Goal: Task Accomplishment & Management: Use online tool/utility

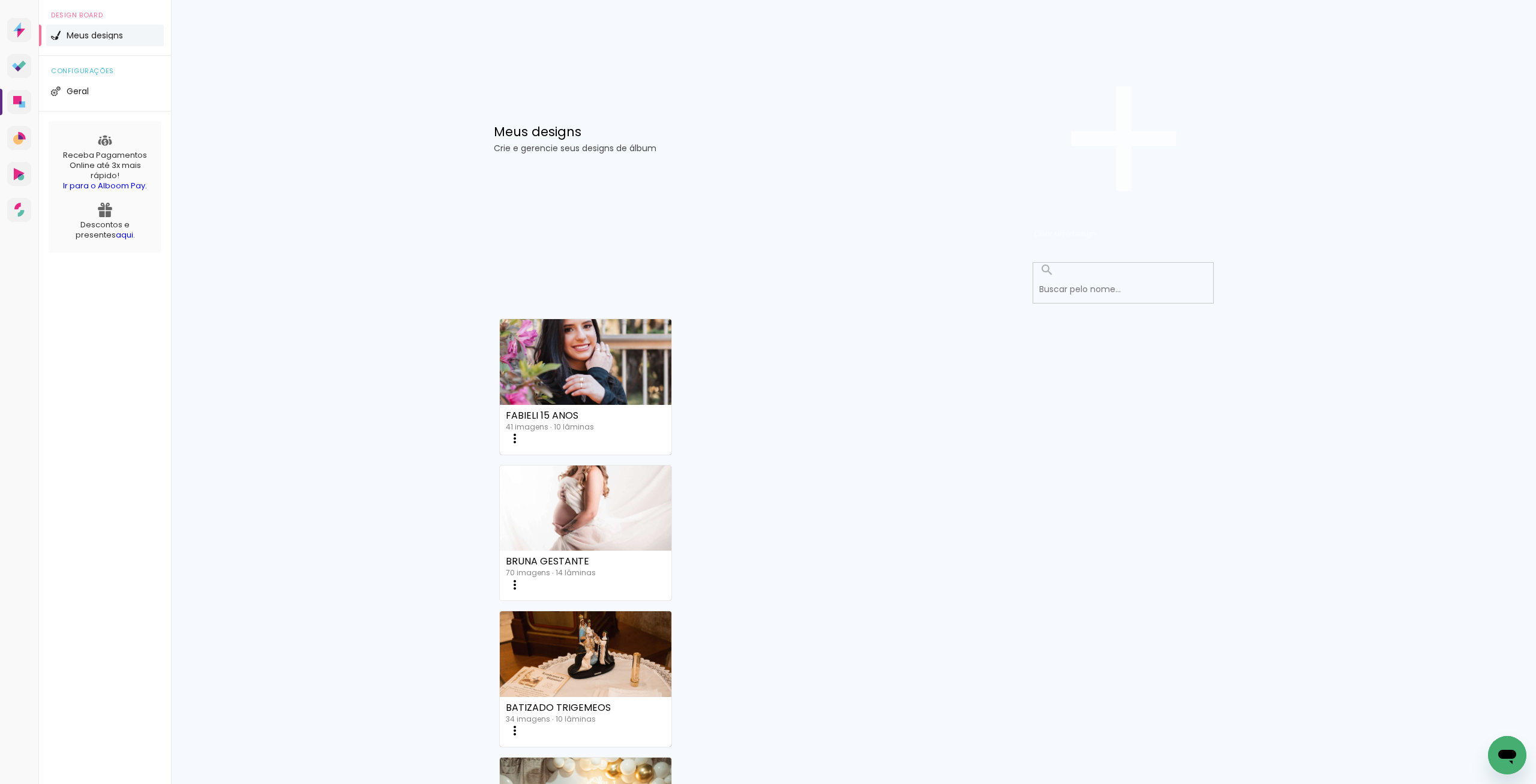
click at [1096, 228] on span "Criar um design" at bounding box center [1065, 234] width 62 height 11
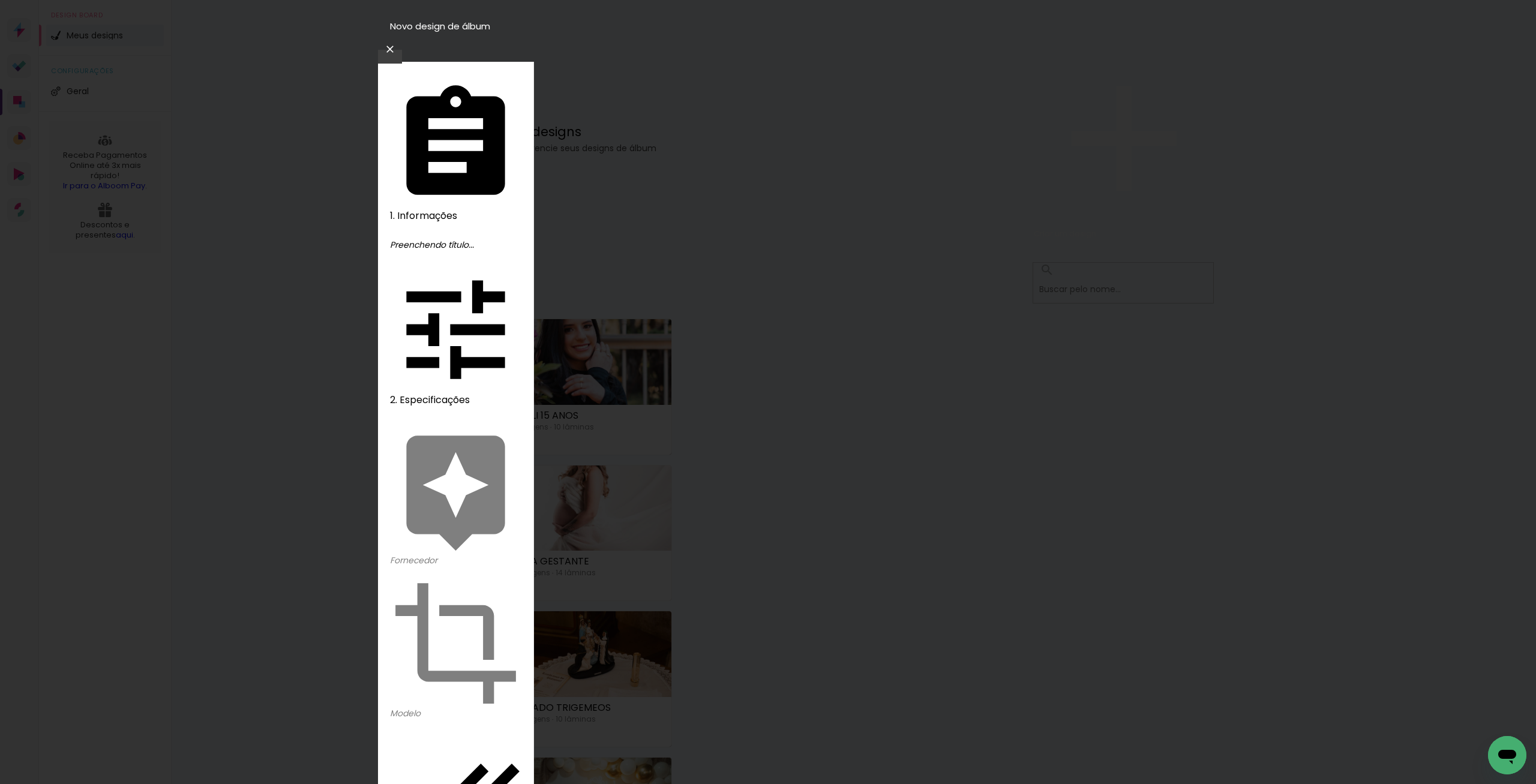
type input "b"
type input "BATIZADO [PERSON_NAME]"
type paper-input "BATIZADO [PERSON_NAME]"
click at [0, 0] on slot "Avançar" at bounding box center [0, 0] width 0 height 0
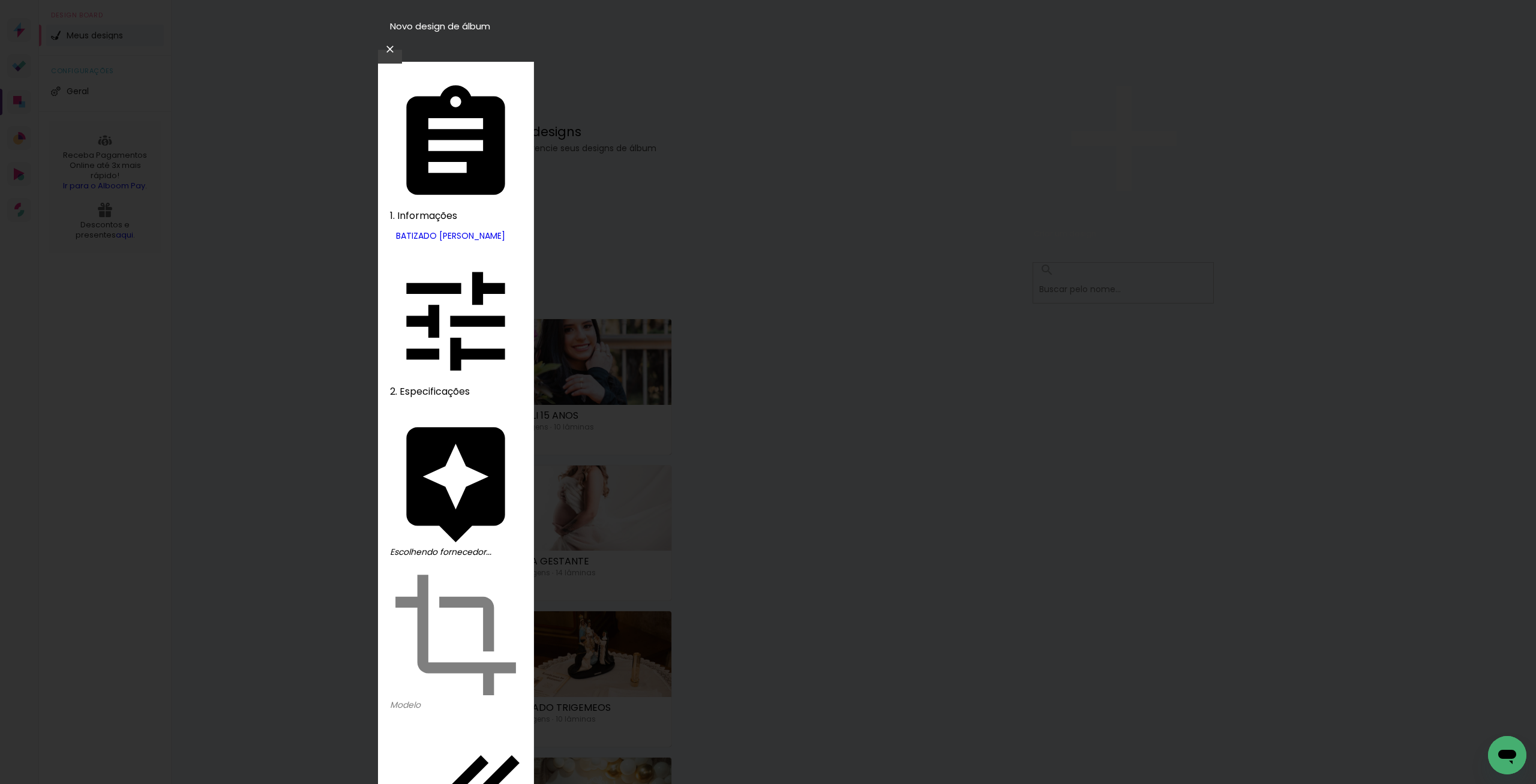
drag, startPoint x: 1101, startPoint y: 58, endPoint x: 1080, endPoint y: 82, distance: 31.9
click at [0, 0] on slot "Avançar" at bounding box center [0, 0] width 0 height 0
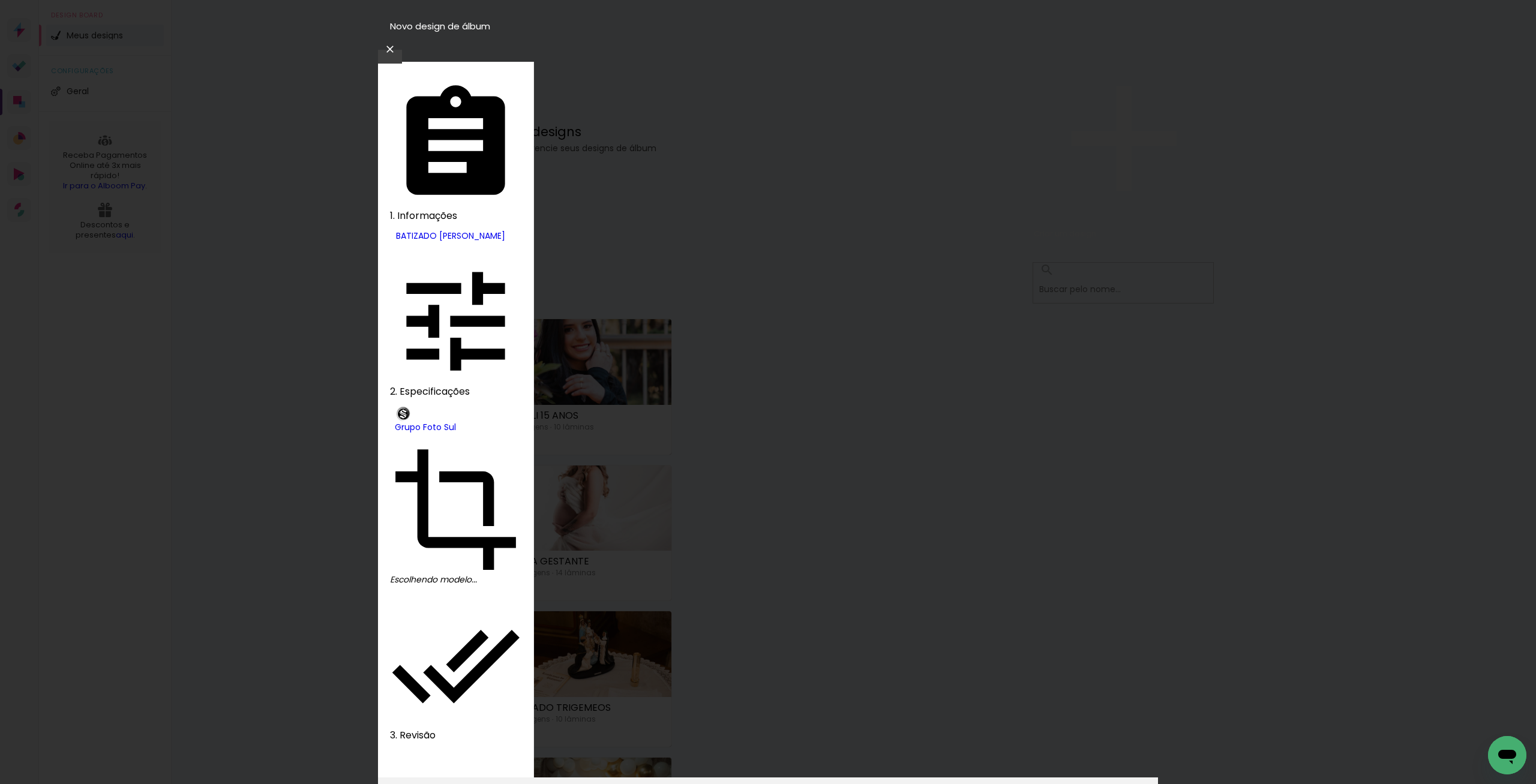
click at [0, 0] on slot "Avançar" at bounding box center [0, 0] width 0 height 0
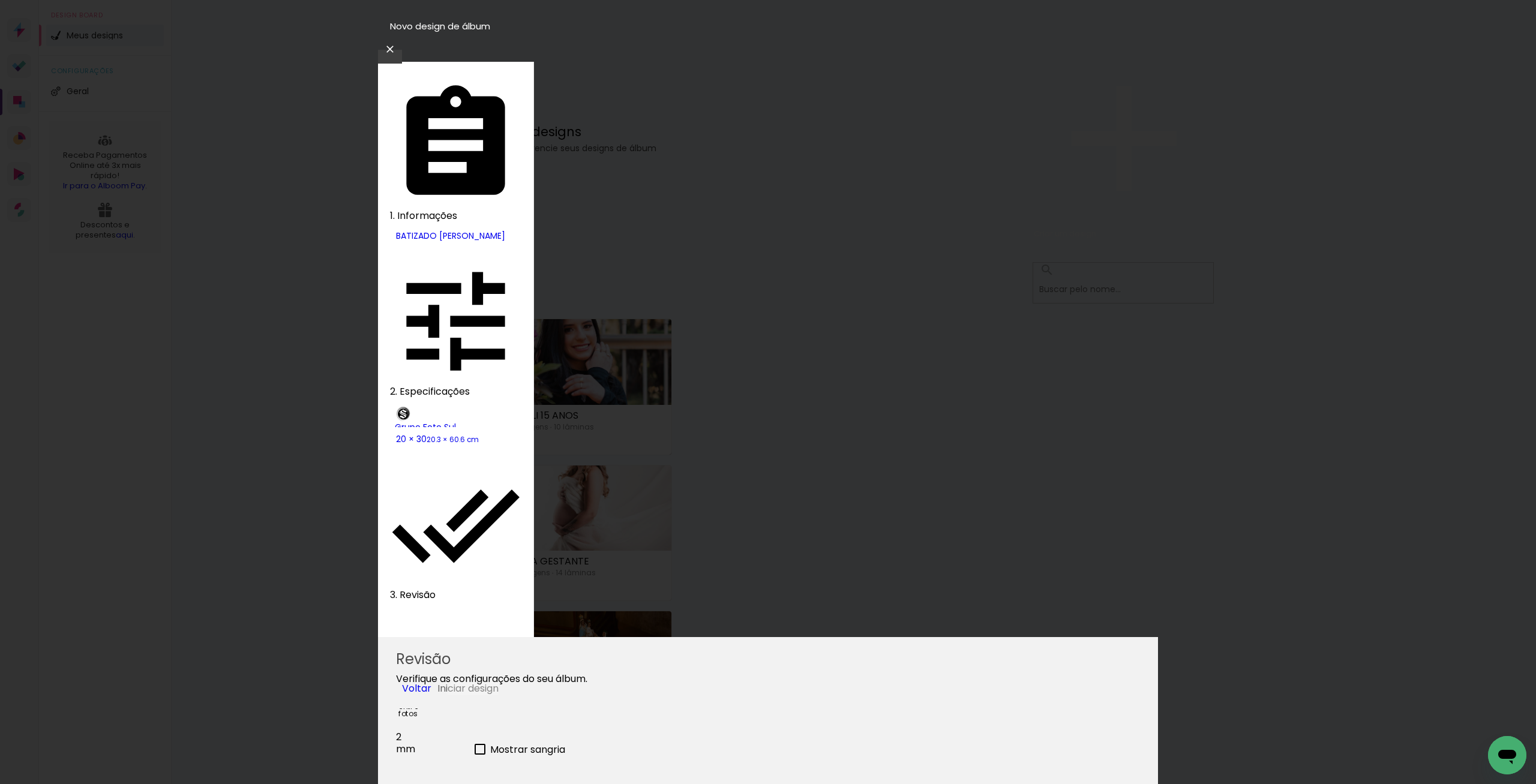
click at [499, 681] on paper-button "Iniciar design" at bounding box center [468, 688] width 61 height 14
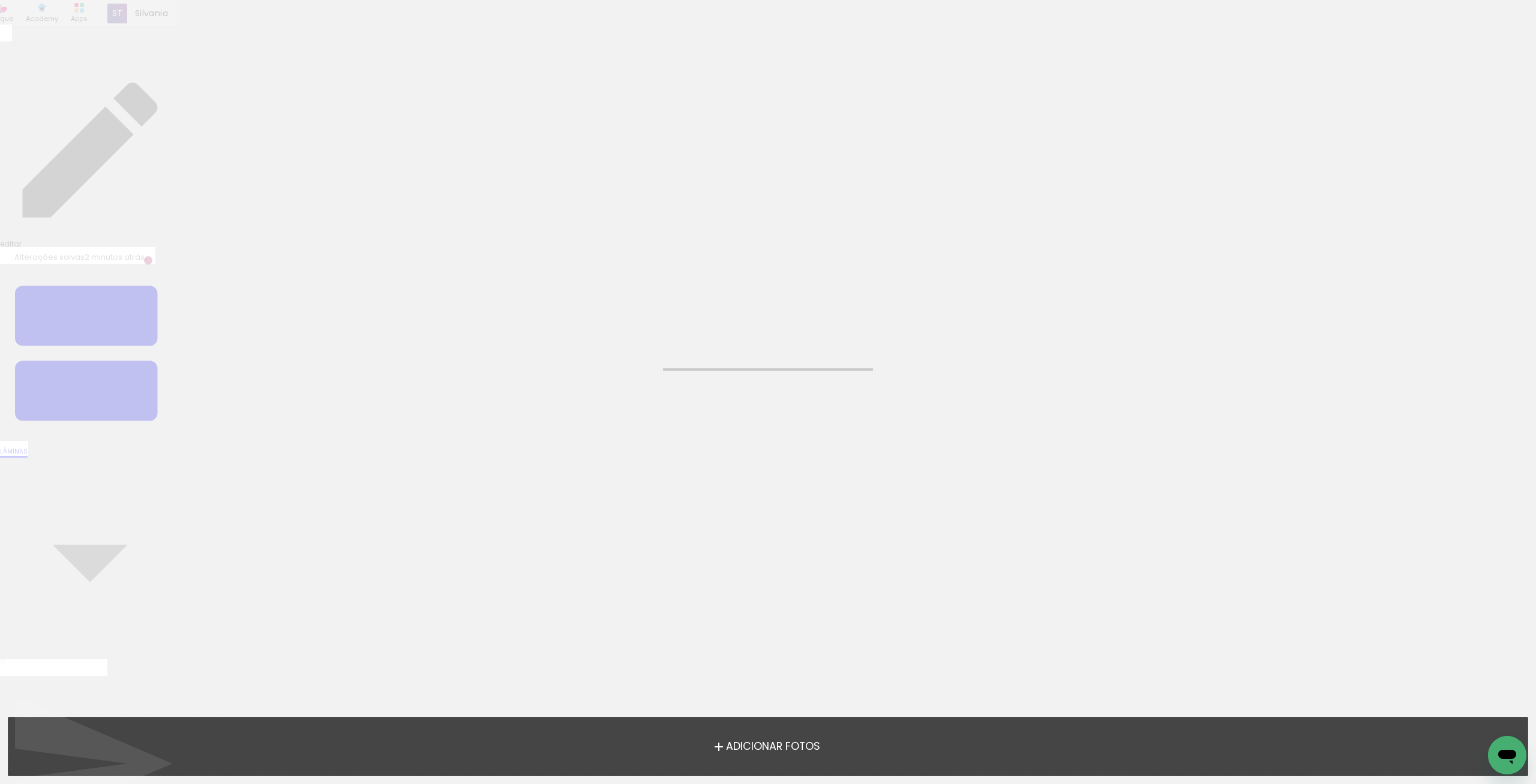
click at [808, 735] on div "Adicionar Fotos Solte suas fotos aqui..." at bounding box center [768, 747] width 1519 height 58
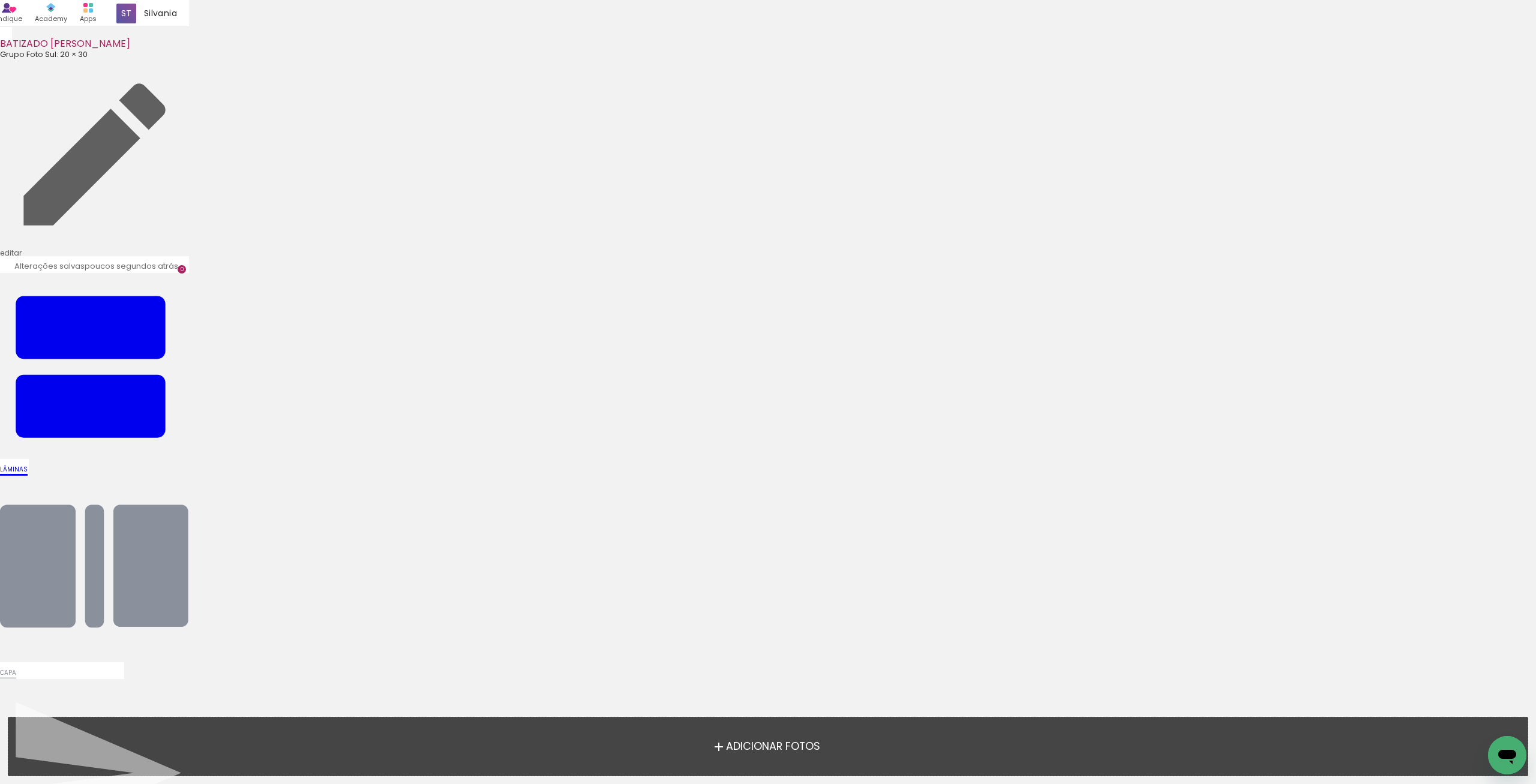
click at [808, 745] on span "Adicionar Fotos" at bounding box center [773, 747] width 94 height 11
click at [0, 0] on input "file" at bounding box center [0, 0] width 0 height 0
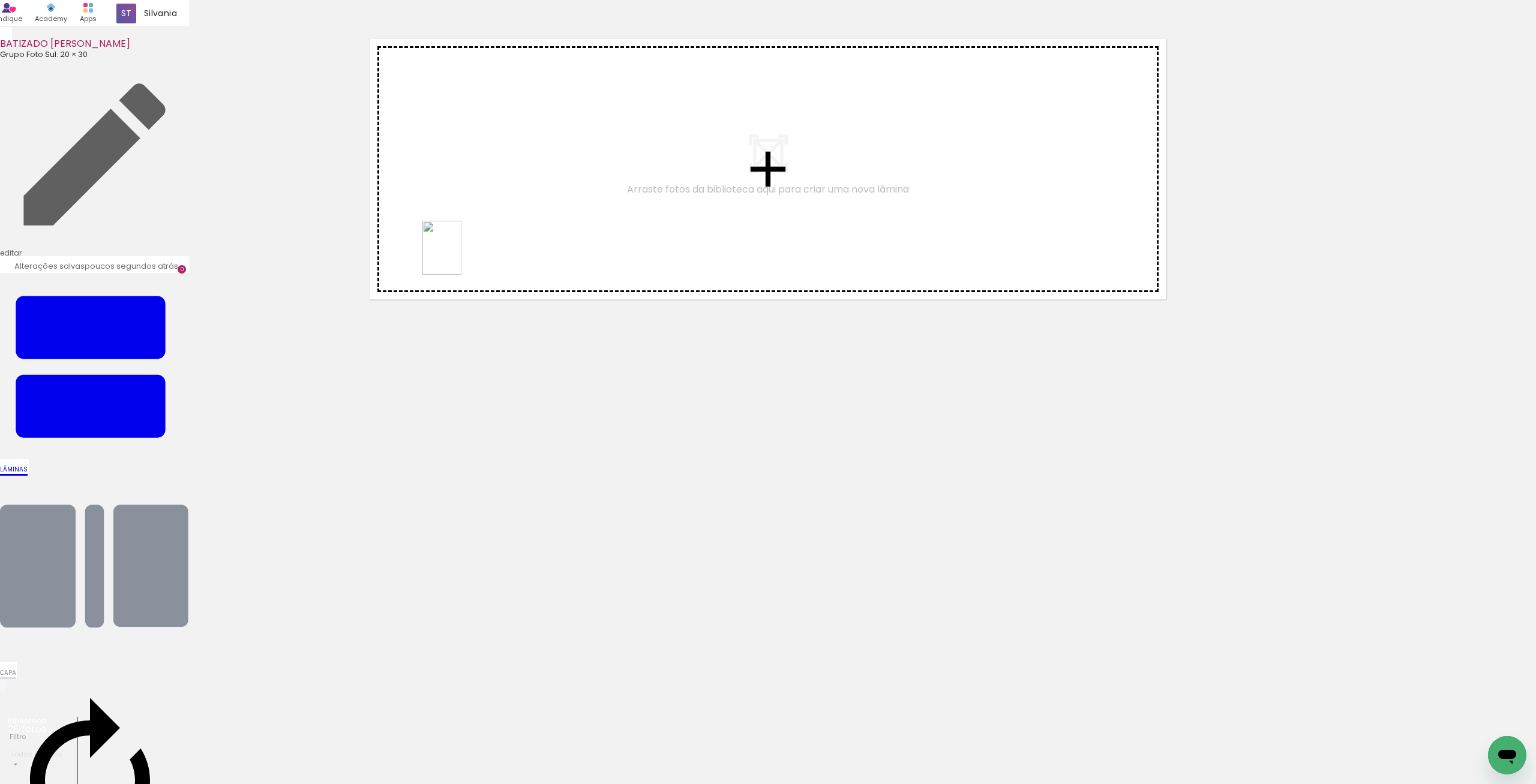
drag, startPoint x: 189, startPoint y: 756, endPoint x: 458, endPoint y: 256, distance: 567.8
click at [458, 256] on quentale-workspace at bounding box center [768, 392] width 1536 height 784
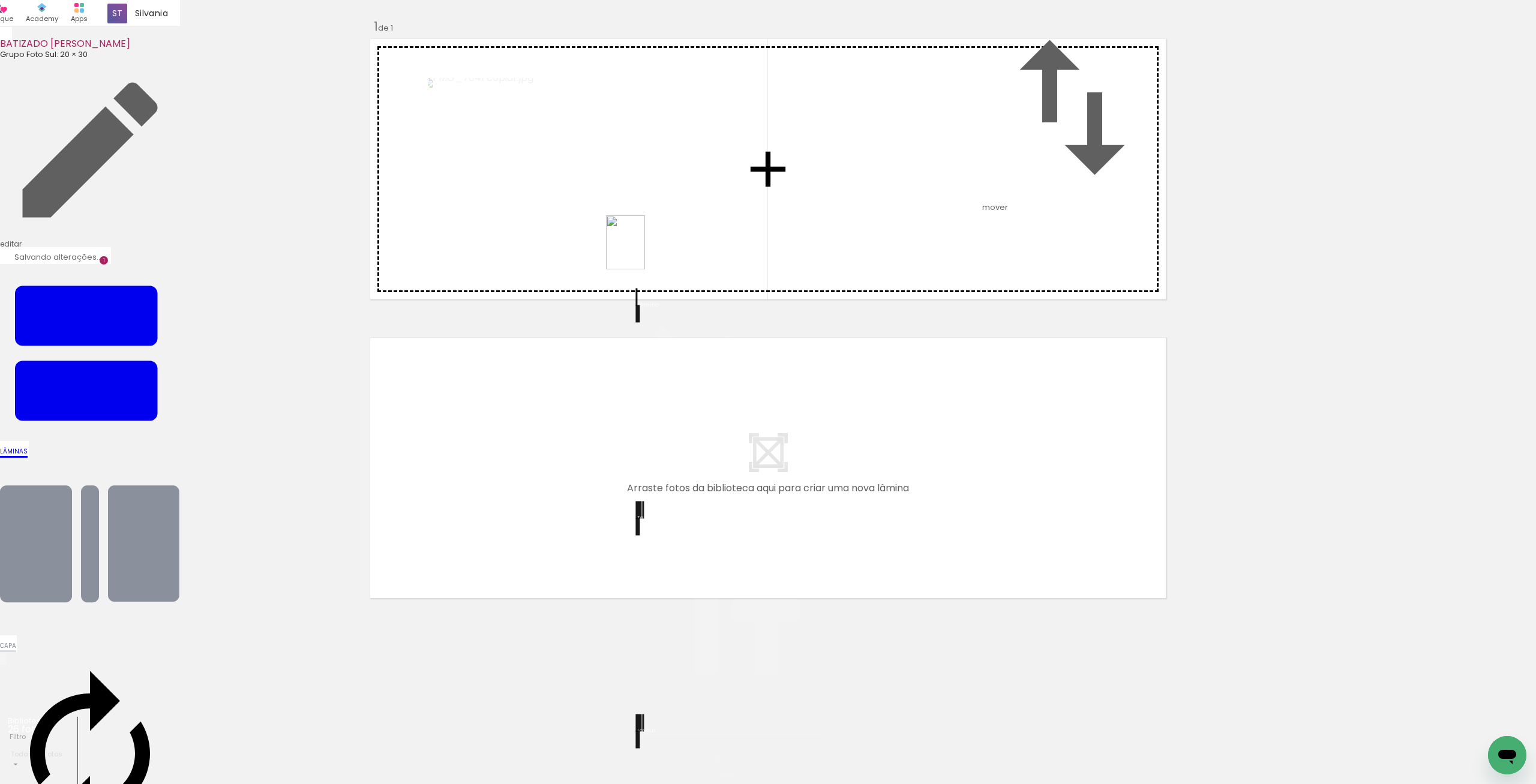
drag, startPoint x: 258, startPoint y: 750, endPoint x: 569, endPoint y: 333, distance: 520.2
click at [643, 250] on quentale-workspace at bounding box center [768, 392] width 1536 height 784
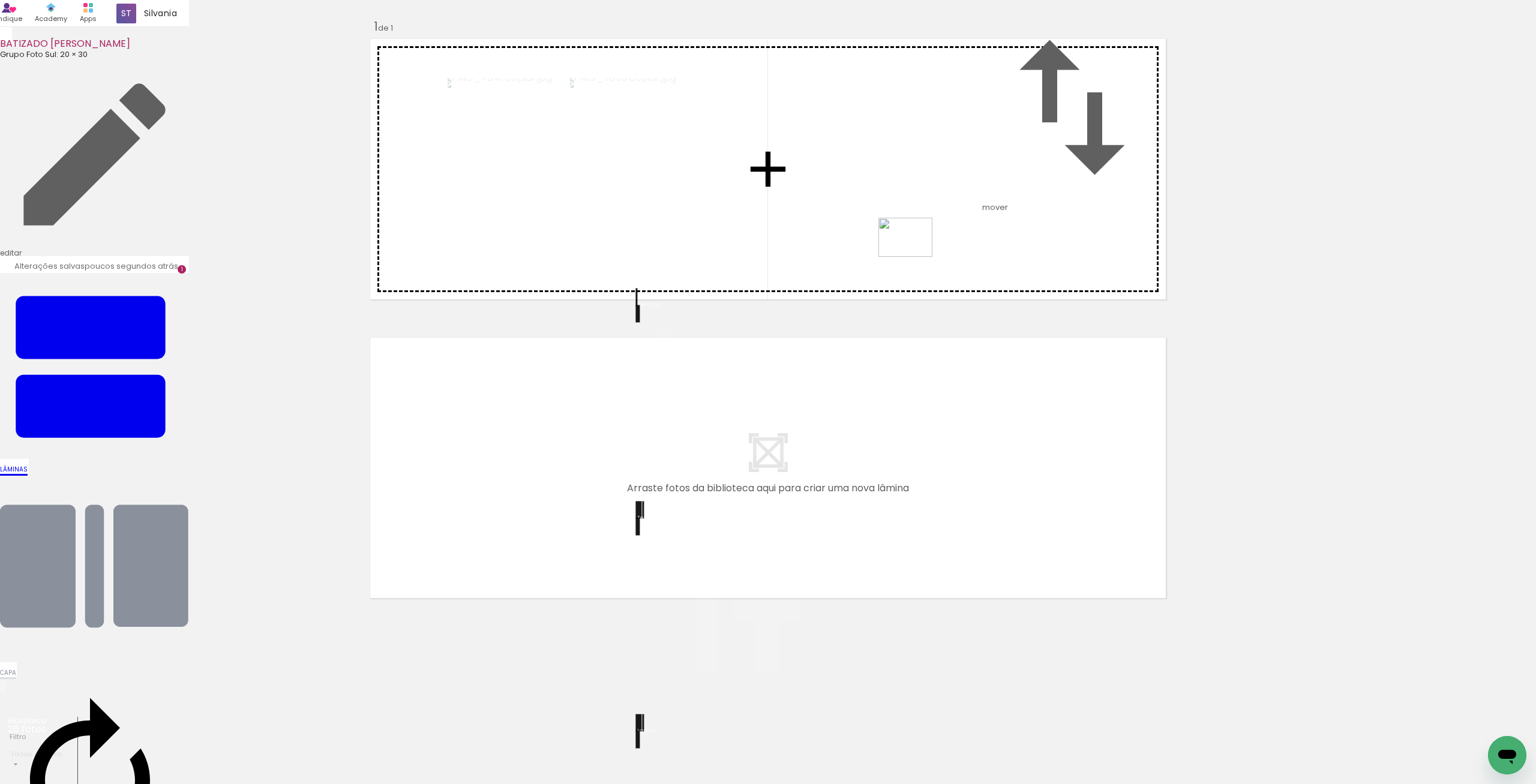
drag, startPoint x: 318, startPoint y: 748, endPoint x: 915, endPoint y: 254, distance: 774.9
click at [915, 254] on quentale-workspace at bounding box center [768, 392] width 1536 height 784
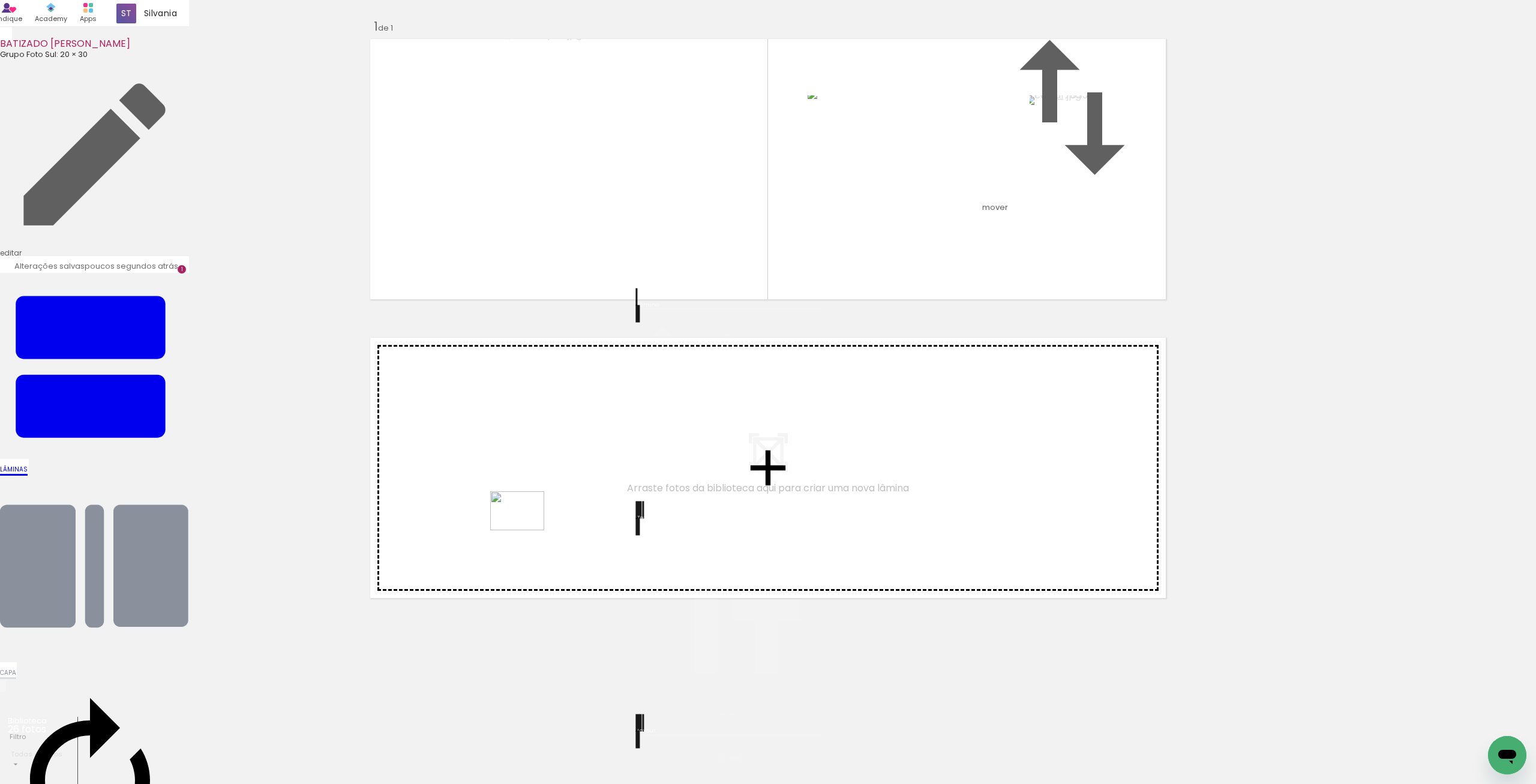
drag, startPoint x: 401, startPoint y: 751, endPoint x: 524, endPoint y: 528, distance: 254.7
click at [524, 528] on quentale-workspace at bounding box center [768, 392] width 1536 height 784
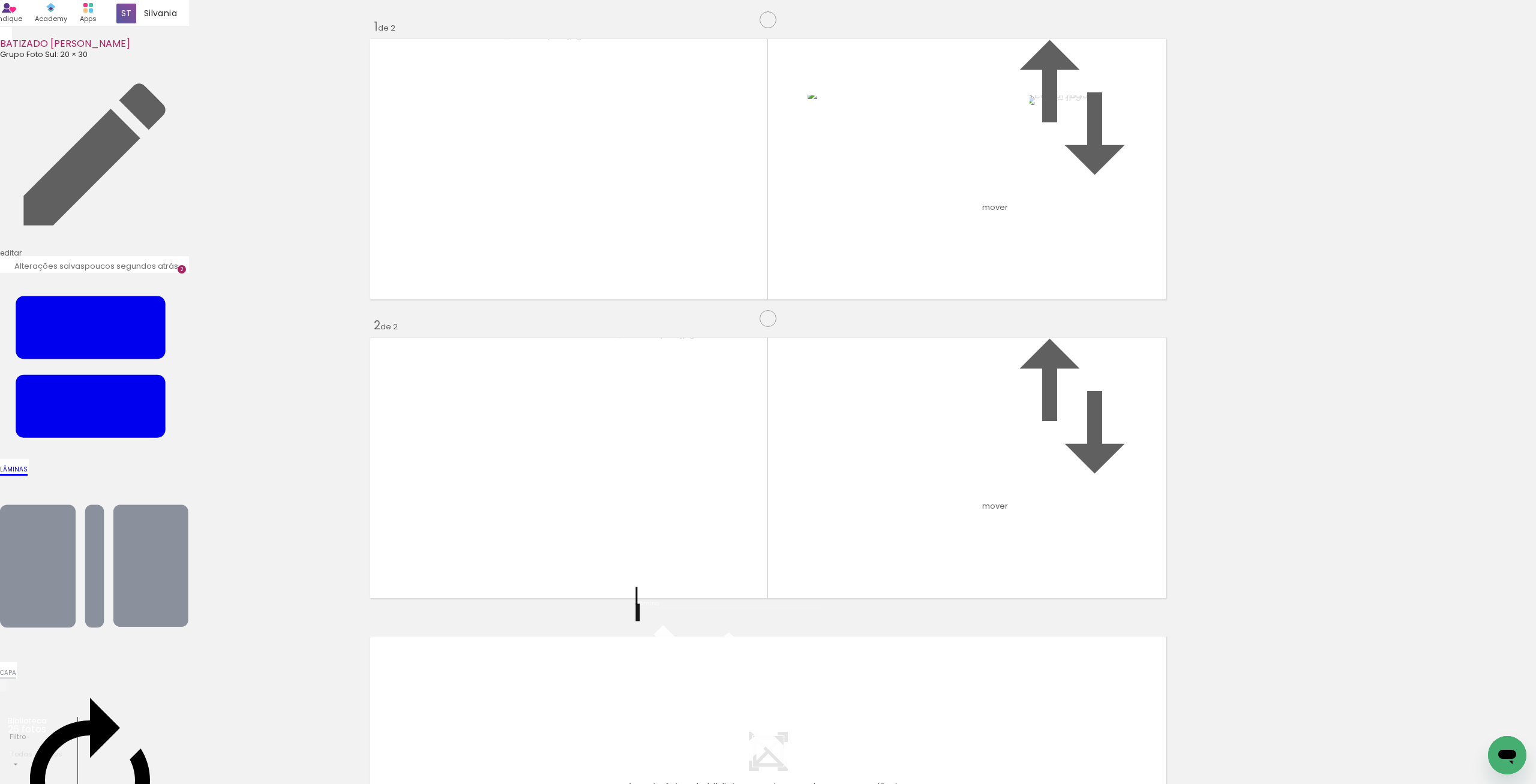
scroll to position [143, 0]
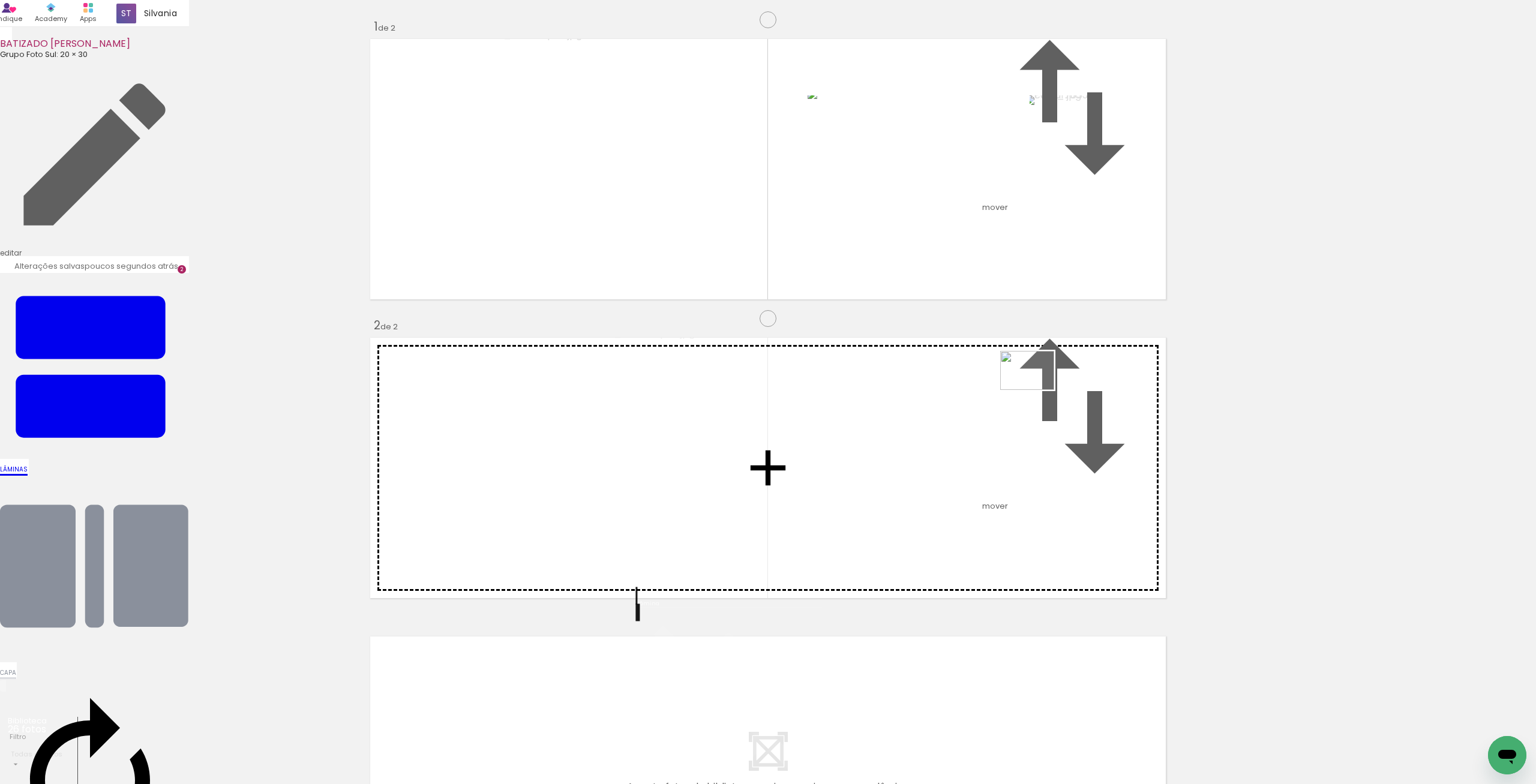
drag, startPoint x: 463, startPoint y: 744, endPoint x: 1036, endPoint y: 386, distance: 675.6
click at [1036, 386] on quentale-workspace at bounding box center [768, 392] width 1536 height 784
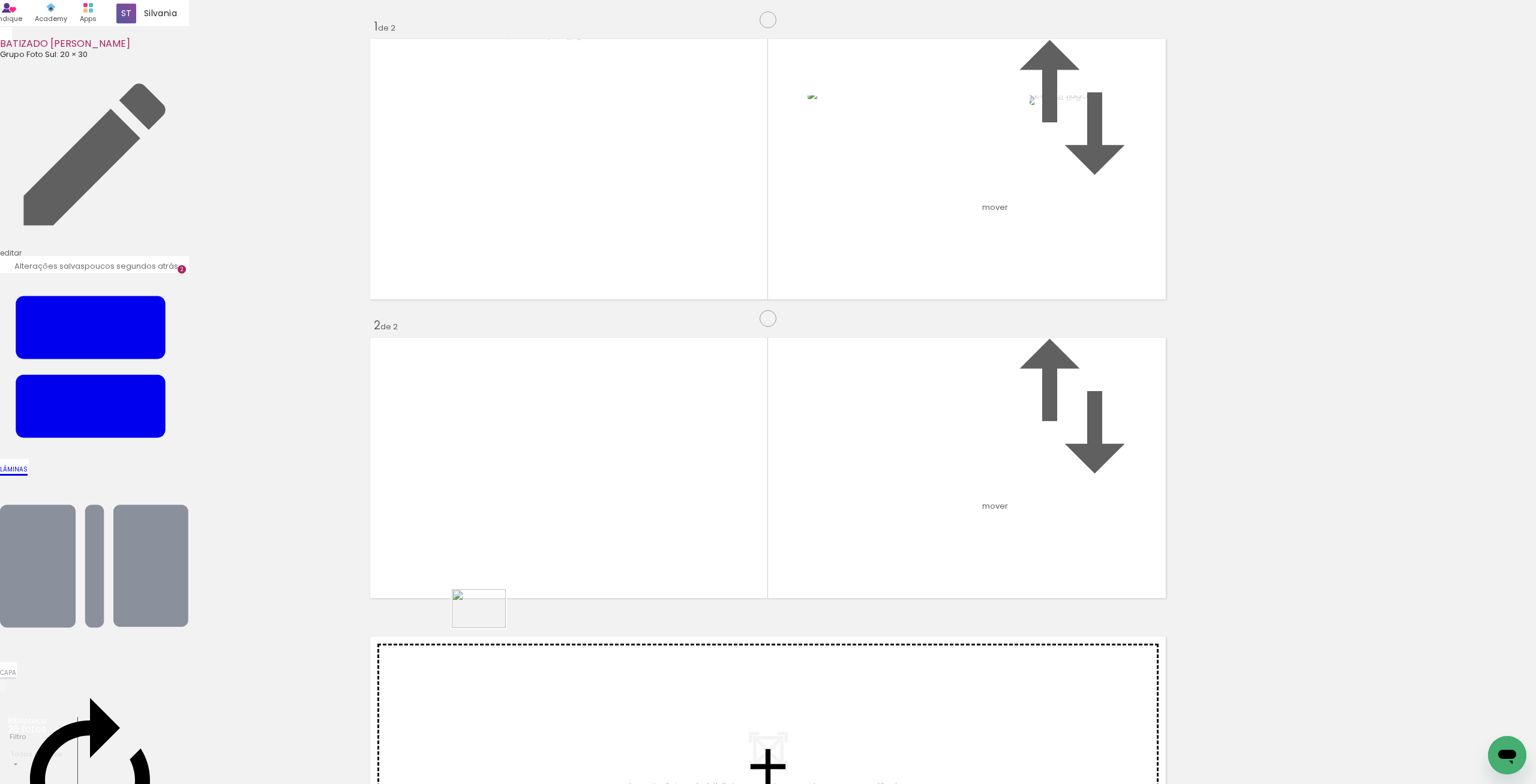
drag, startPoint x: 536, startPoint y: 753, endPoint x: 487, endPoint y: 625, distance: 137.1
click at [487, 625] on quentale-workspace at bounding box center [768, 392] width 1536 height 784
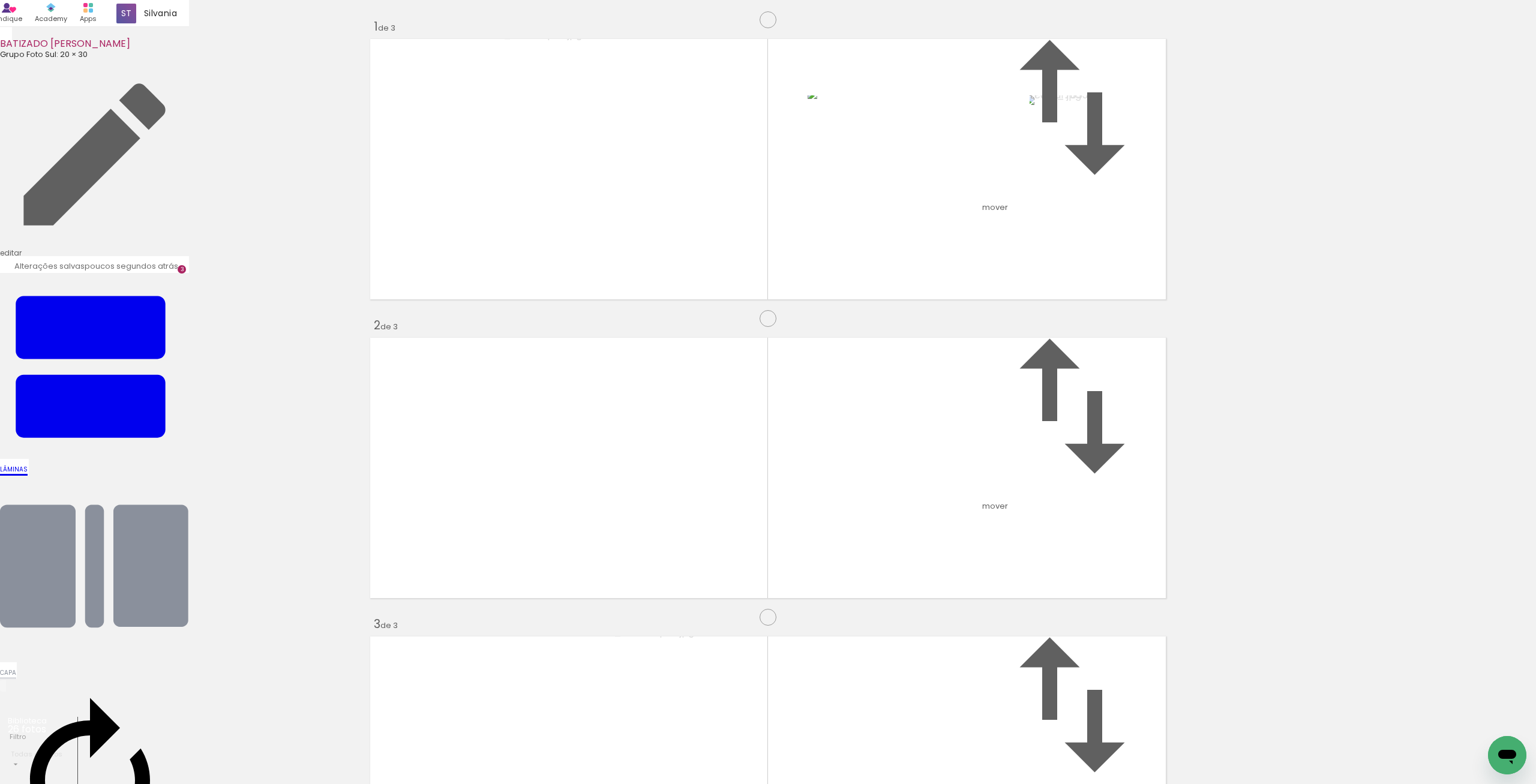
scroll to position [442, 0]
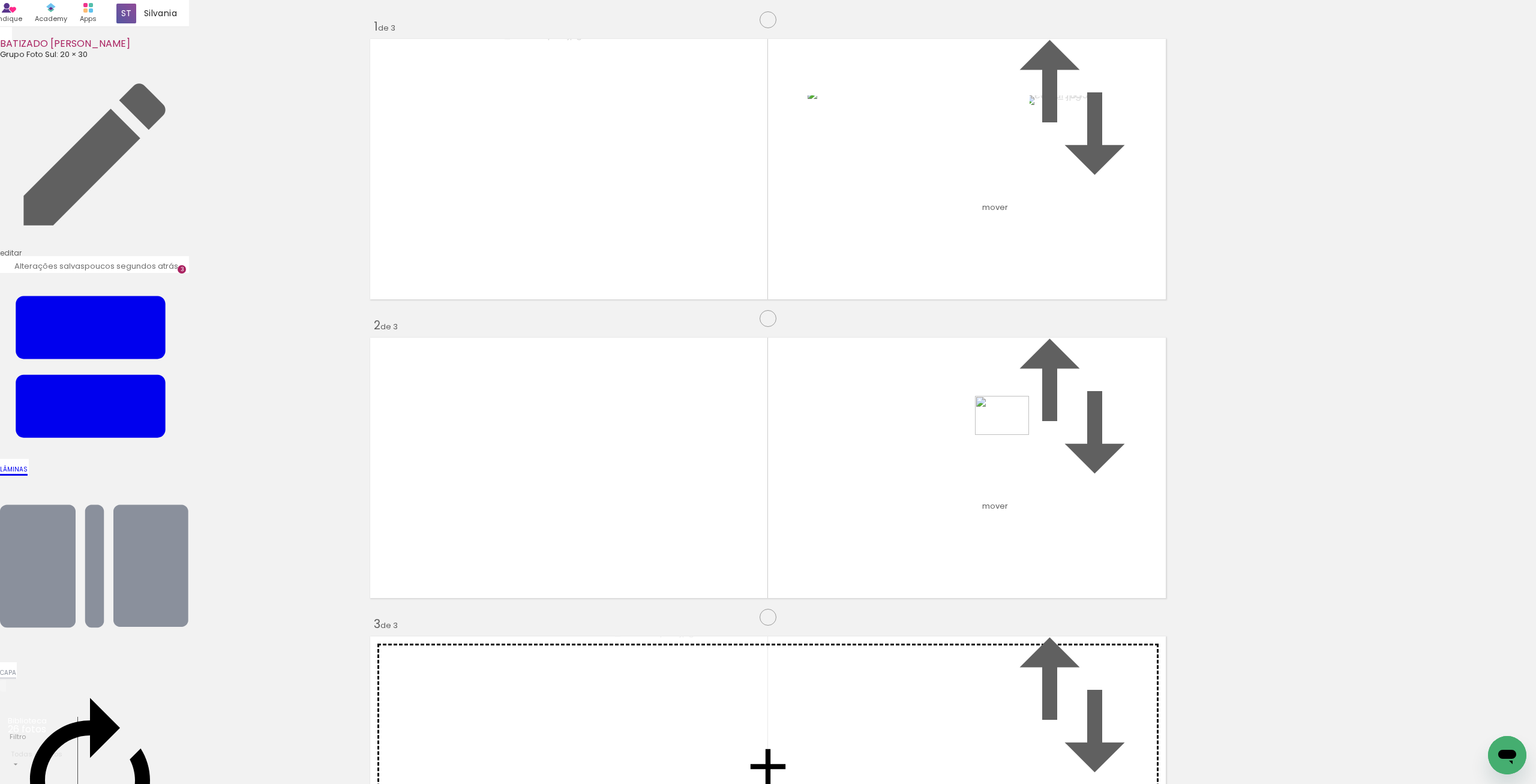
drag, startPoint x: 580, startPoint y: 750, endPoint x: 1011, endPoint y: 432, distance: 535.6
click at [1011, 432] on quentale-workspace at bounding box center [768, 392] width 1536 height 784
drag, startPoint x: 674, startPoint y: 746, endPoint x: 1145, endPoint y: 462, distance: 550.0
click at [1145, 462] on quentale-workspace at bounding box center [768, 392] width 1536 height 784
drag, startPoint x: 761, startPoint y: 729, endPoint x: 1008, endPoint y: 410, distance: 403.4
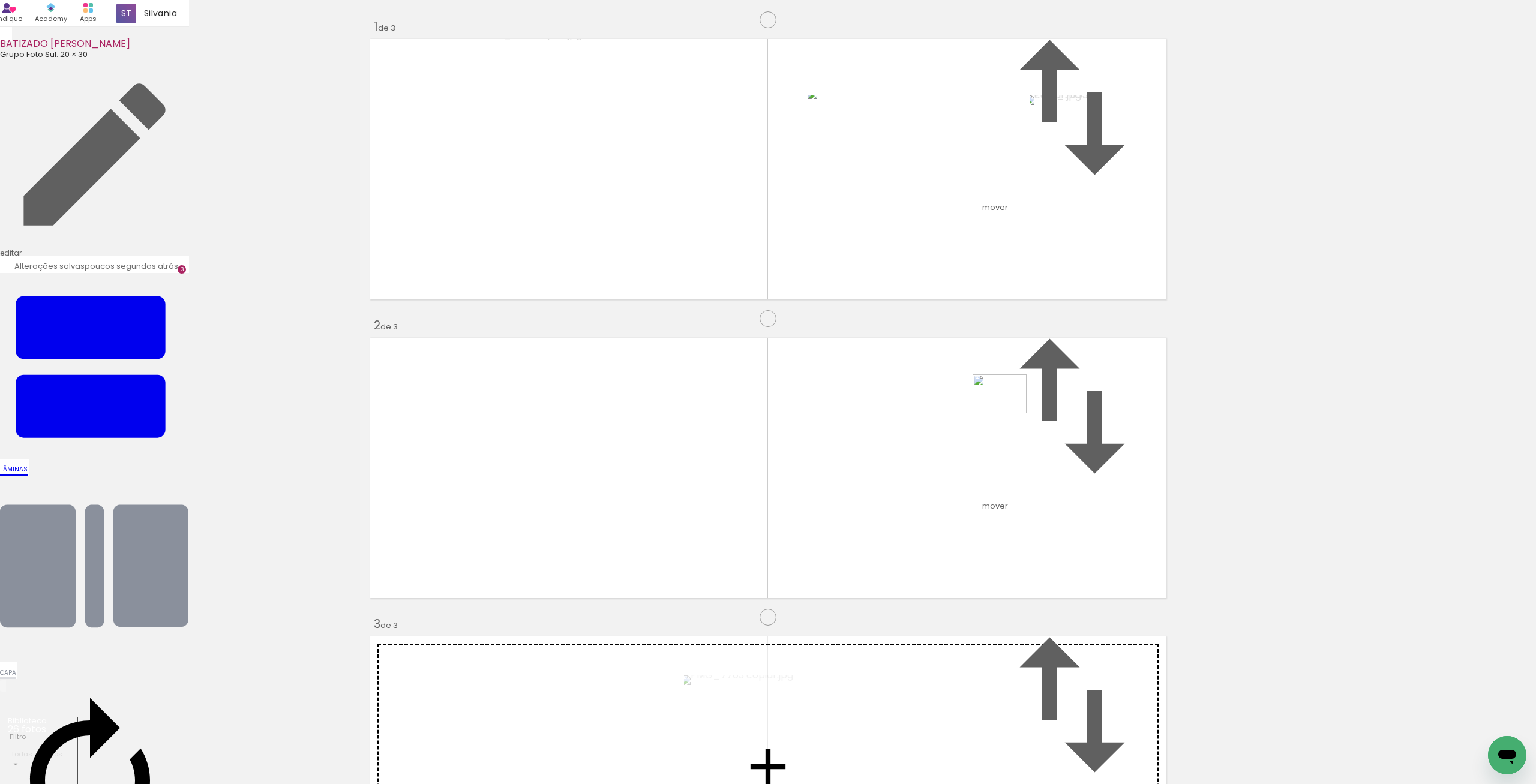
click at [1008, 410] on quentale-workspace at bounding box center [768, 392] width 1536 height 784
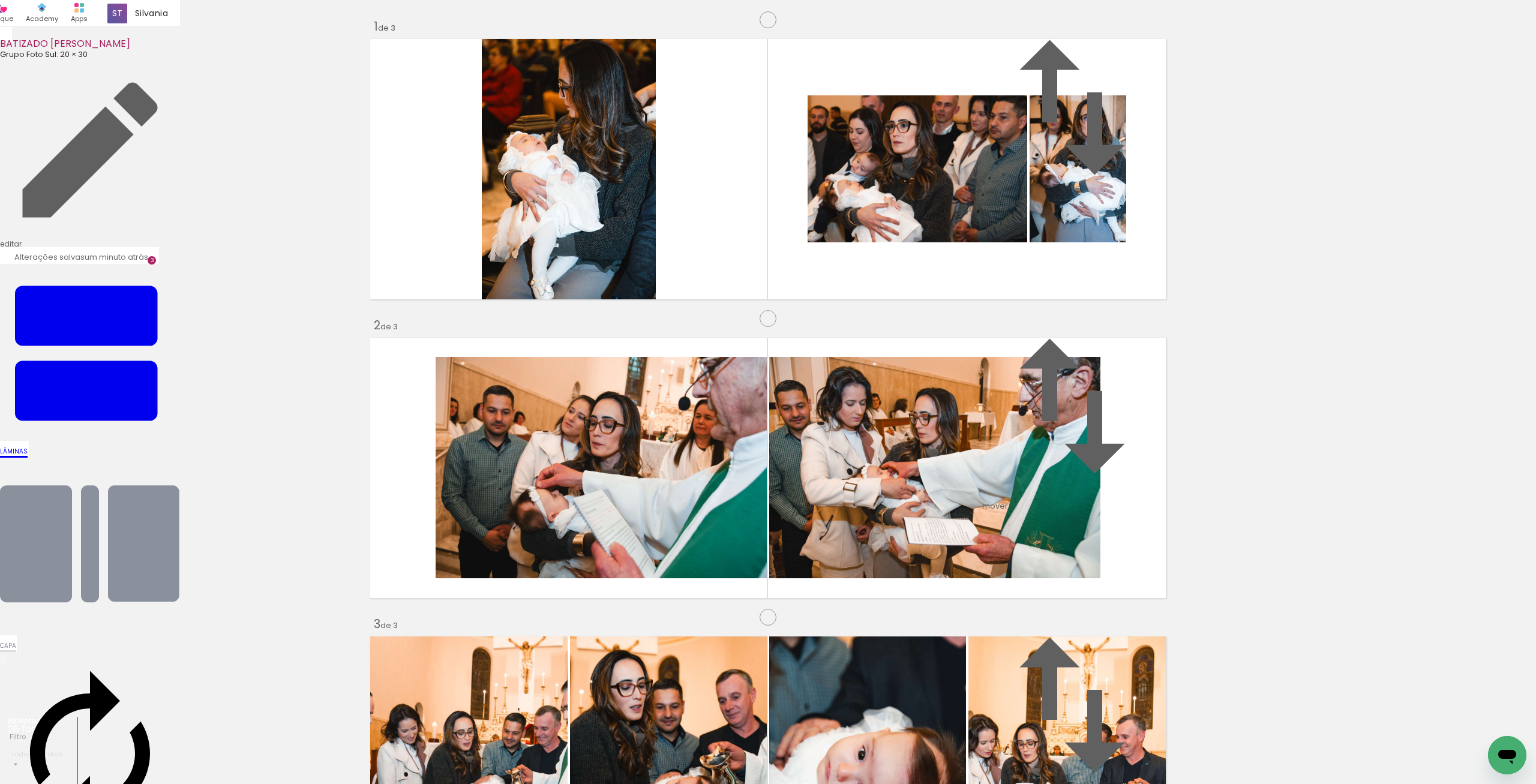
scroll to position [593, 0]
drag, startPoint x: 791, startPoint y: 745, endPoint x: 791, endPoint y: 760, distance: 15.0
click at [545, 601] on quentale-workspace at bounding box center [768, 392] width 1536 height 784
drag, startPoint x: 873, startPoint y: 744, endPoint x: 970, endPoint y: 498, distance: 264.4
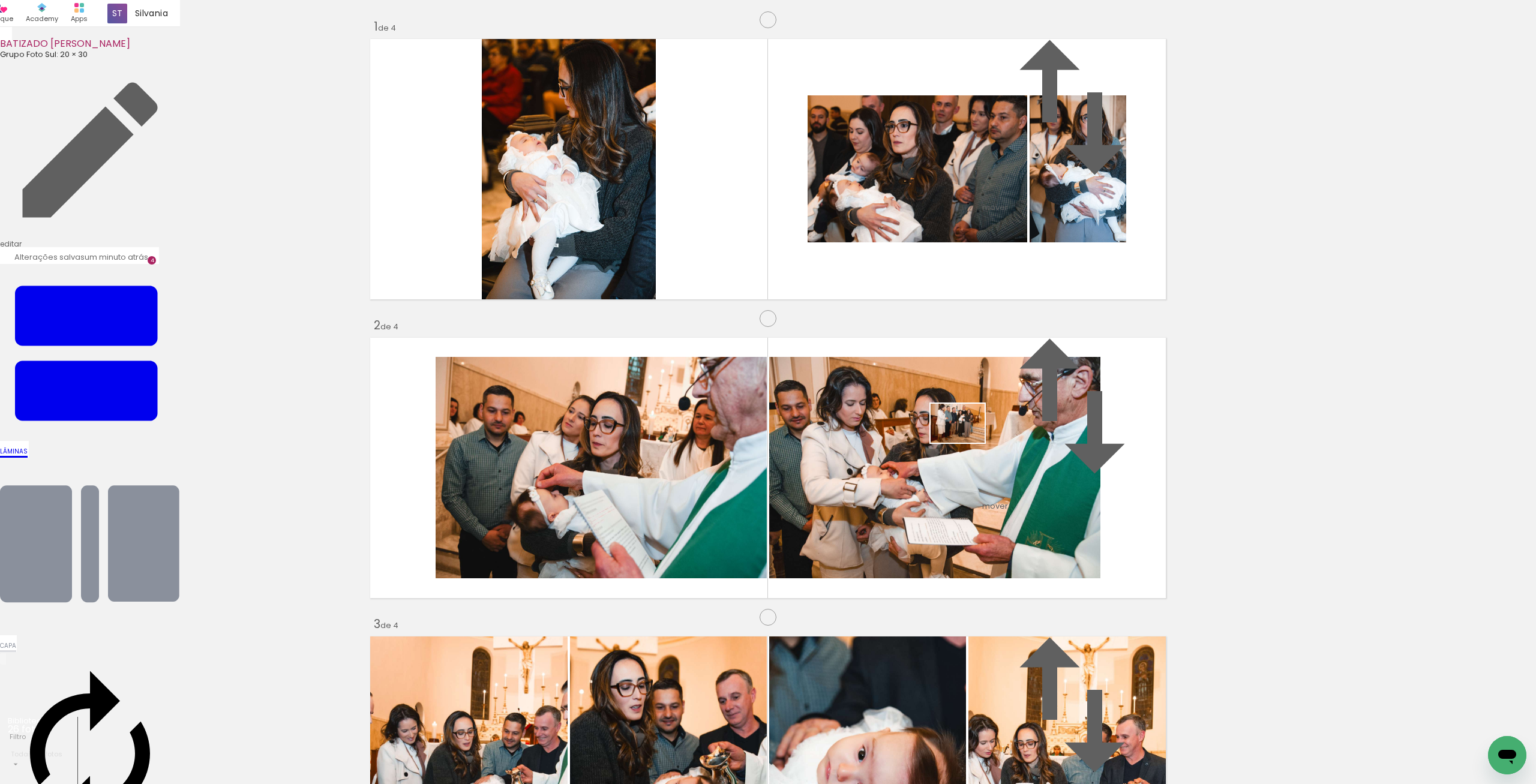
click at [967, 439] on quentale-workspace at bounding box center [768, 392] width 1536 height 784
drag, startPoint x: 930, startPoint y: 750, endPoint x: 1113, endPoint y: 402, distance: 393.2
click at [1112, 402] on quentale-workspace at bounding box center [768, 392] width 1536 height 784
drag, startPoint x: 1001, startPoint y: 748, endPoint x: 985, endPoint y: 413, distance: 335.4
click at [985, 413] on quentale-workspace at bounding box center [768, 392] width 1536 height 784
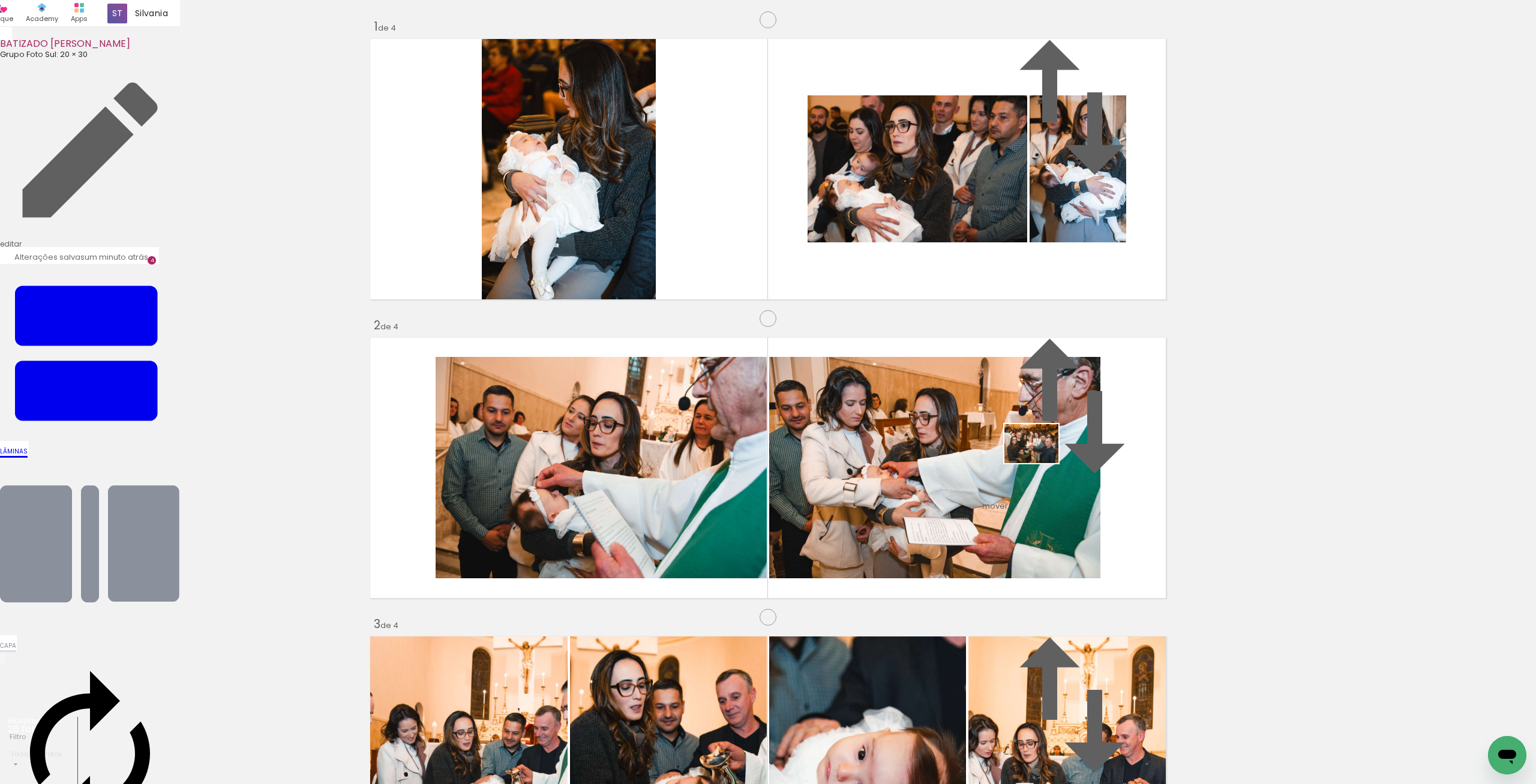
drag, startPoint x: 1071, startPoint y: 748, endPoint x: 1040, endPoint y: 460, distance: 289.7
click at [1040, 460] on quentale-workspace at bounding box center [768, 392] width 1536 height 784
drag, startPoint x: 1141, startPoint y: 747, endPoint x: 1116, endPoint y: 429, distance: 319.0
click at [1116, 429] on quentale-workspace at bounding box center [768, 392] width 1536 height 784
drag, startPoint x: 1194, startPoint y: 738, endPoint x: 1074, endPoint y: 439, distance: 322.2
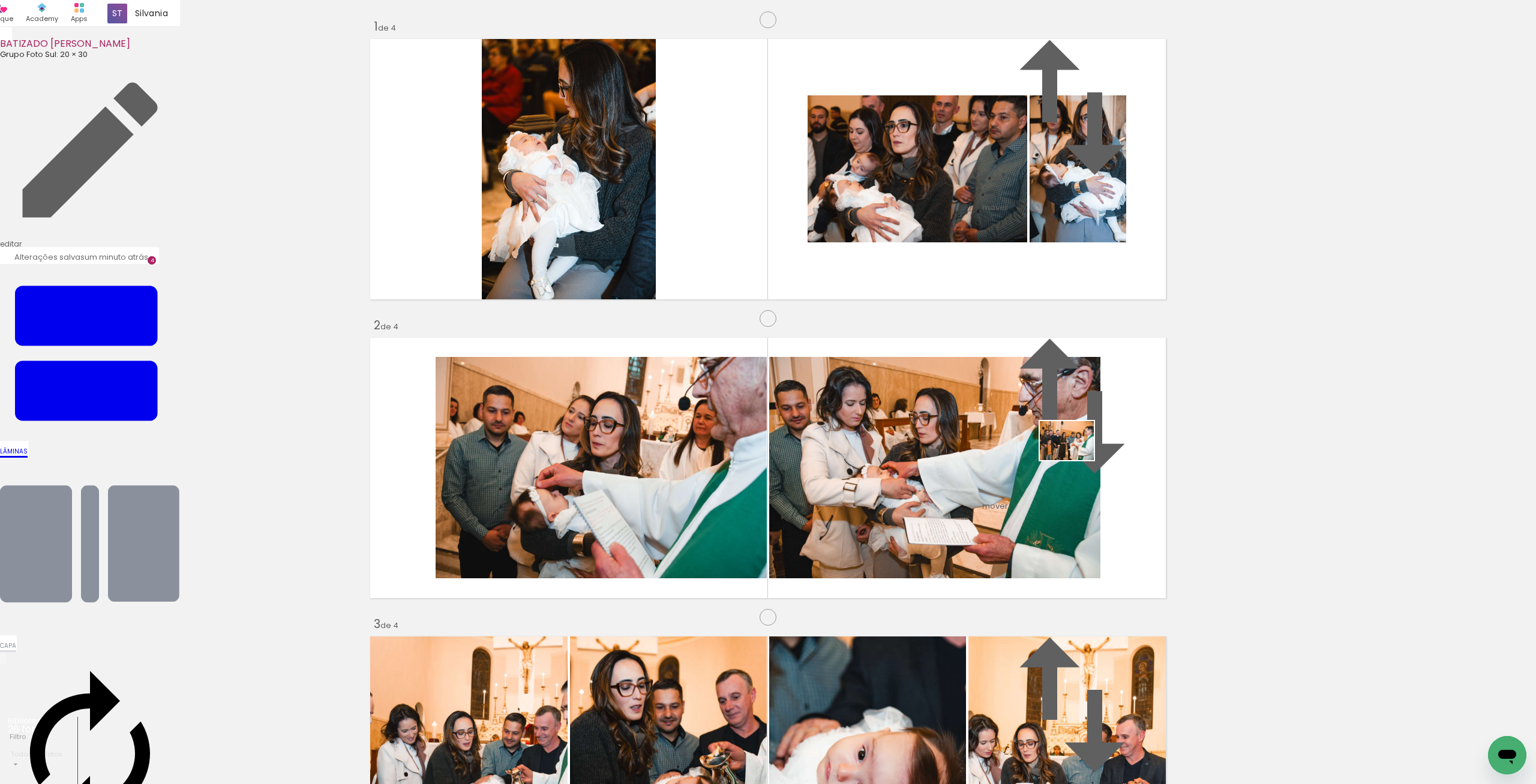
click at [1074, 439] on quentale-workspace at bounding box center [768, 392] width 1536 height 784
drag, startPoint x: 1249, startPoint y: 750, endPoint x: 606, endPoint y: 493, distance: 692.5
click at [606, 493] on quentale-workspace at bounding box center [768, 392] width 1536 height 784
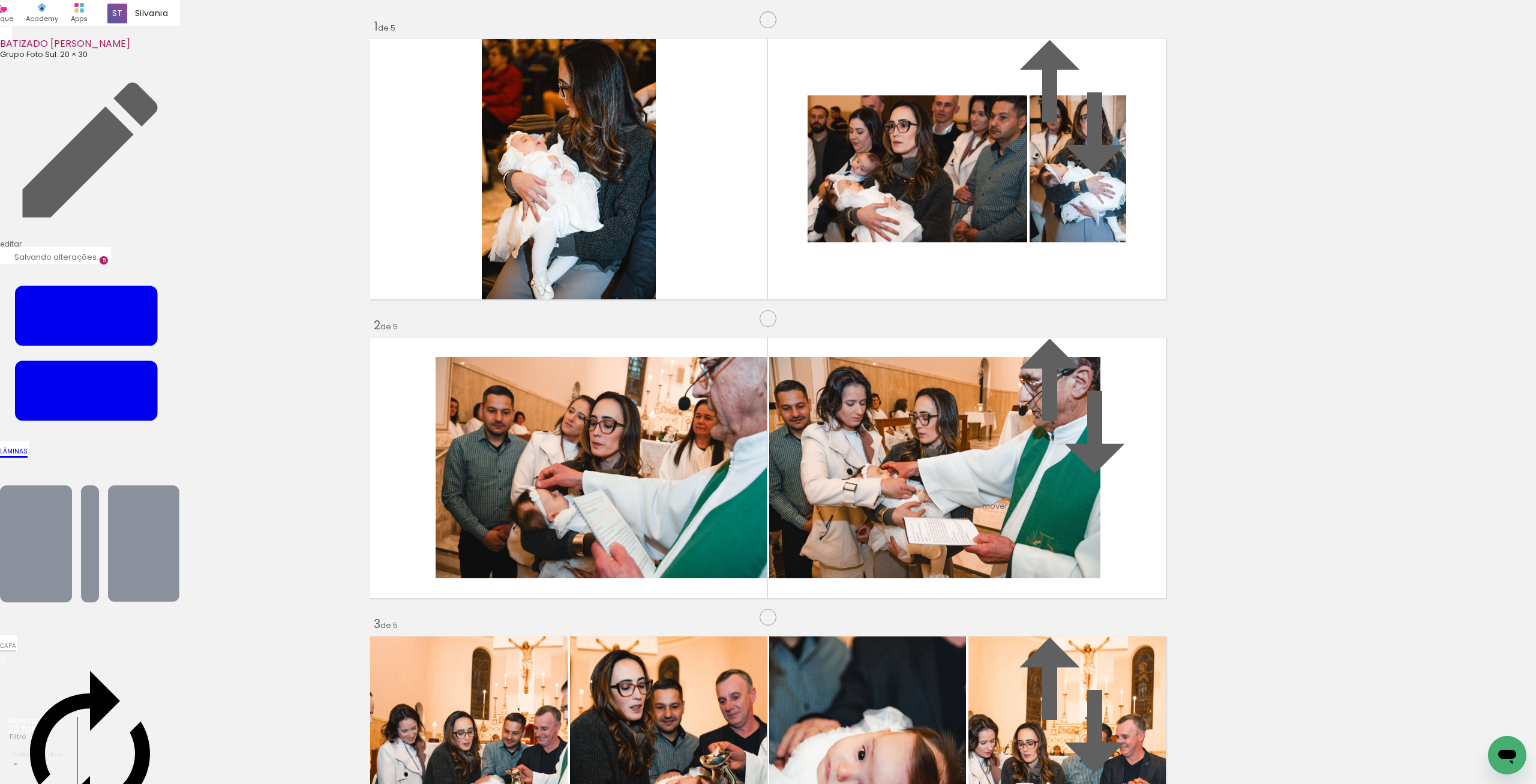
drag, startPoint x: 1045, startPoint y: 158, endPoint x: 472, endPoint y: 361, distance: 607.9
drag, startPoint x: 1320, startPoint y: 747, endPoint x: 1154, endPoint y: 469, distance: 323.8
click at [1109, 394] on quentale-workspace at bounding box center [768, 392] width 1536 height 784
drag, startPoint x: 1388, startPoint y: 746, endPoint x: 1131, endPoint y: 489, distance: 363.5
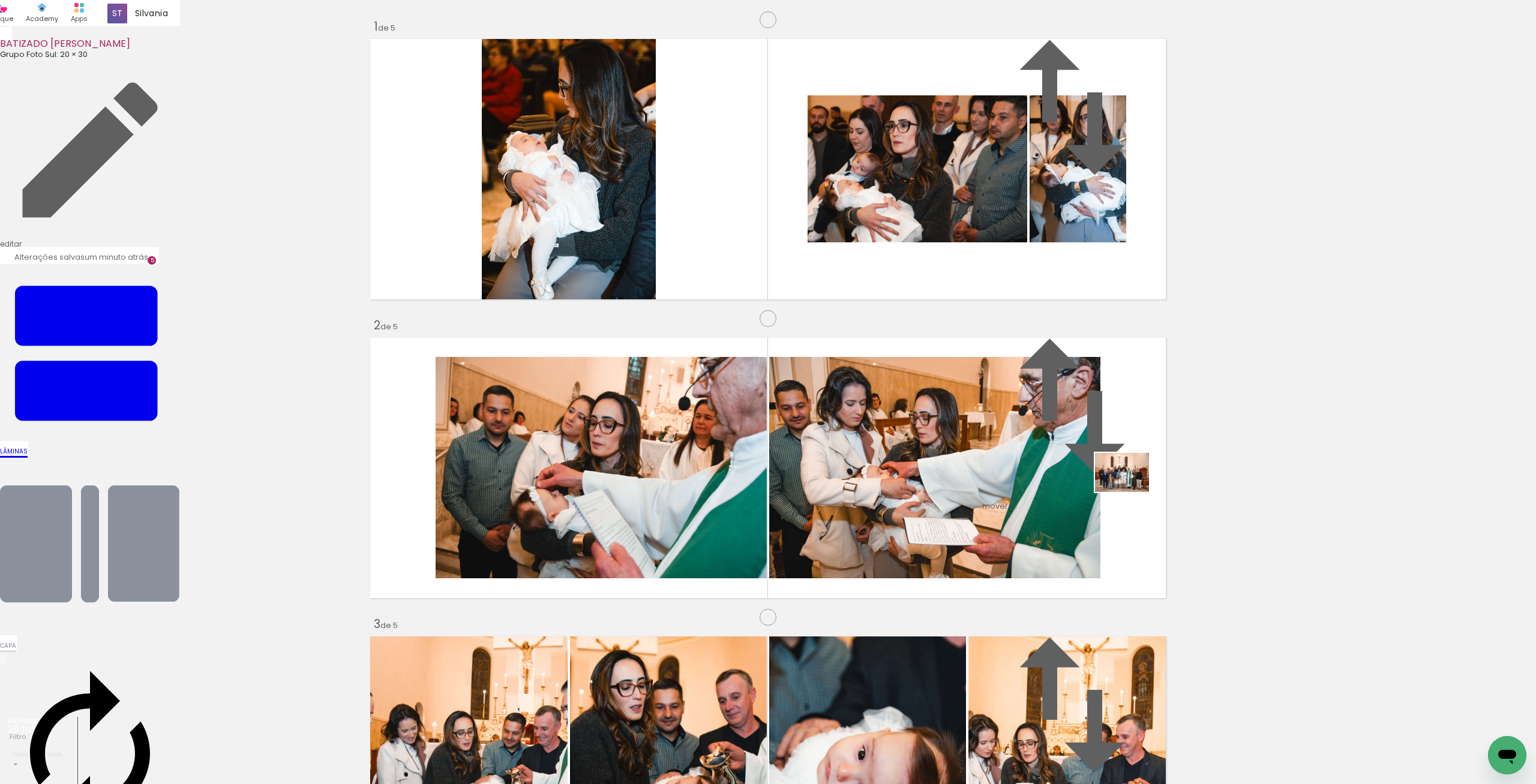
click at [1131, 489] on quentale-workspace at bounding box center [768, 392] width 1536 height 784
drag, startPoint x: 1478, startPoint y: 752, endPoint x: 1136, endPoint y: 283, distance: 580.5
click at [1136, 283] on quentale-workspace at bounding box center [768, 392] width 1536 height 784
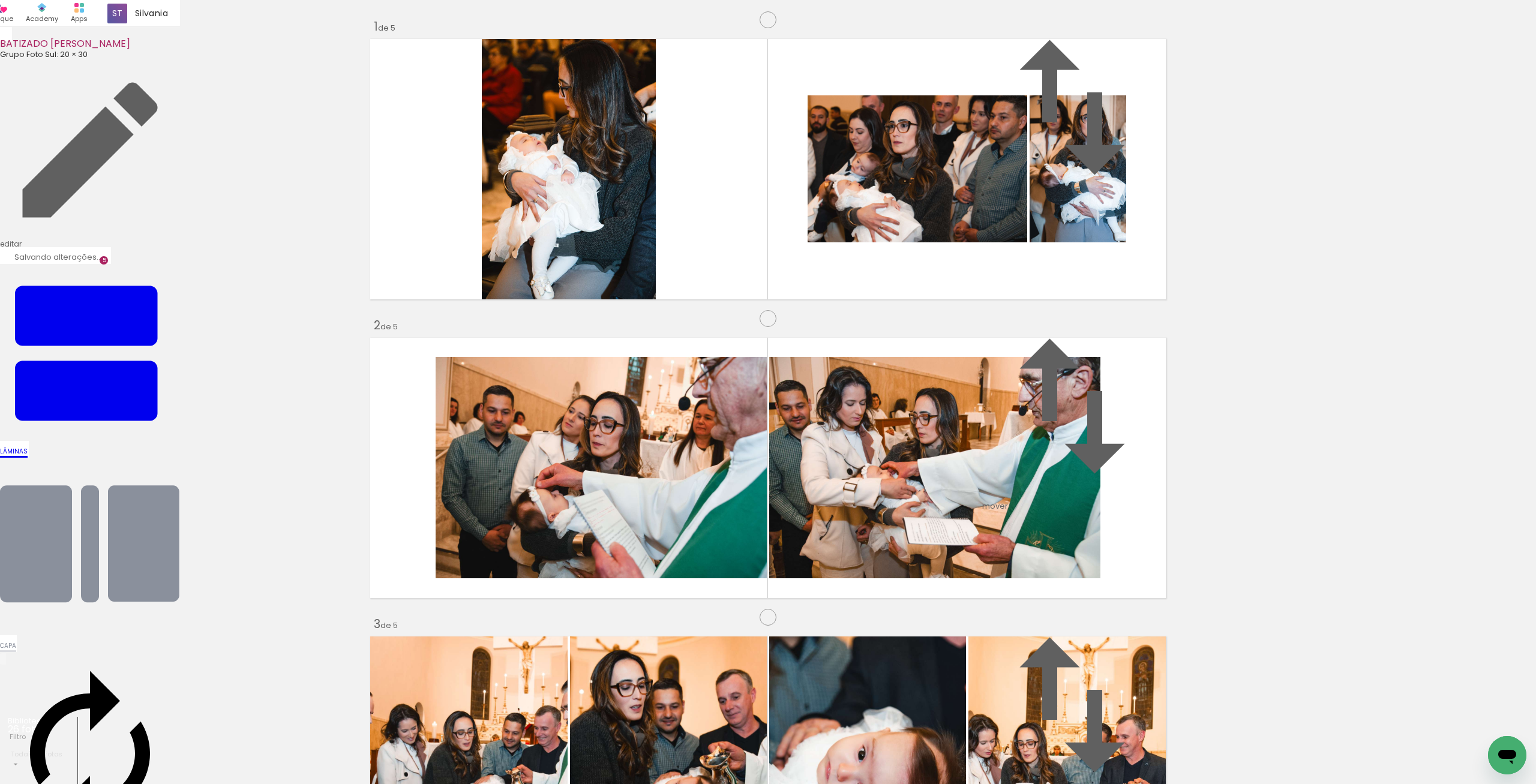
drag, startPoint x: 624, startPoint y: 303, endPoint x: 573, endPoint y: 519, distance: 221.9
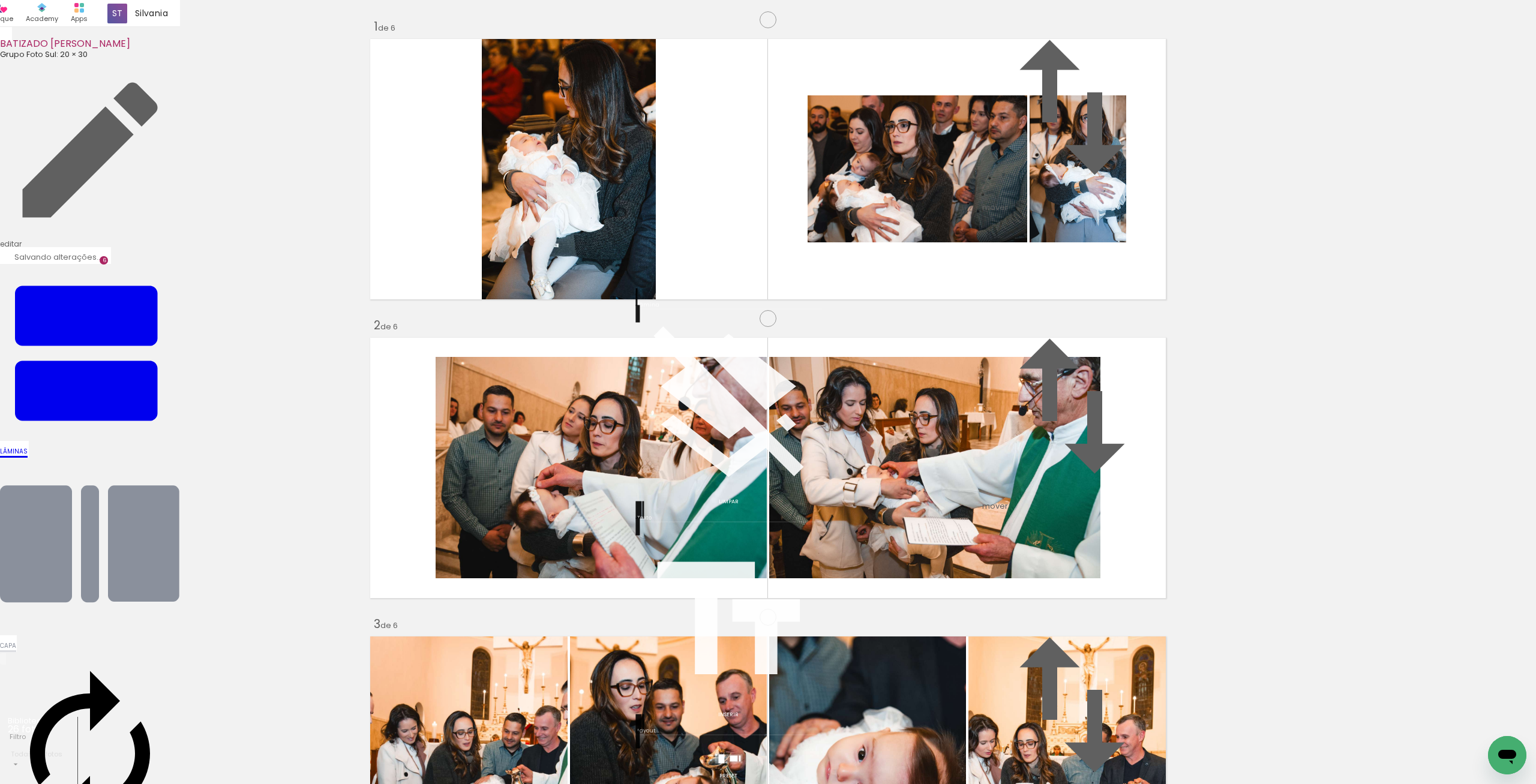
click at [732, 741] on div at bounding box center [729, 758] width 180 height 35
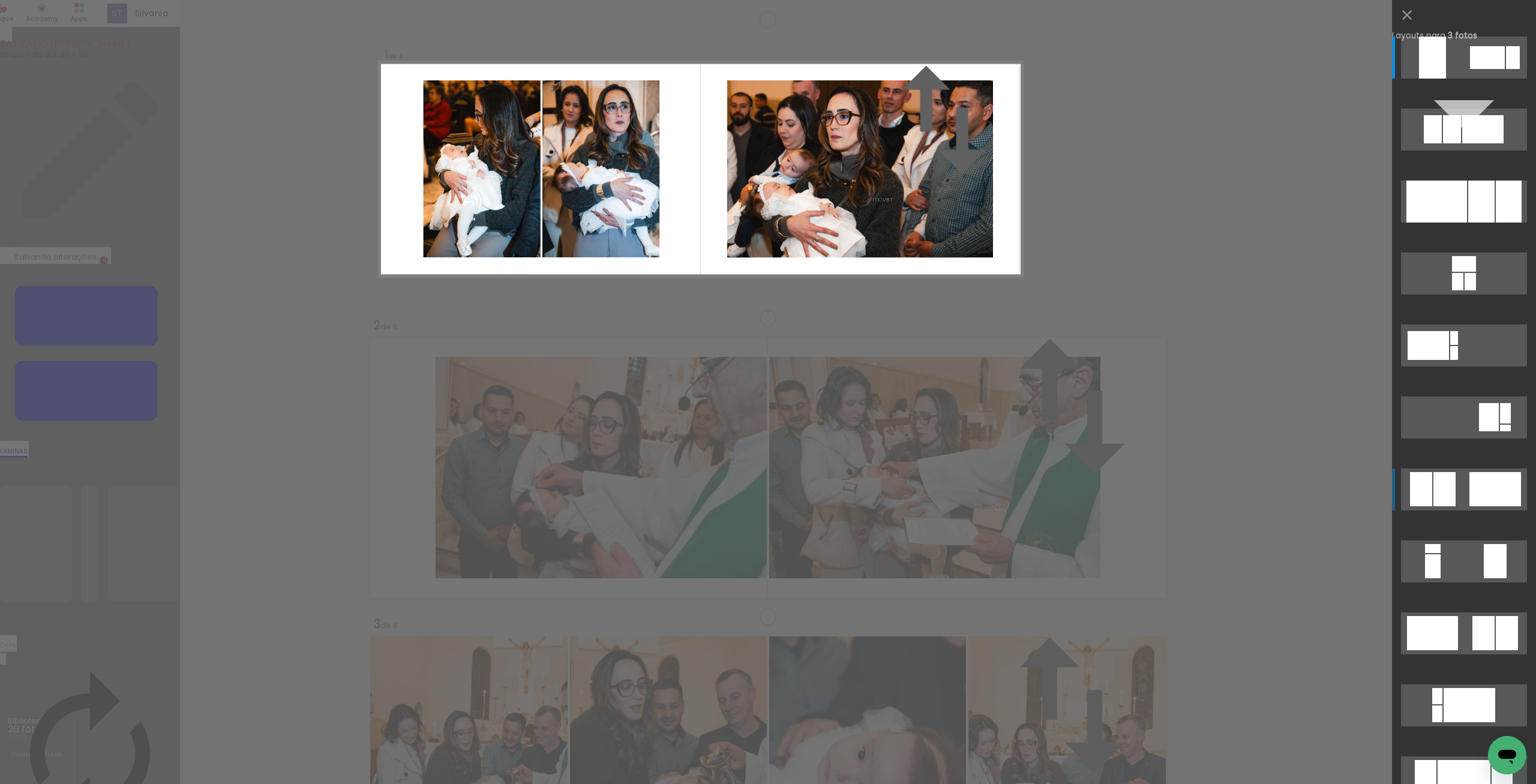
click at [1481, 483] on div at bounding box center [1495, 489] width 51 height 34
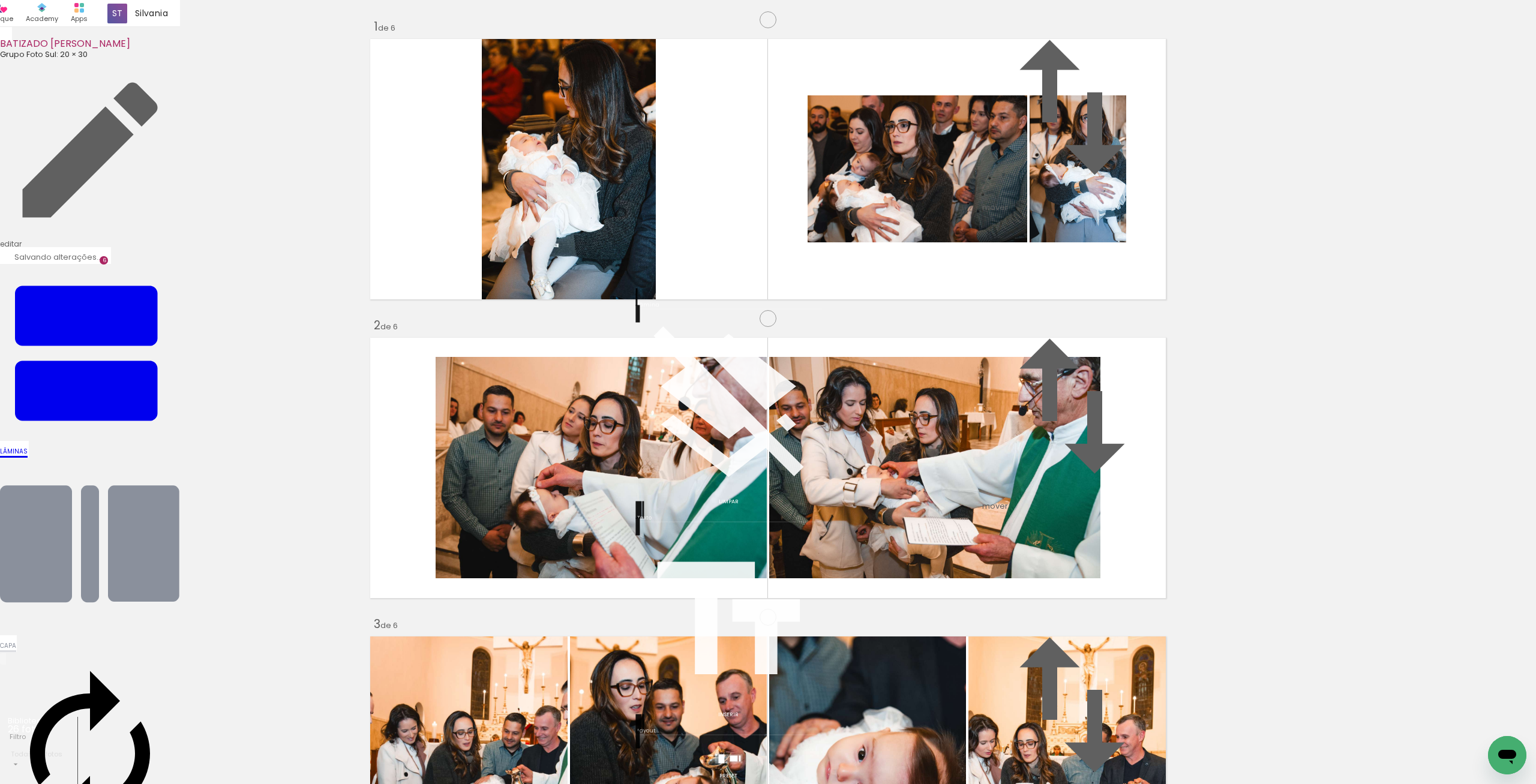
click at [741, 741] on div at bounding box center [729, 758] width 180 height 35
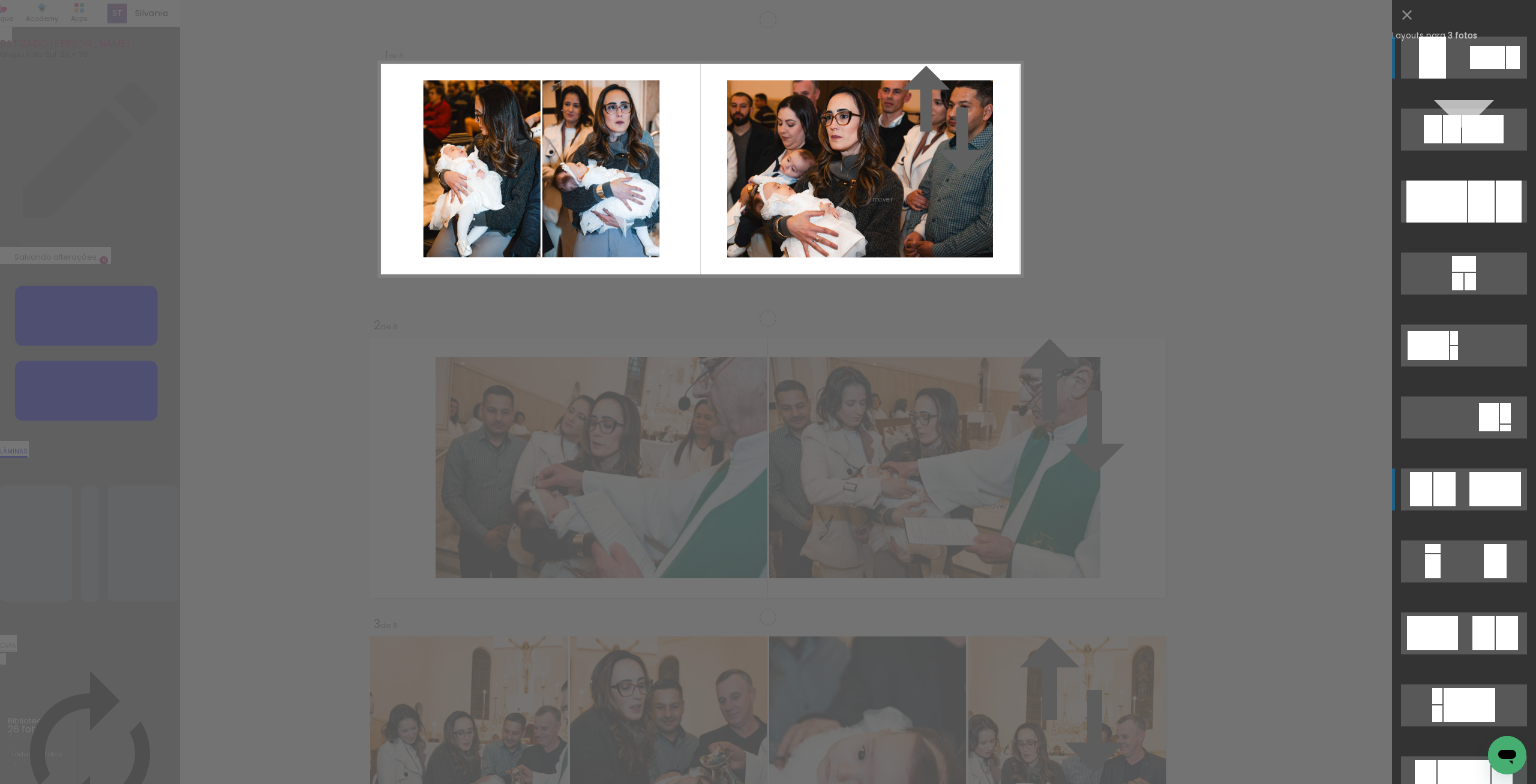
click at [1455, 494] on div at bounding box center [1444, 489] width 22 height 34
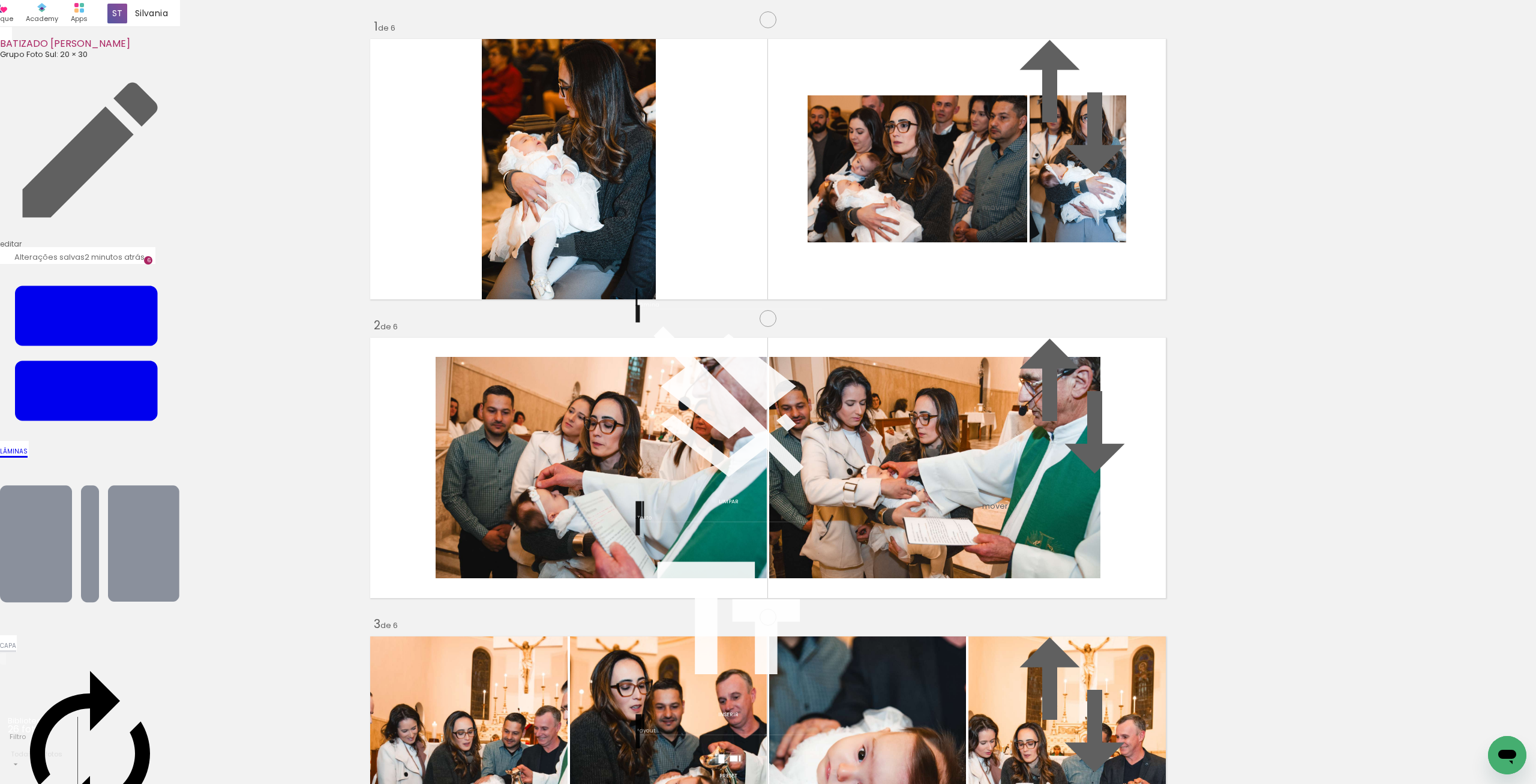
click at [736, 754] on quentale-layouter at bounding box center [728, 758] width 28 height 9
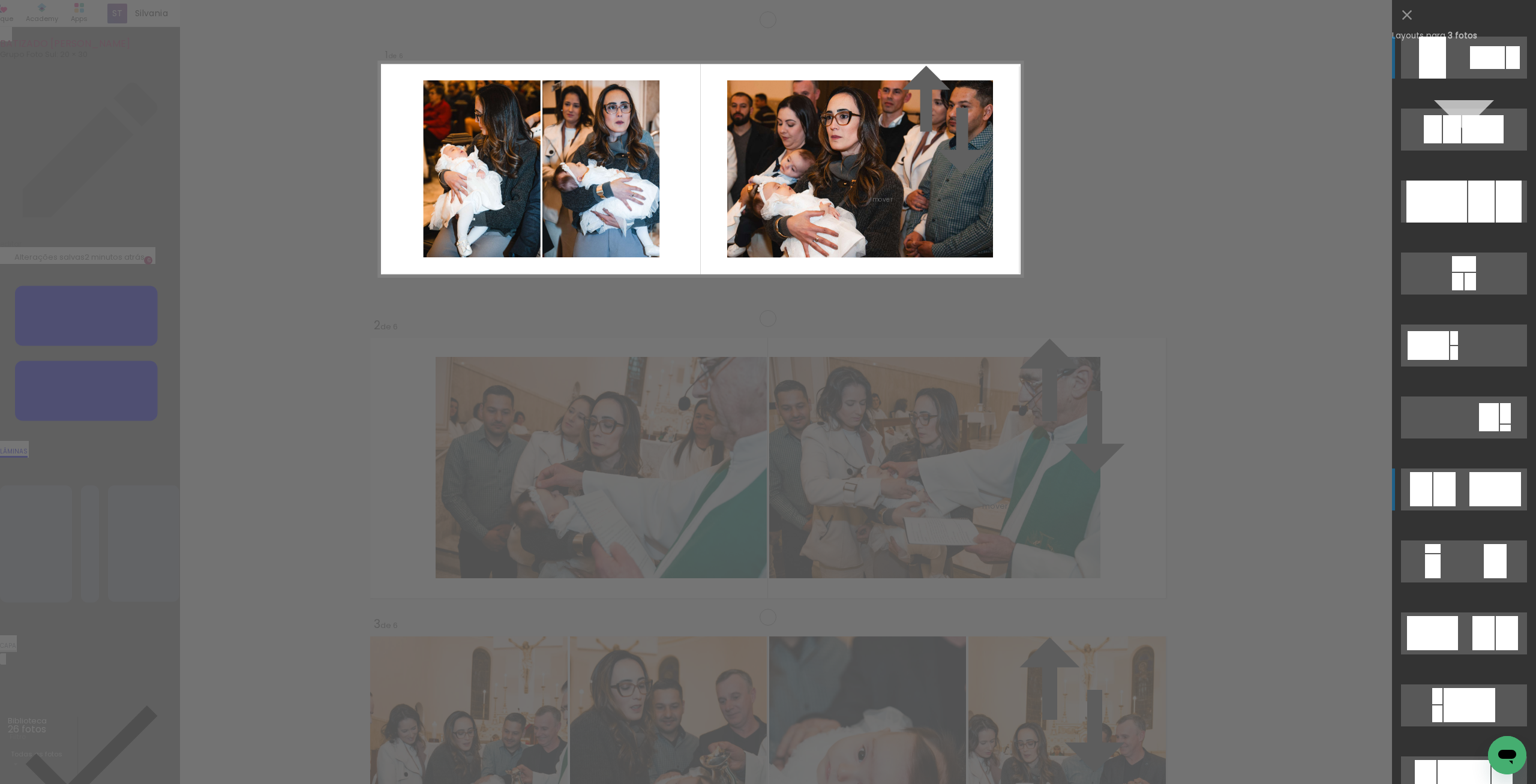
click at [1442, 475] on div at bounding box center [1444, 489] width 22 height 34
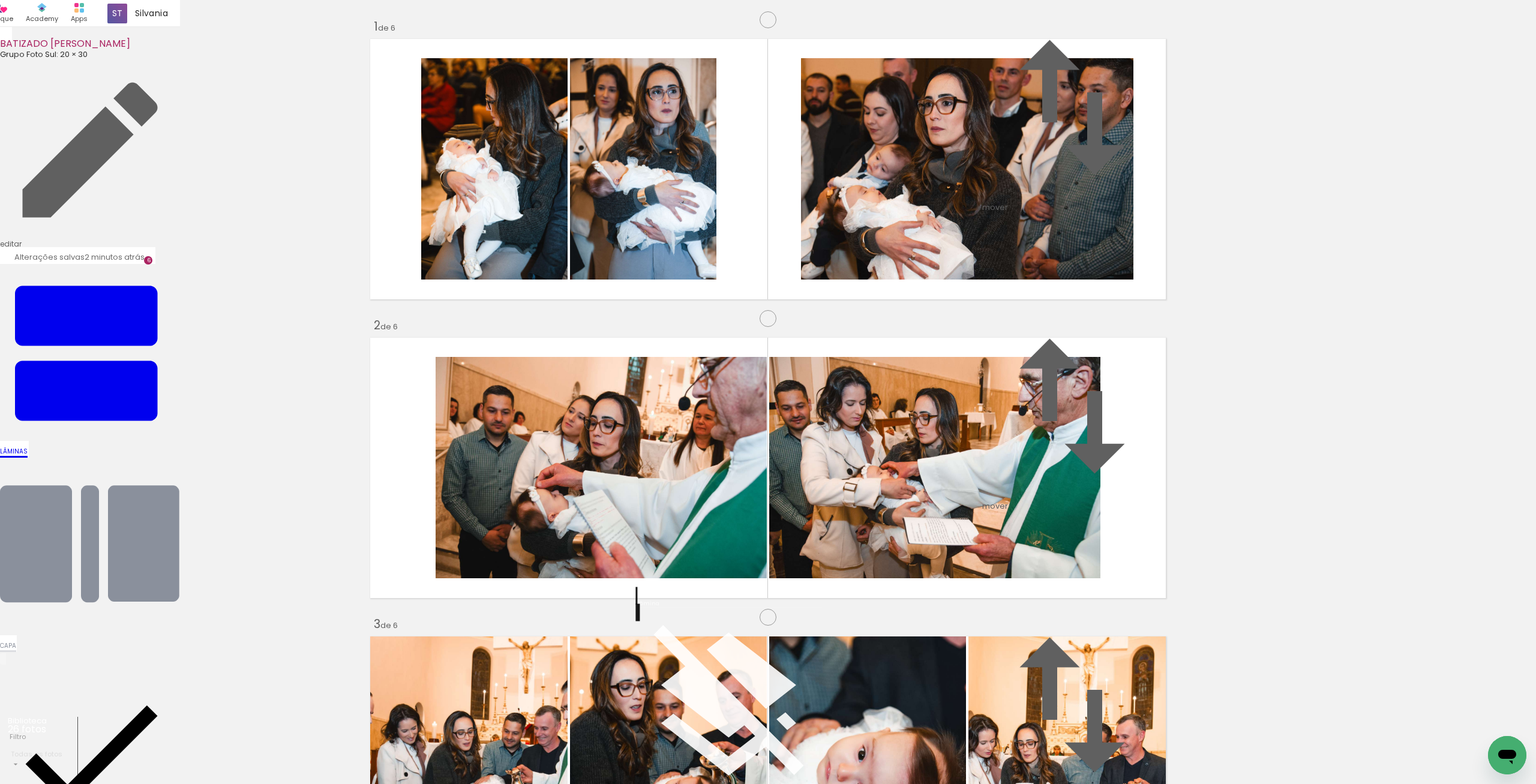
click at [936, 543] on quentale-photo at bounding box center [935, 467] width 331 height 221
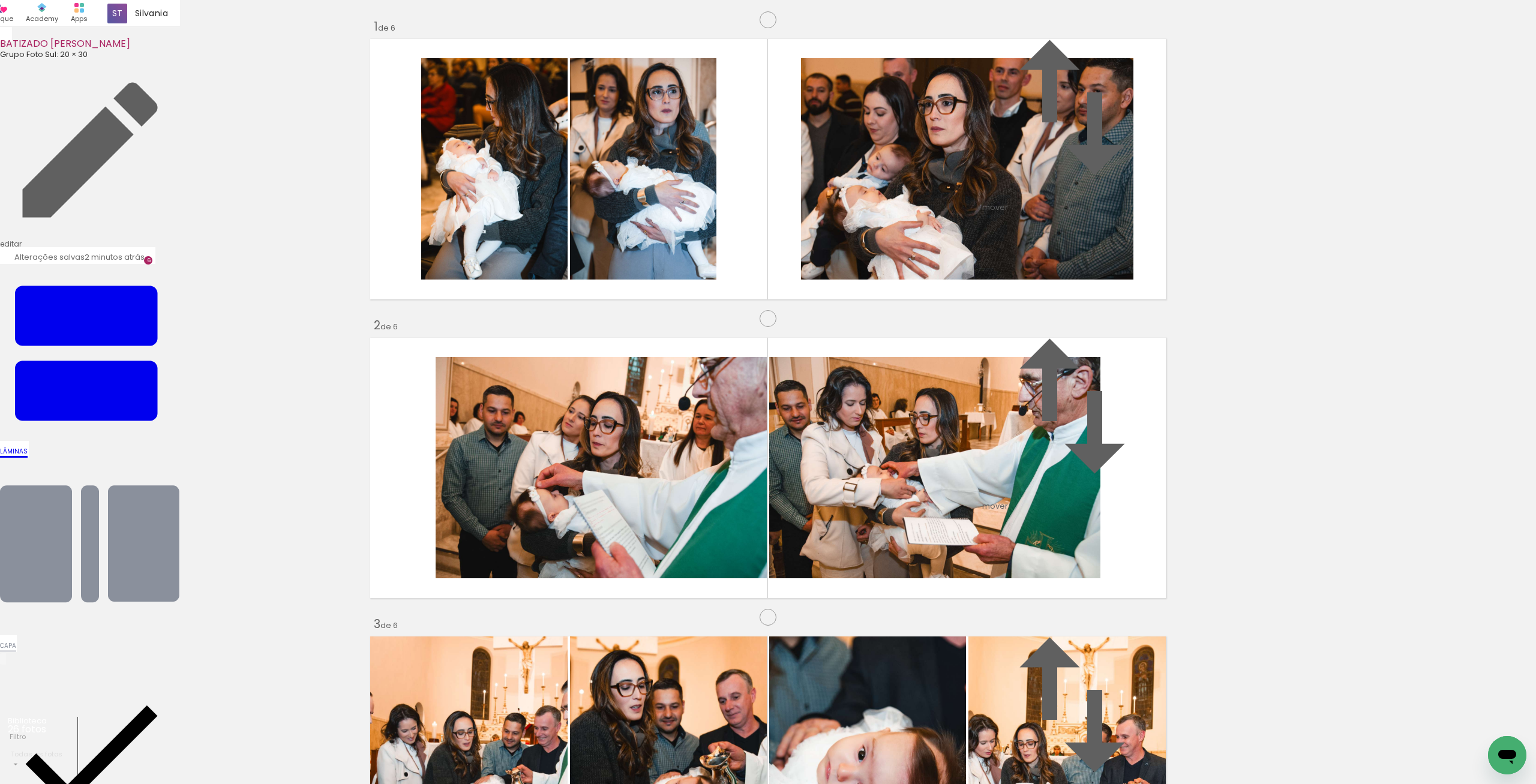
scroll to position [496, 0]
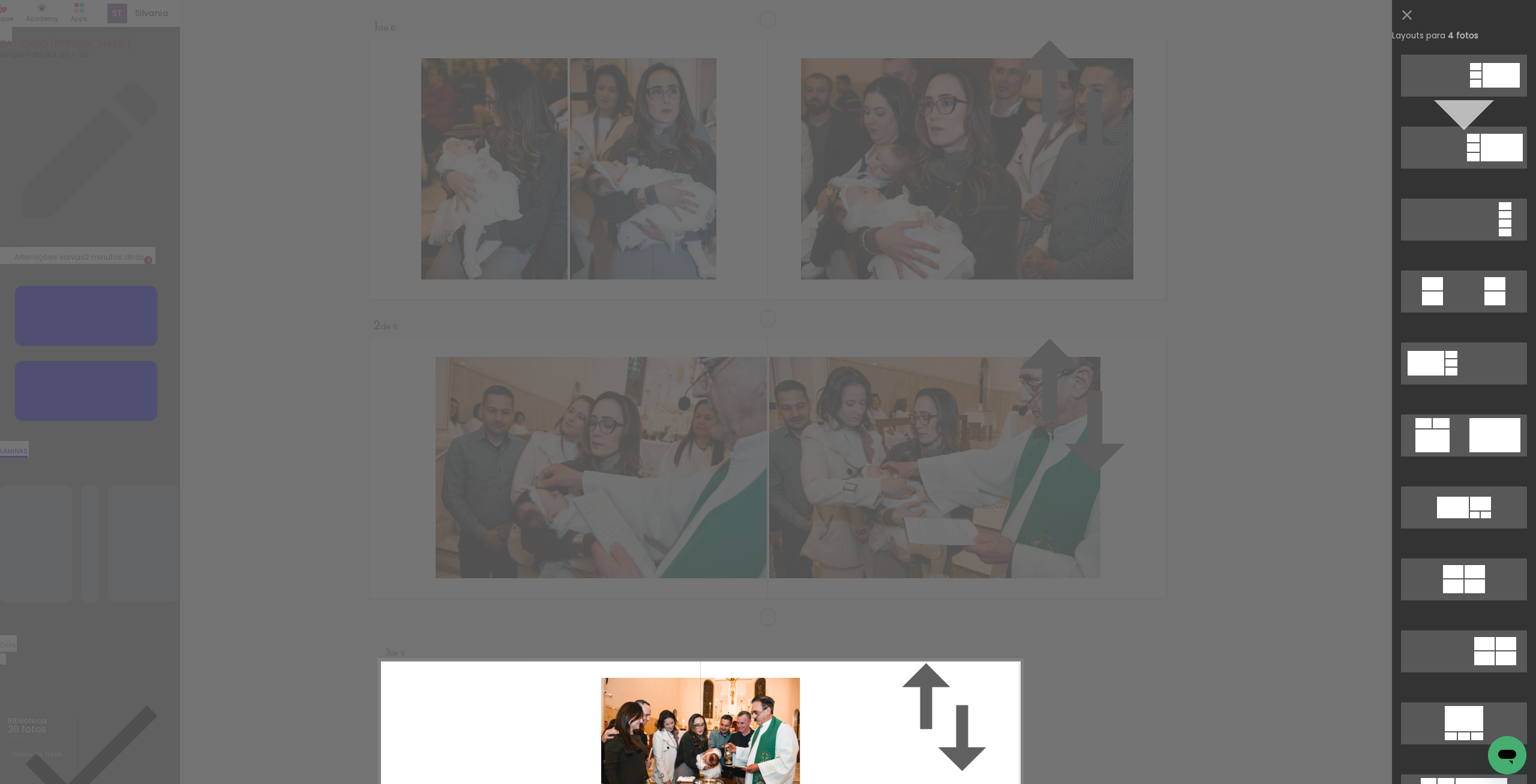
scroll to position [745, 0]
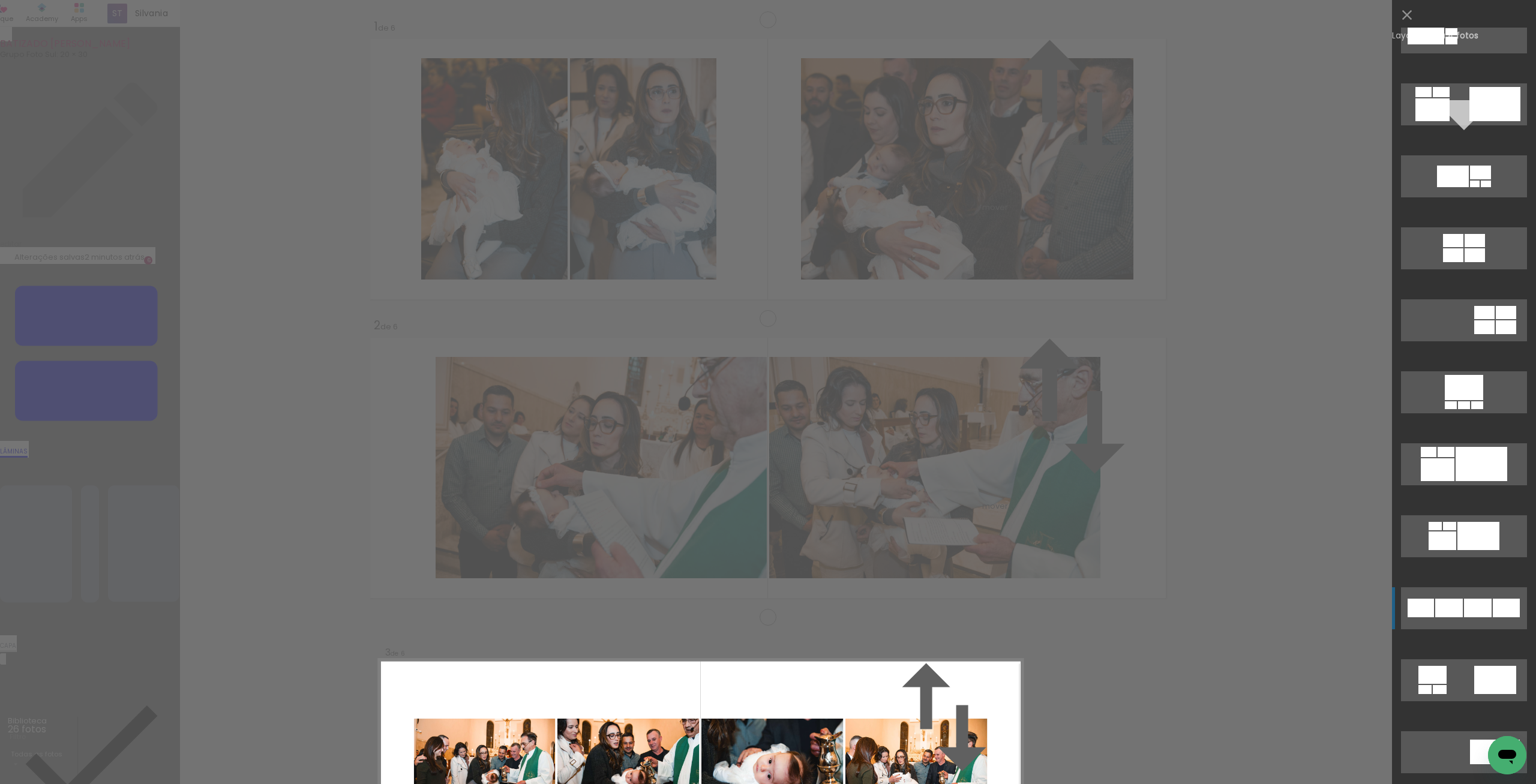
click at [1458, 604] on div at bounding box center [1449, 608] width 28 height 19
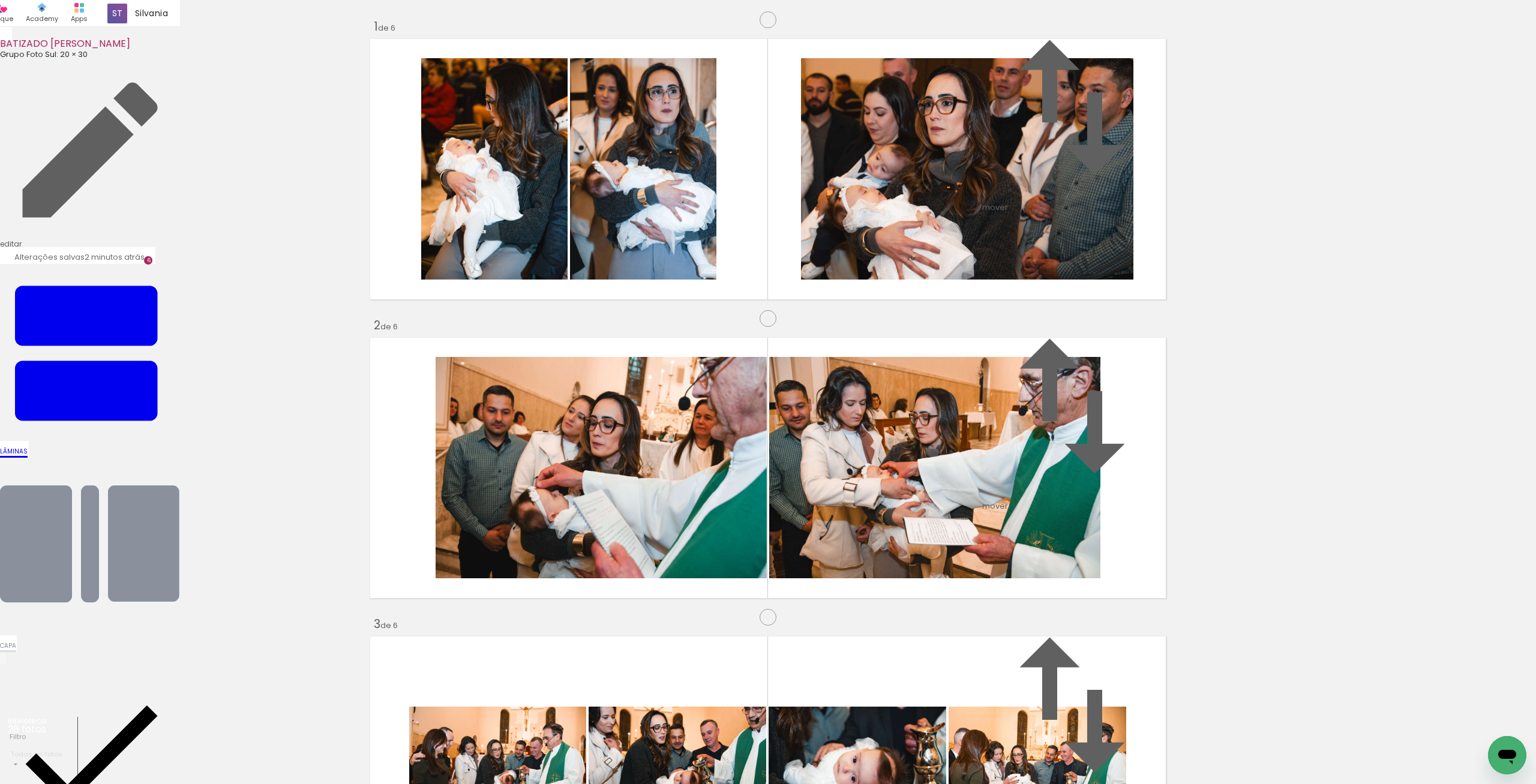
scroll to position [690, 0]
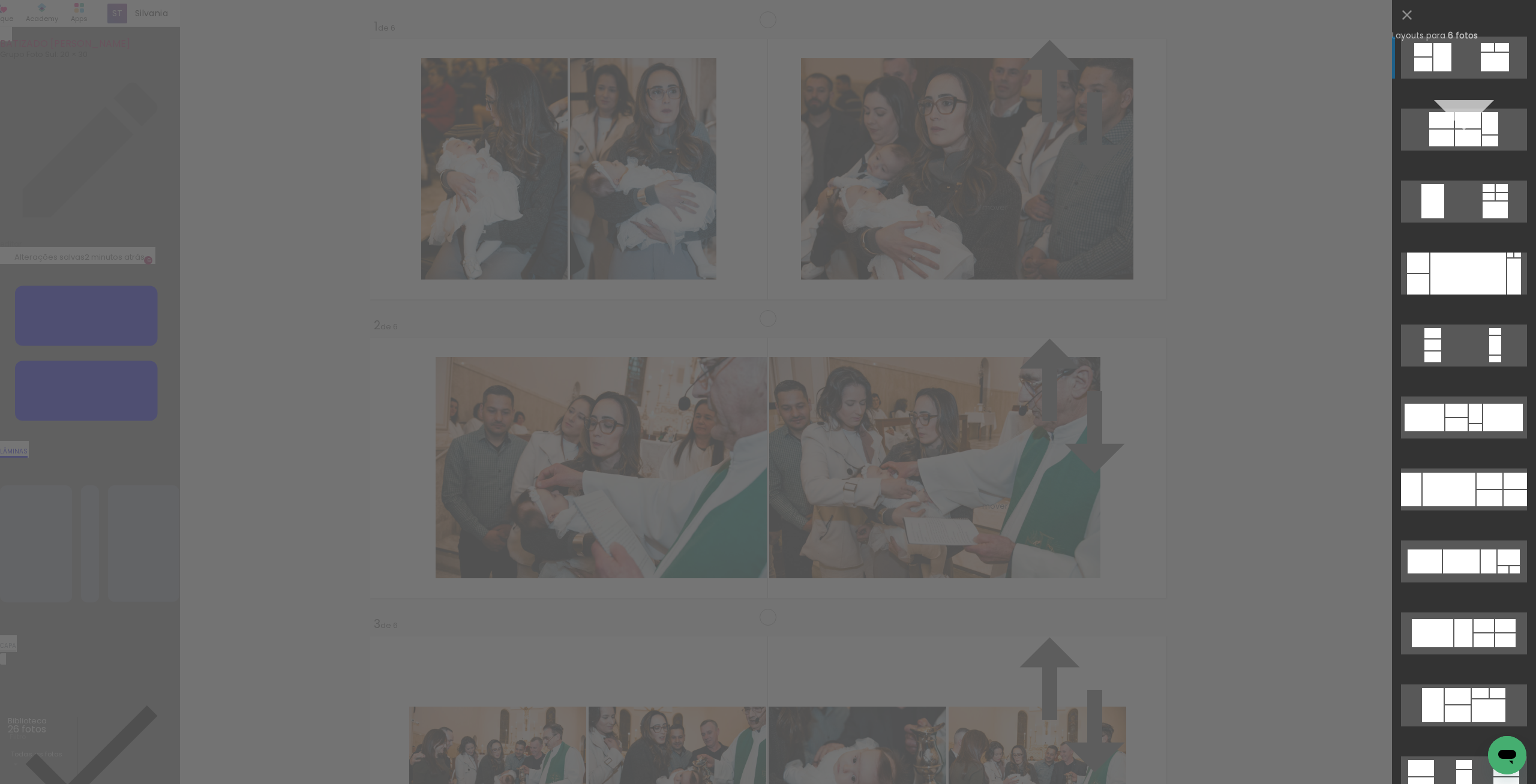
scroll to position [741, 0]
click at [1460, 500] on div at bounding box center [1449, 489] width 53 height 33
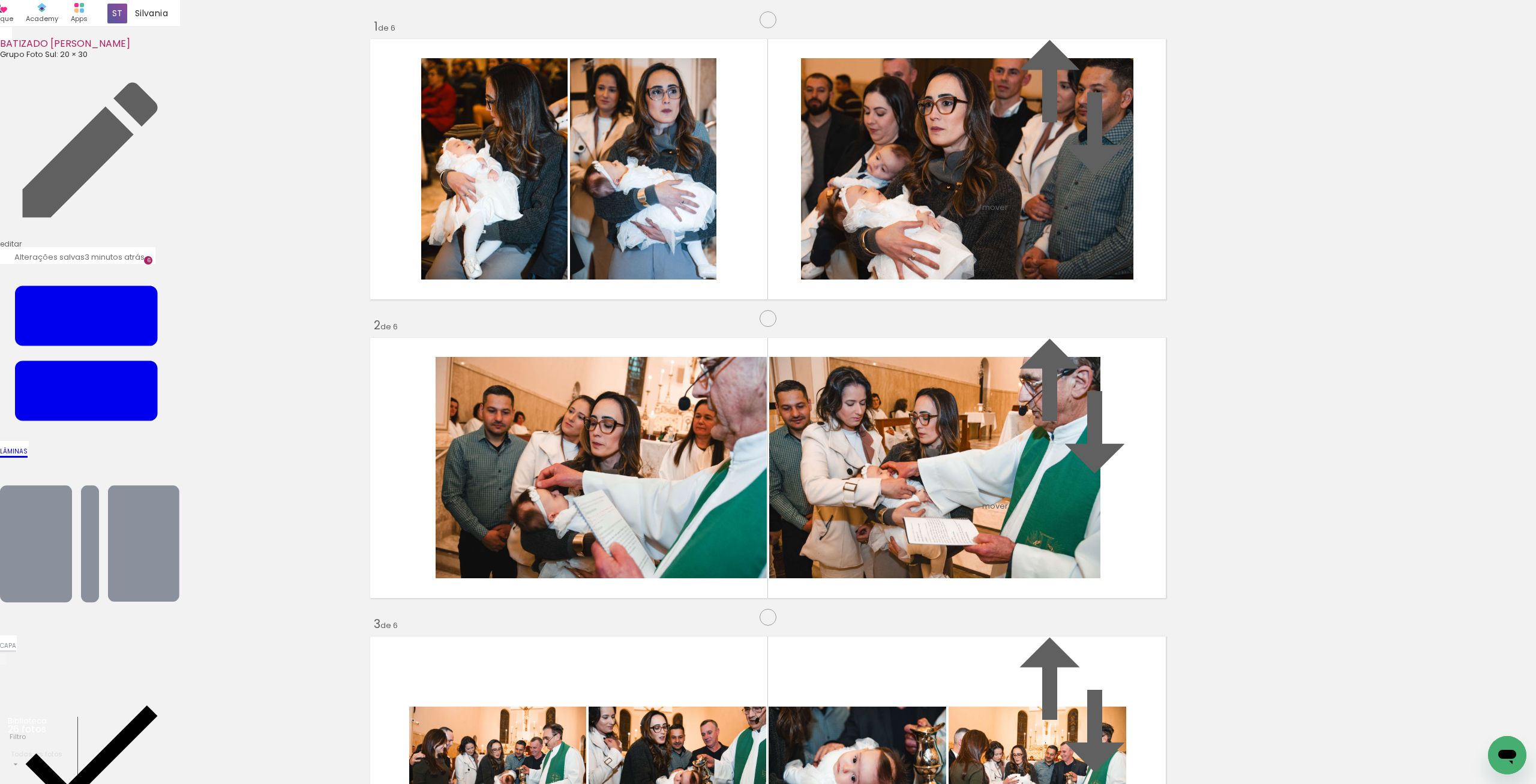
drag, startPoint x: 759, startPoint y: 388, endPoint x: 762, endPoint y: 412, distance: 24.2
drag, startPoint x: 965, startPoint y: 324, endPoint x: 967, endPoint y: 338, distance: 14.1
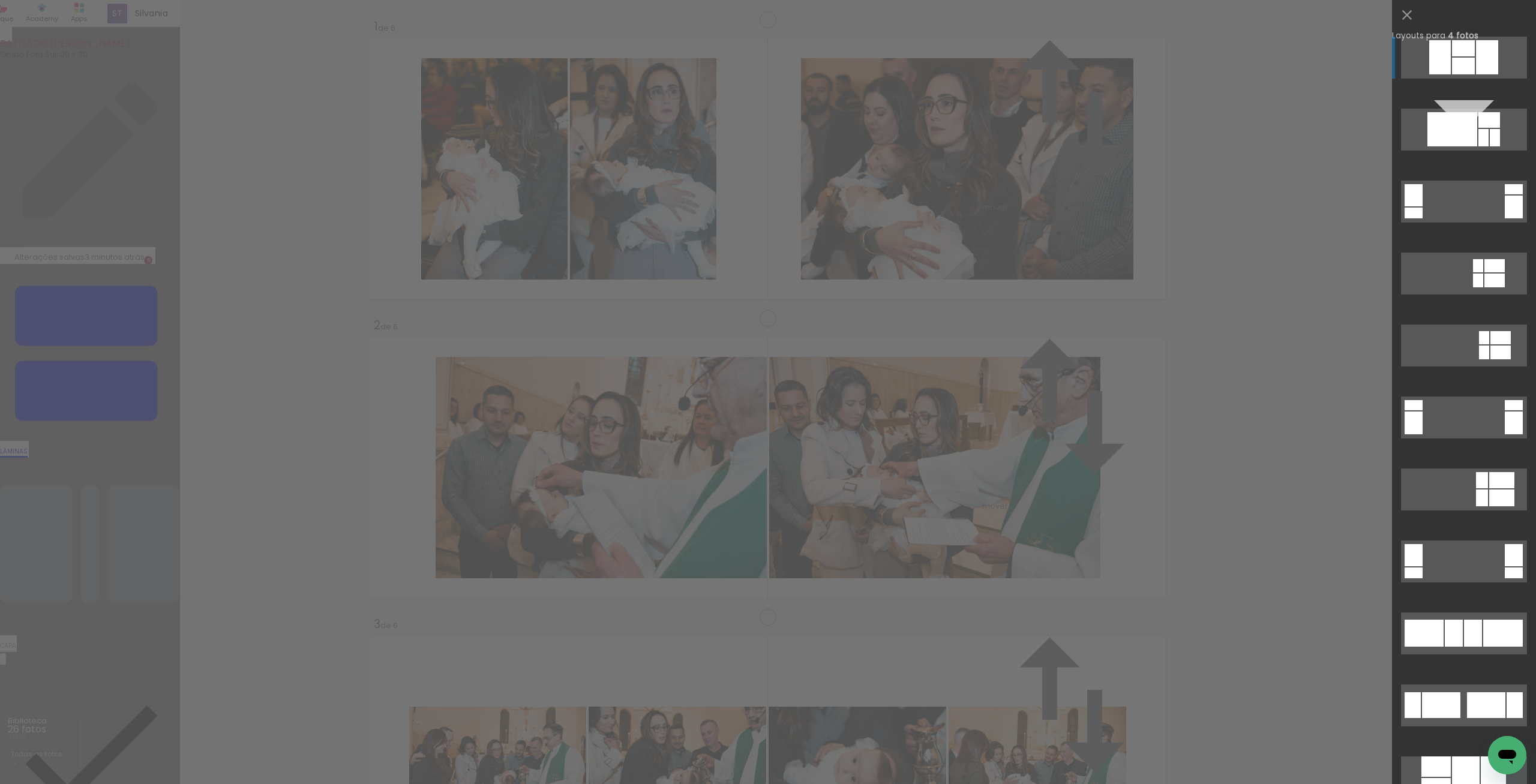
scroll to position [1039, 0]
click at [1474, 713] on div at bounding box center [1485, 704] width 38 height 26
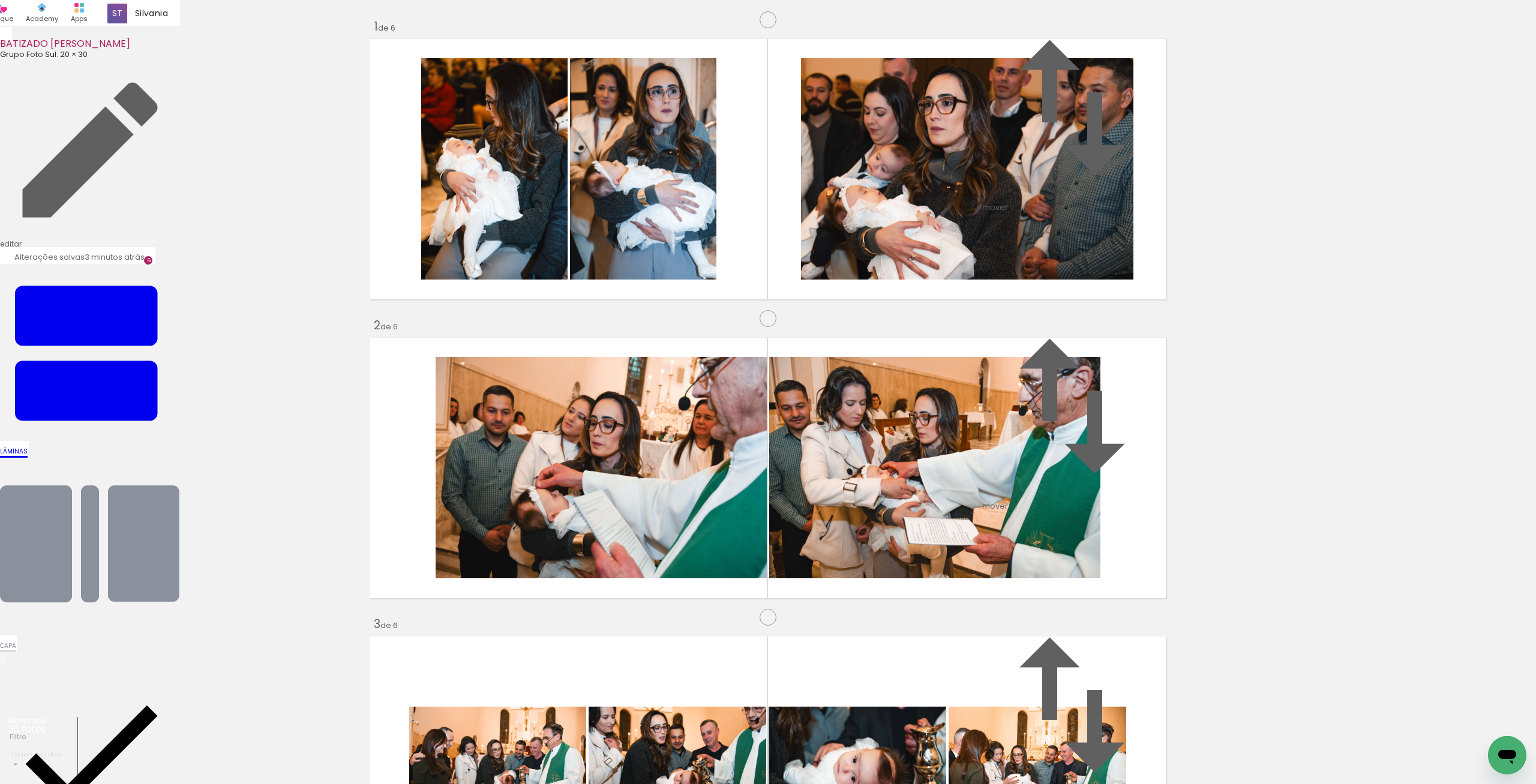
scroll to position [1453, 0]
drag, startPoint x: 1198, startPoint y: 667, endPoint x: 1039, endPoint y: 310, distance: 390.8
click at [1039, 310] on quentale-workspace at bounding box center [768, 392] width 1536 height 784
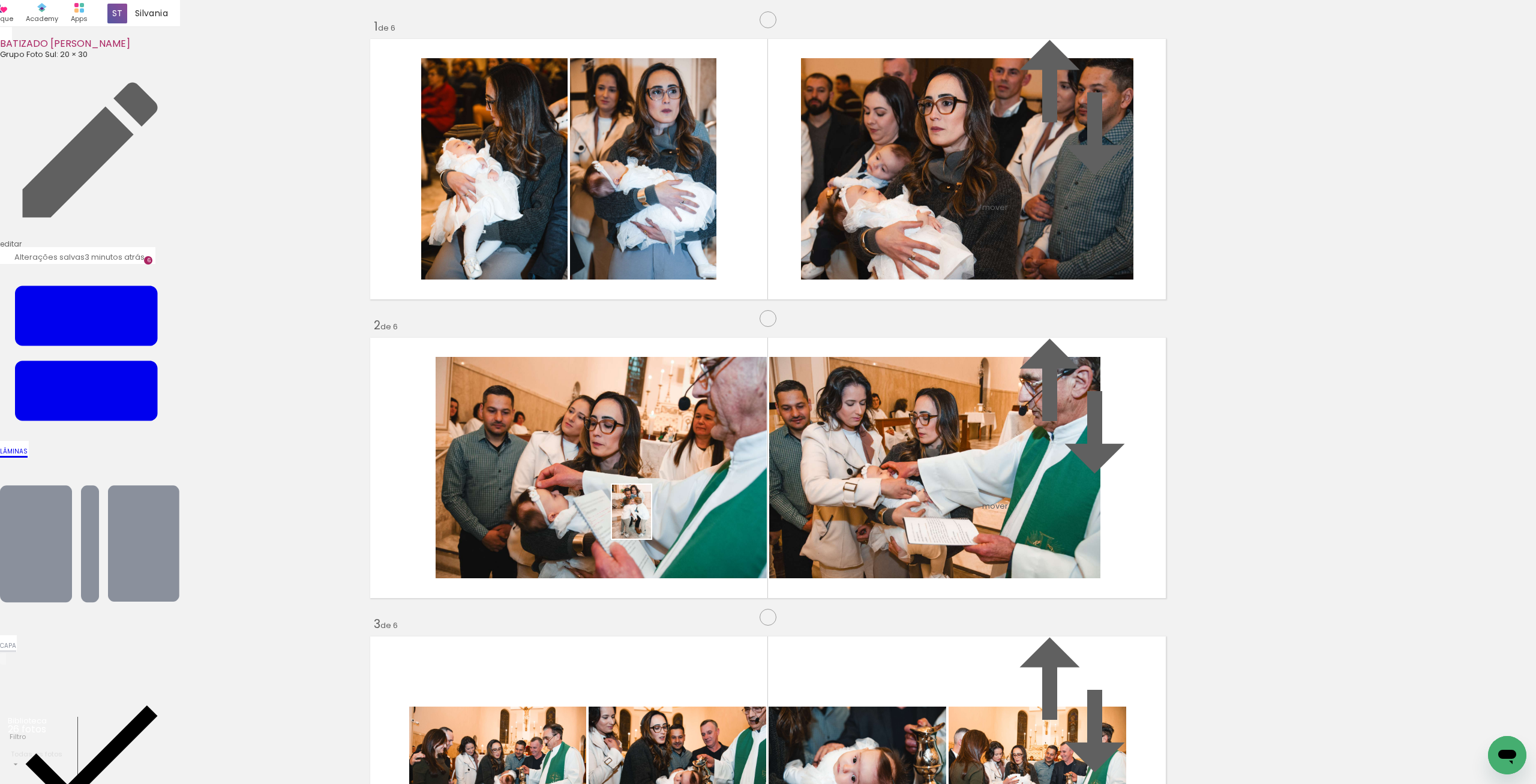
drag, startPoint x: 1164, startPoint y: 665, endPoint x: 1064, endPoint y: 688, distance: 102.6
click at [648, 519] on quentale-workspace at bounding box center [768, 392] width 1536 height 784
drag, startPoint x: 1343, startPoint y: 734, endPoint x: 971, endPoint y: 408, distance: 494.6
click at [971, 408] on quentale-workspace at bounding box center [768, 392] width 1536 height 784
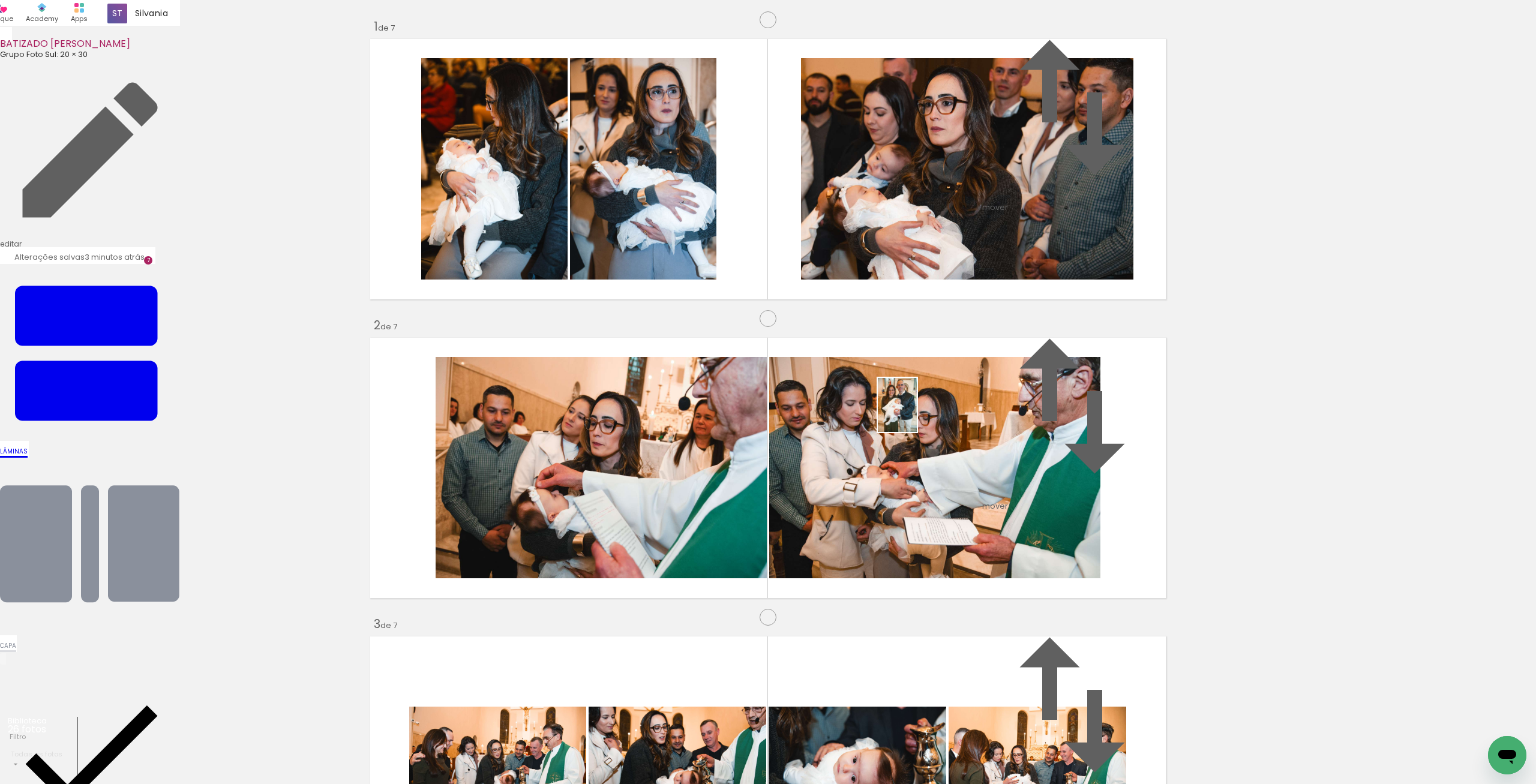
drag, startPoint x: 1415, startPoint y: 753, endPoint x: 914, endPoint y: 414, distance: 604.9
click at [914, 414] on quentale-workspace at bounding box center [768, 392] width 1536 height 784
drag, startPoint x: 1491, startPoint y: 735, endPoint x: 926, endPoint y: 367, distance: 674.3
click at [926, 367] on quentale-workspace at bounding box center [768, 392] width 1536 height 784
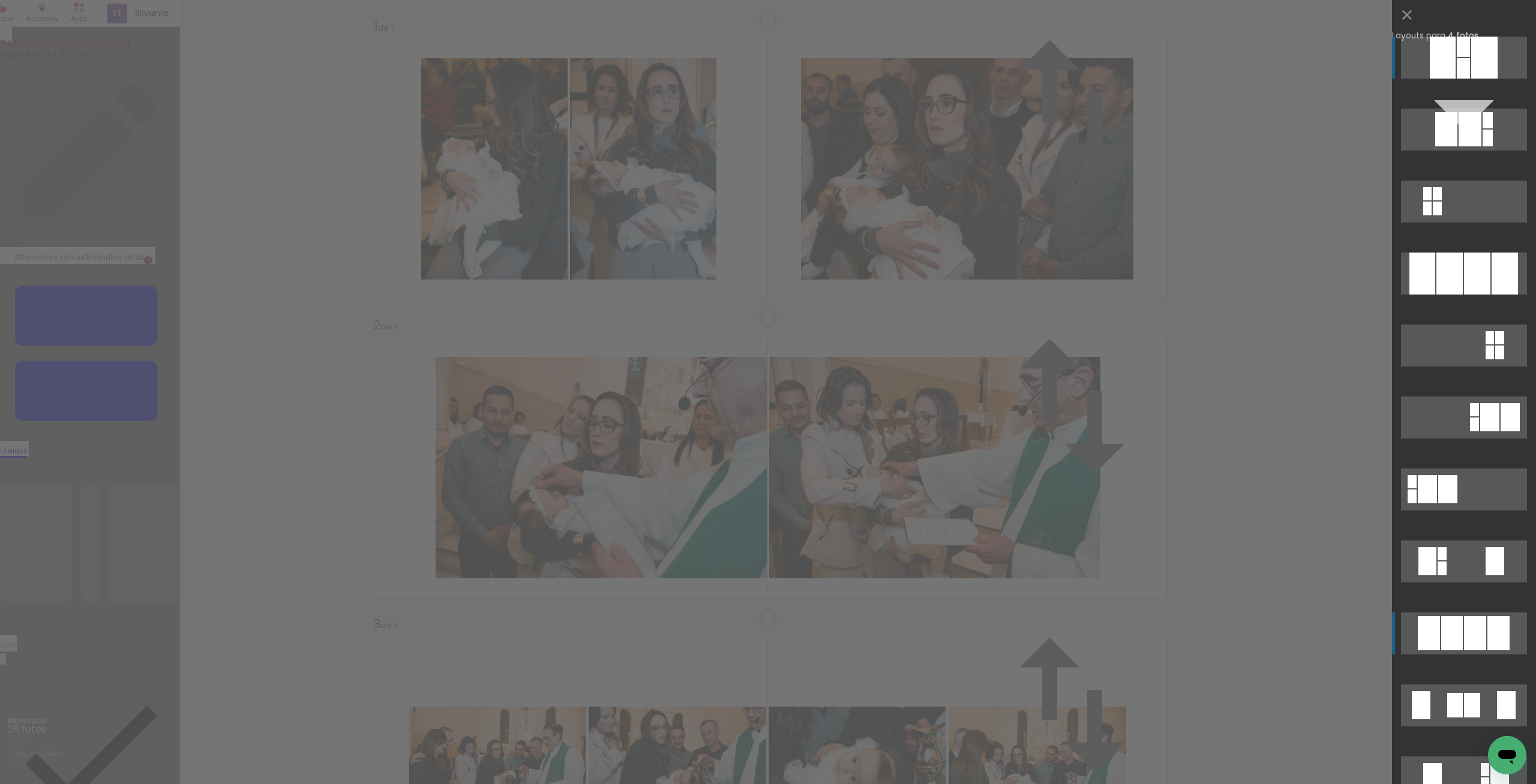
click at [1454, 634] on div at bounding box center [1451, 633] width 21 height 34
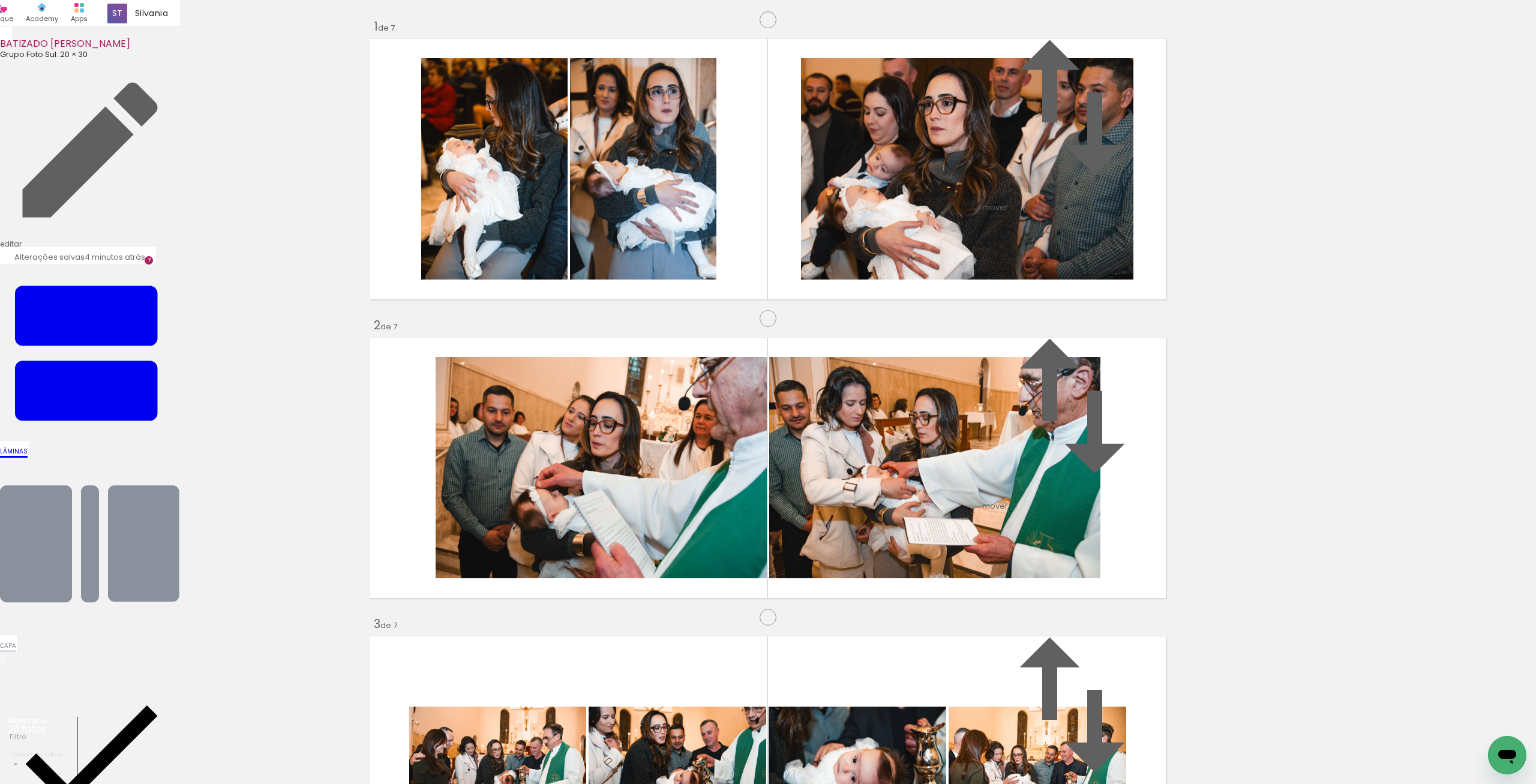
scroll to position [809, 0]
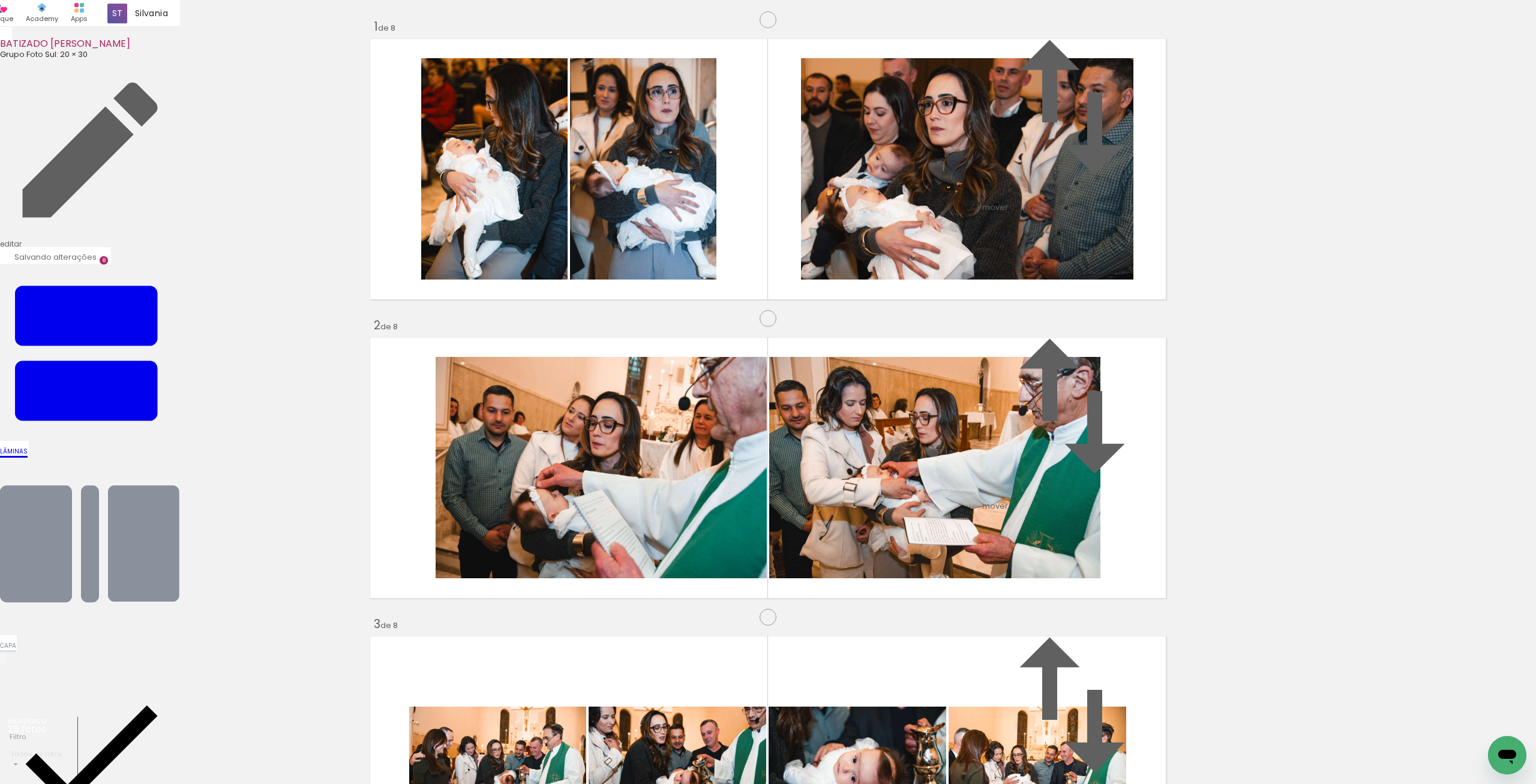
drag, startPoint x: 1069, startPoint y: 385, endPoint x: 1013, endPoint y: 597, distance: 219.3
drag, startPoint x: 938, startPoint y: 279, endPoint x: 557, endPoint y: 597, distance: 496.3
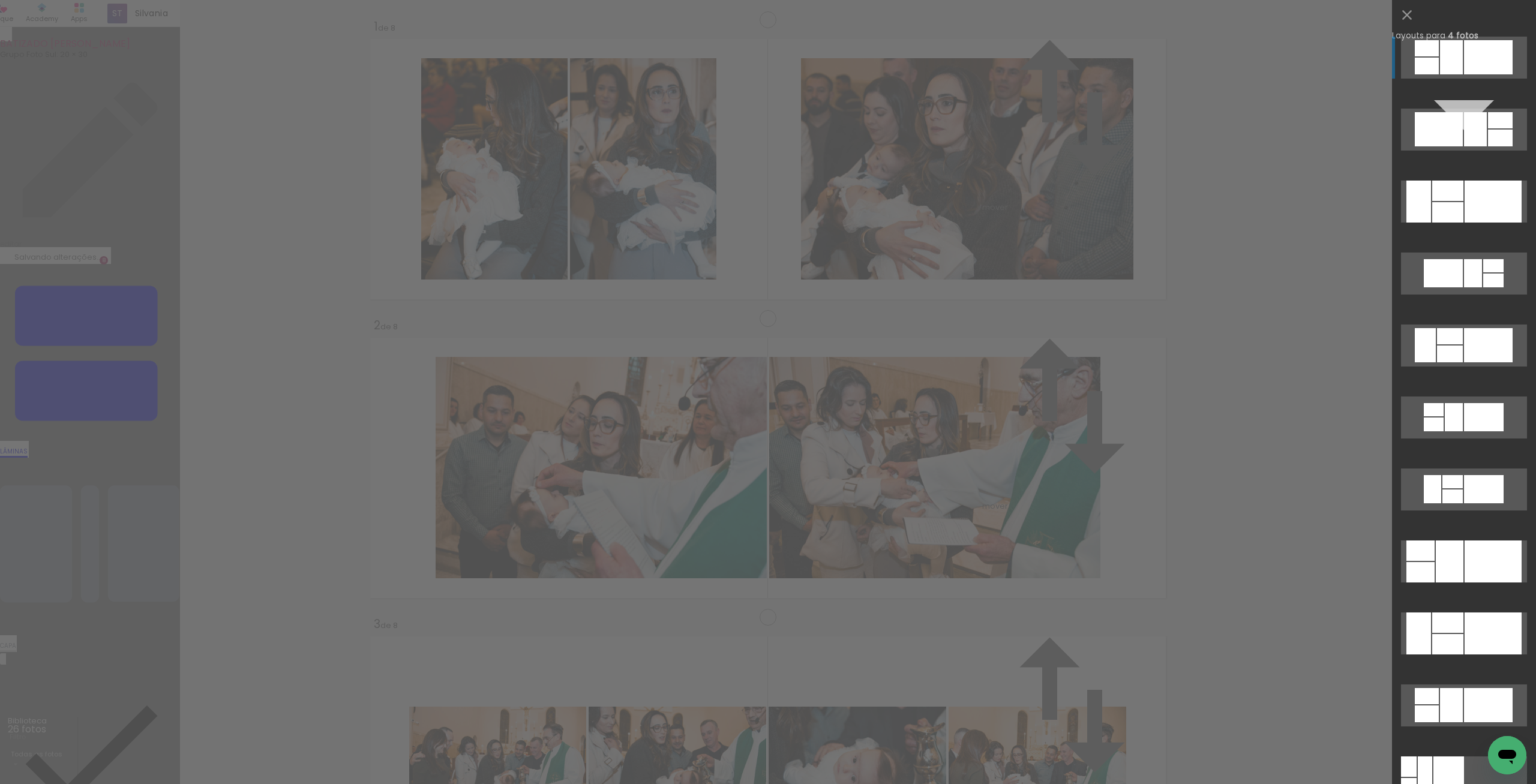
scroll to position [741, 0]
click at [1466, 553] on div at bounding box center [1493, 561] width 57 height 42
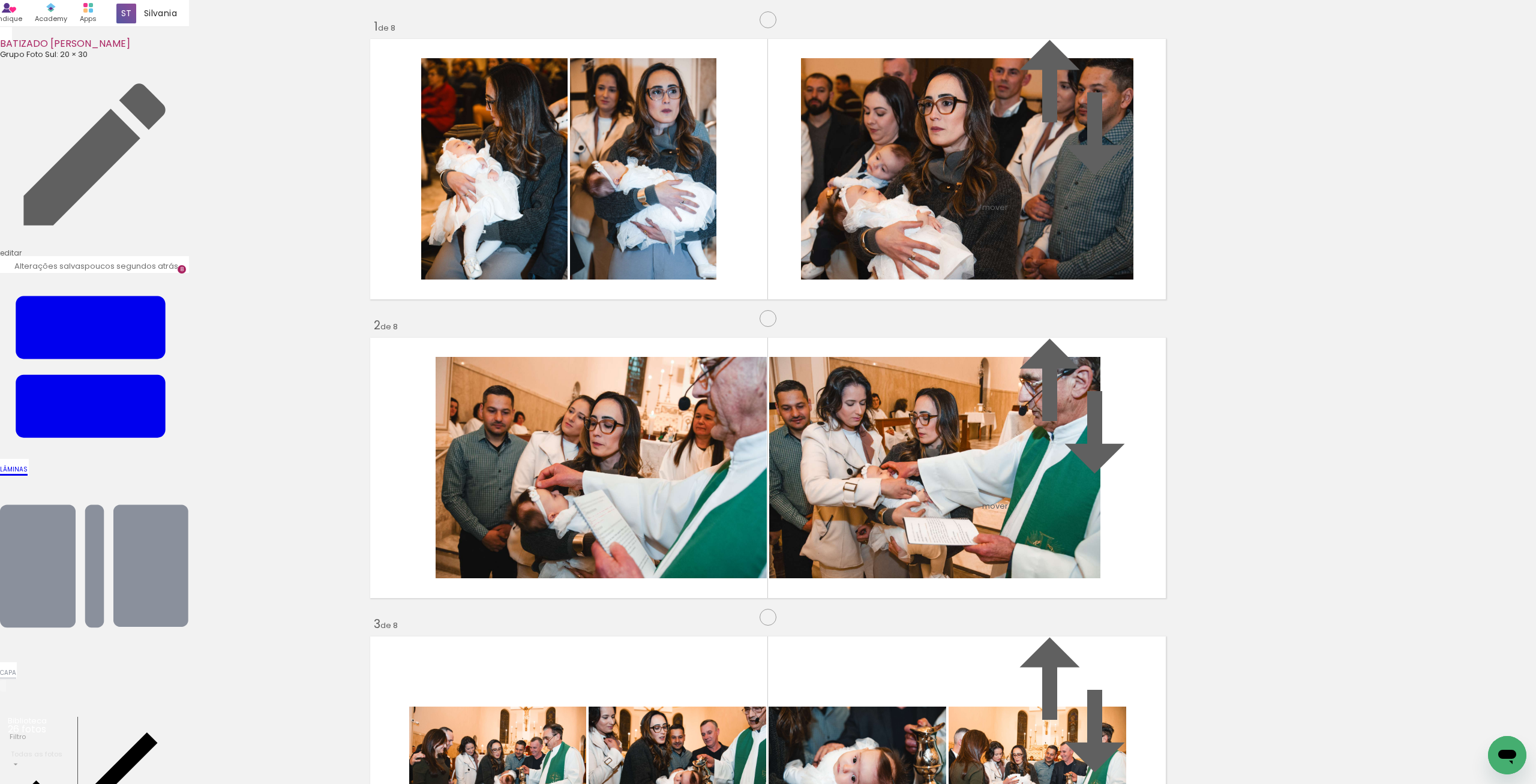
drag, startPoint x: 520, startPoint y: 451, endPoint x: 528, endPoint y: 474, distance: 24.4
drag, startPoint x: 538, startPoint y: 309, endPoint x: 537, endPoint y: 332, distance: 23.0
drag, startPoint x: 541, startPoint y: 308, endPoint x: 537, endPoint y: 332, distance: 24.3
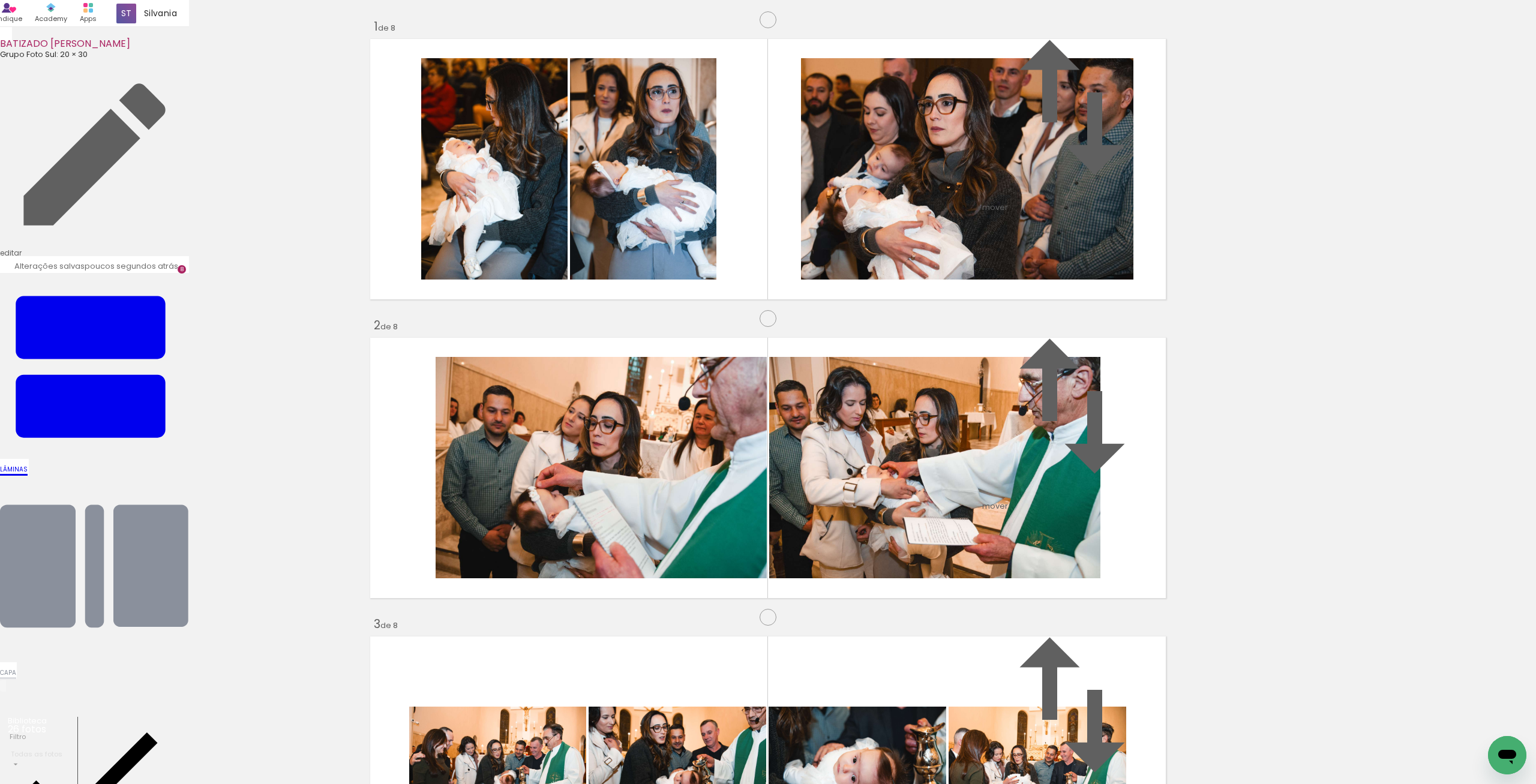
drag, startPoint x: 703, startPoint y: 389, endPoint x: 702, endPoint y: 410, distance: 21.0
drag, startPoint x: 961, startPoint y: 395, endPoint x: 960, endPoint y: 417, distance: 22.0
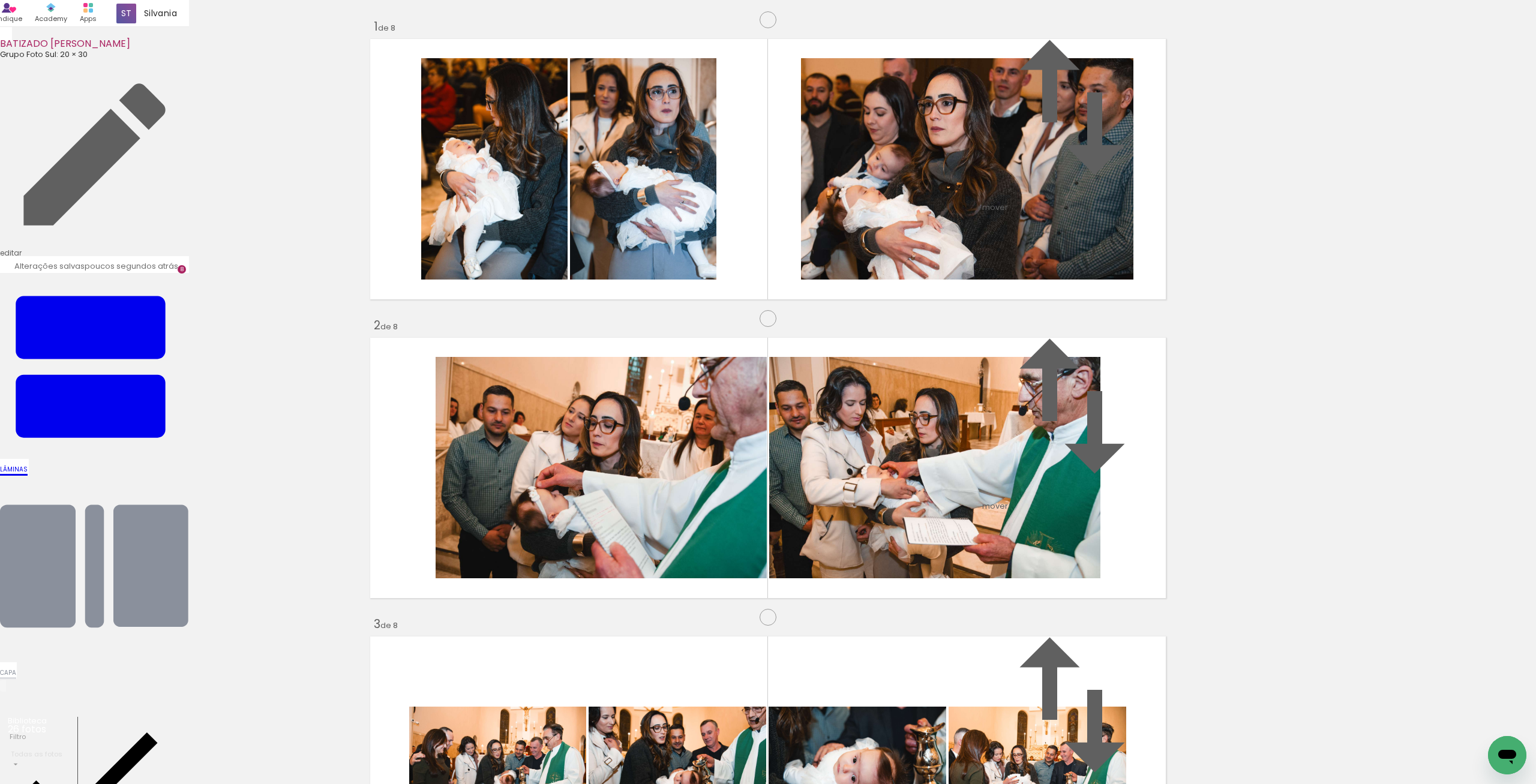
drag, startPoint x: 923, startPoint y: 428, endPoint x: 968, endPoint y: 428, distance: 45.0
click at [1107, 632] on quentale-layouter at bounding box center [768, 767] width 804 height 269
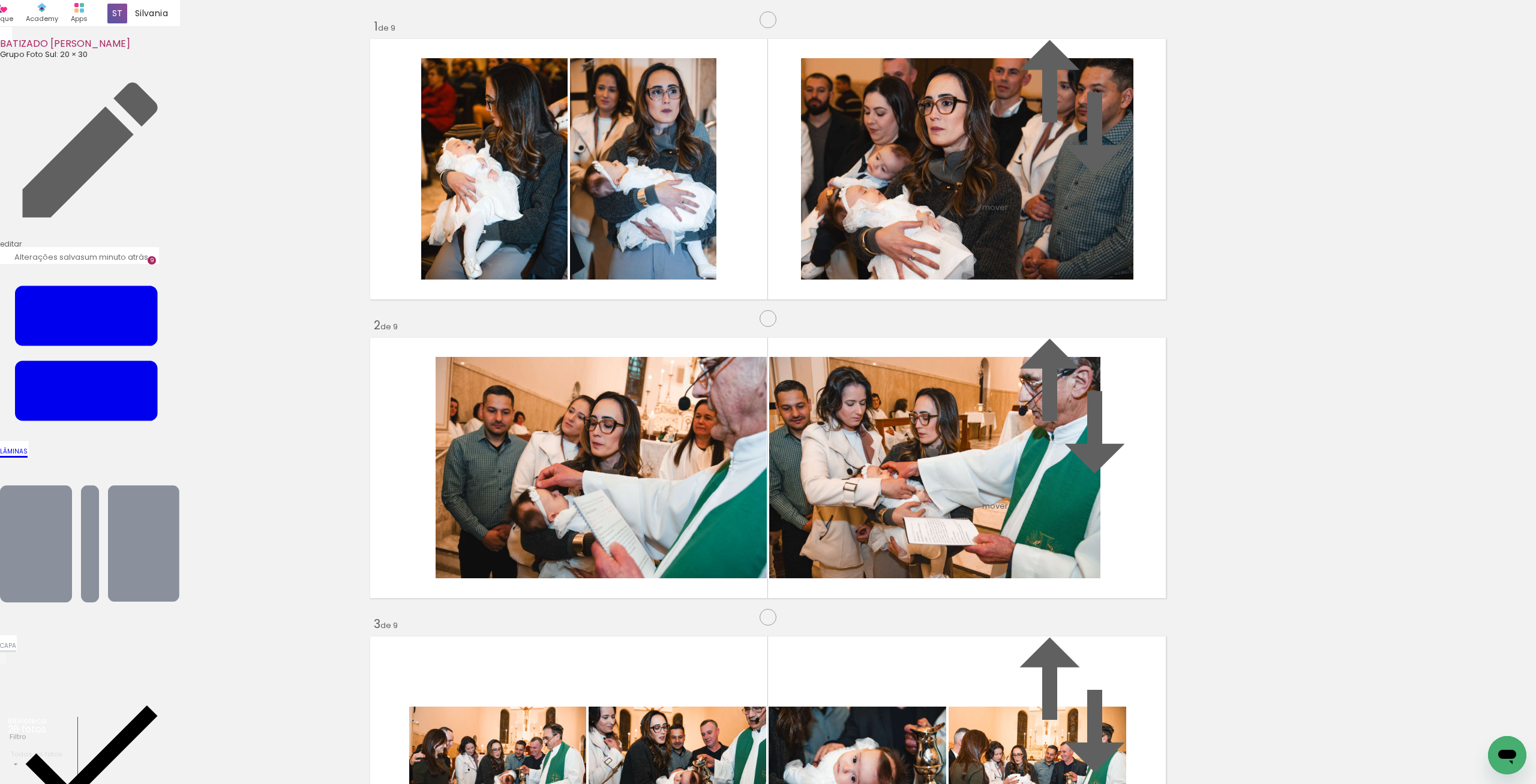
scroll to position [662, 0]
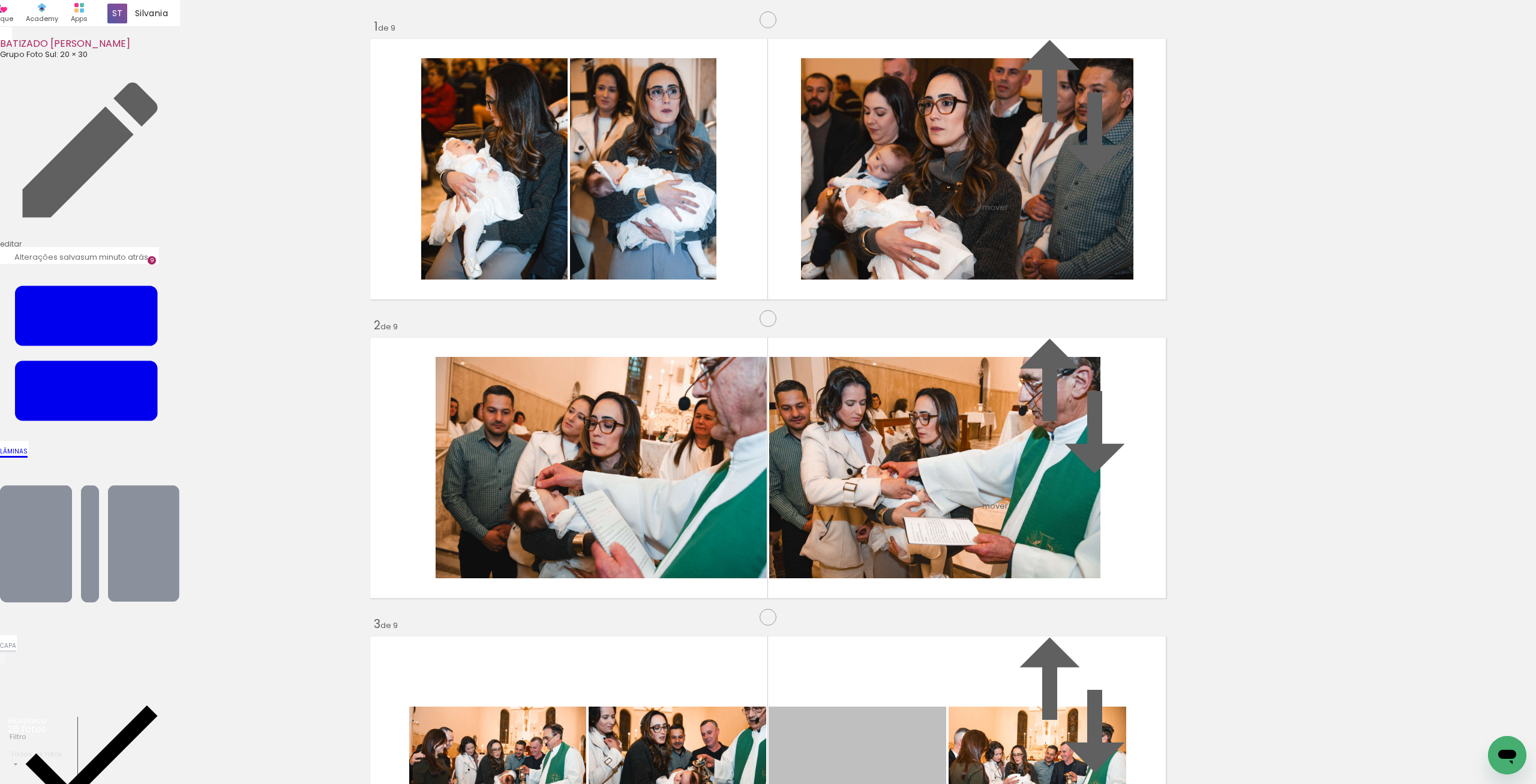
drag, startPoint x: 849, startPoint y: 166, endPoint x: 969, endPoint y: 242, distance: 142.0
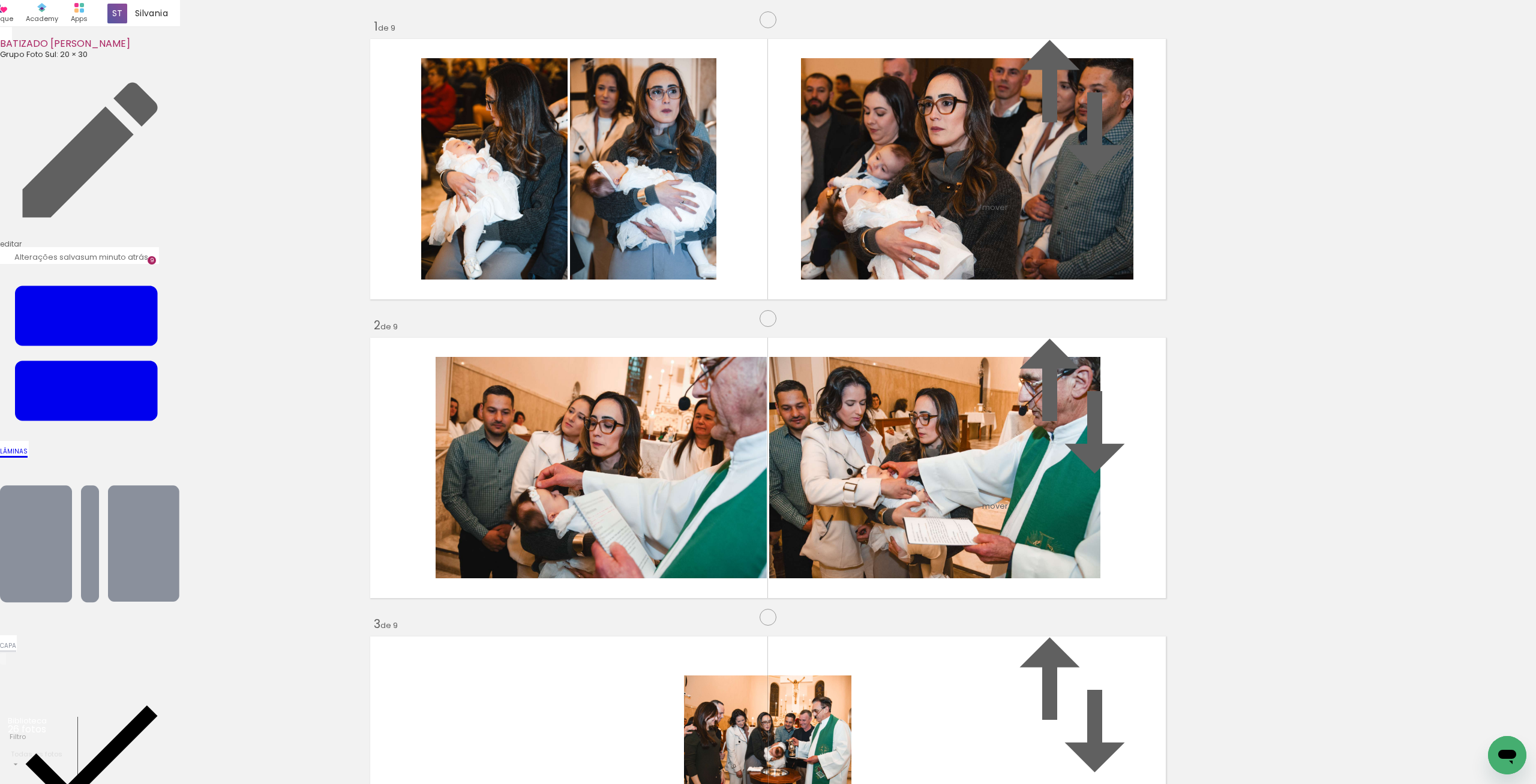
drag, startPoint x: 814, startPoint y: 238, endPoint x: 1017, endPoint y: 459, distance: 300.1
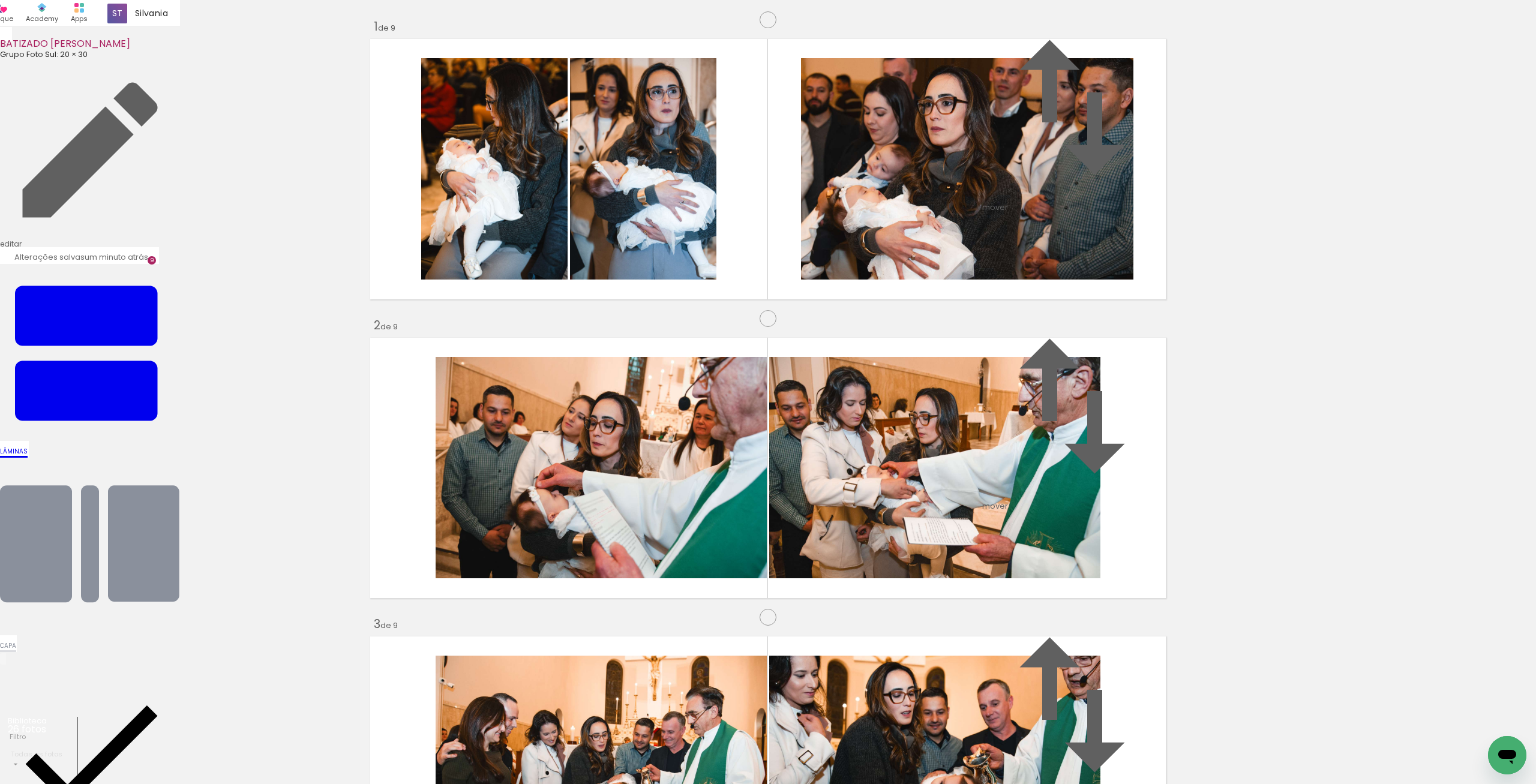
scroll to position [1159, 0]
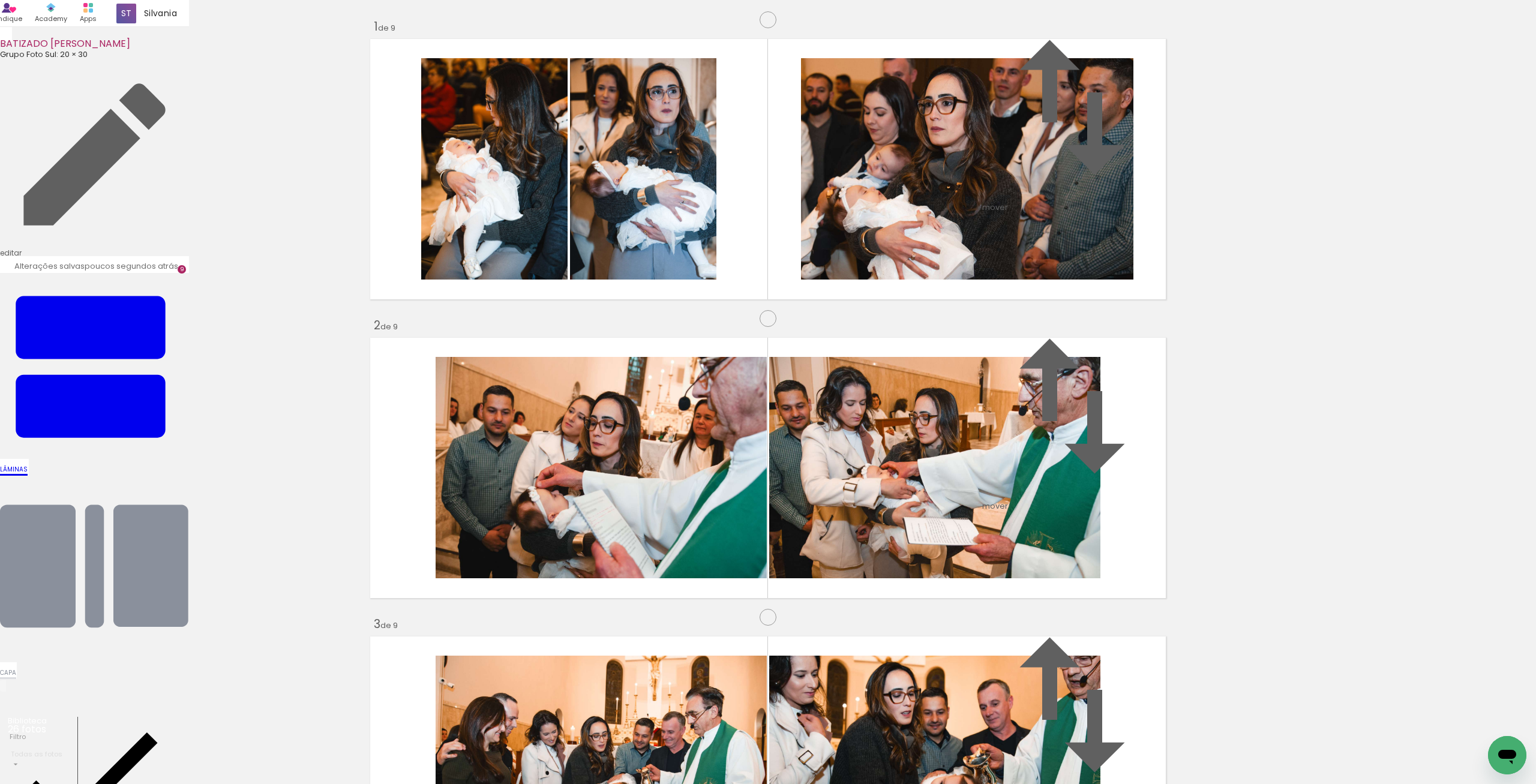
drag, startPoint x: 1013, startPoint y: 607, endPoint x: 977, endPoint y: 279, distance: 330.0
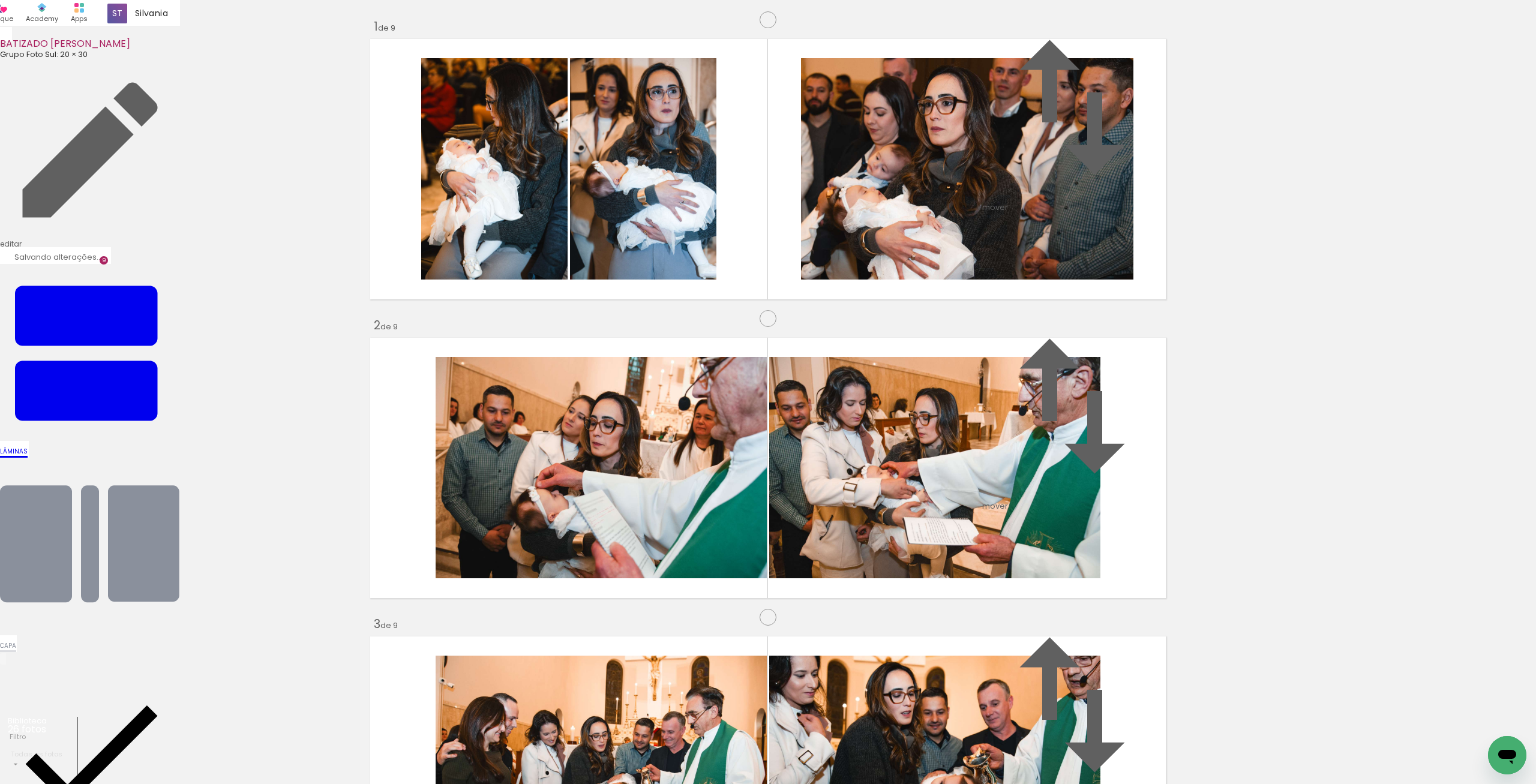
drag, startPoint x: 523, startPoint y: 317, endPoint x: 494, endPoint y: 525, distance: 210.0
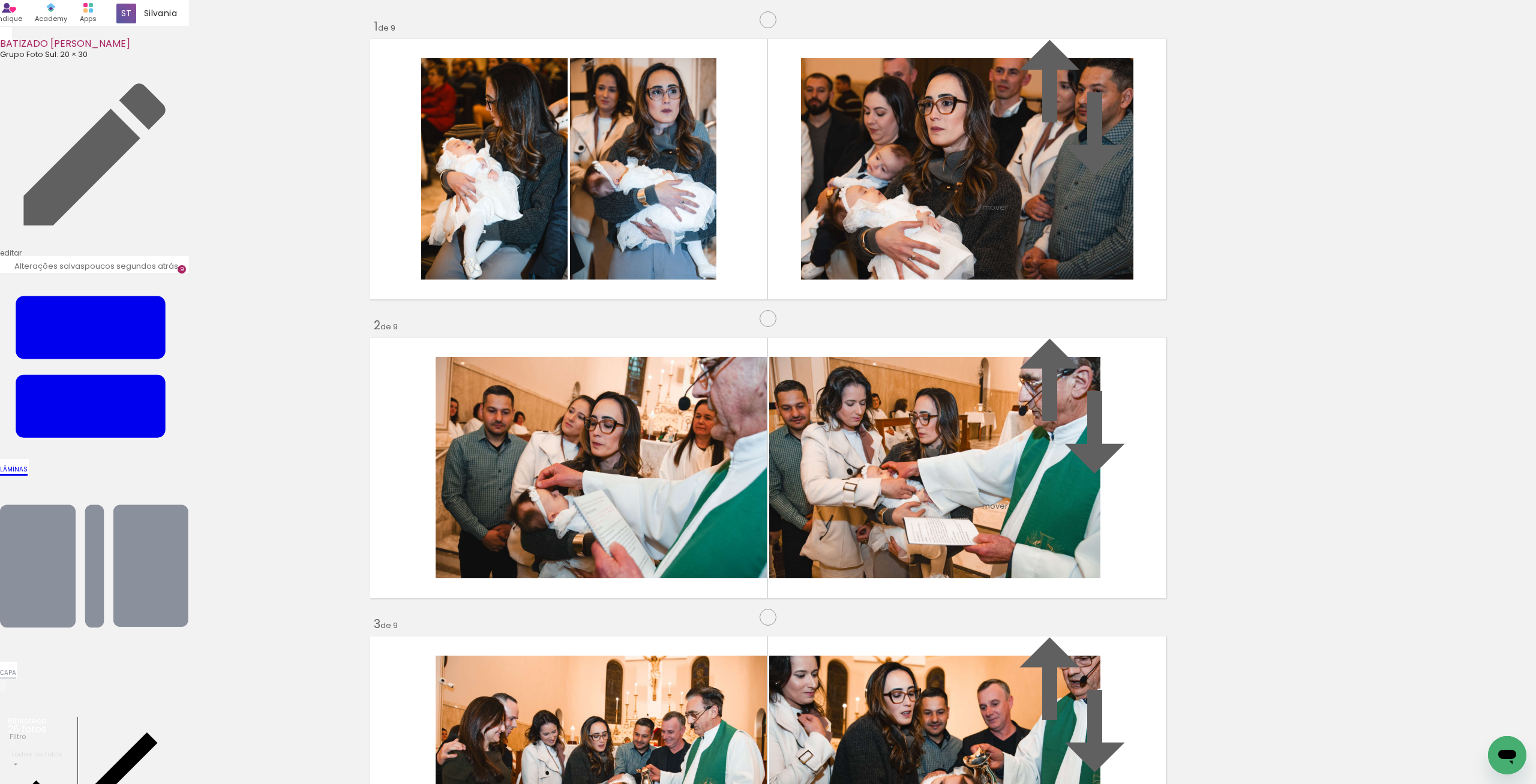
scroll to position [993, 0]
drag, startPoint x: 842, startPoint y: 351, endPoint x: 861, endPoint y: 416, distance: 67.7
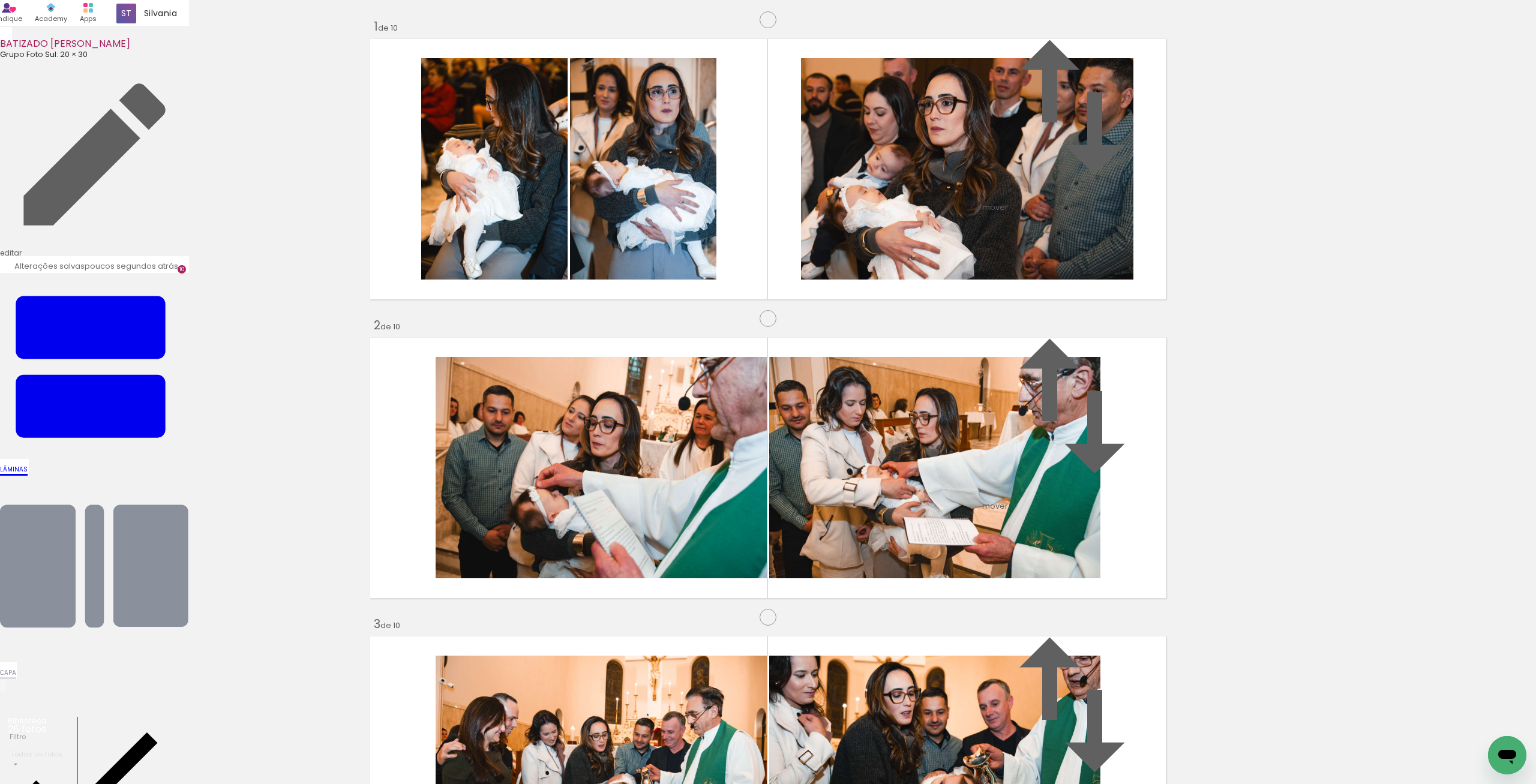
scroll to position [2533, 0]
drag, startPoint x: 641, startPoint y: 131, endPoint x: 881, endPoint y: 366, distance: 335.9
drag, startPoint x: 723, startPoint y: 533, endPoint x: 751, endPoint y: 534, distance: 28.0
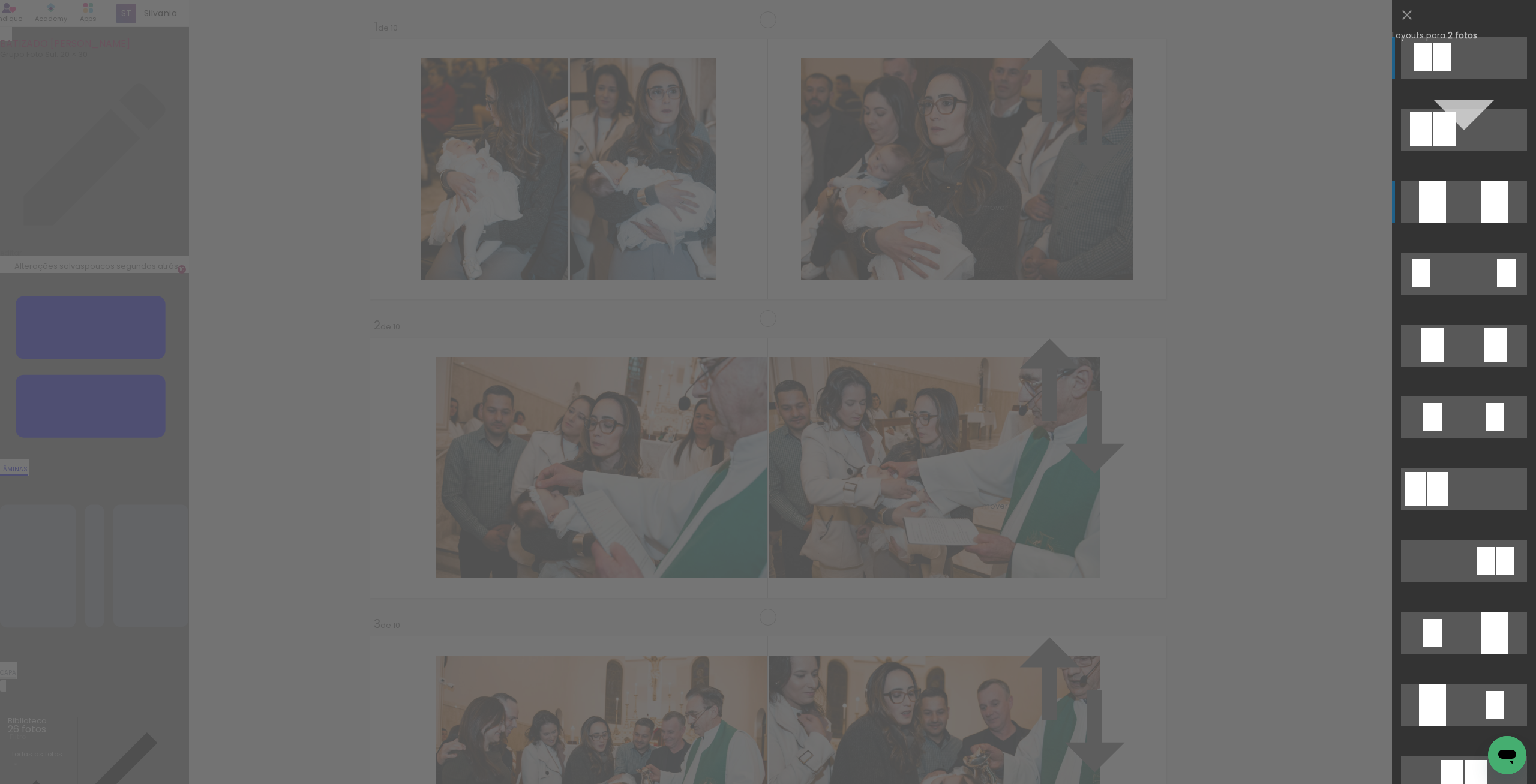
click at [1443, 189] on div at bounding box center [1432, 201] width 27 height 42
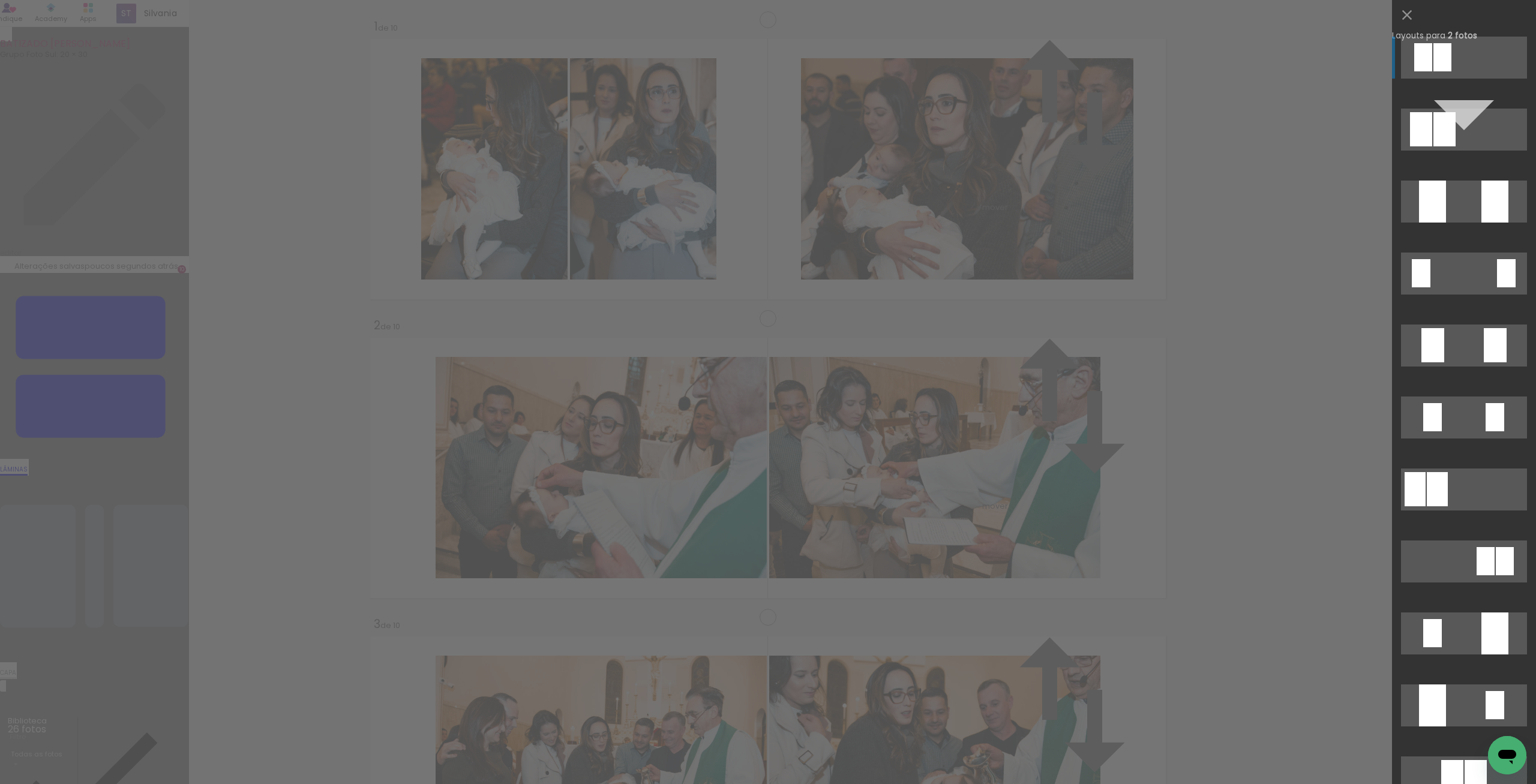
scroll to position [2234, 0]
click at [1473, 209] on quentale-layouter at bounding box center [1464, 201] width 126 height 42
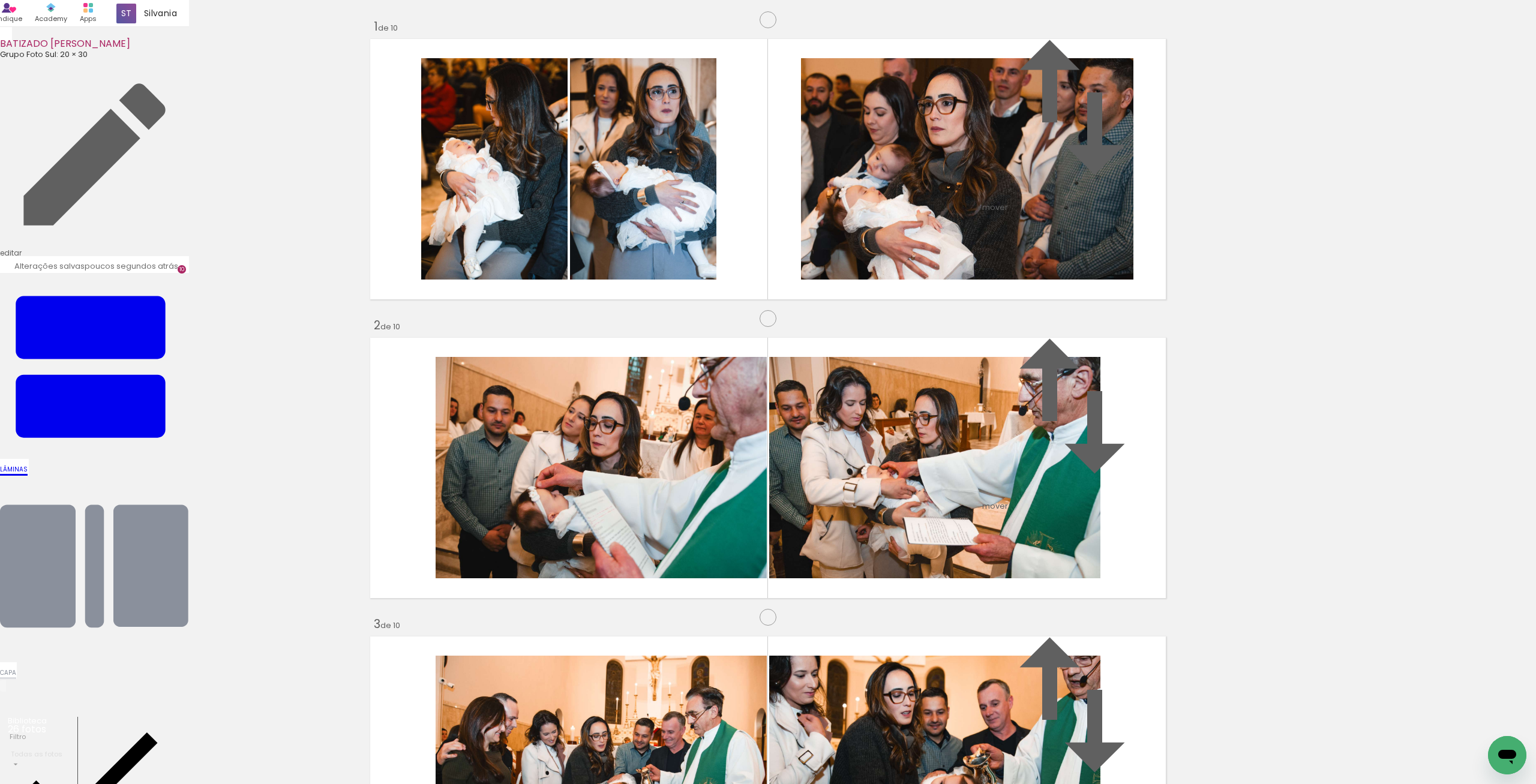
drag, startPoint x: 619, startPoint y: 351, endPoint x: 624, endPoint y: 369, distance: 18.7
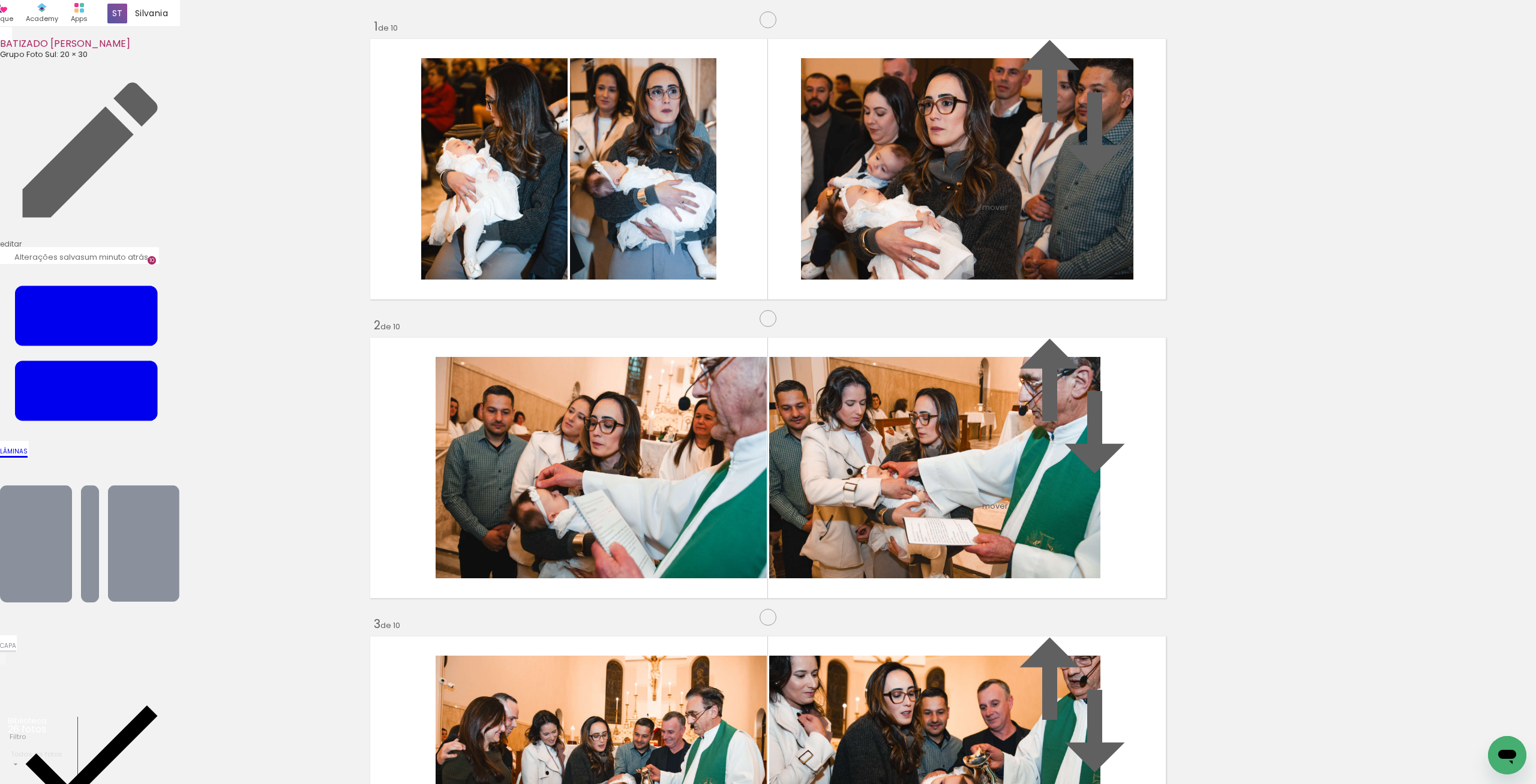
drag, startPoint x: 1099, startPoint y: 206, endPoint x: 875, endPoint y: 470, distance: 346.2
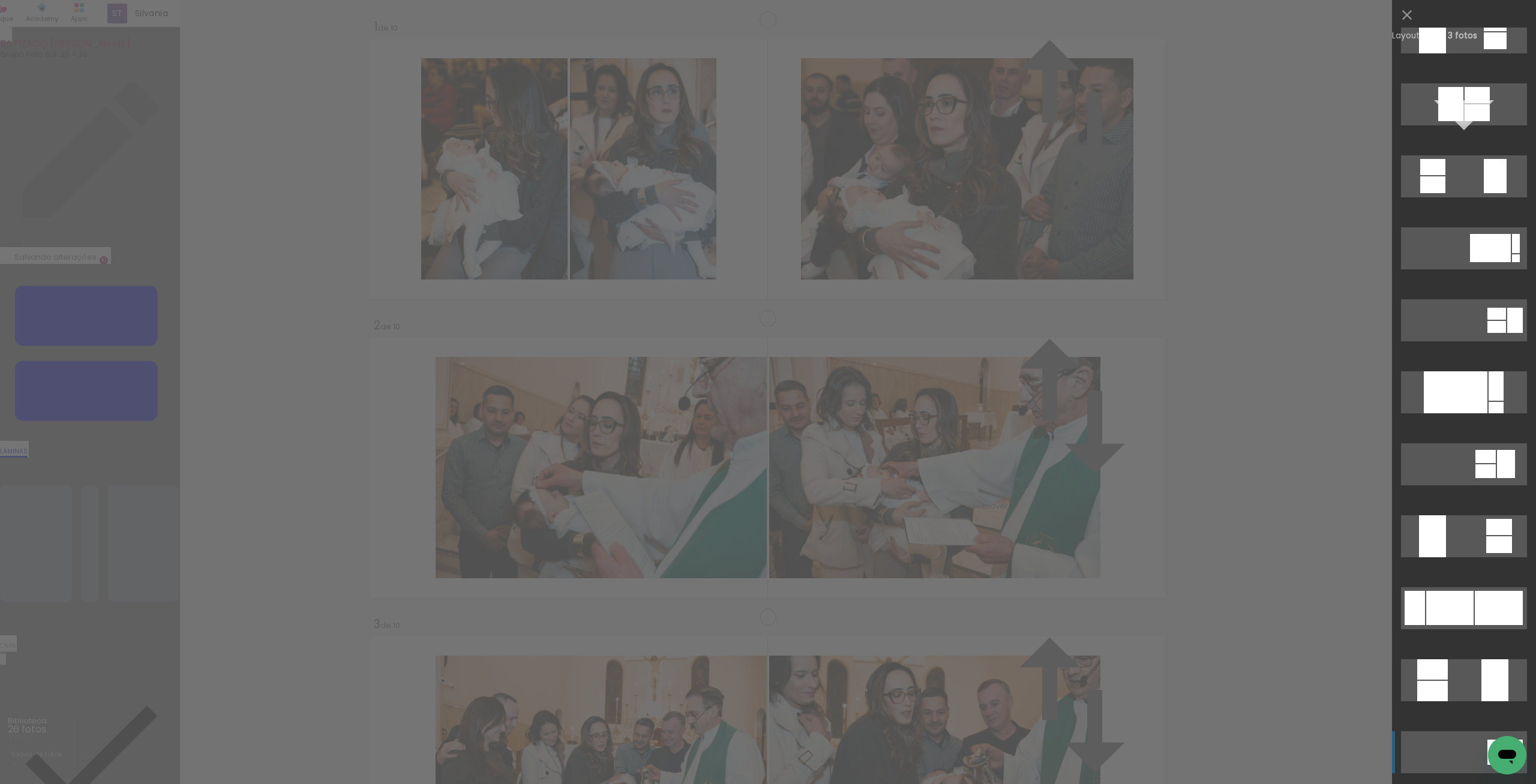
scroll to position [166, 0]
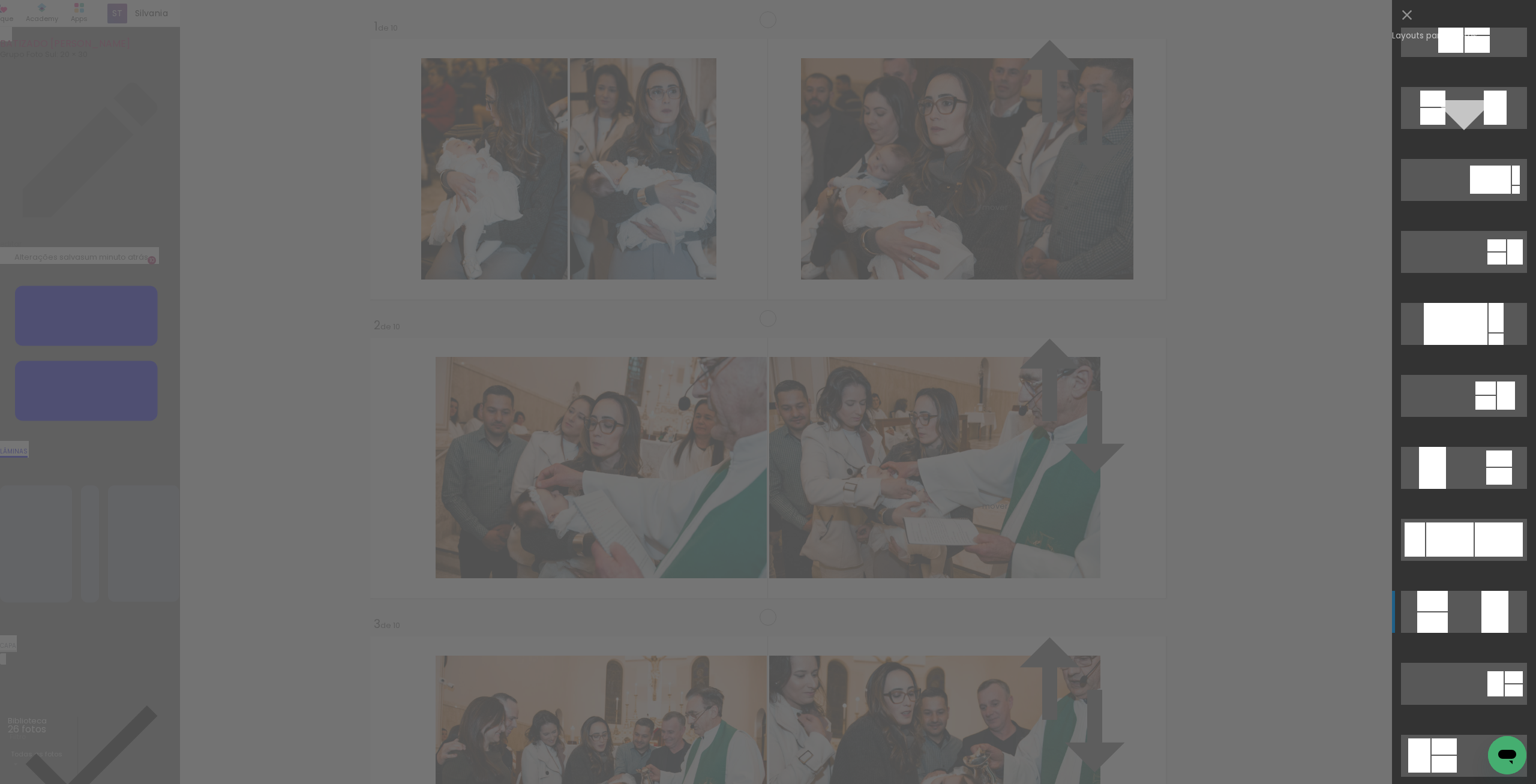
click at [1465, 622] on quentale-layouter at bounding box center [1464, 611] width 126 height 42
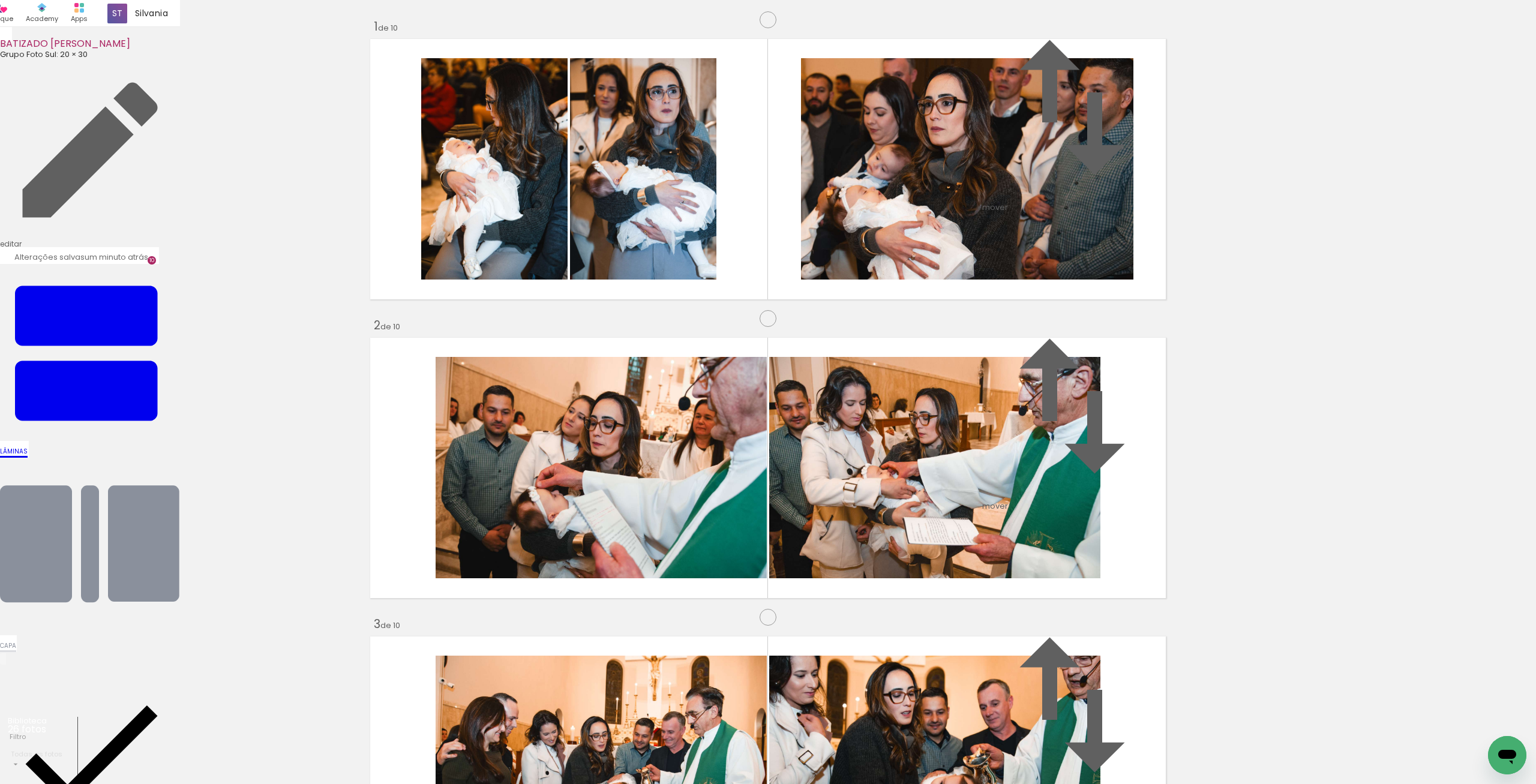
scroll to position [1140, 0]
drag, startPoint x: 711, startPoint y: 296, endPoint x: 653, endPoint y: 563, distance: 273.2
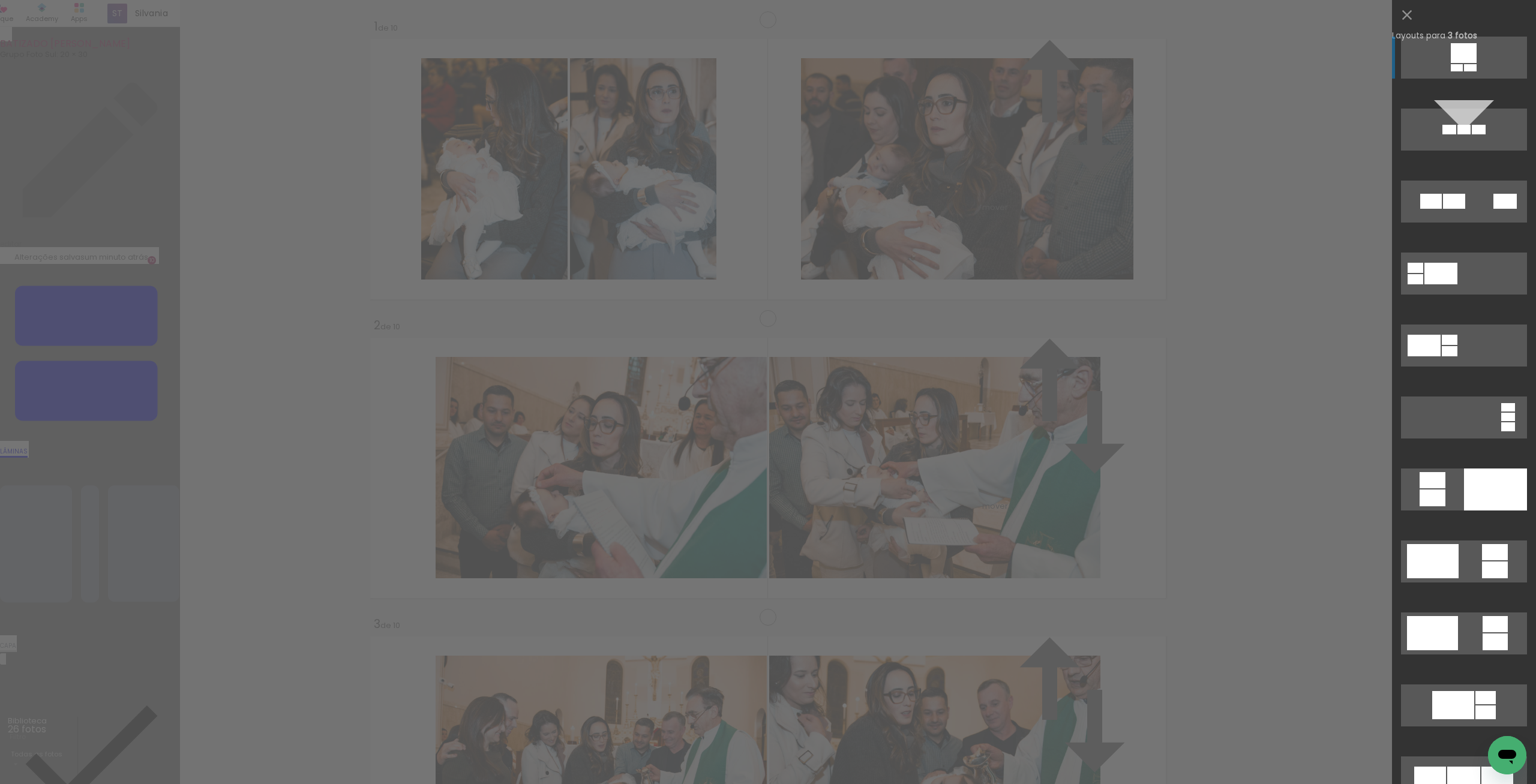
scroll to position [1039, 0]
click at [1483, 566] on div at bounding box center [1494, 570] width 26 height 17
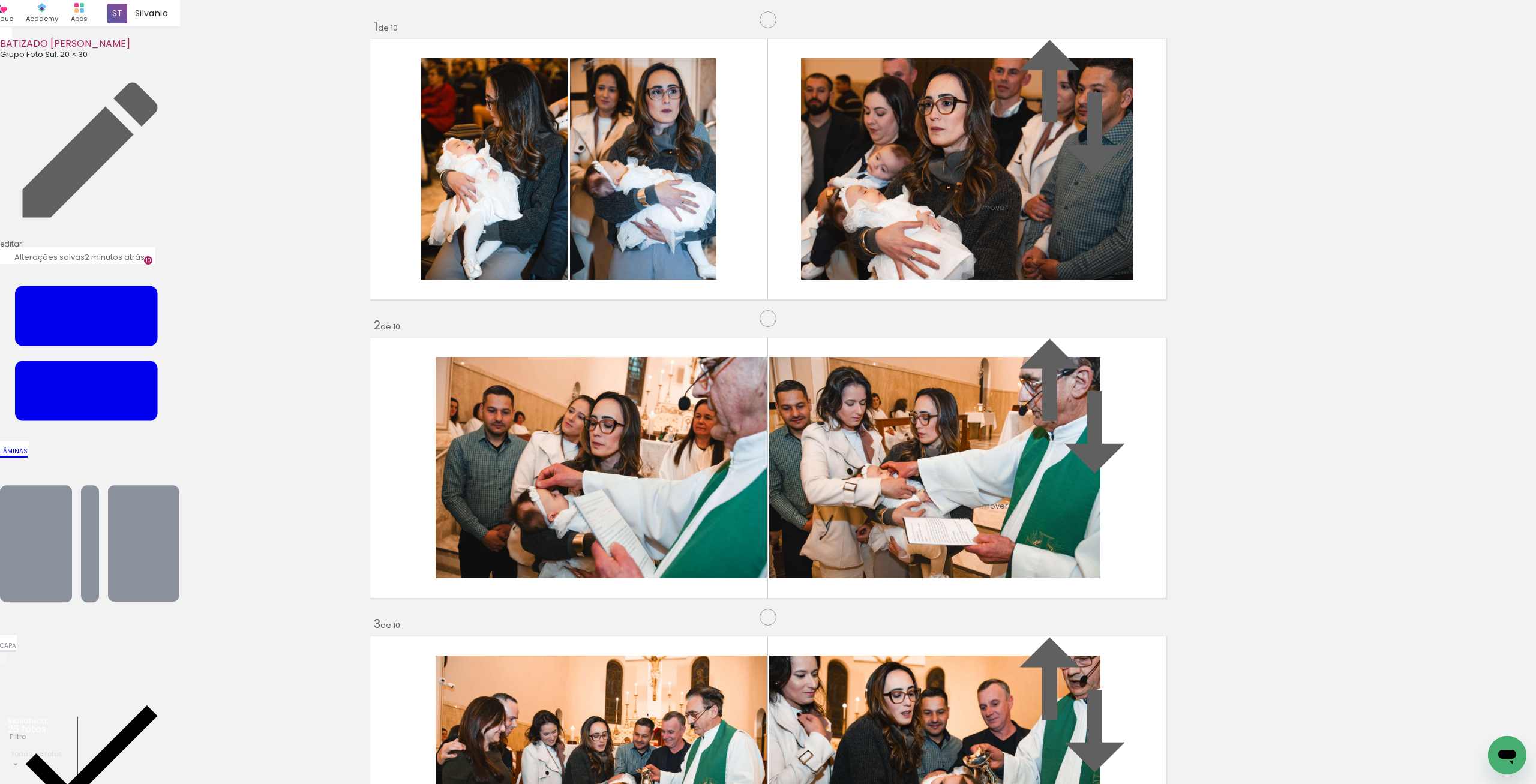
drag, startPoint x: 729, startPoint y: 523, endPoint x: 754, endPoint y: 524, distance: 25.0
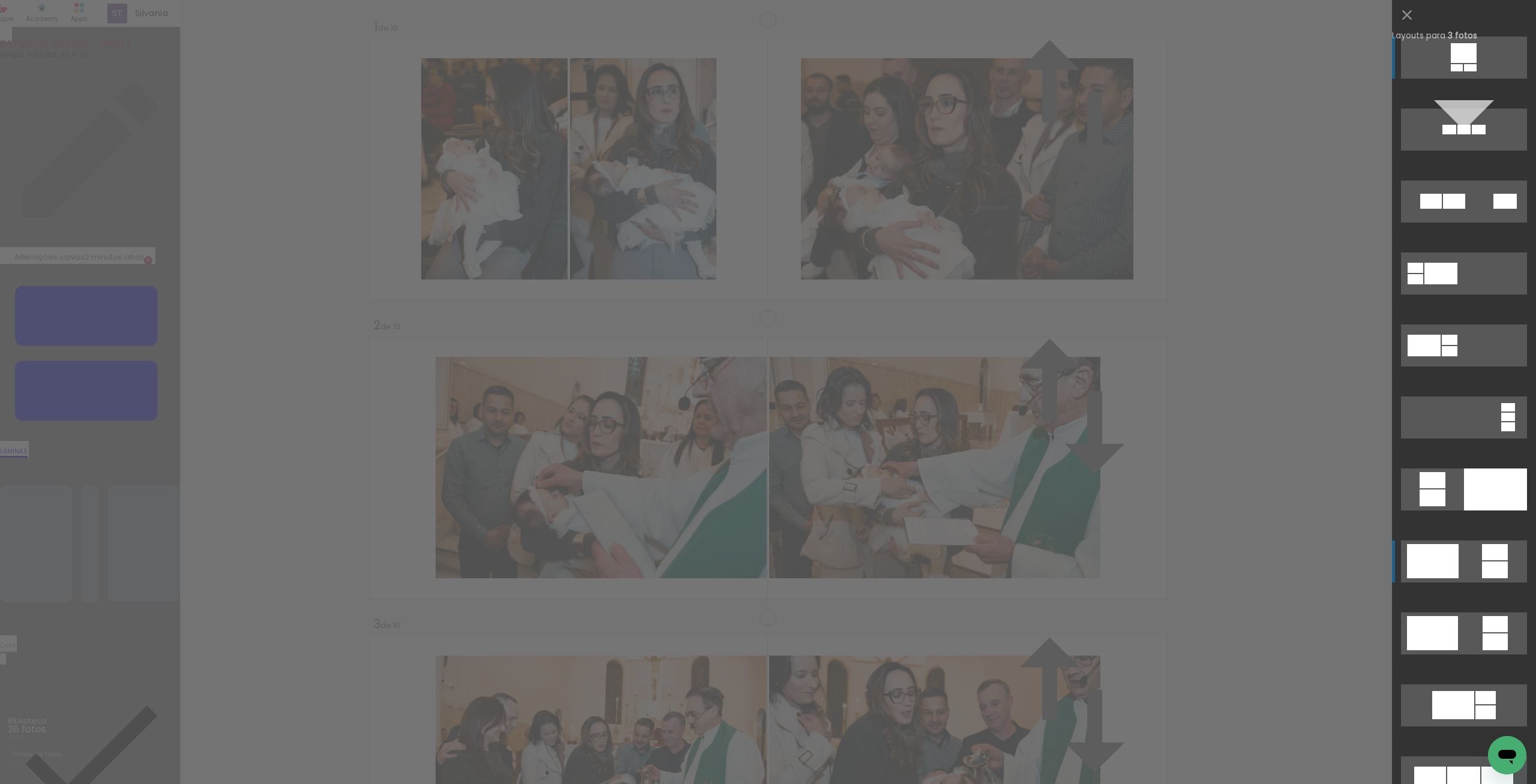
click at [1490, 567] on div at bounding box center [1494, 570] width 26 height 17
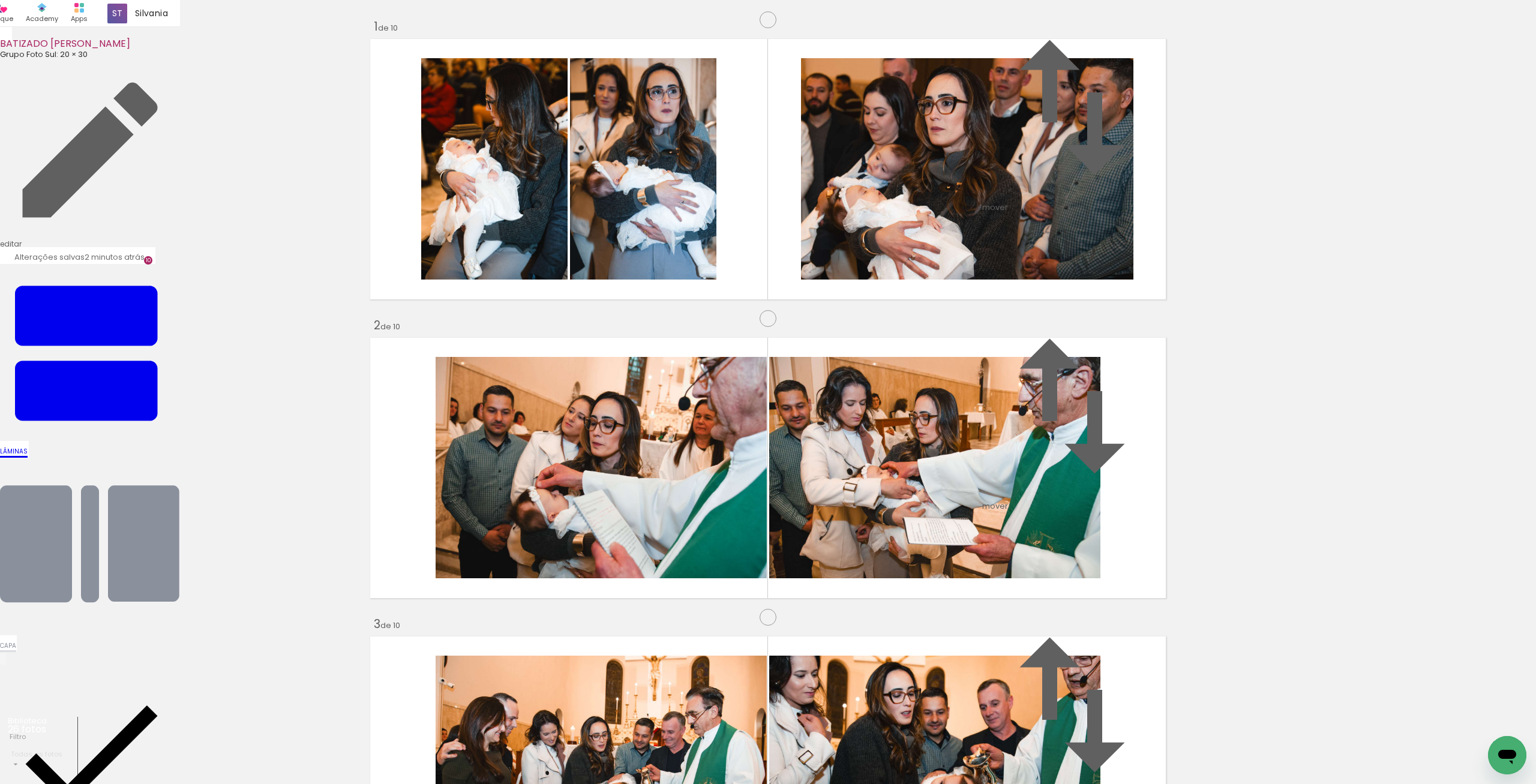
scroll to position [1288, 0]
drag, startPoint x: 728, startPoint y: 284, endPoint x: 743, endPoint y: 284, distance: 15.0
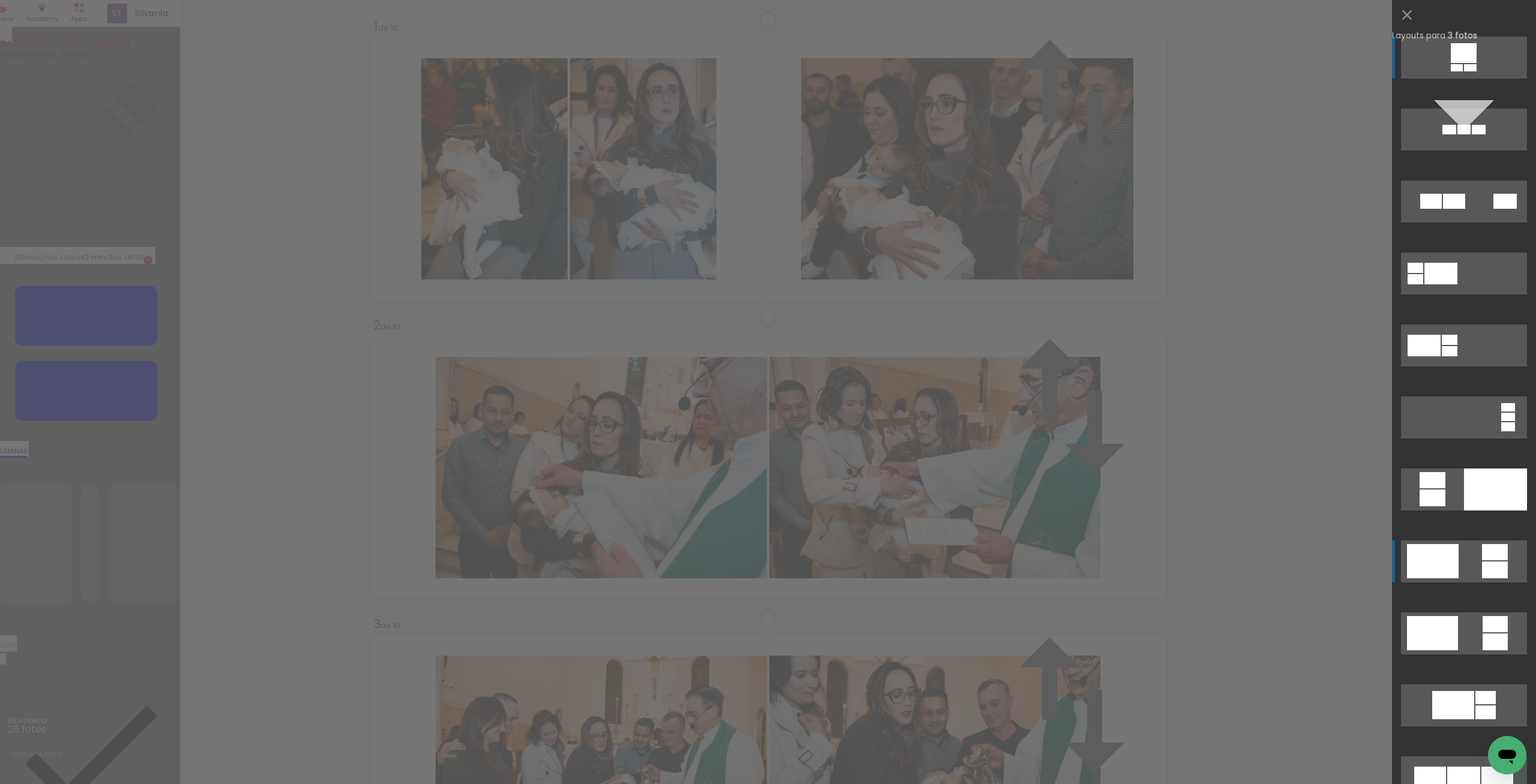
scroll to position [1039, 0]
click at [1481, 556] on quentale-layouter at bounding box center [1464, 561] width 126 height 42
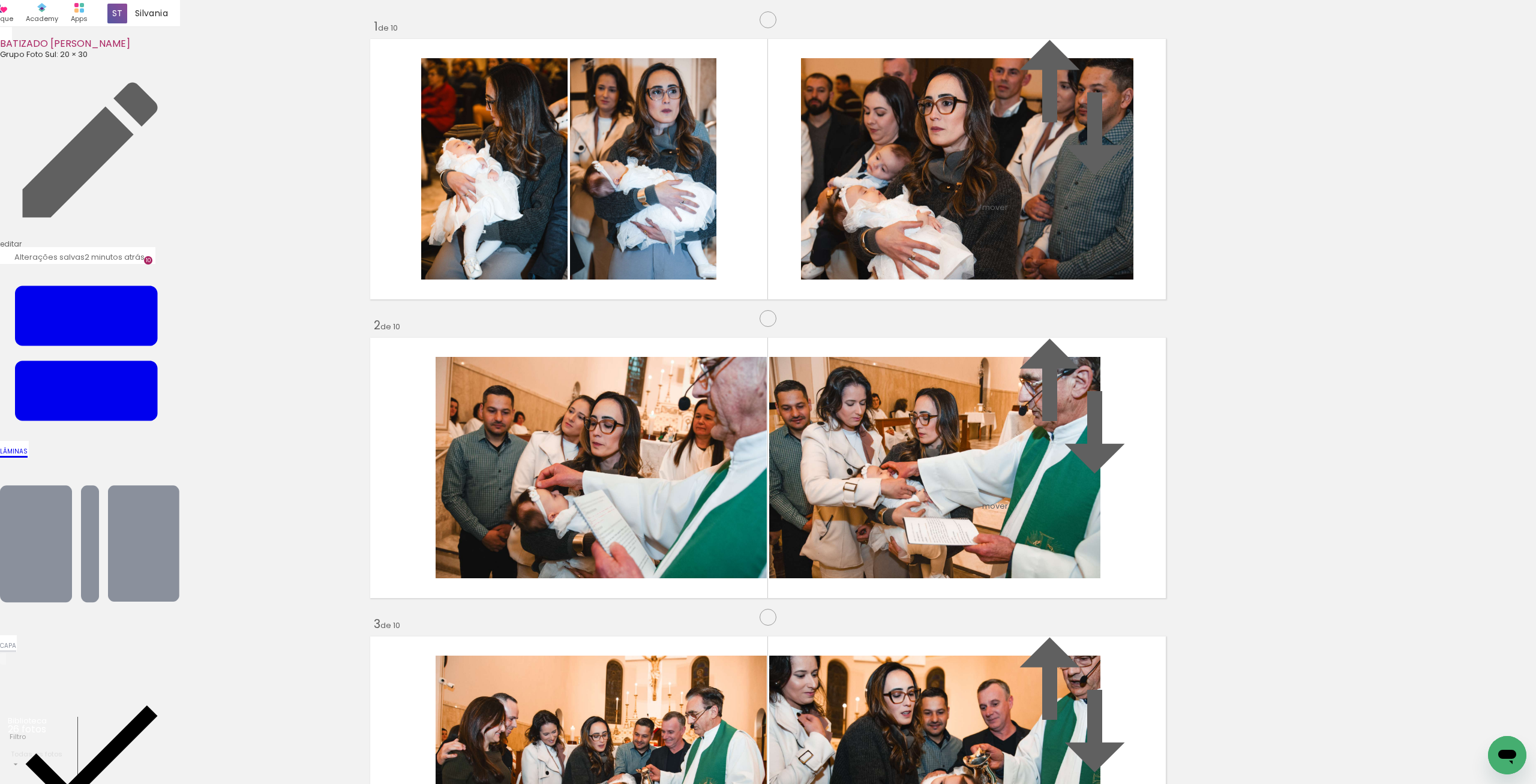
drag, startPoint x: 1026, startPoint y: 467, endPoint x: 863, endPoint y: 469, distance: 163.0
click at [0, 0] on slot at bounding box center [0, 0] width 0 height 0
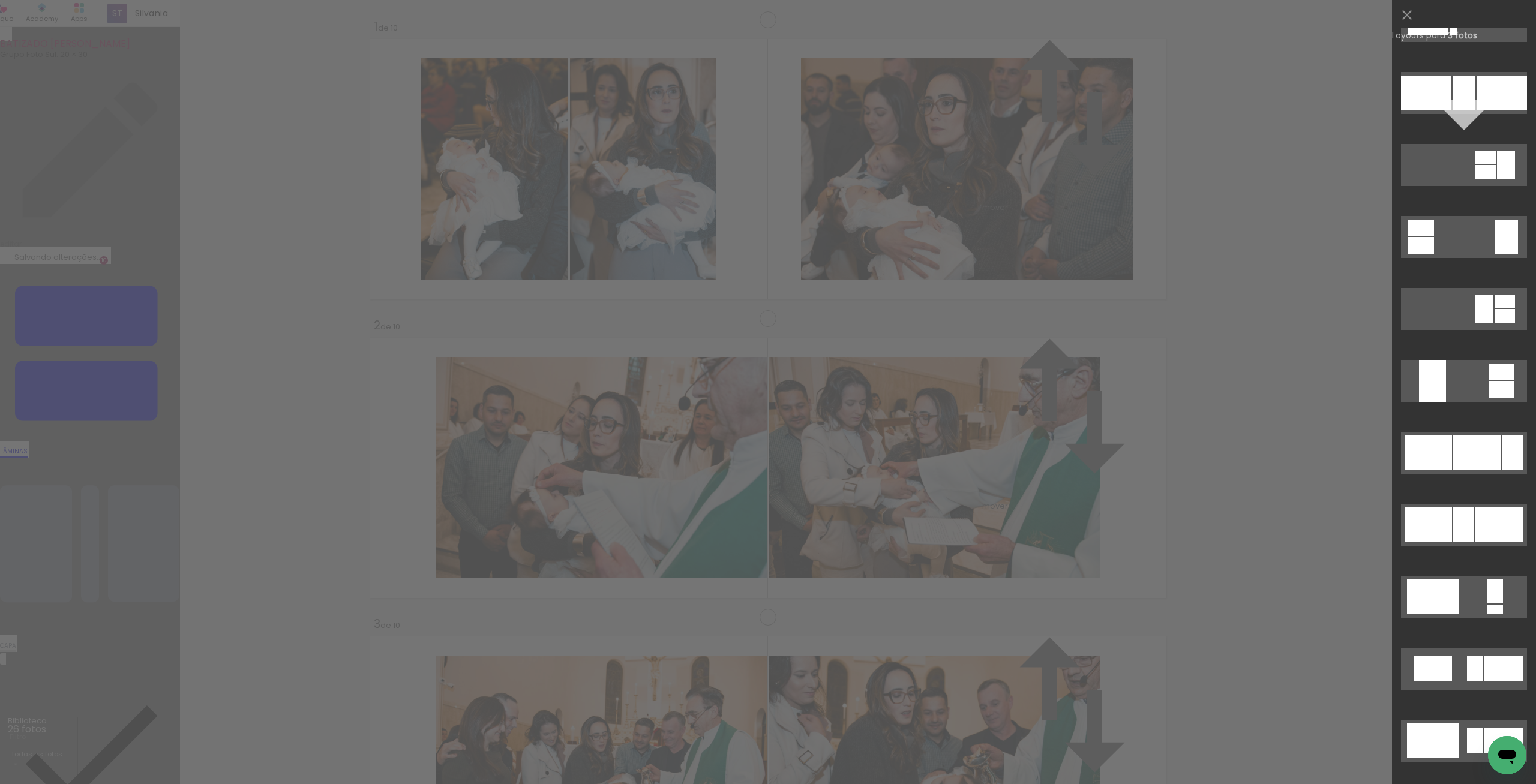
scroll to position [993, 0]
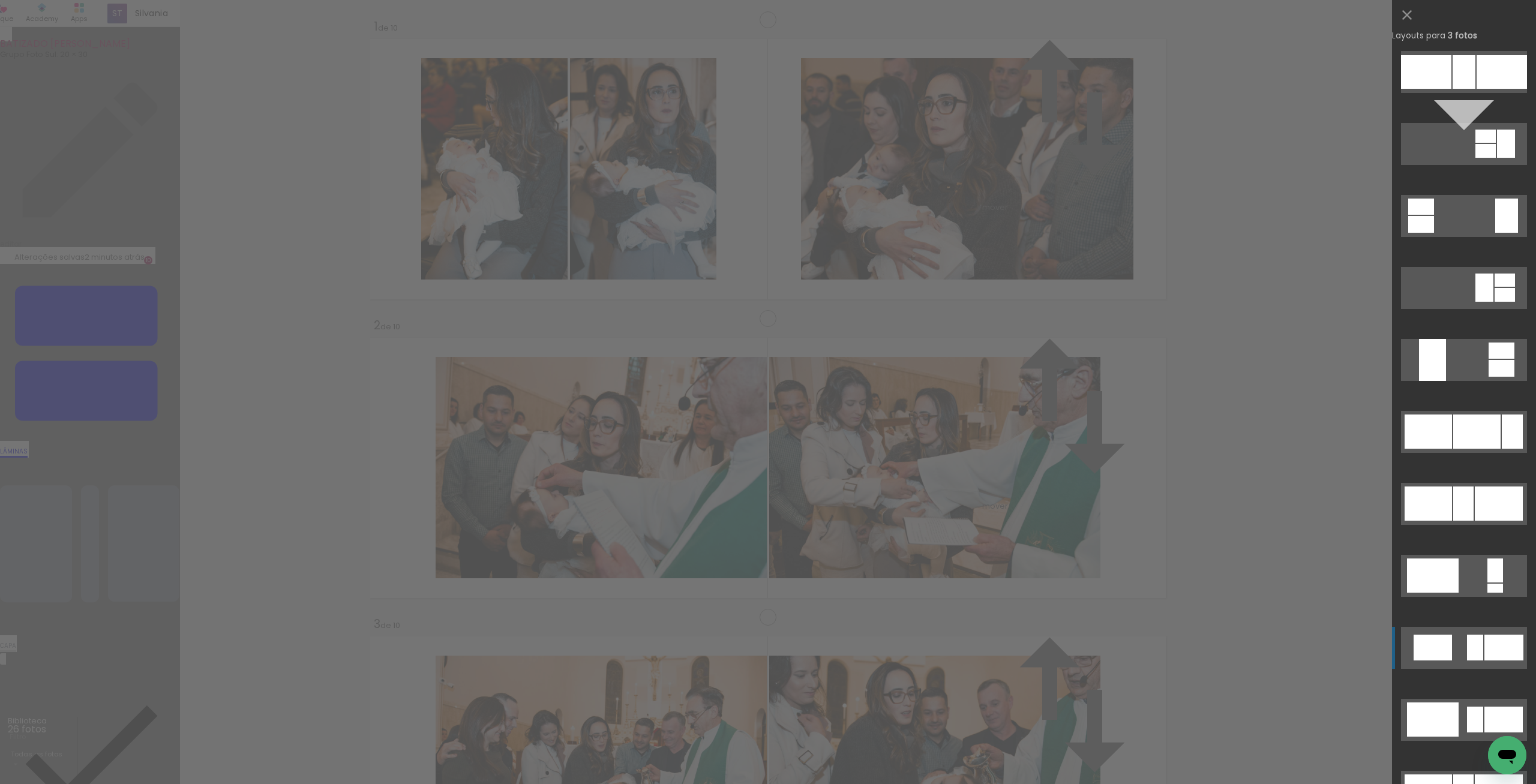
click at [1451, 646] on div at bounding box center [1432, 647] width 38 height 26
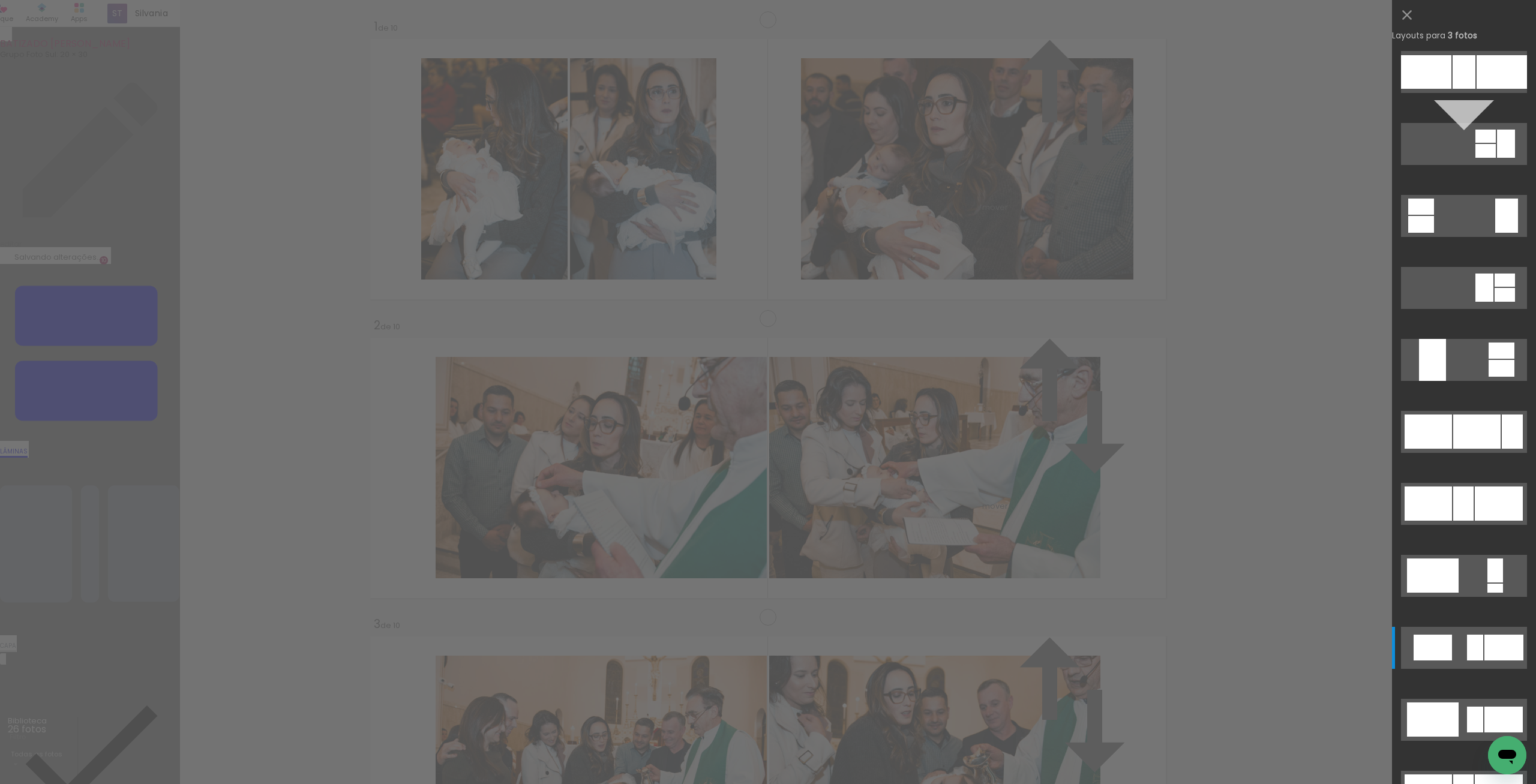
scroll to position [0, 0]
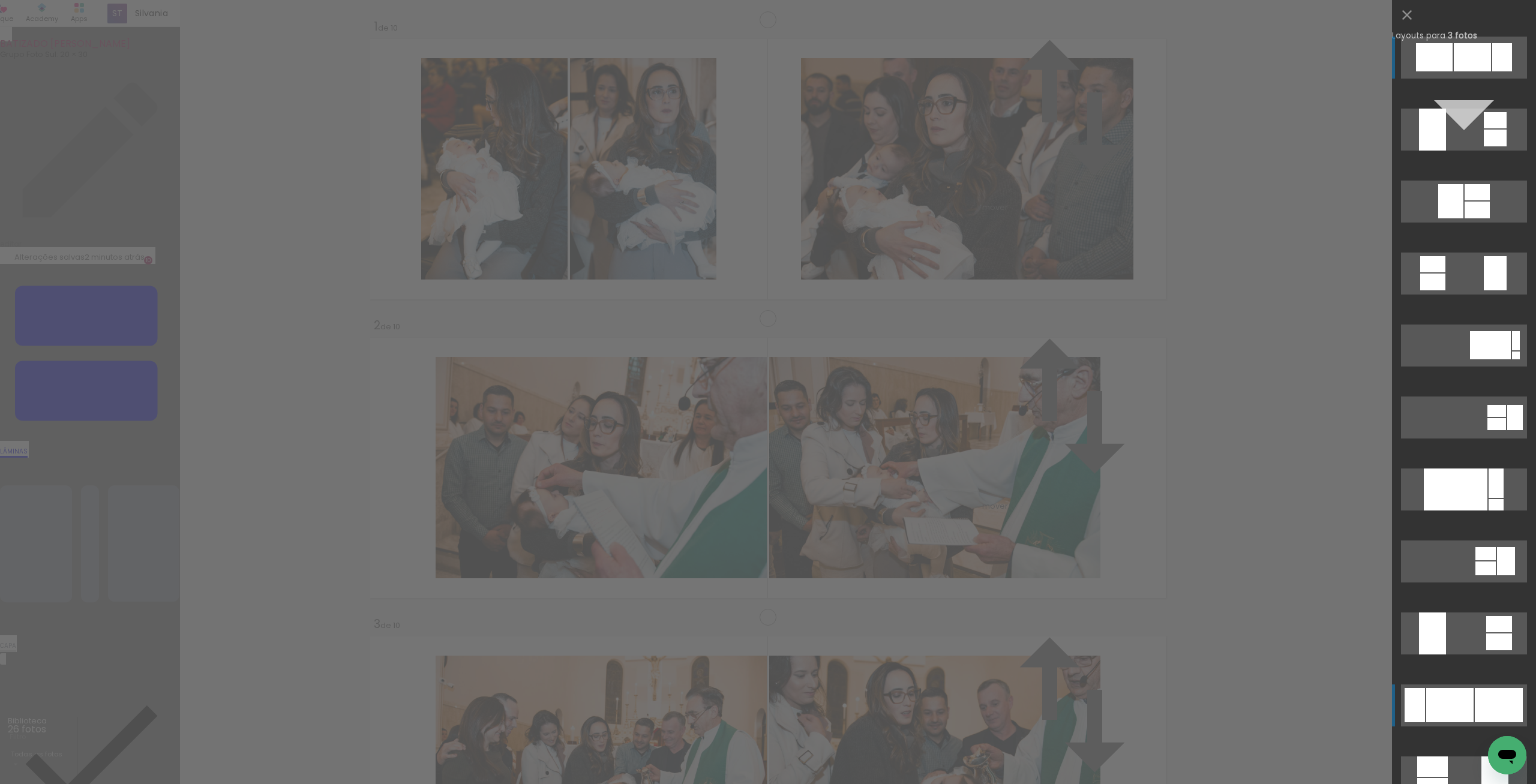
click at [1439, 706] on div at bounding box center [1450, 704] width 47 height 34
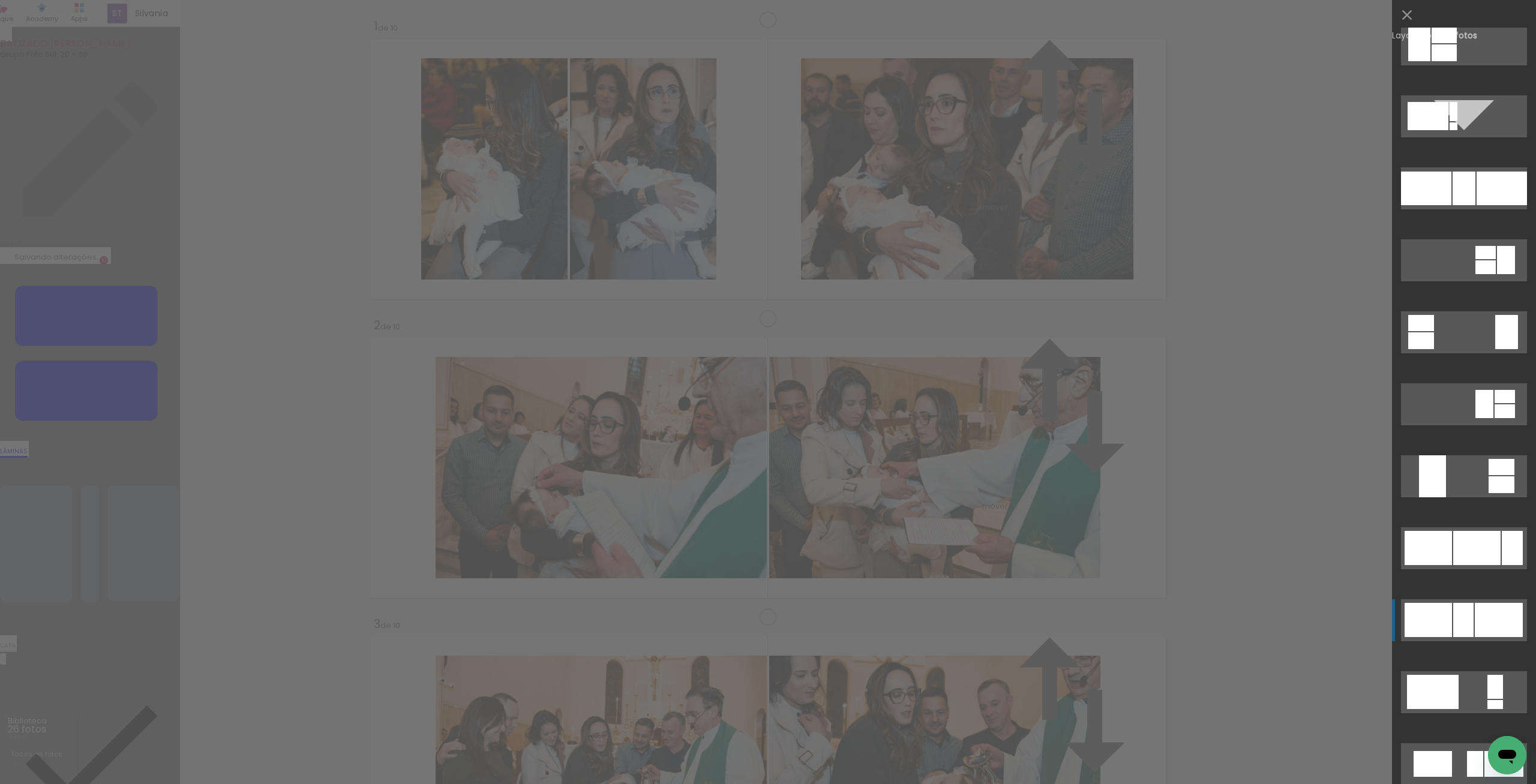
scroll to position [979, 0]
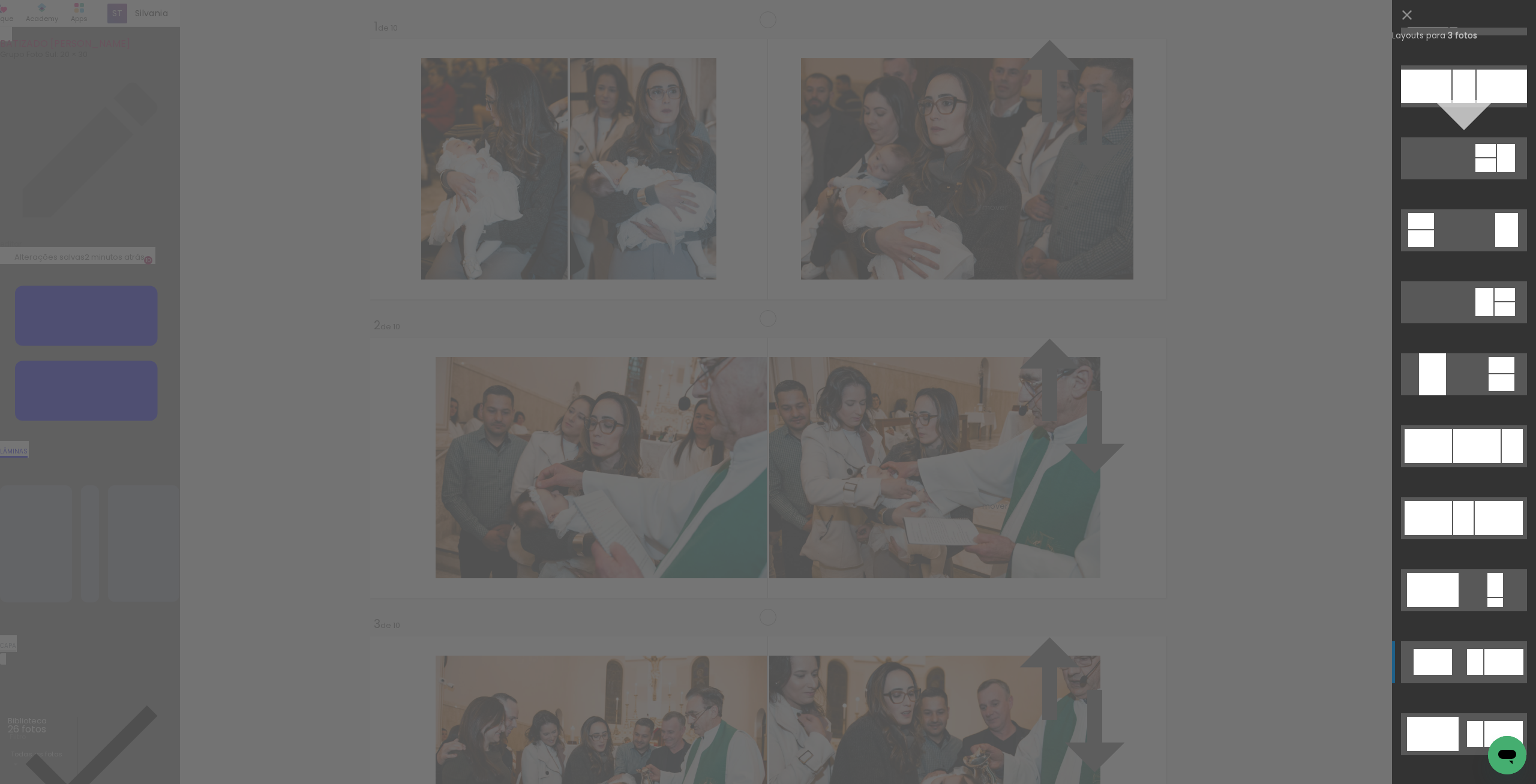
click at [1492, 659] on div at bounding box center [1504, 661] width 39 height 26
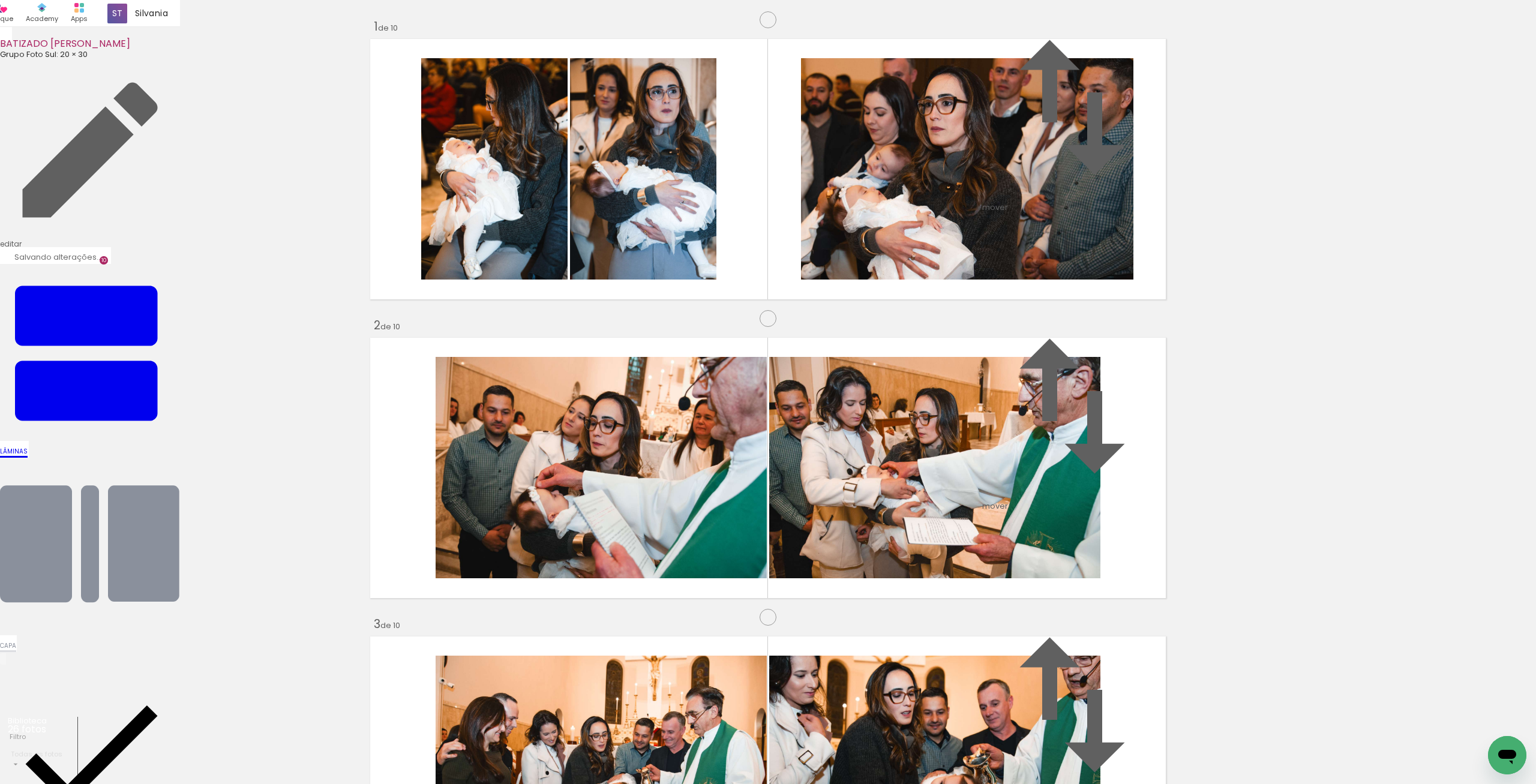
drag, startPoint x: 589, startPoint y: 381, endPoint x: 1010, endPoint y: 366, distance: 421.3
click at [0, 0] on slot at bounding box center [0, 0] width 0 height 0
drag, startPoint x: 594, startPoint y: 372, endPoint x: 684, endPoint y: 390, distance: 91.8
drag, startPoint x: 1046, startPoint y: 395, endPoint x: 1049, endPoint y: 374, distance: 21.2
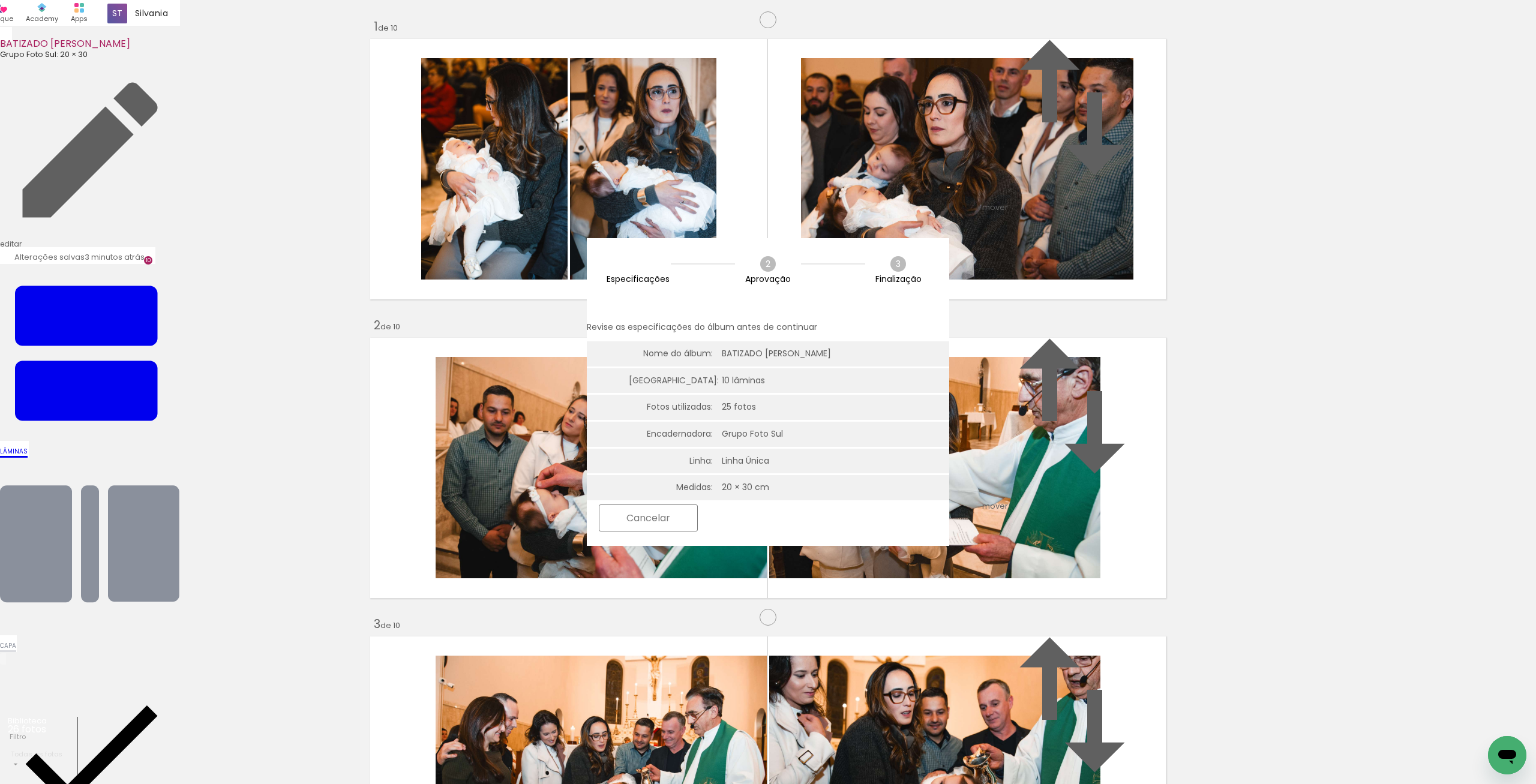
scroll to position [979, 0]
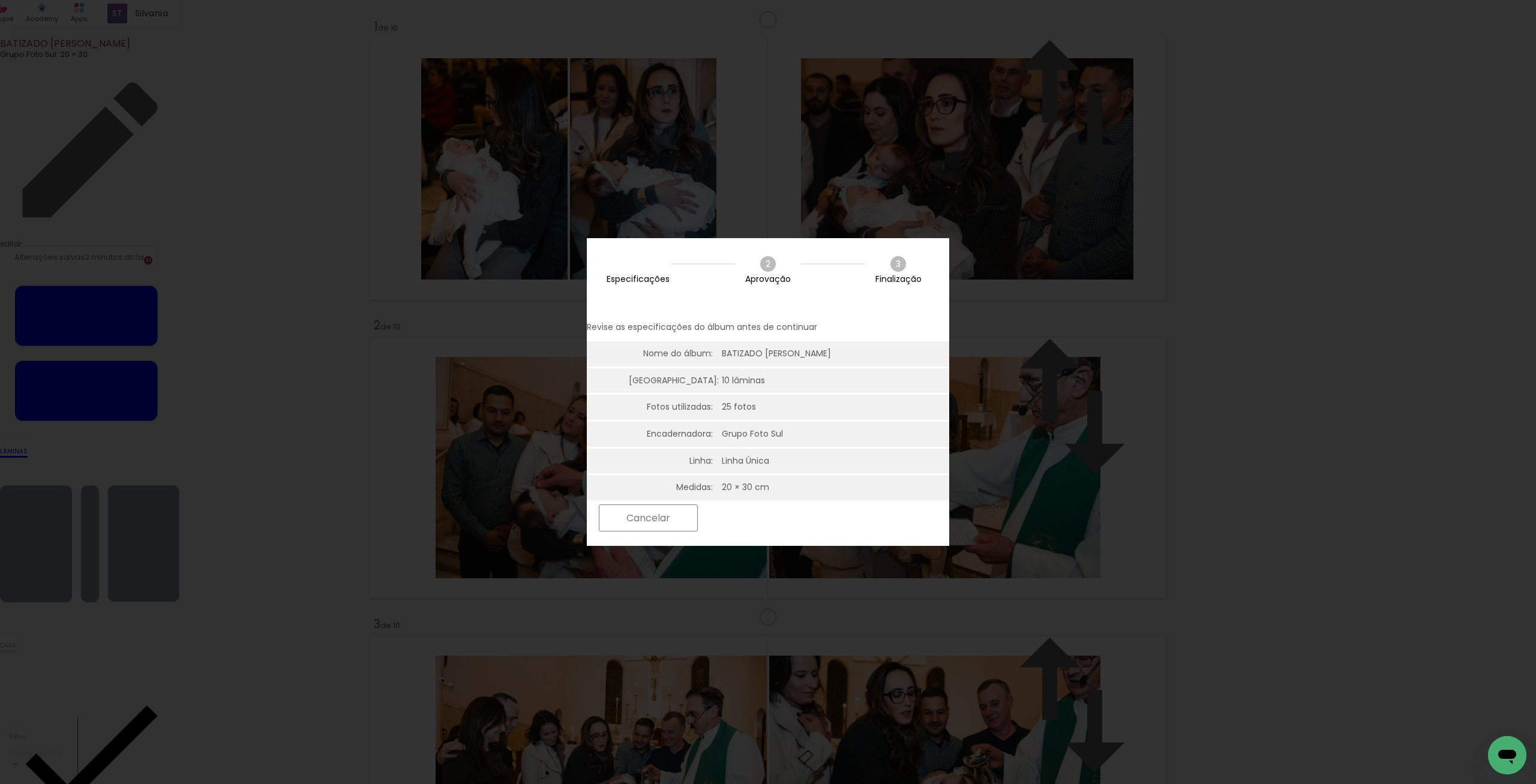
click at [0, 0] on slot "Próximo" at bounding box center [0, 0] width 0 height 0
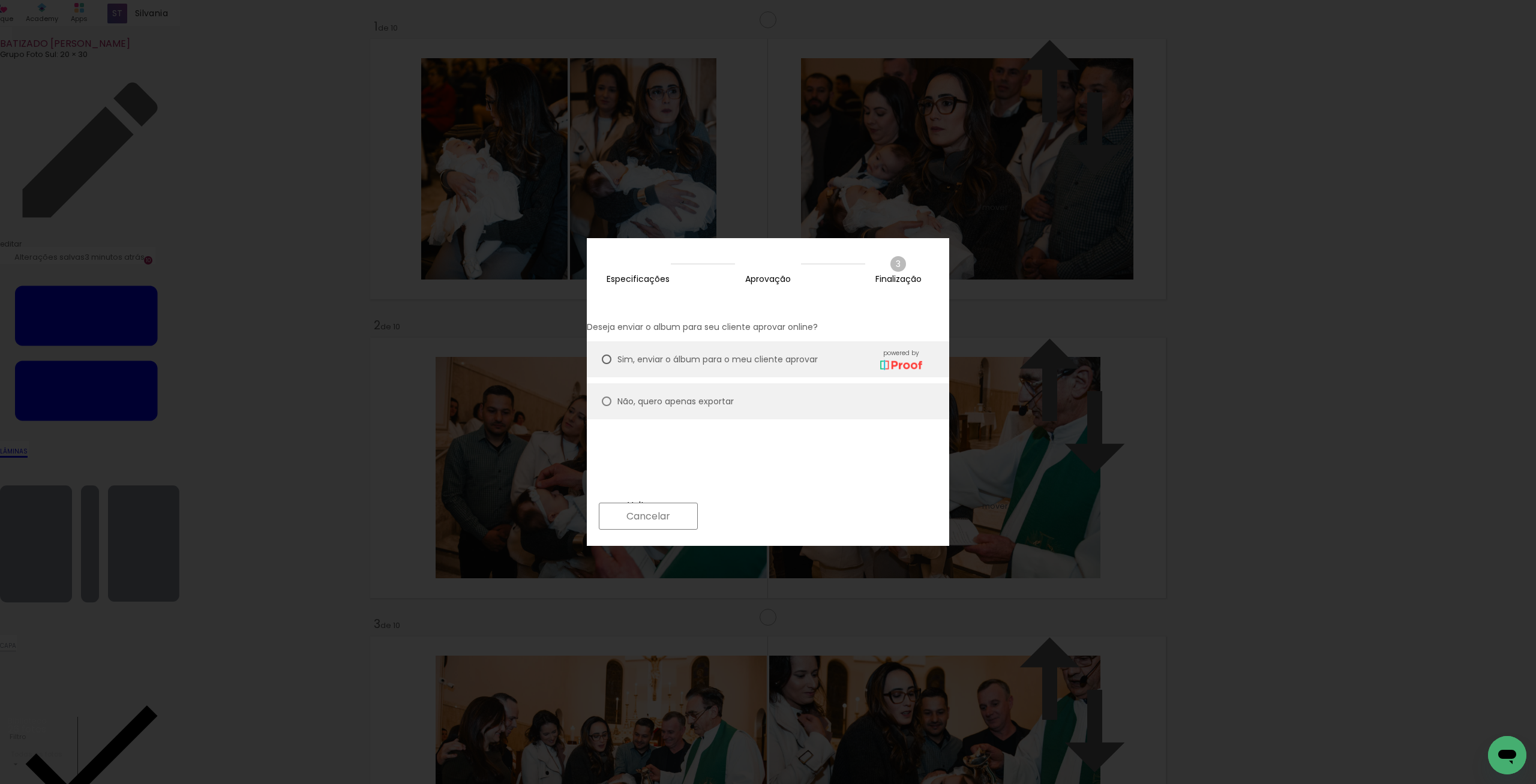
click at [796, 525] on paper-button "Próximo" at bounding box center [750, 516] width 92 height 26
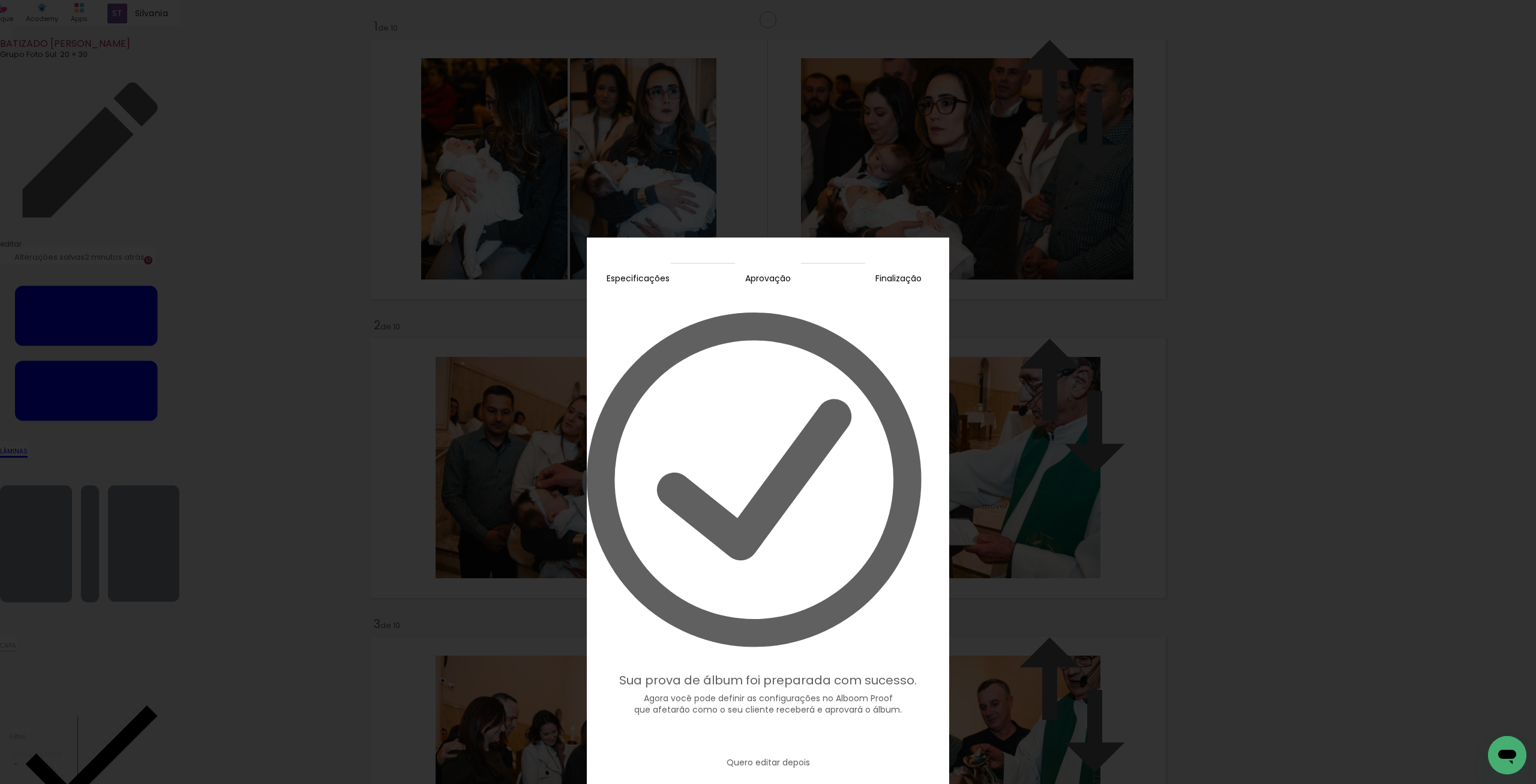
scroll to position [0, 313]
click at [0, 0] on slot "Editar prova" at bounding box center [0, 0] width 0 height 0
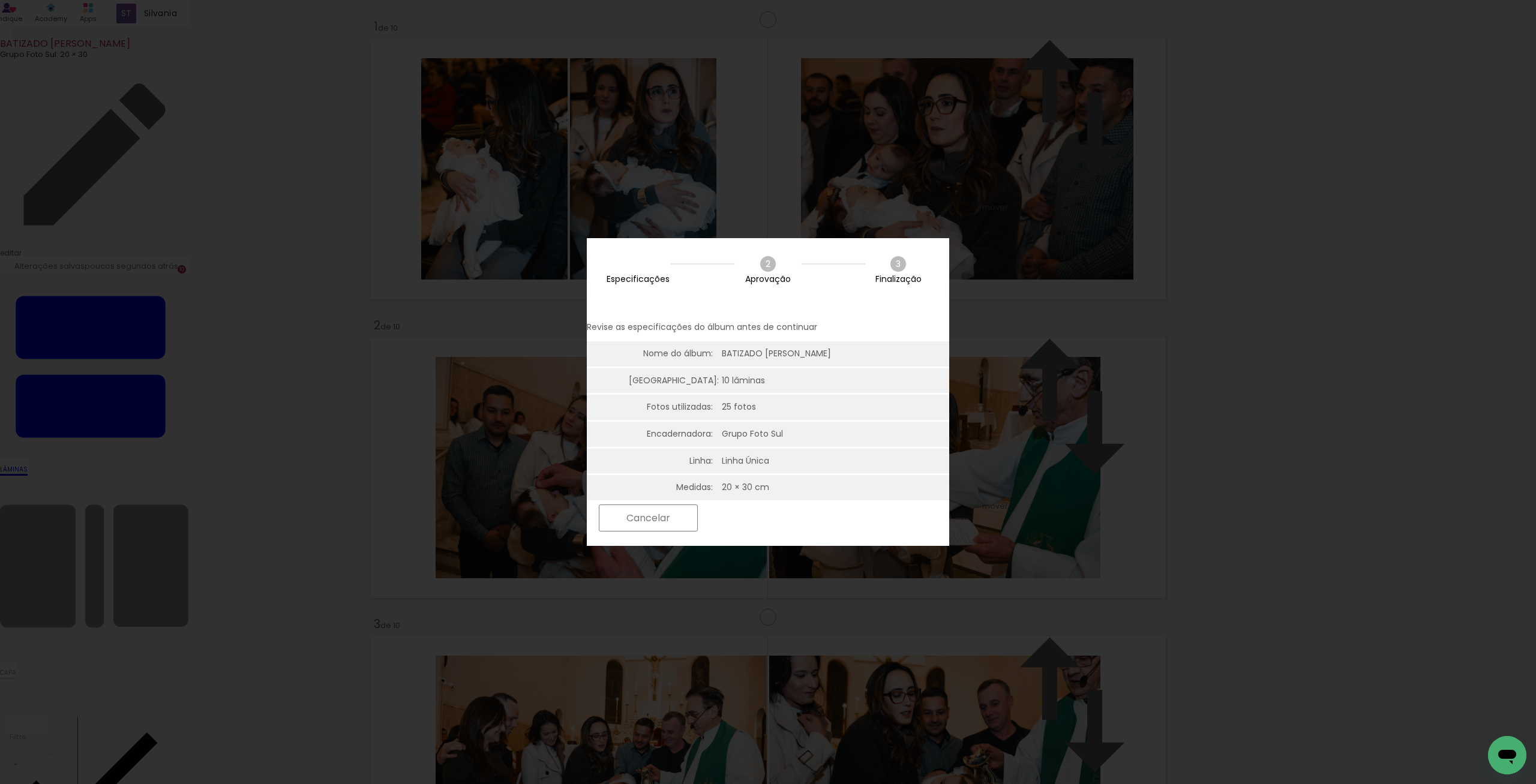
click at [0, 0] on slot "Próximo" at bounding box center [0, 0] width 0 height 0
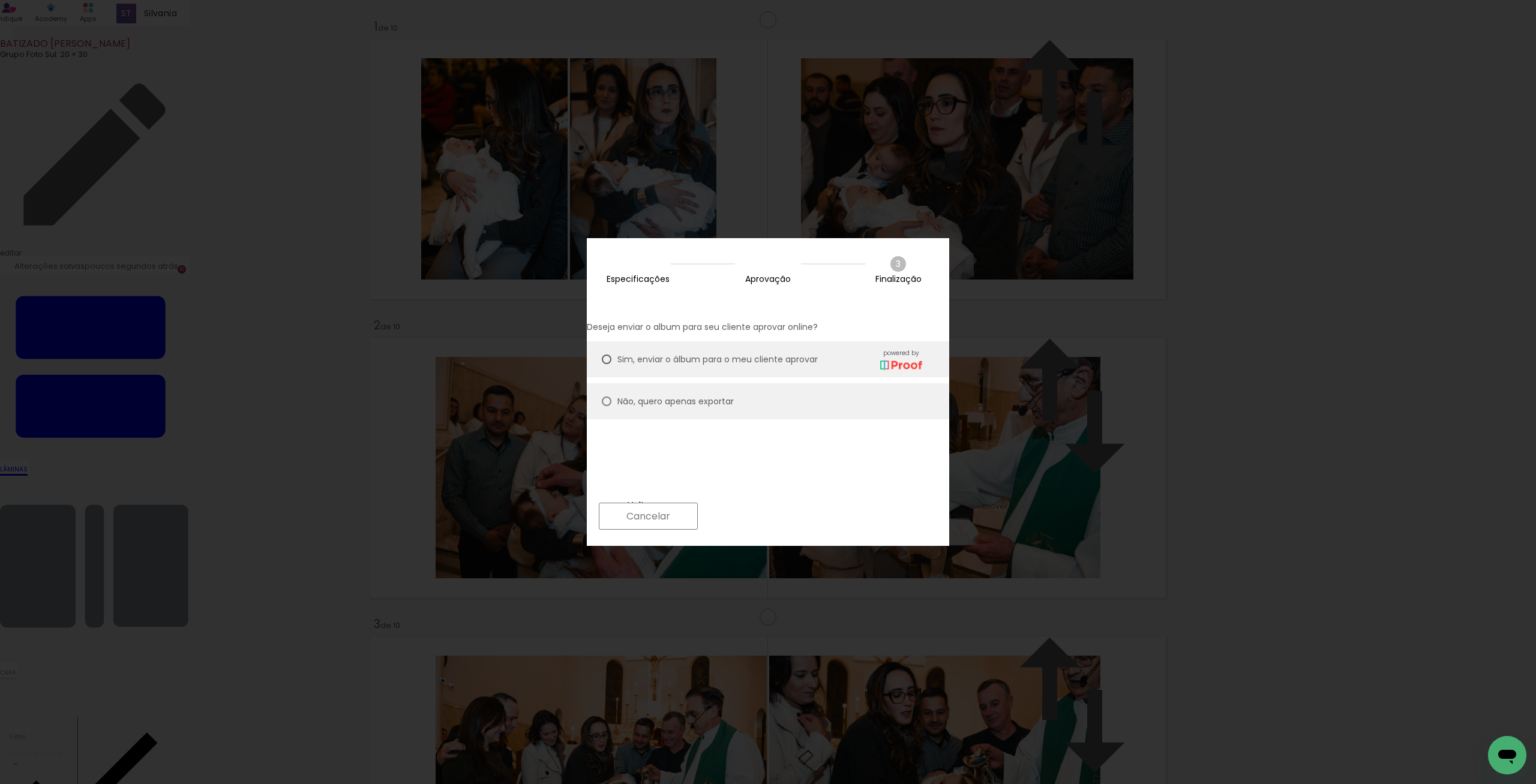
click at [796, 519] on paper-button "Próximo" at bounding box center [750, 516] width 92 height 26
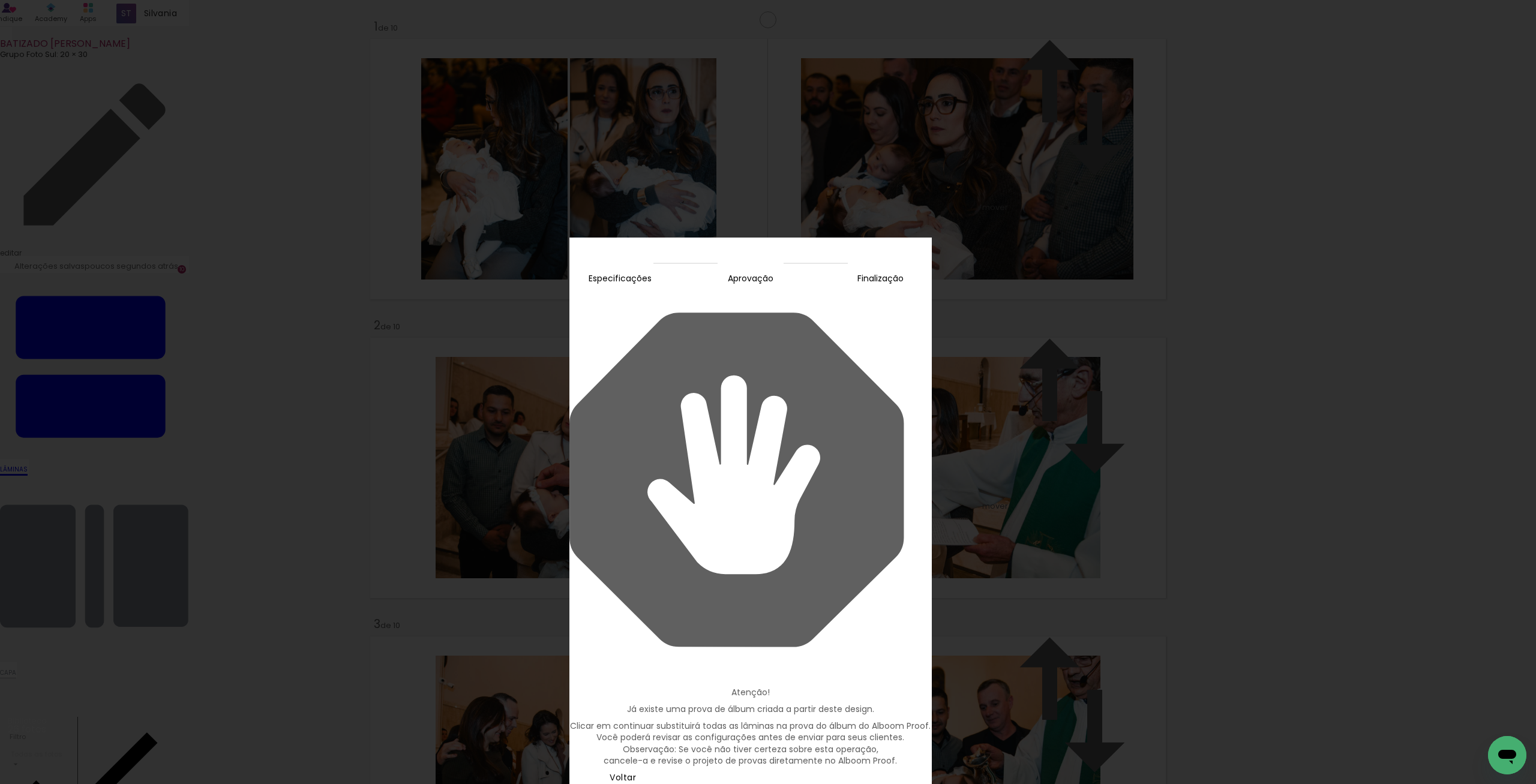
click at [0, 0] on slot "Continuar" at bounding box center [0, 0] width 0 height 0
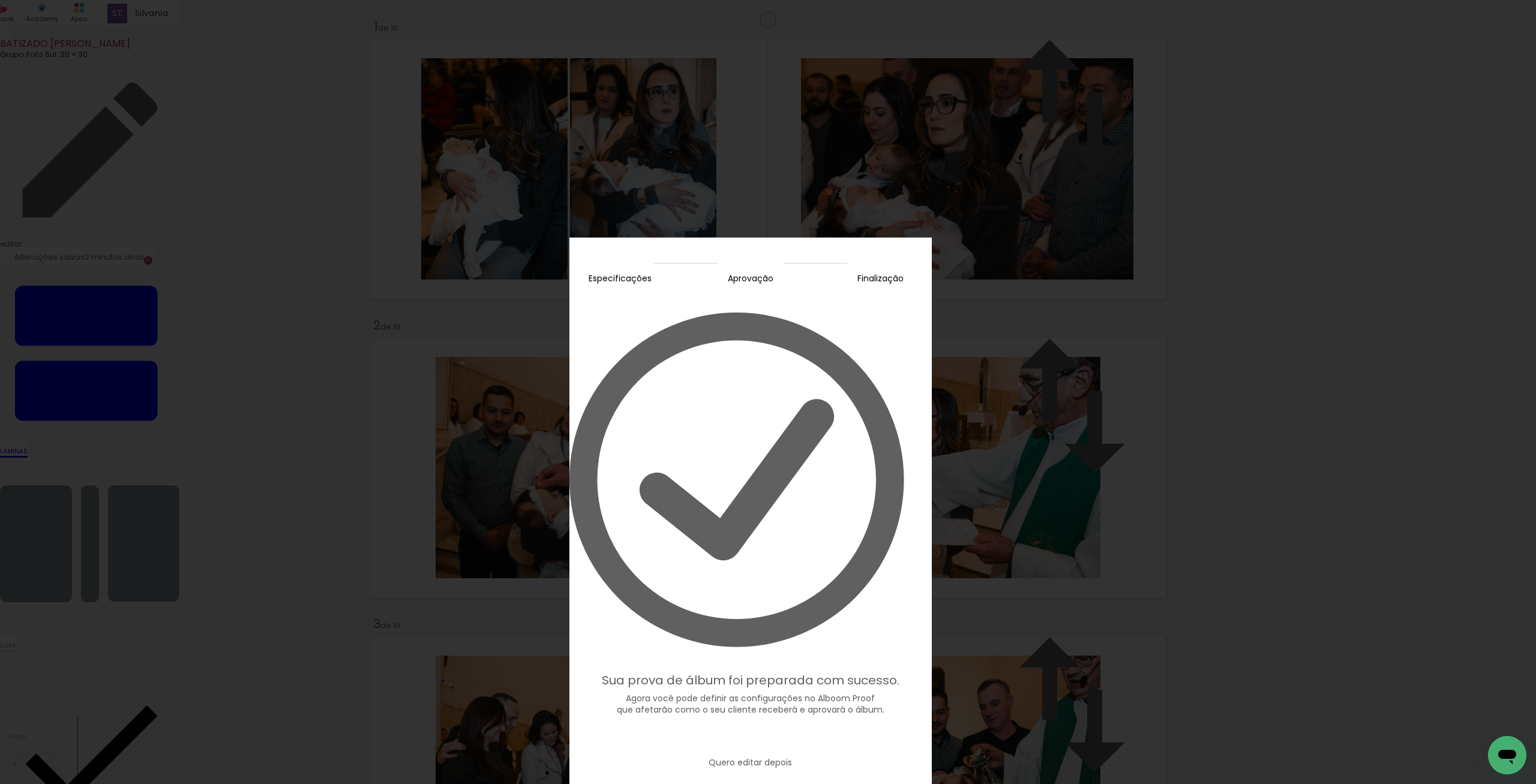
click at [0, 0] on slot "Editar prova" at bounding box center [0, 0] width 0 height 0
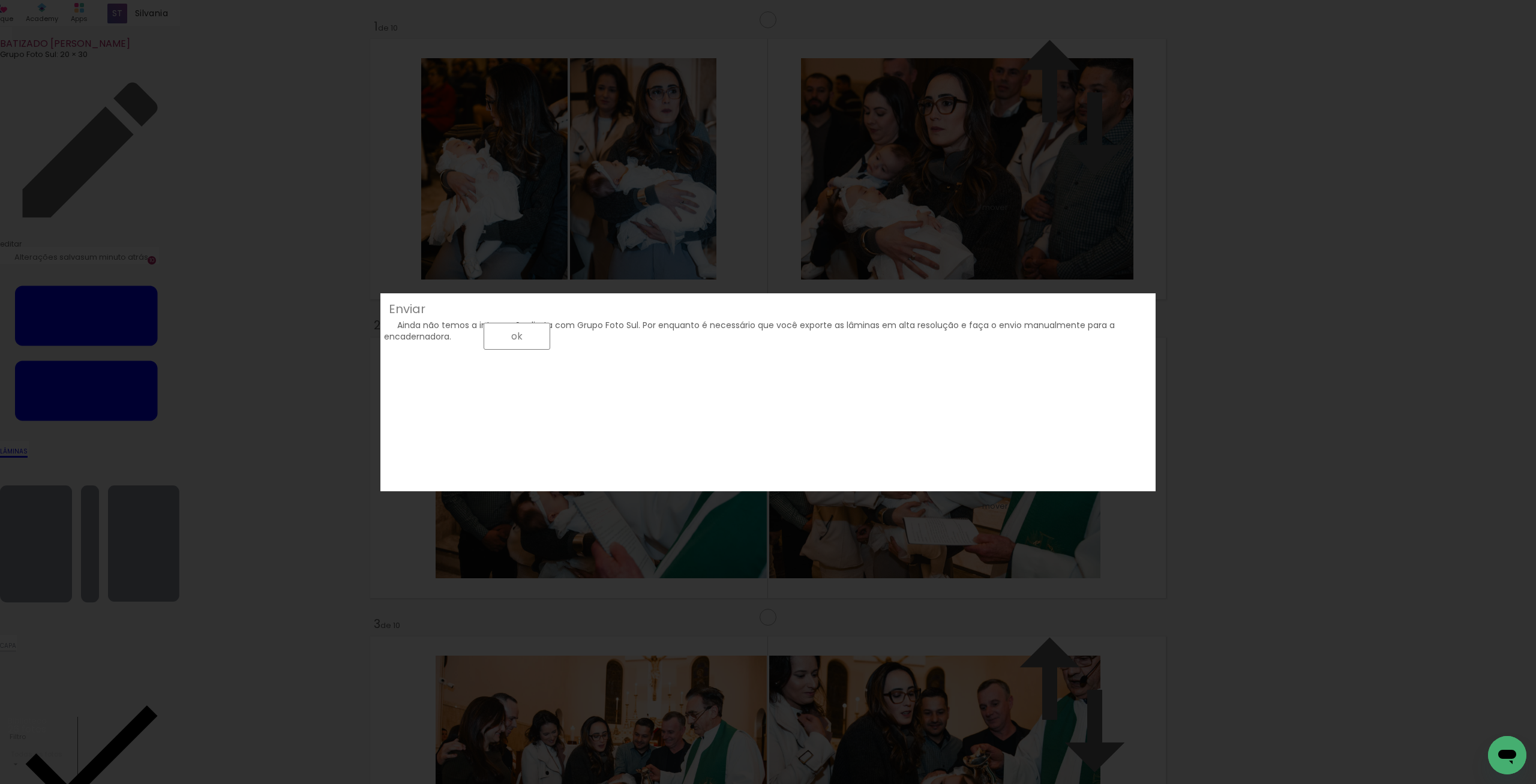
click at [1377, 519] on iron-overlay-backdrop at bounding box center [768, 392] width 1536 height 784
drag, startPoint x: 1313, startPoint y: 235, endPoint x: 1199, endPoint y: 417, distance: 214.8
click at [1313, 238] on iron-overlay-backdrop at bounding box center [768, 392] width 1536 height 784
click at [550, 349] on paper-button "ok" at bounding box center [517, 336] width 67 height 27
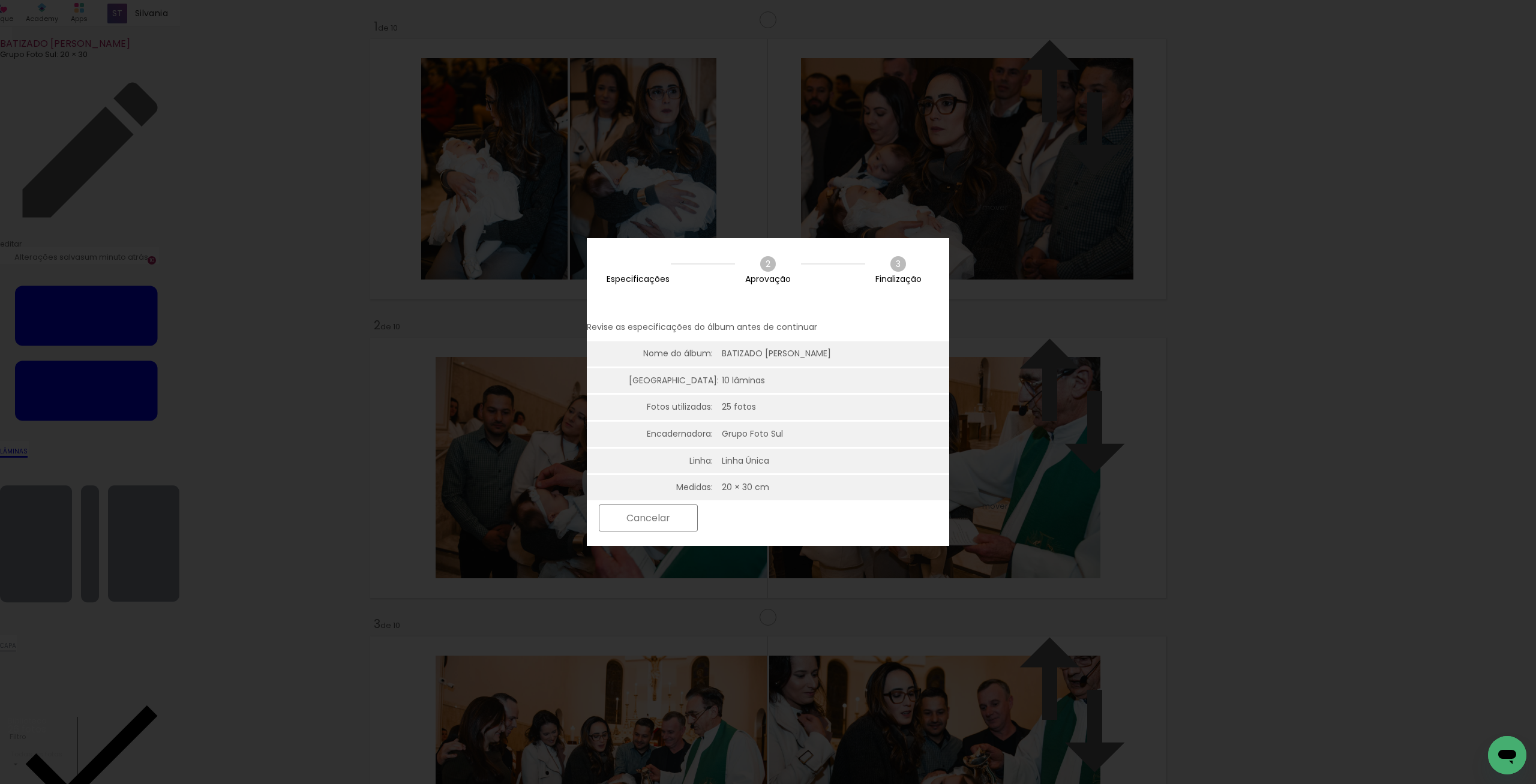
click at [0, 0] on slot "Próximo" at bounding box center [0, 0] width 0 height 0
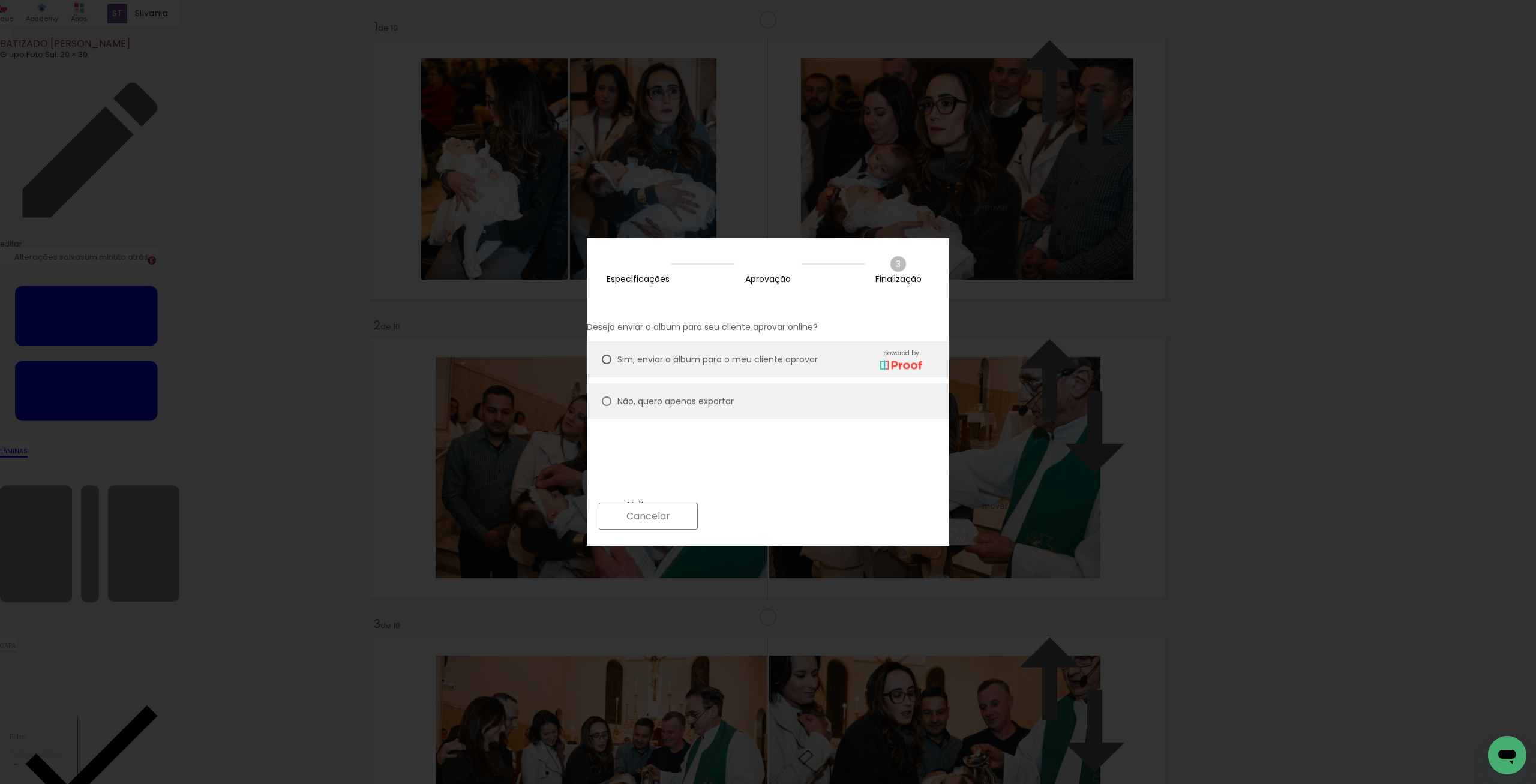
click at [796, 519] on paper-button "Próximo" at bounding box center [750, 516] width 92 height 26
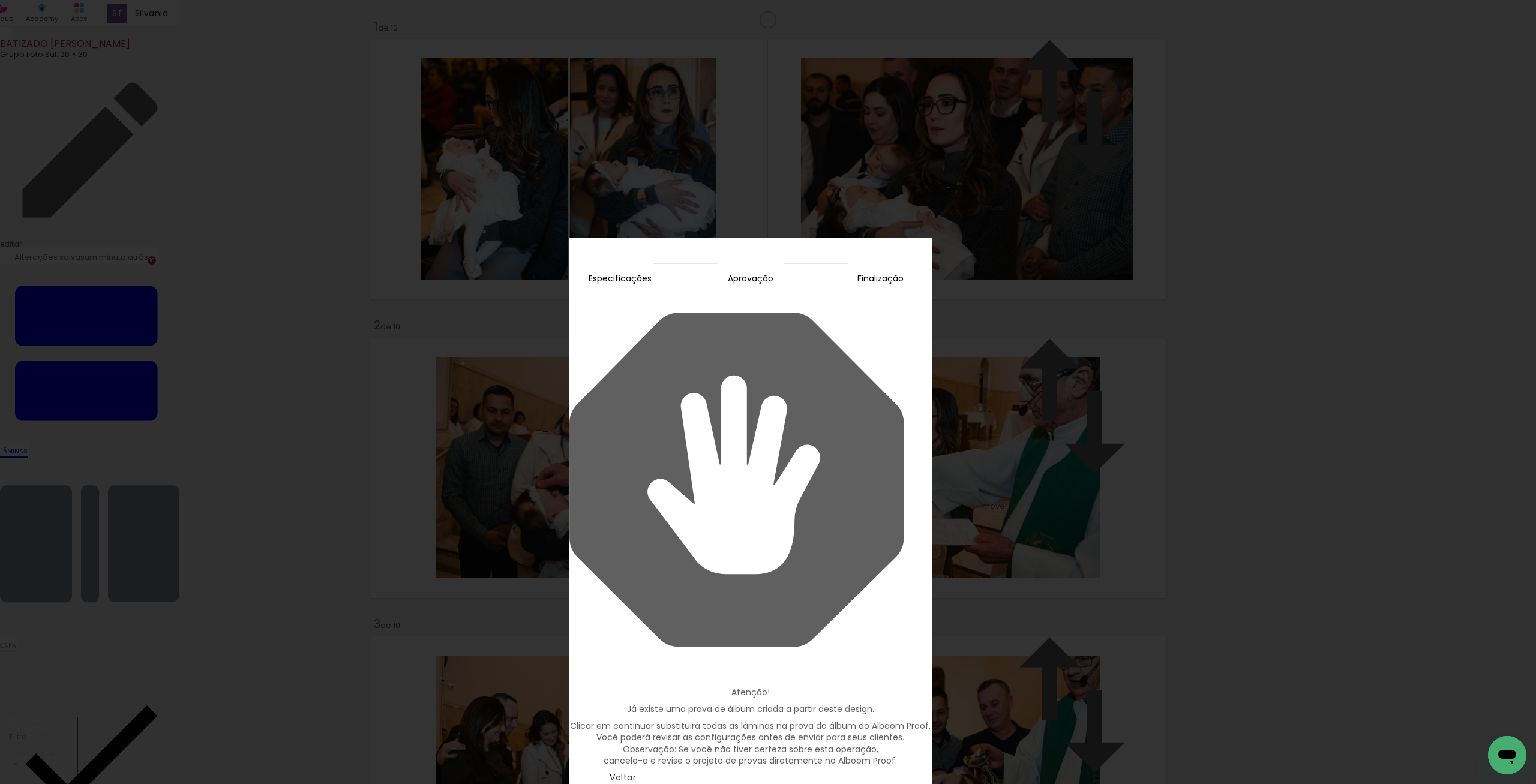
click at [682, 776] on paper-button "Continuar" at bounding box center [631, 788] width 101 height 26
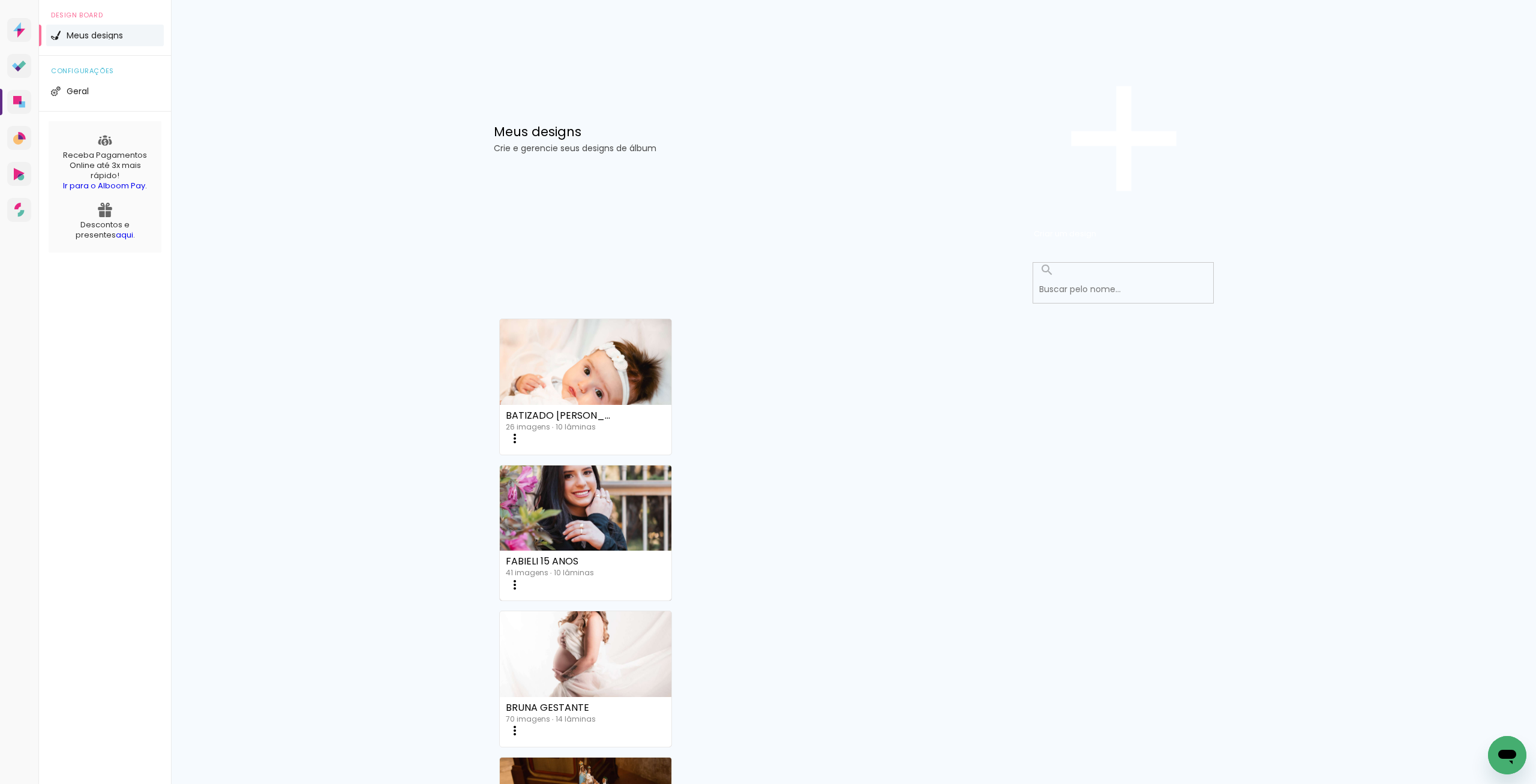
click at [546, 323] on link "Criado em 17/09/25" at bounding box center [586, 357] width 172 height 68
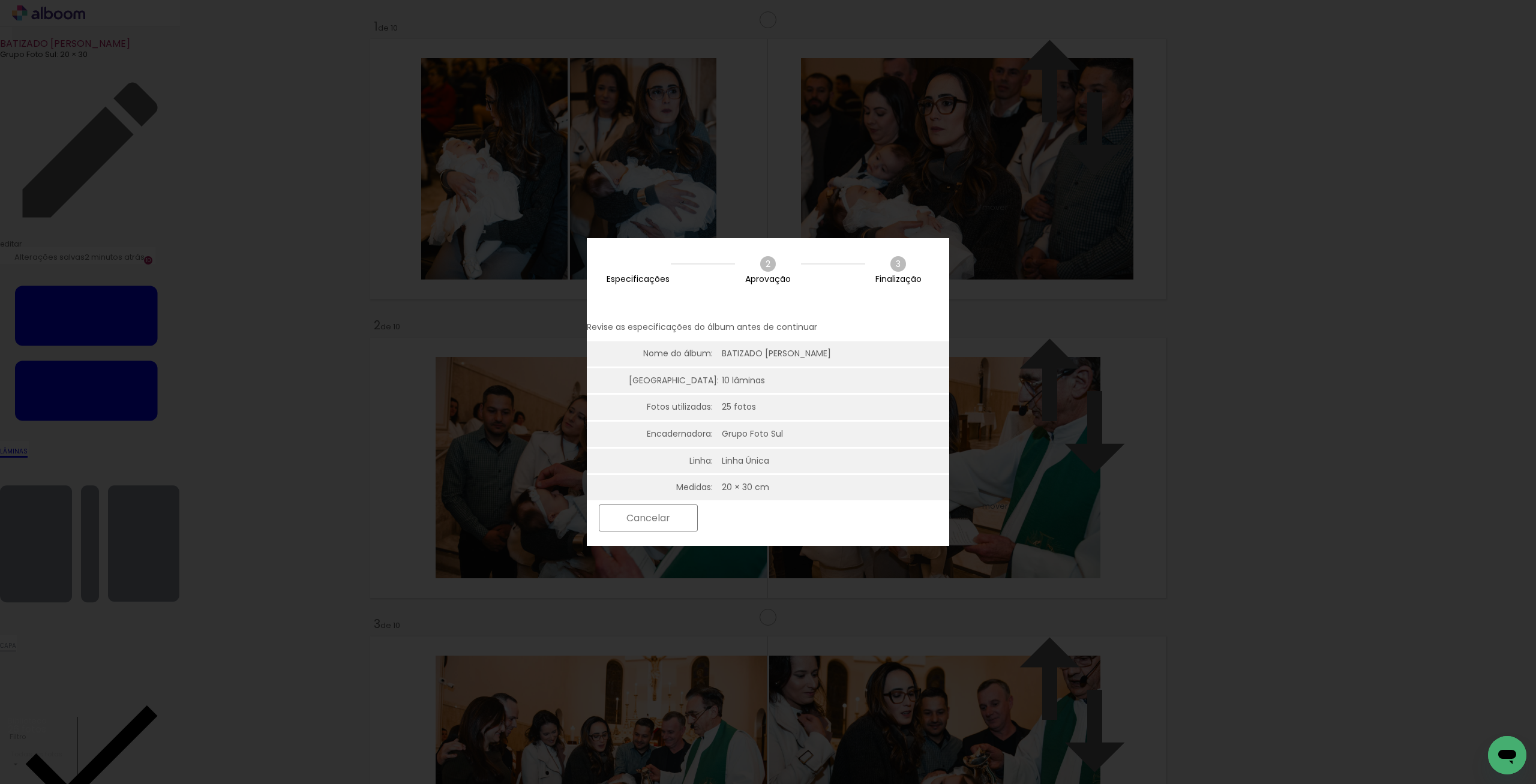
click at [0, 0] on slot "Próximo" at bounding box center [0, 0] width 0 height 0
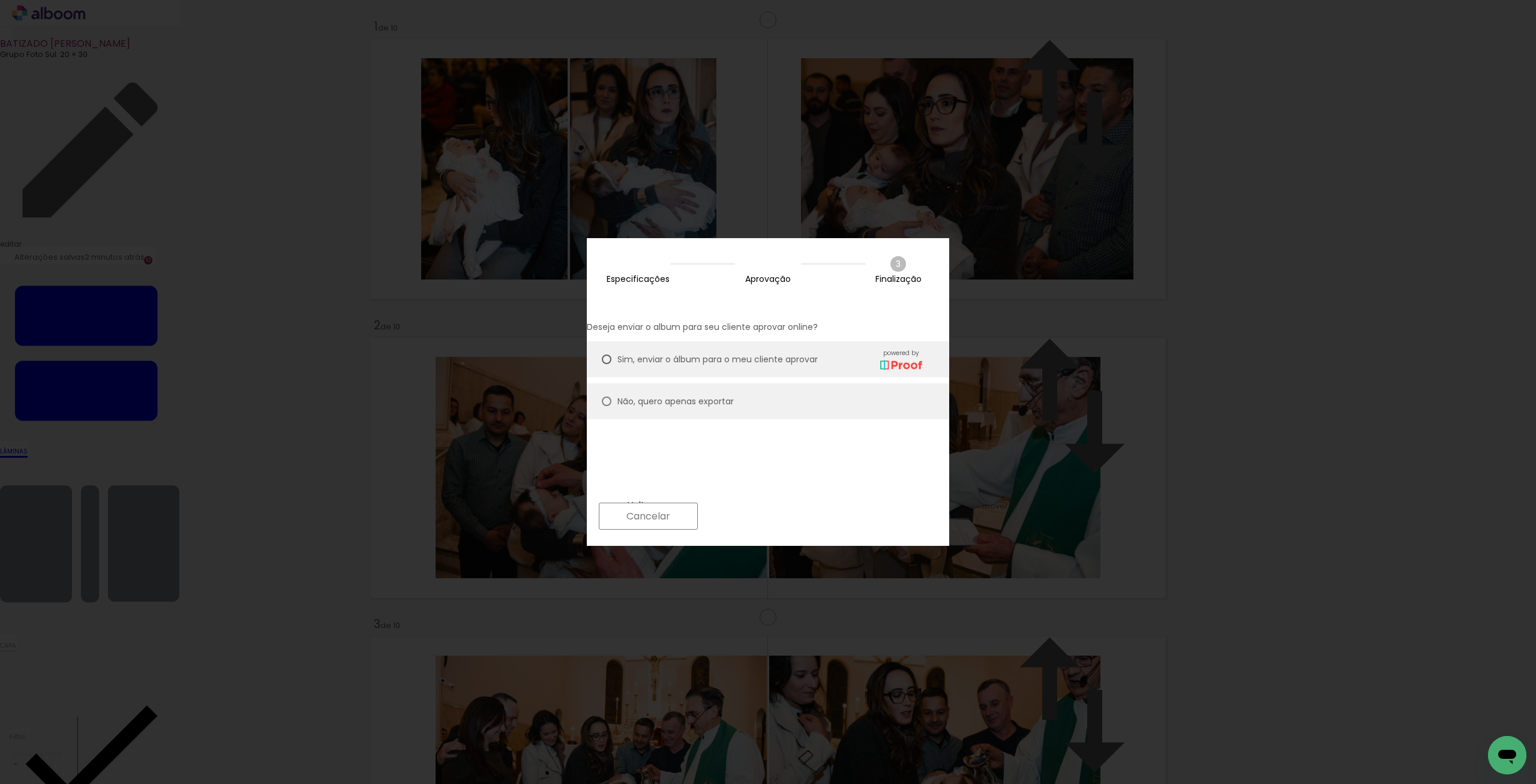
click at [796, 519] on paper-button "Próximo" at bounding box center [750, 516] width 92 height 26
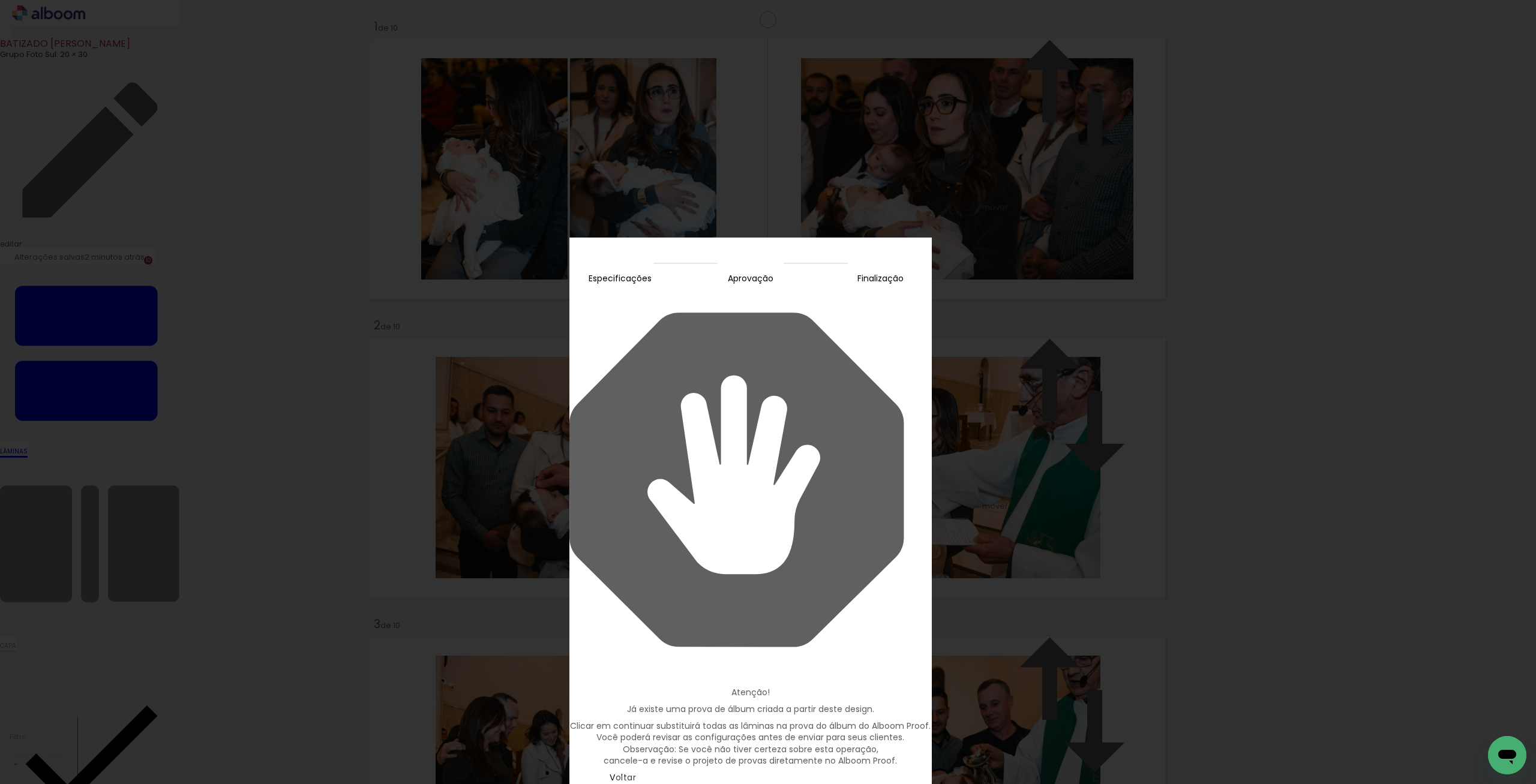
click at [682, 767] on paper-button "Continuar" at bounding box center [631, 788] width 101 height 26
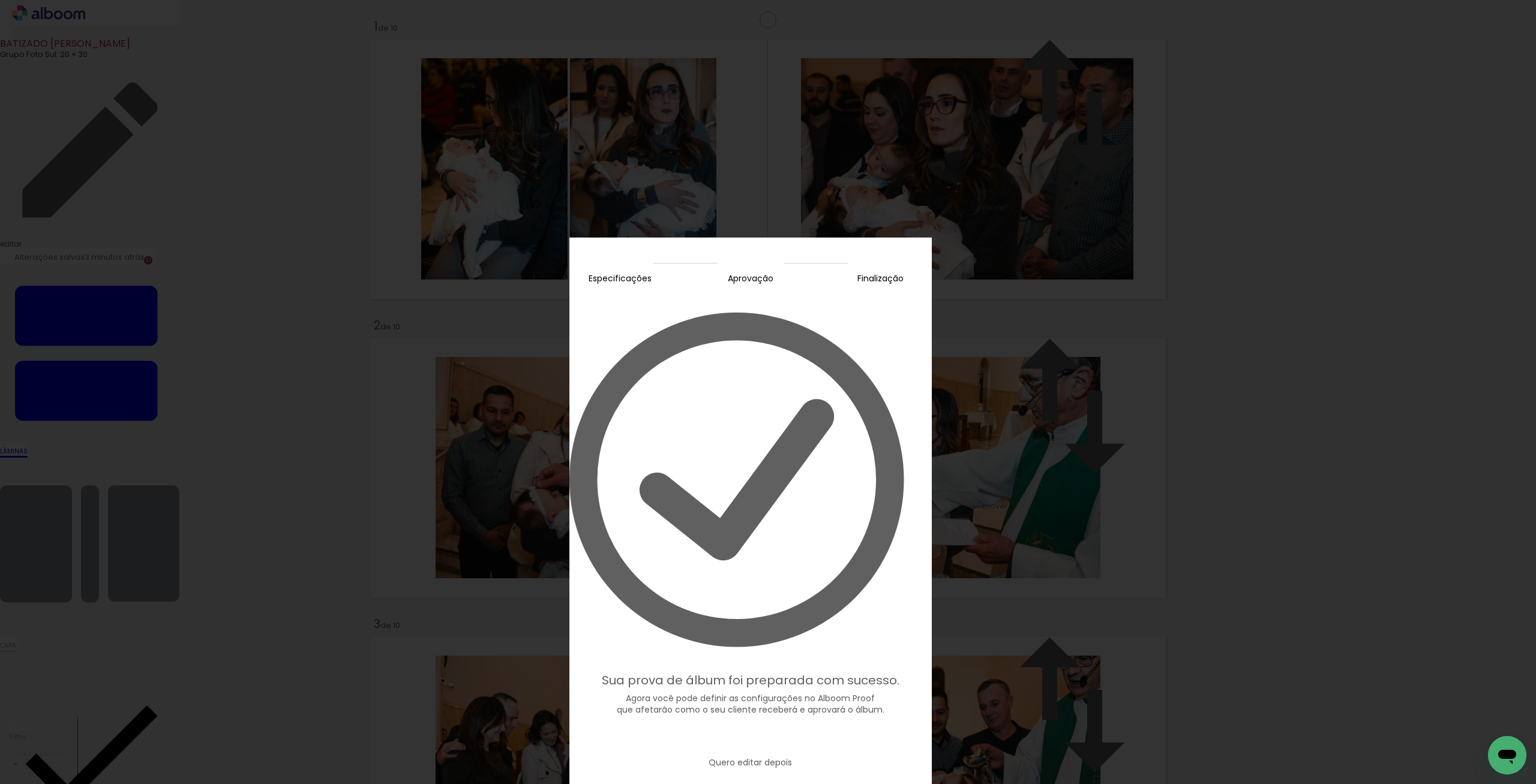
click at [0, 0] on slot "Editar prova" at bounding box center [0, 0] width 0 height 0
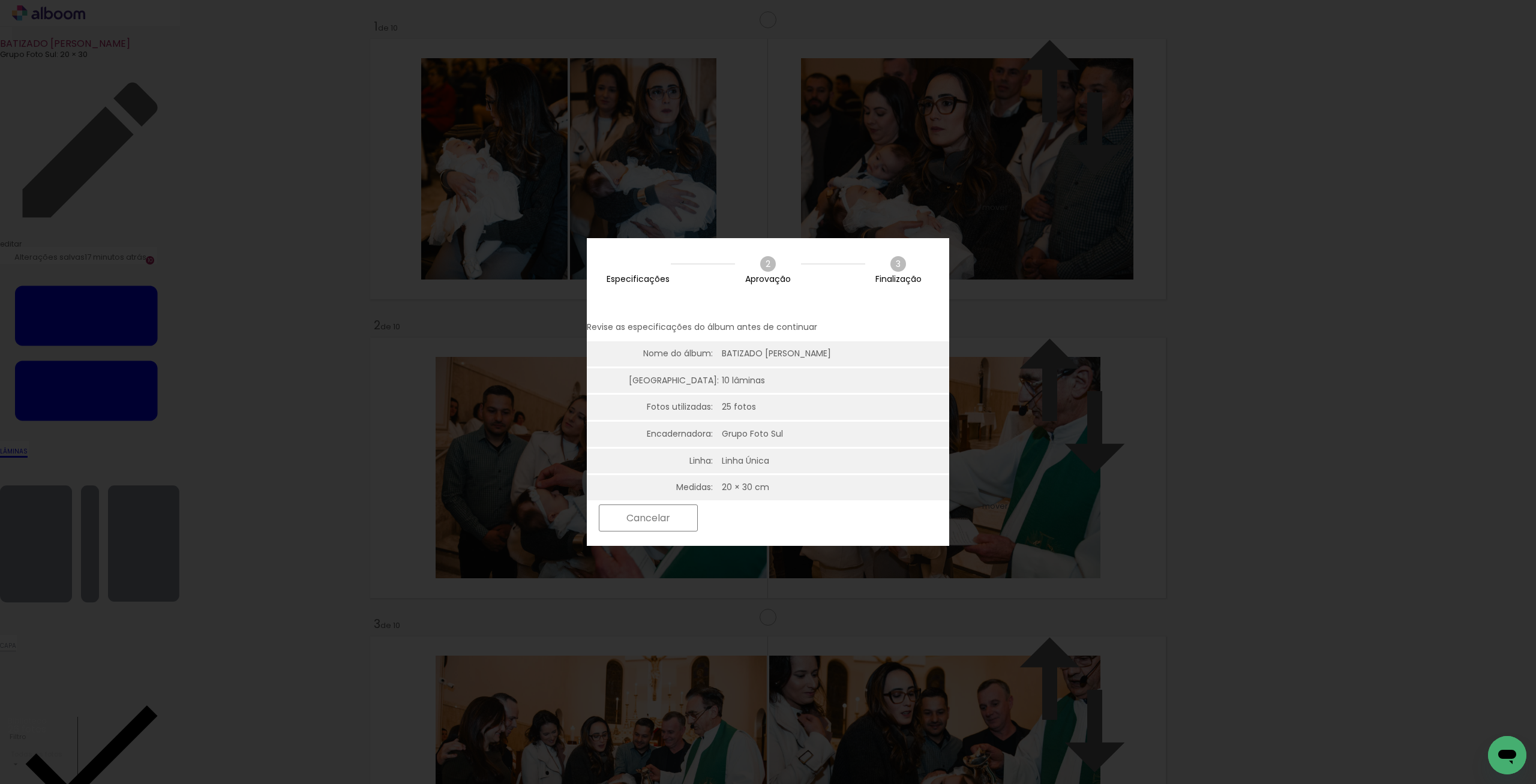
click at [0, 0] on slot "Próximo" at bounding box center [0, 0] width 0 height 0
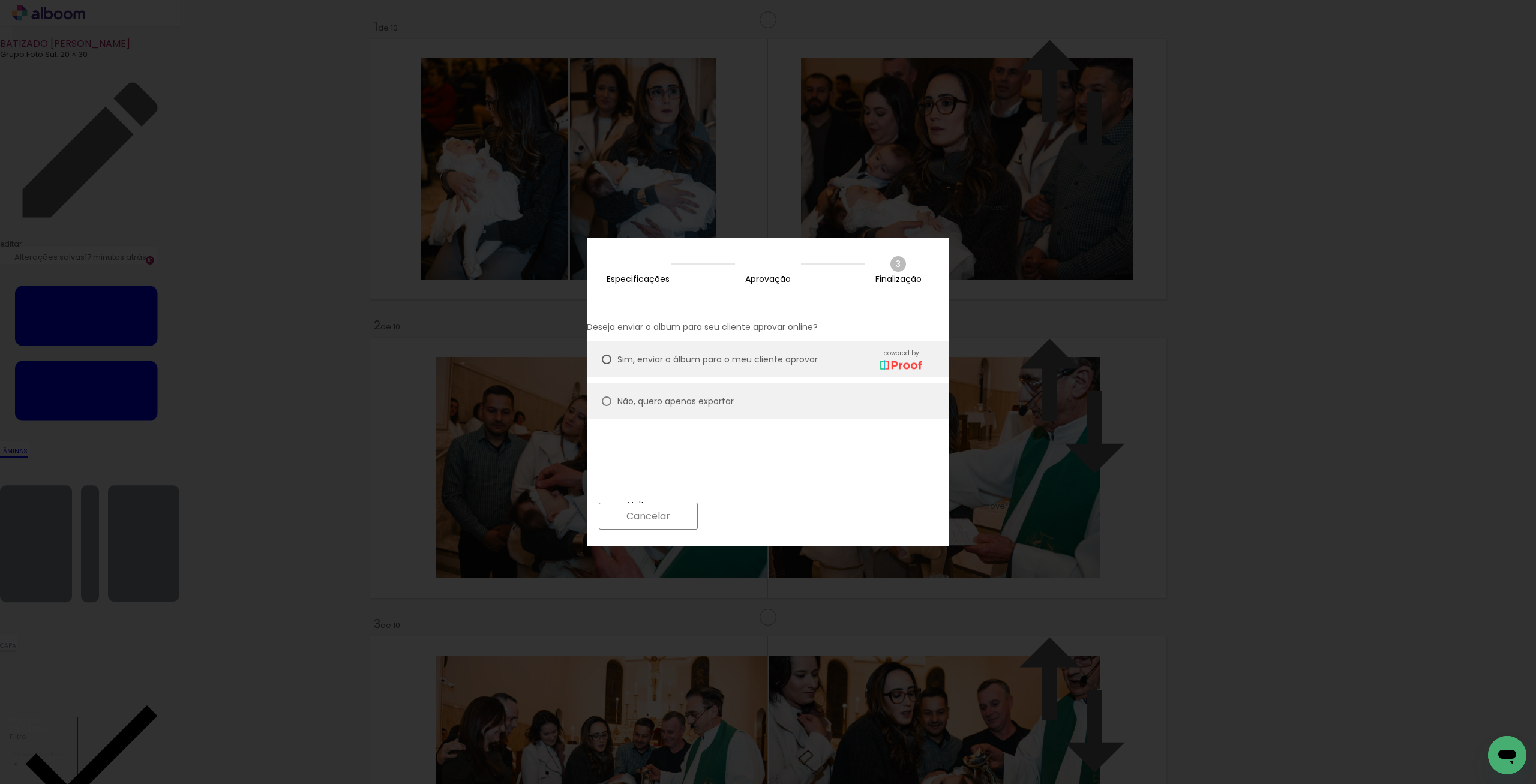
click at [796, 515] on paper-button "Próximo" at bounding box center [750, 516] width 92 height 26
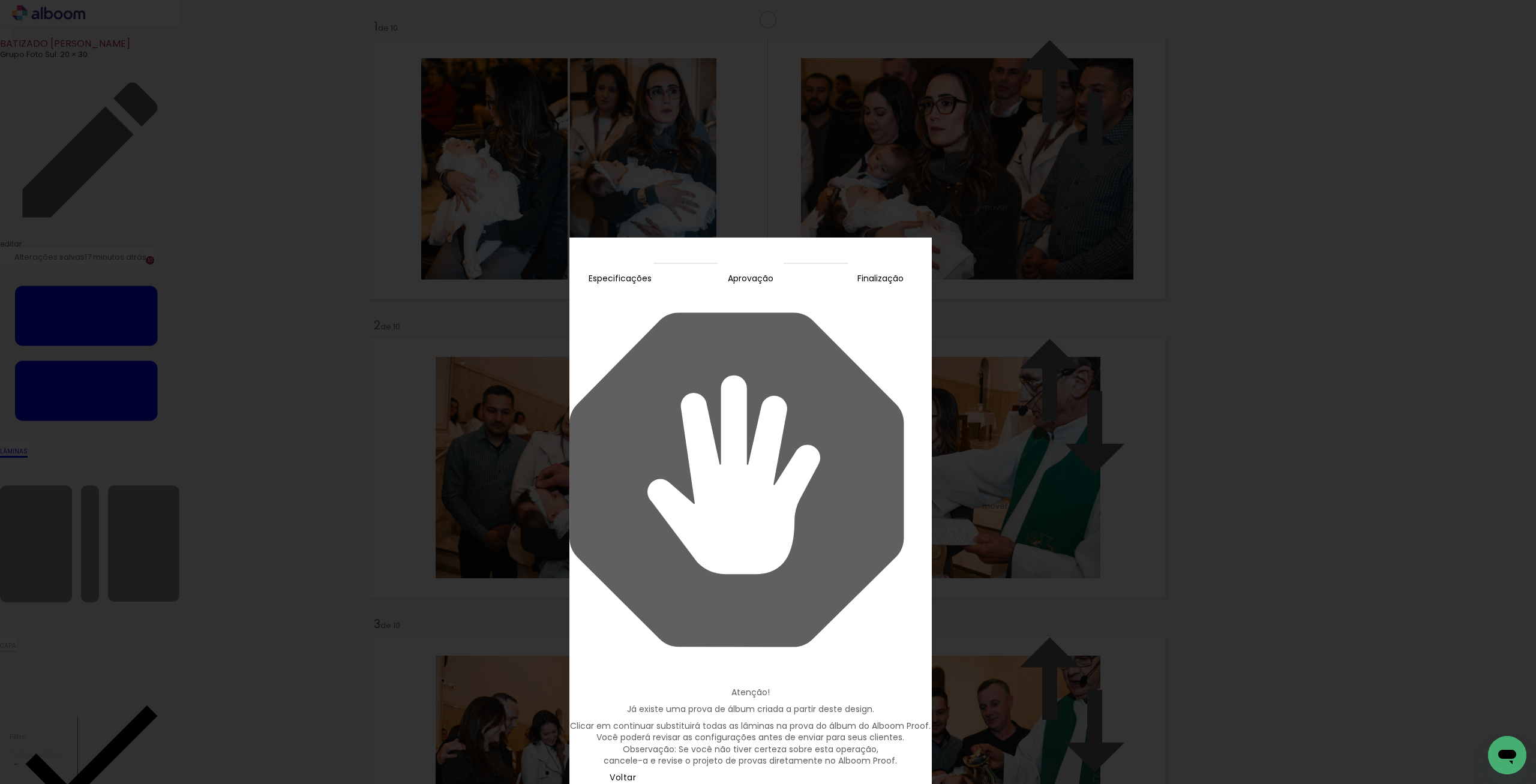
click at [0, 0] on slot "Continuar" at bounding box center [0, 0] width 0 height 0
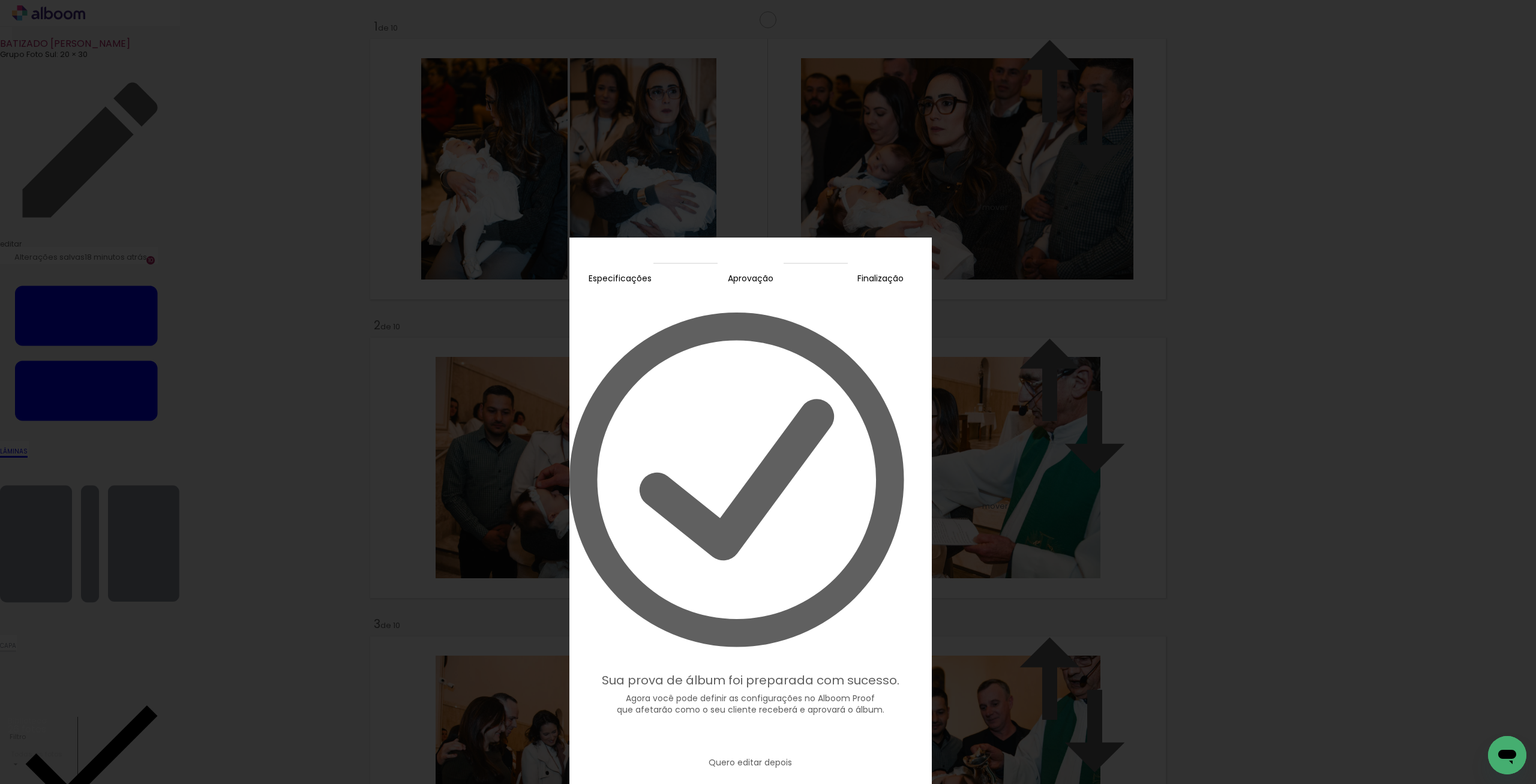
click at [0, 0] on slot "Editar prova" at bounding box center [0, 0] width 0 height 0
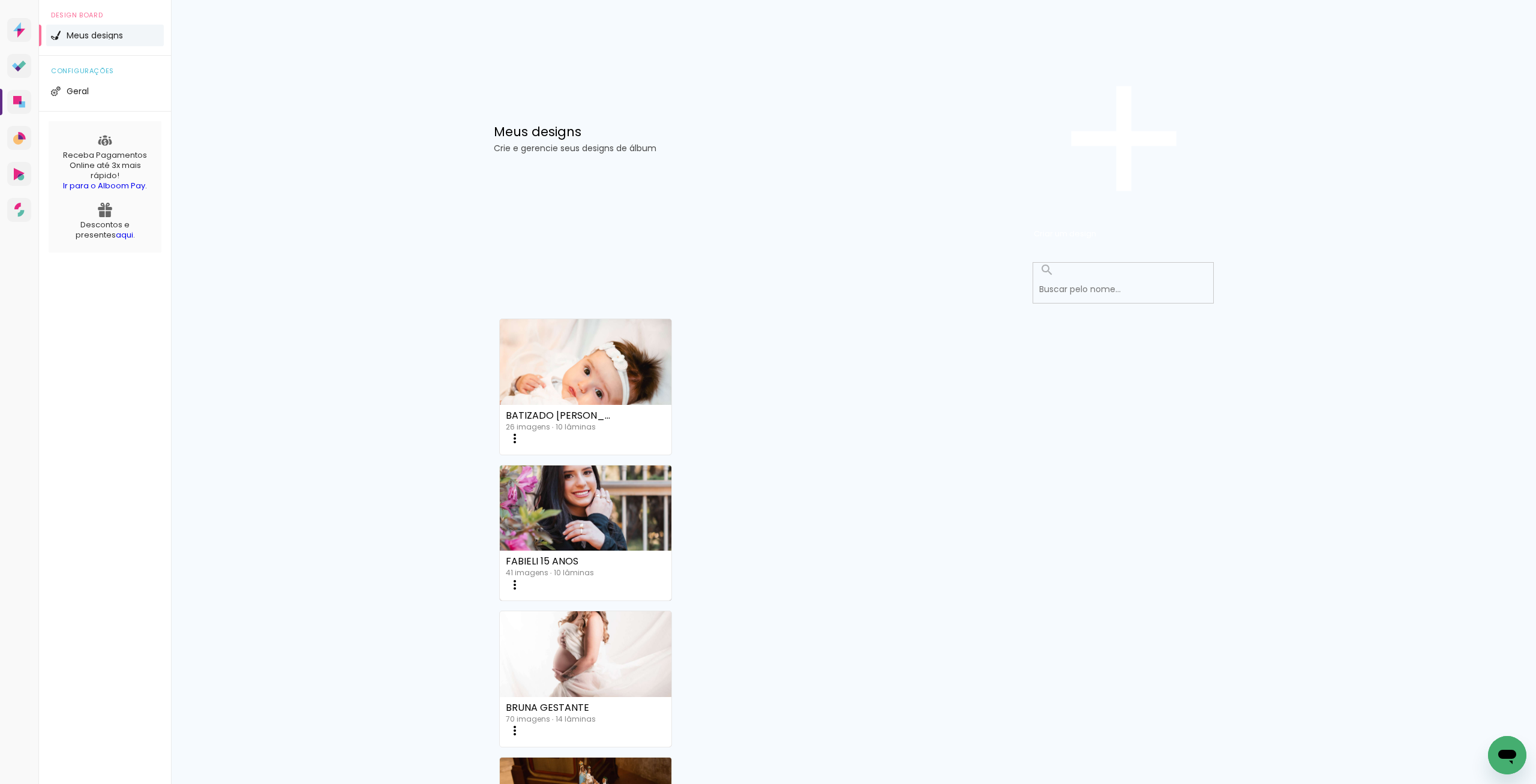
drag, startPoint x: 1186, startPoint y: 78, endPoint x: 1118, endPoint y: 114, distance: 76.9
click at [1096, 228] on span "Criar um design" at bounding box center [1065, 234] width 62 height 11
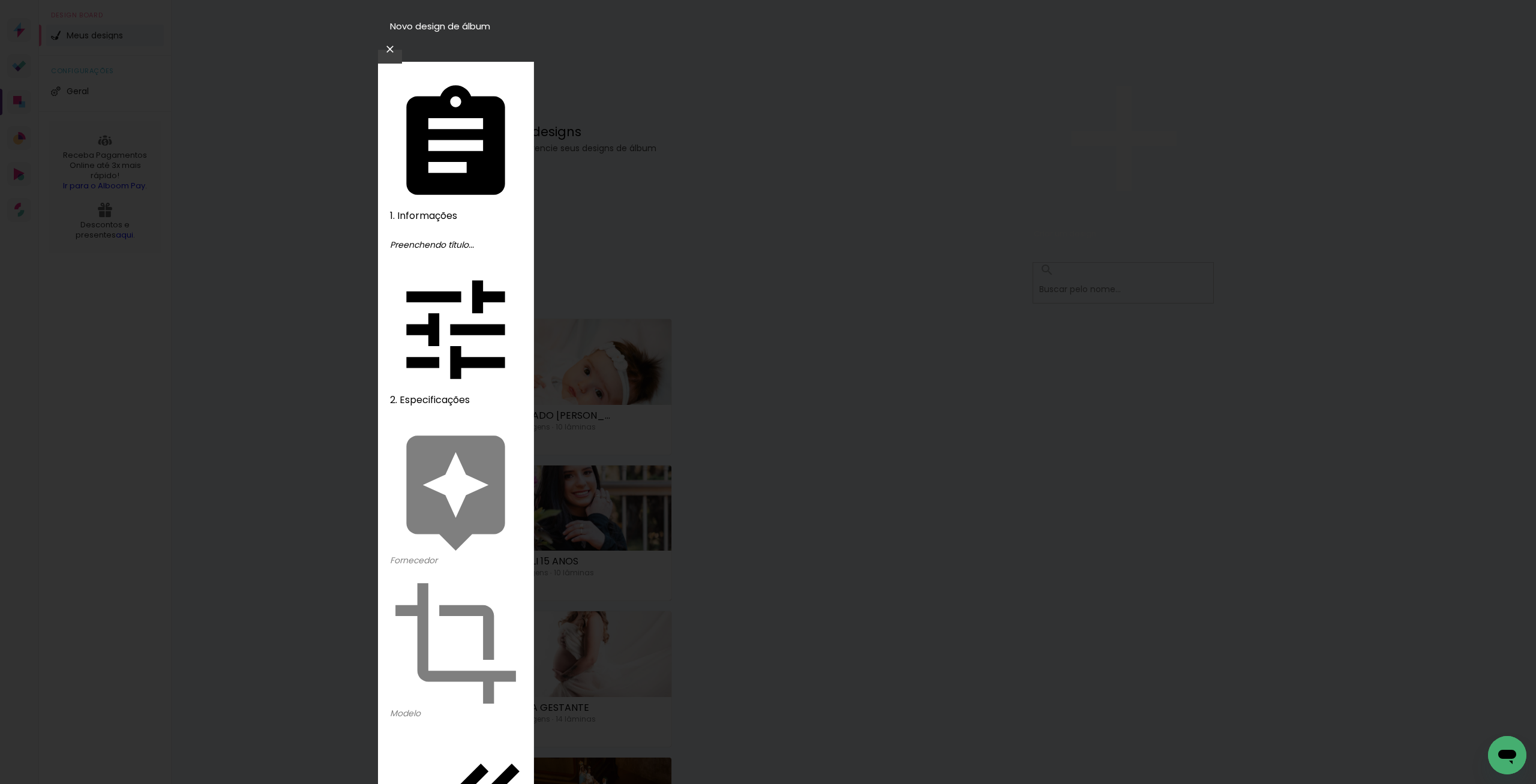
type input "[PERSON_NAME]"
type paper-input "[PERSON_NAME]"
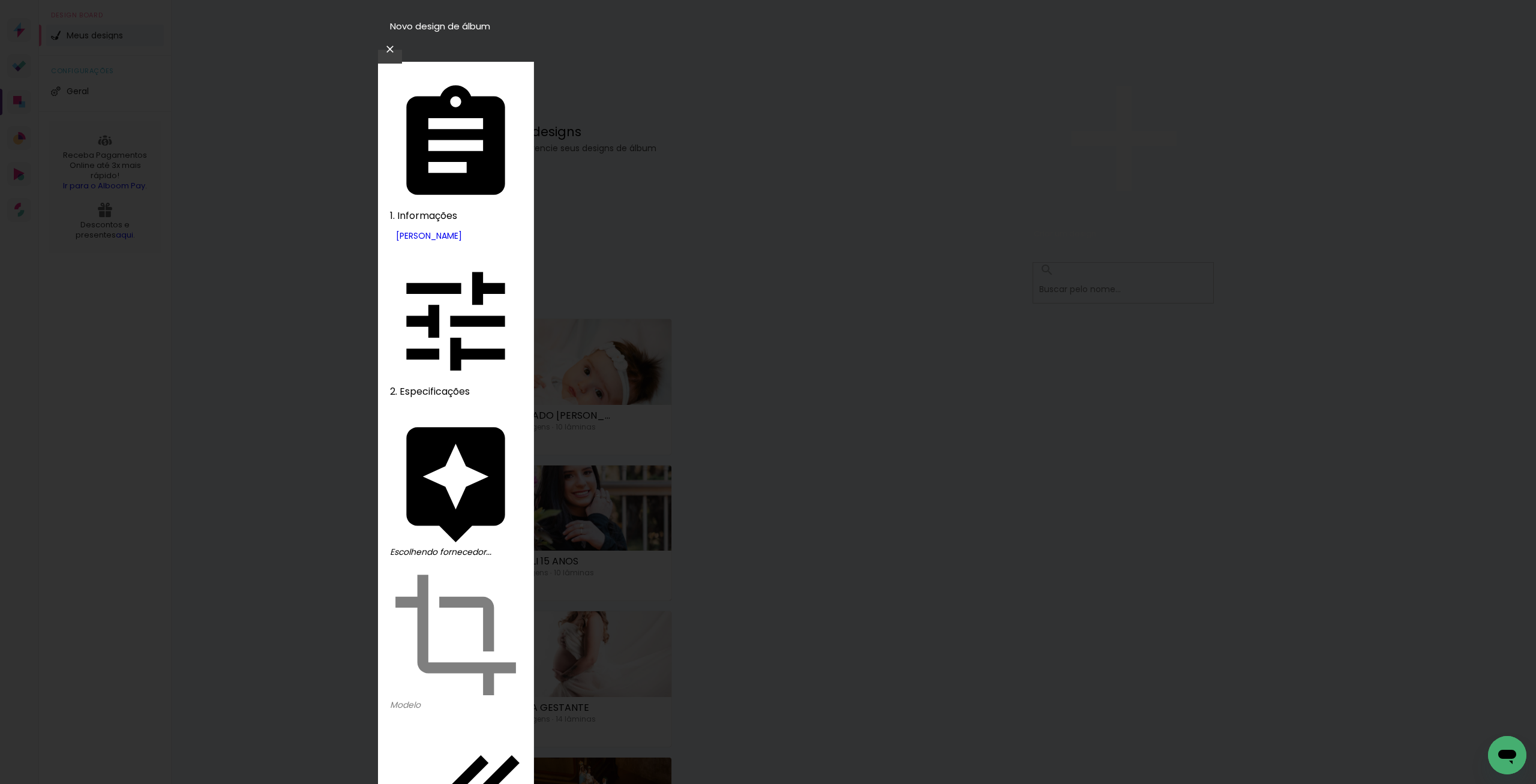
click at [0, 0] on slot "Avançar" at bounding box center [0, 0] width 0 height 0
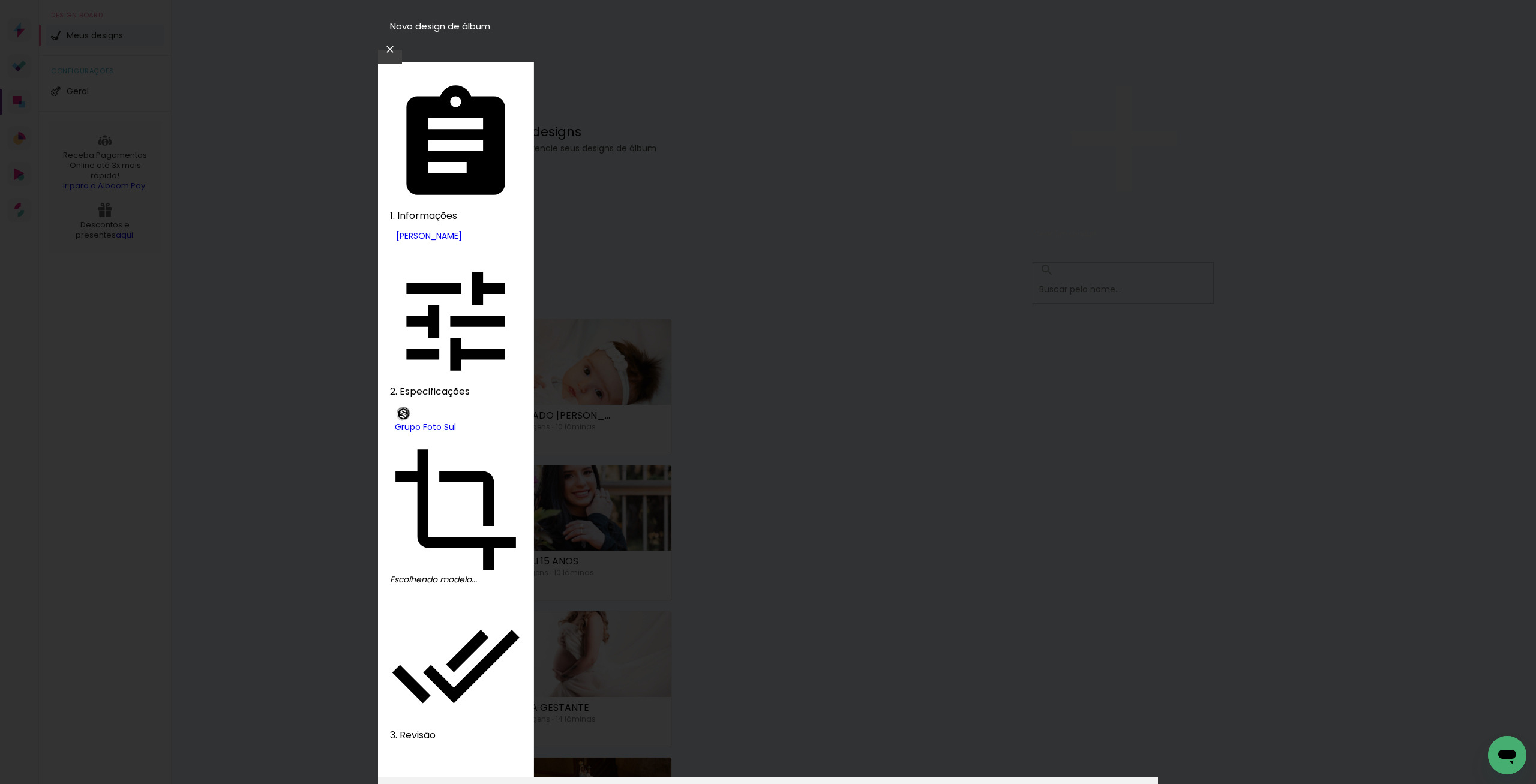
click at [0, 0] on slot "Avançar" at bounding box center [0, 0] width 0 height 0
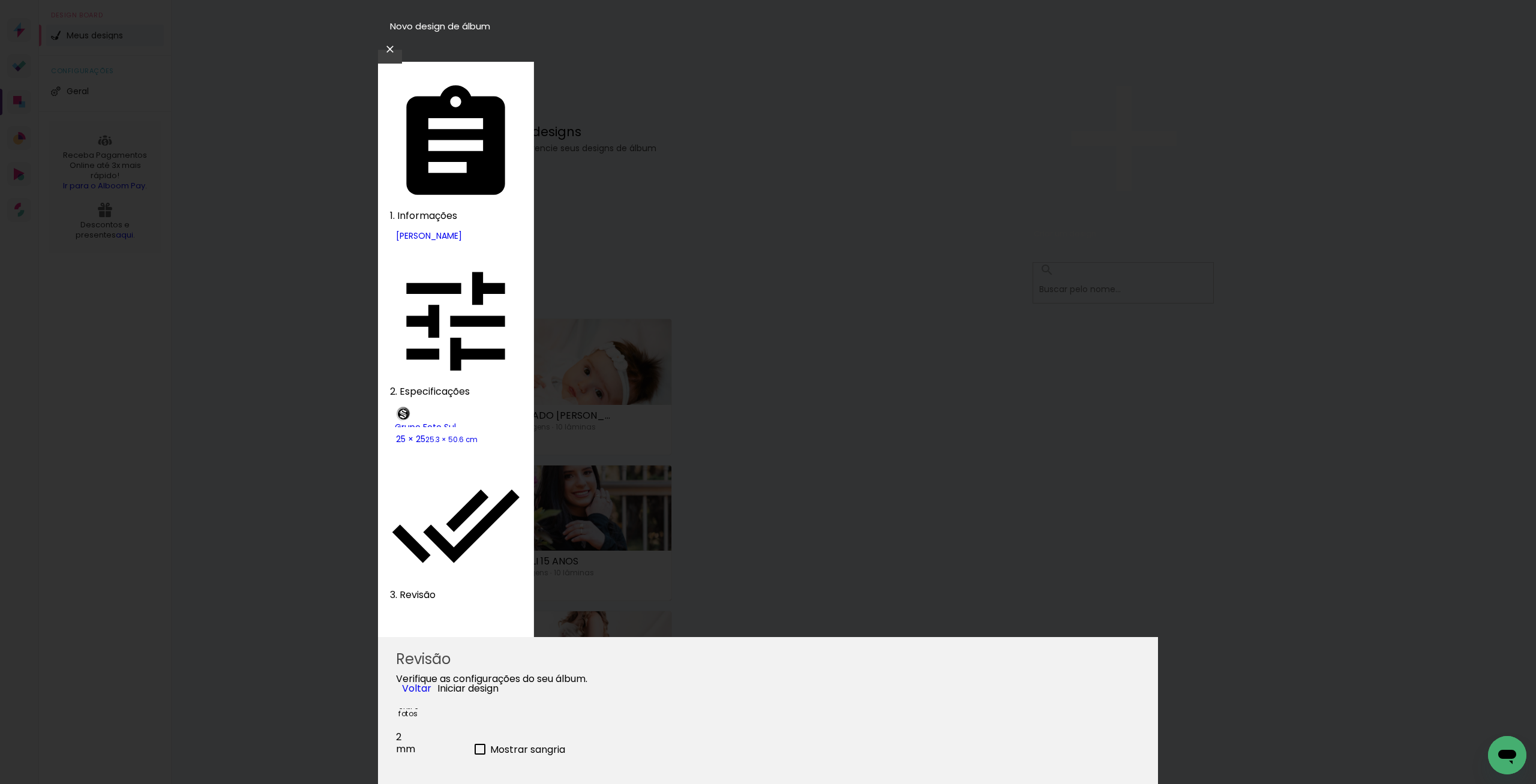
click at [499, 681] on span "Iniciar design" at bounding box center [468, 688] width 61 height 14
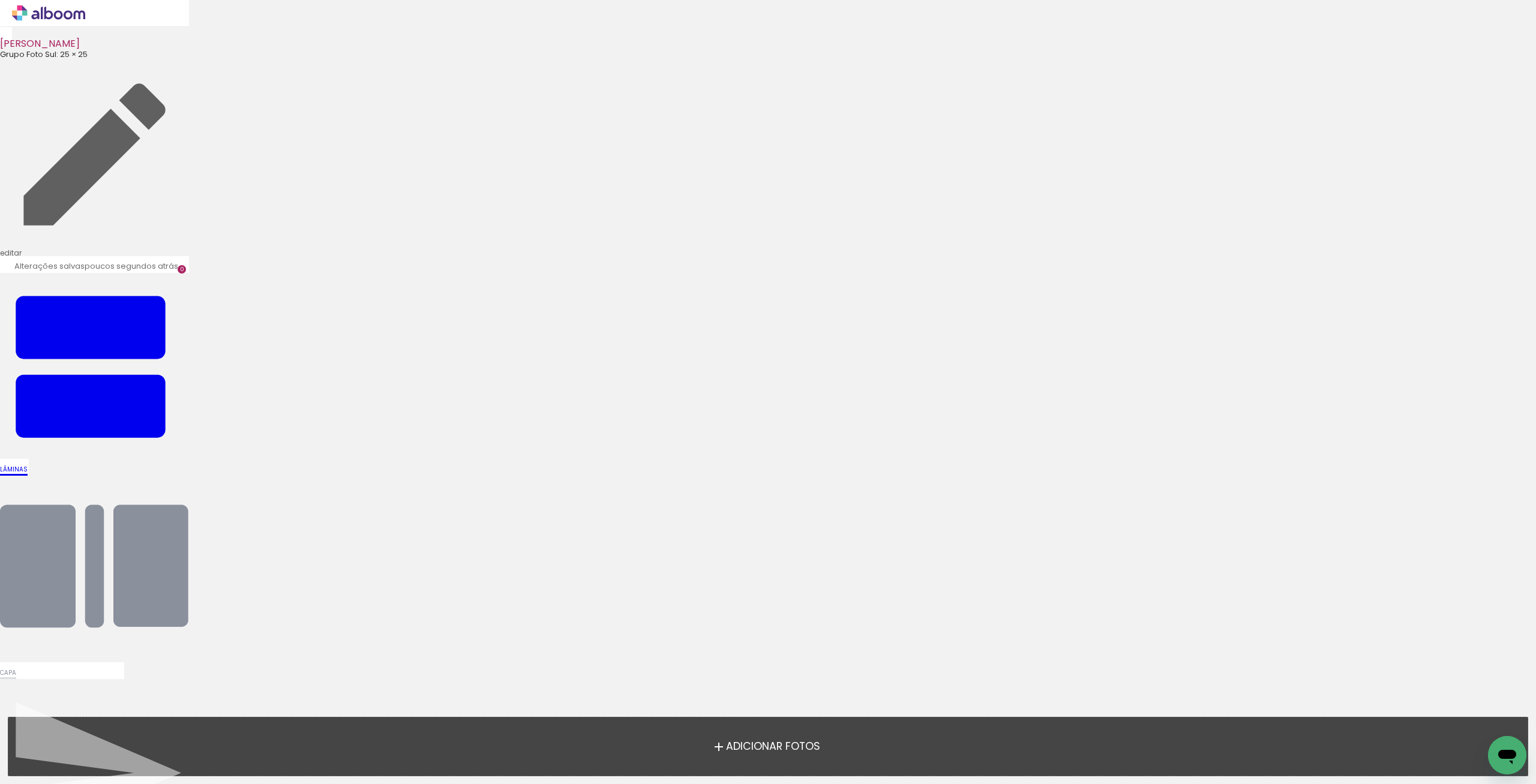
click at [755, 754] on label "Adicionar Fotos" at bounding box center [768, 746] width 128 height 23
click at [0, 0] on input "file" at bounding box center [0, 0] width 0 height 0
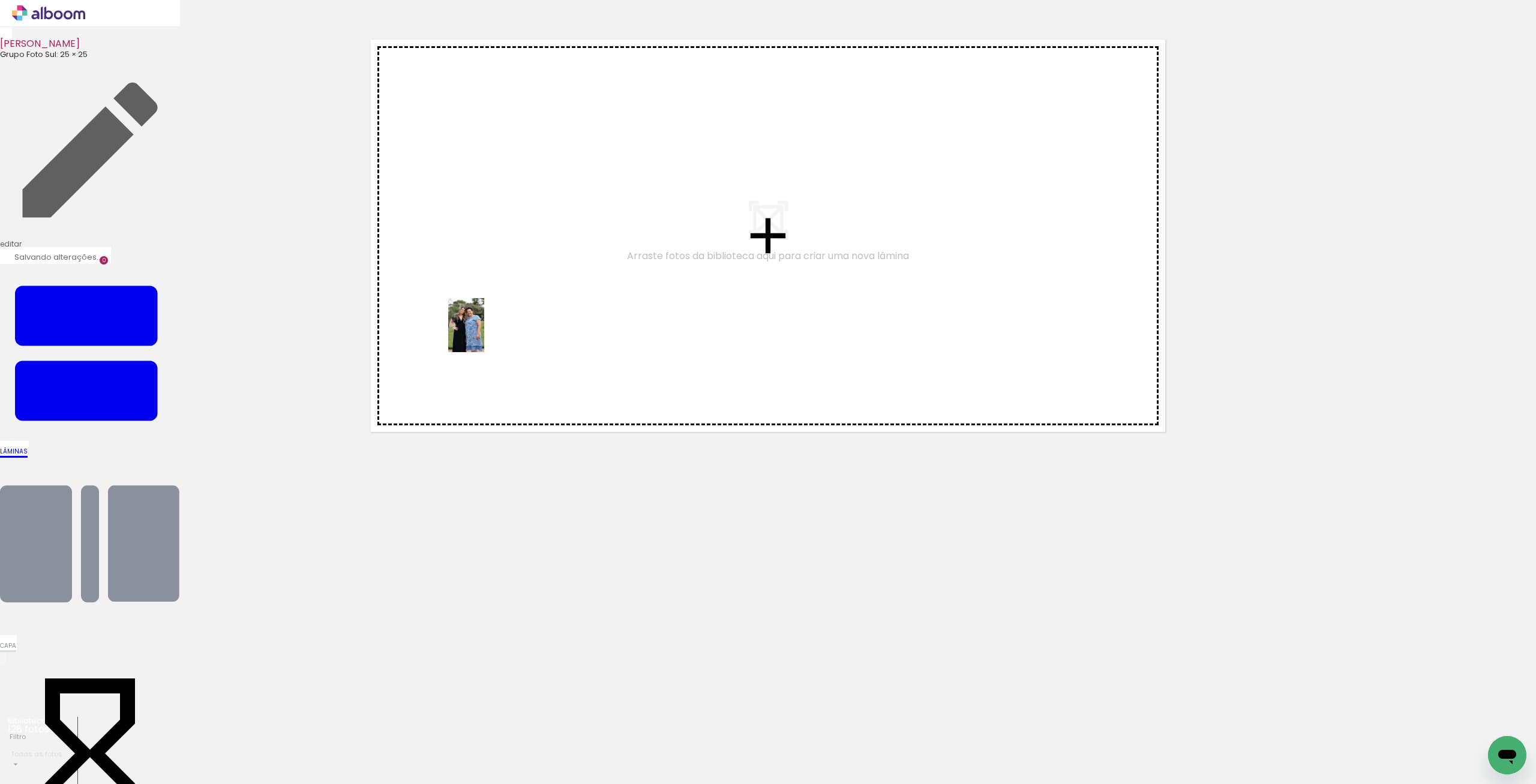
drag, startPoint x: 135, startPoint y: 731, endPoint x: 484, endPoint y: 334, distance: 528.6
click at [484, 334] on quentale-workspace at bounding box center [768, 392] width 1536 height 784
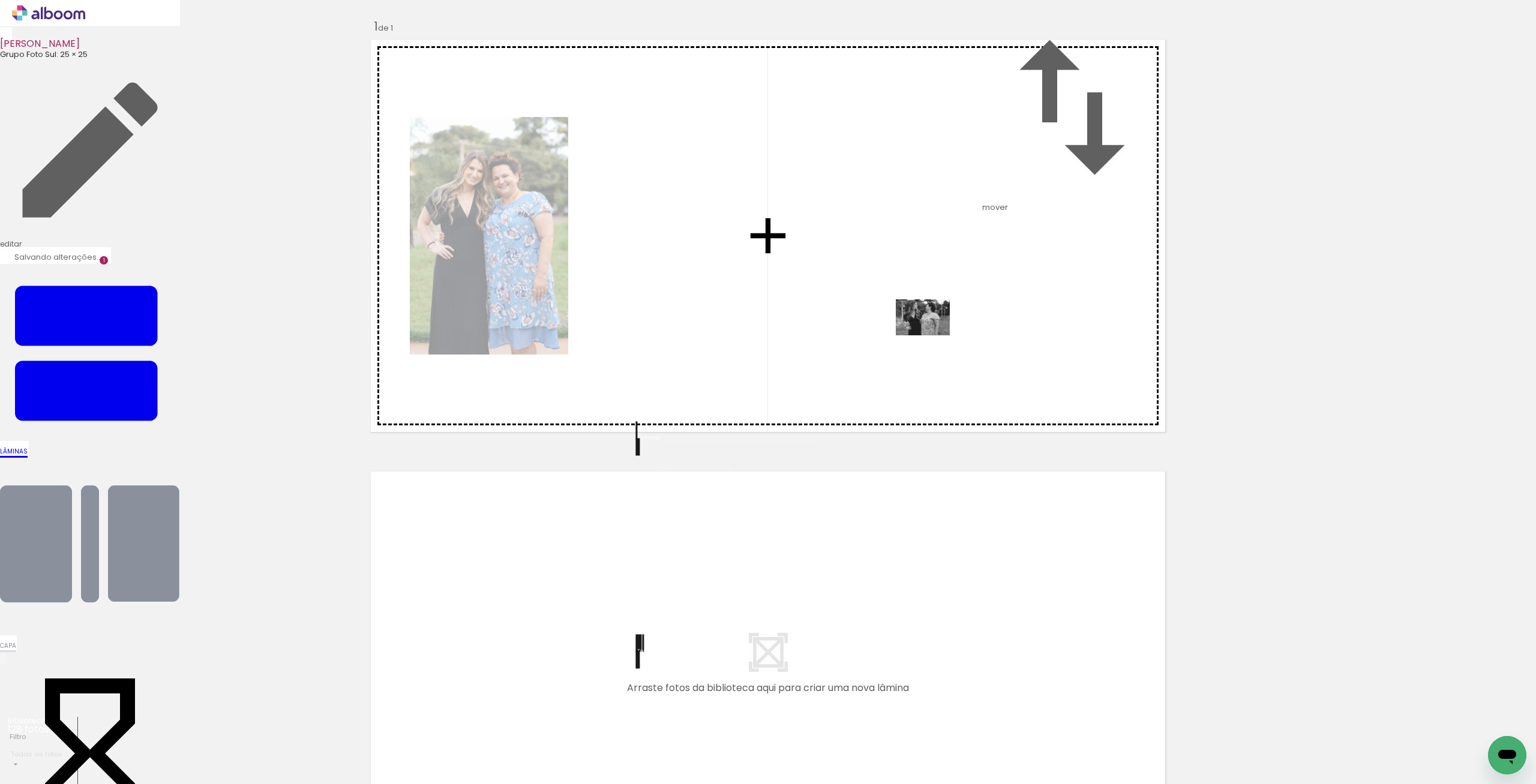
drag, startPoint x: 203, startPoint y: 740, endPoint x: 305, endPoint y: 697, distance: 110.7
click at [933, 335] on quentale-workspace at bounding box center [768, 392] width 1536 height 784
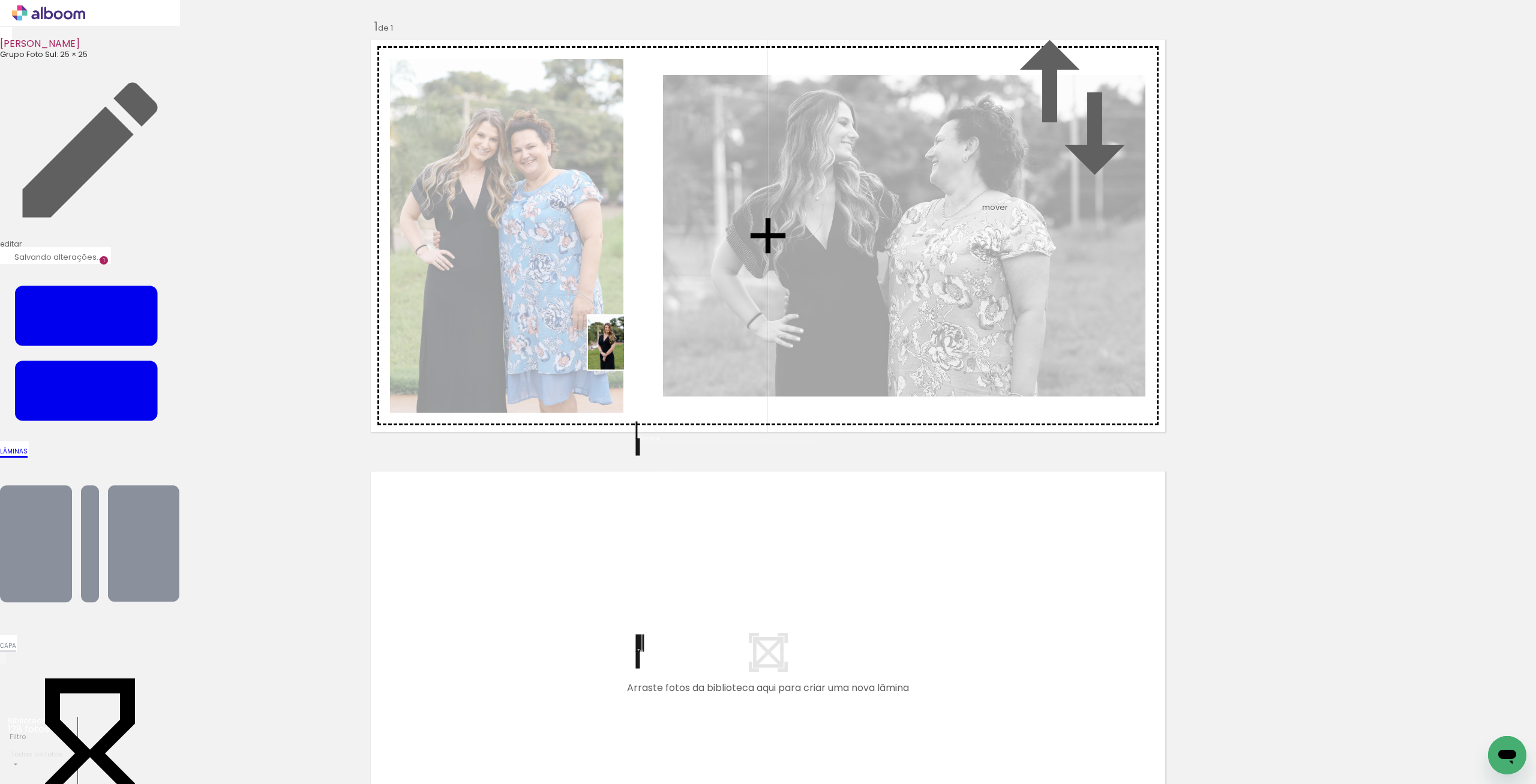
drag, startPoint x: 265, startPoint y: 742, endPoint x: 635, endPoint y: 342, distance: 544.9
click at [635, 342] on quentale-workspace at bounding box center [768, 392] width 1536 height 784
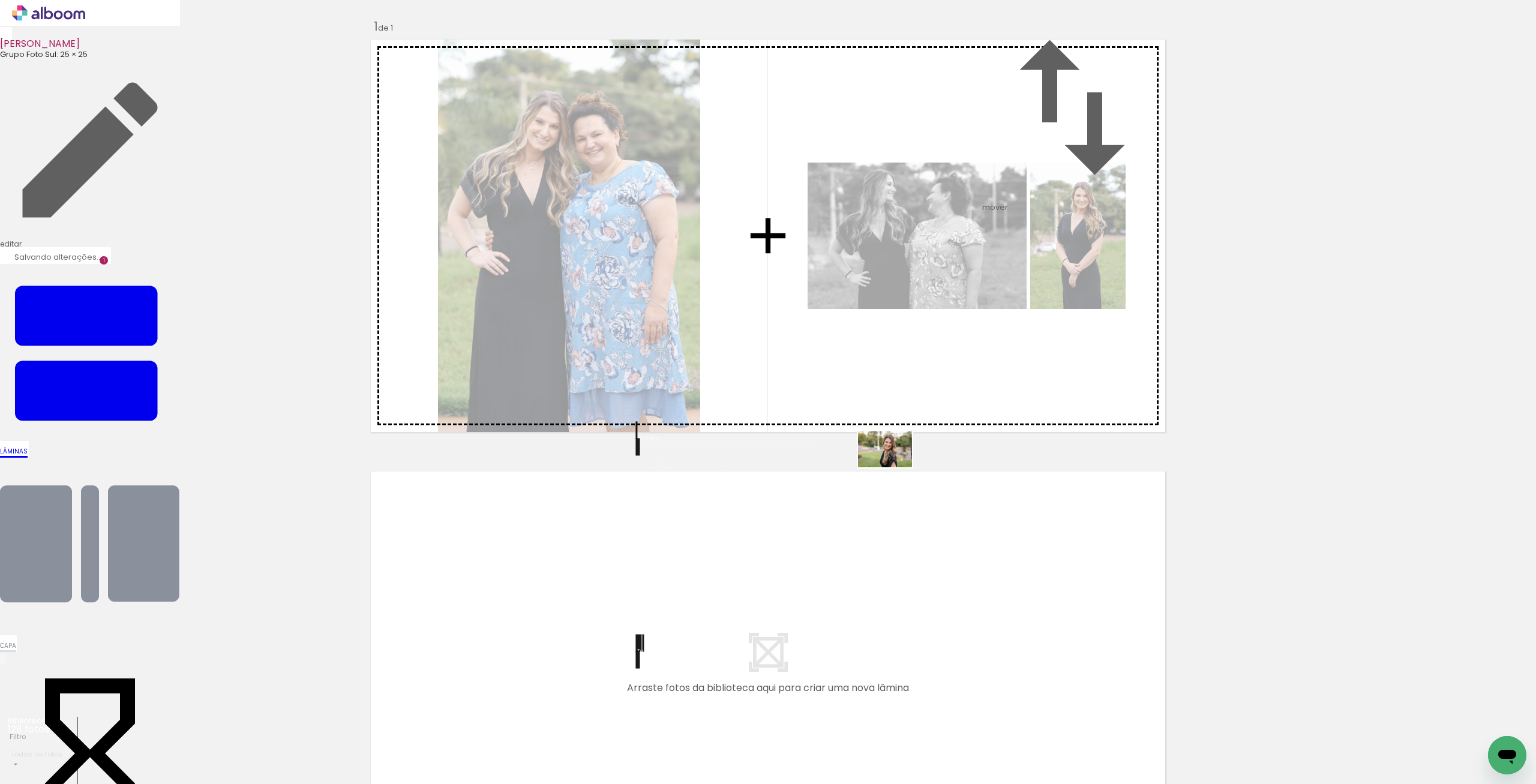
drag, startPoint x: 324, startPoint y: 755, endPoint x: 894, endPoint y: 467, distance: 638.6
click at [894, 467] on quentale-workspace at bounding box center [768, 392] width 1536 height 784
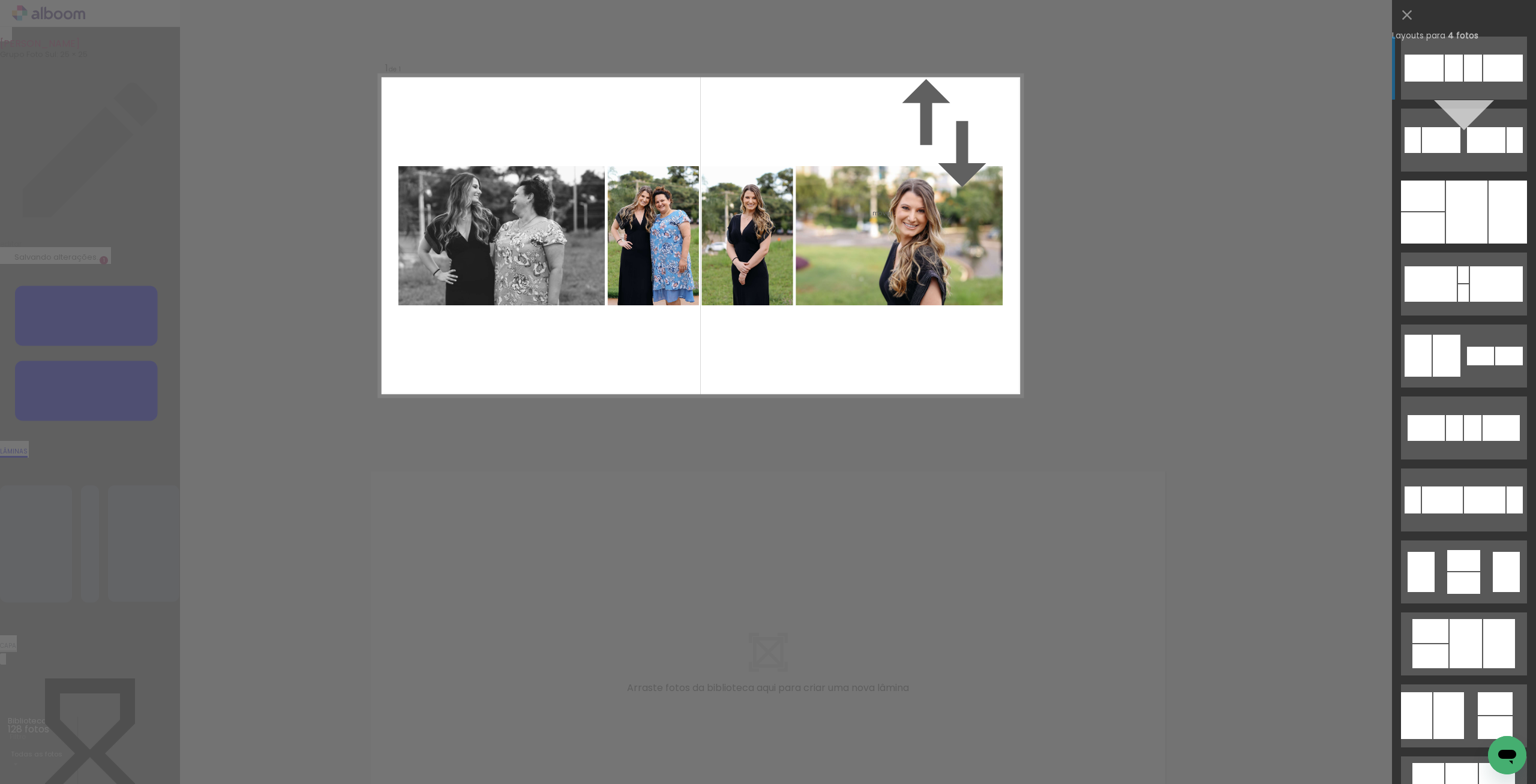
click at [849, 553] on div "Confirmar Cancelar" at bounding box center [768, 434] width 1536 height 869
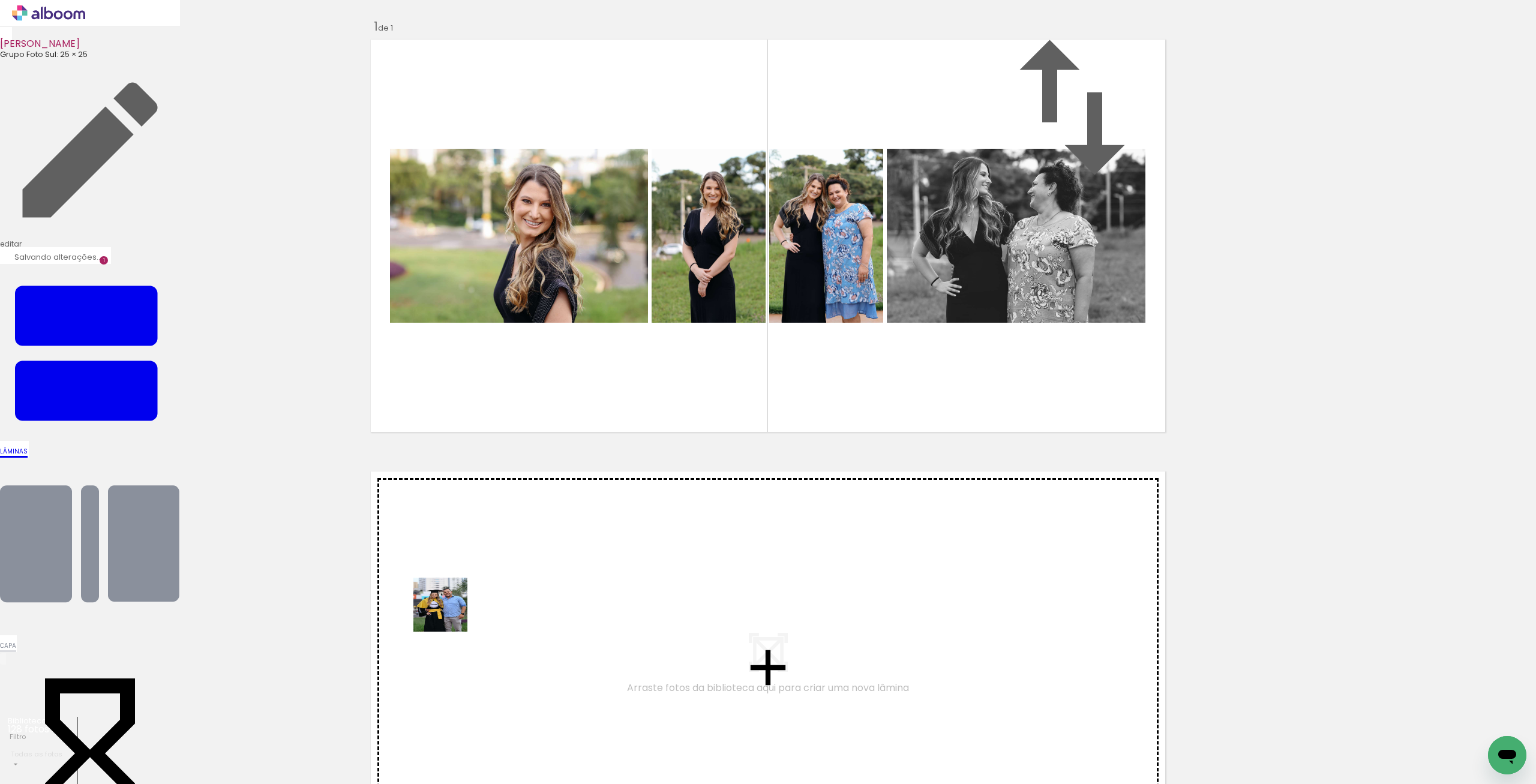
drag, startPoint x: 426, startPoint y: 695, endPoint x: 449, endPoint y: 613, distance: 85.2
click at [449, 613] on quentale-workspace at bounding box center [768, 392] width 1536 height 784
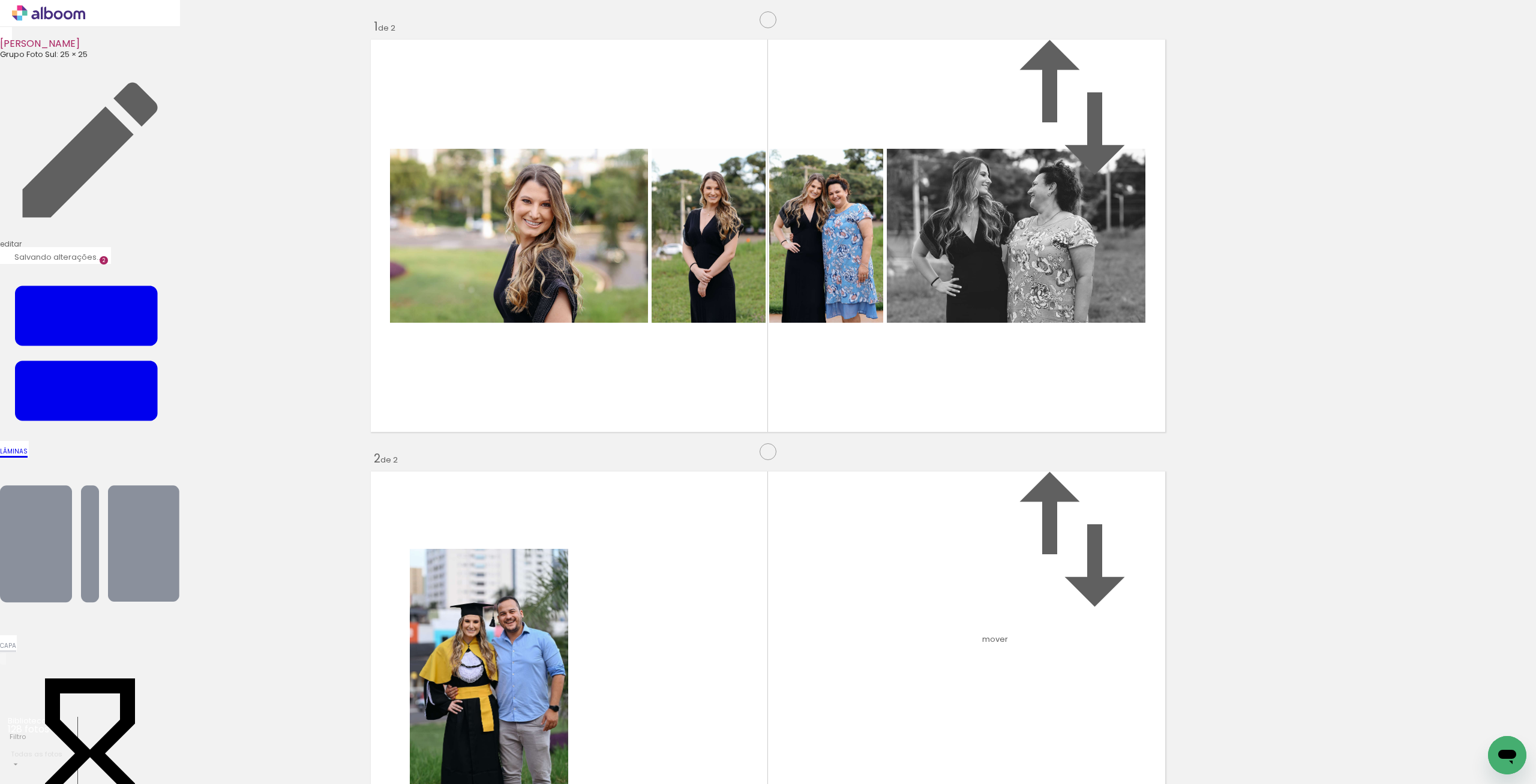
scroll to position [343, 0]
drag, startPoint x: 480, startPoint y: 718, endPoint x: 646, endPoint y: 438, distance: 325.5
click at [646, 438] on quentale-workspace at bounding box center [768, 392] width 1536 height 784
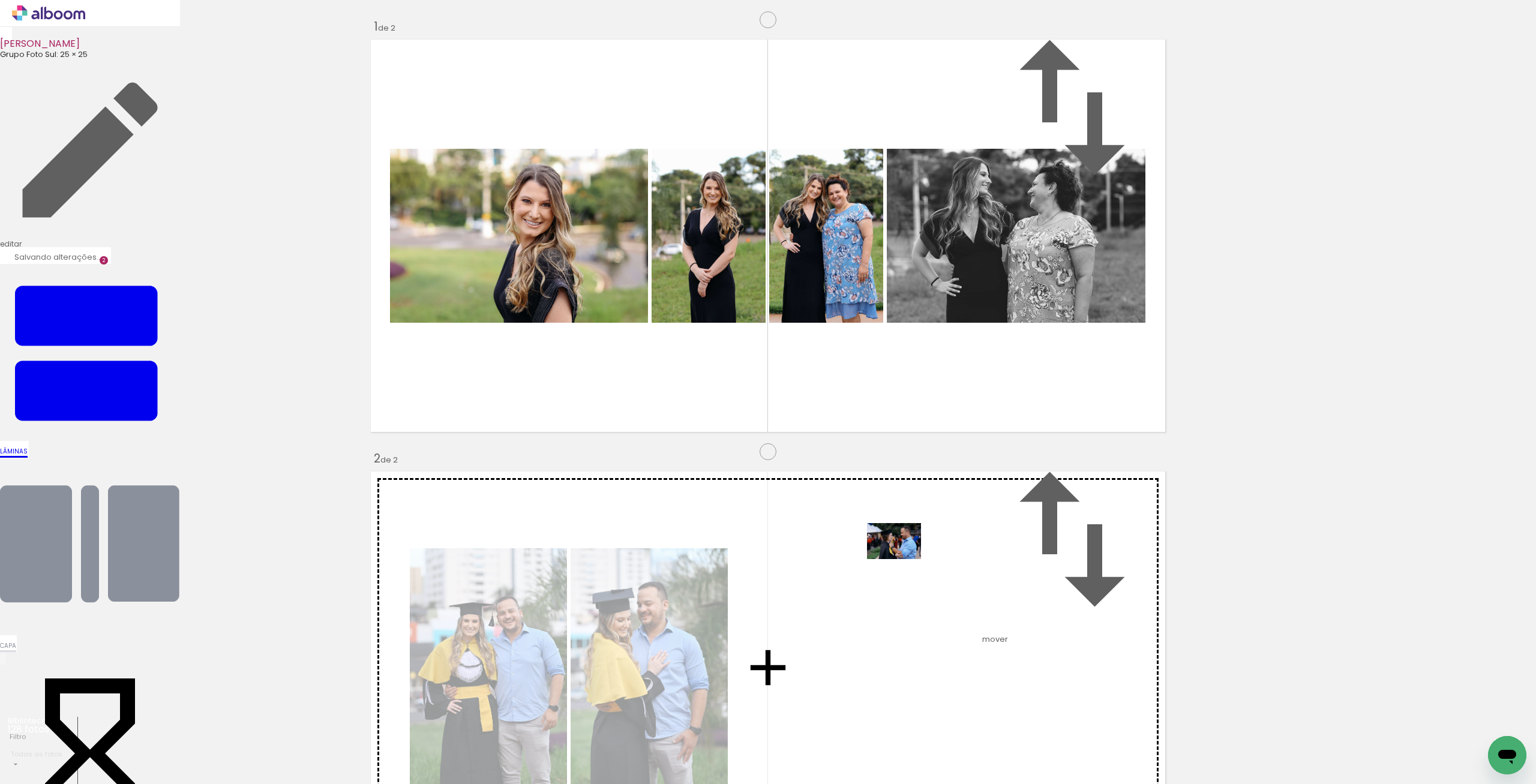
drag, startPoint x: 870, startPoint y: 760, endPoint x: 885, endPoint y: 561, distance: 199.6
click at [901, 559] on quentale-workspace at bounding box center [768, 392] width 1536 height 784
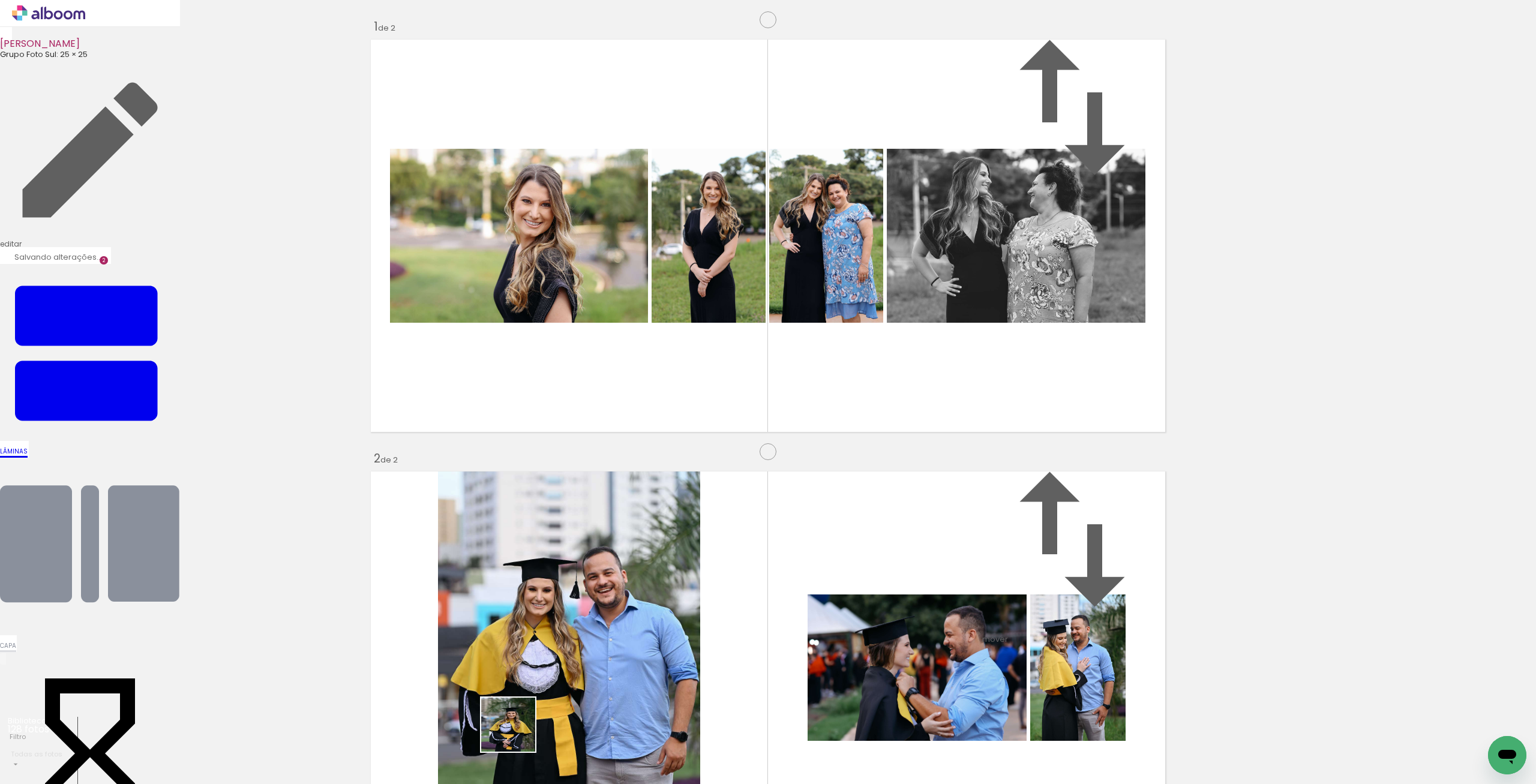
drag, startPoint x: 519, startPoint y: 746, endPoint x: 517, endPoint y: 733, distance: 13.2
drag, startPoint x: 528, startPoint y: 735, endPoint x: 520, endPoint y: 576, distance: 159.2
click at [520, 576] on quentale-workspace at bounding box center [768, 392] width 1536 height 784
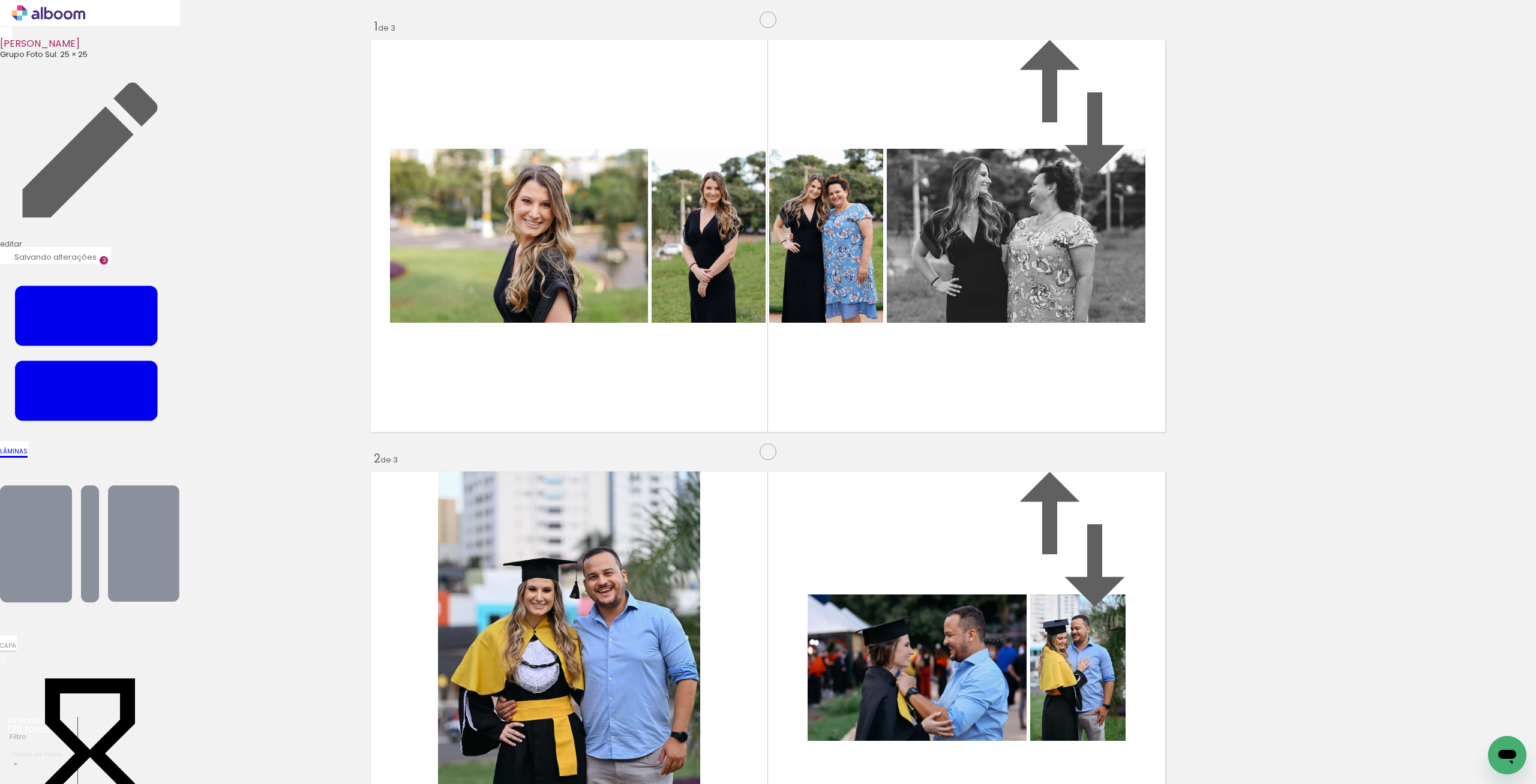
scroll to position [775, 0]
drag, startPoint x: 596, startPoint y: 746, endPoint x: 706, endPoint y: 639, distance: 153.5
click at [706, 454] on quentale-workspace at bounding box center [768, 392] width 1536 height 784
drag, startPoint x: 675, startPoint y: 719, endPoint x: 1043, endPoint y: 467, distance: 446.0
click at [1043, 467] on quentale-workspace at bounding box center [768, 392] width 1536 height 784
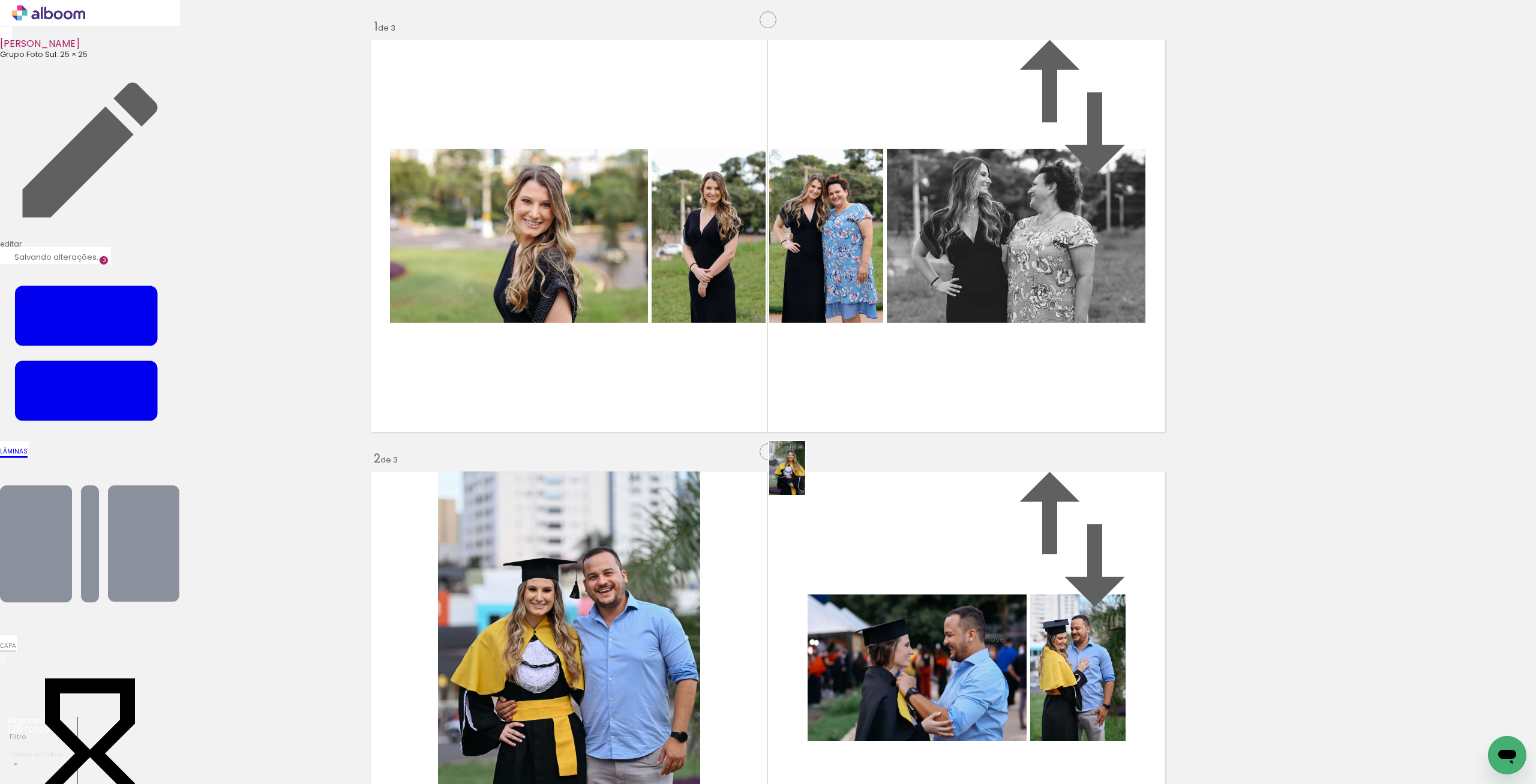
drag, startPoint x: 728, startPoint y: 751, endPoint x: 805, endPoint y: 477, distance: 284.6
click at [805, 477] on quentale-workspace at bounding box center [768, 392] width 1536 height 784
drag, startPoint x: 824, startPoint y: 697, endPoint x: 779, endPoint y: 462, distance: 239.3
click at [779, 462] on quentale-workspace at bounding box center [768, 392] width 1536 height 784
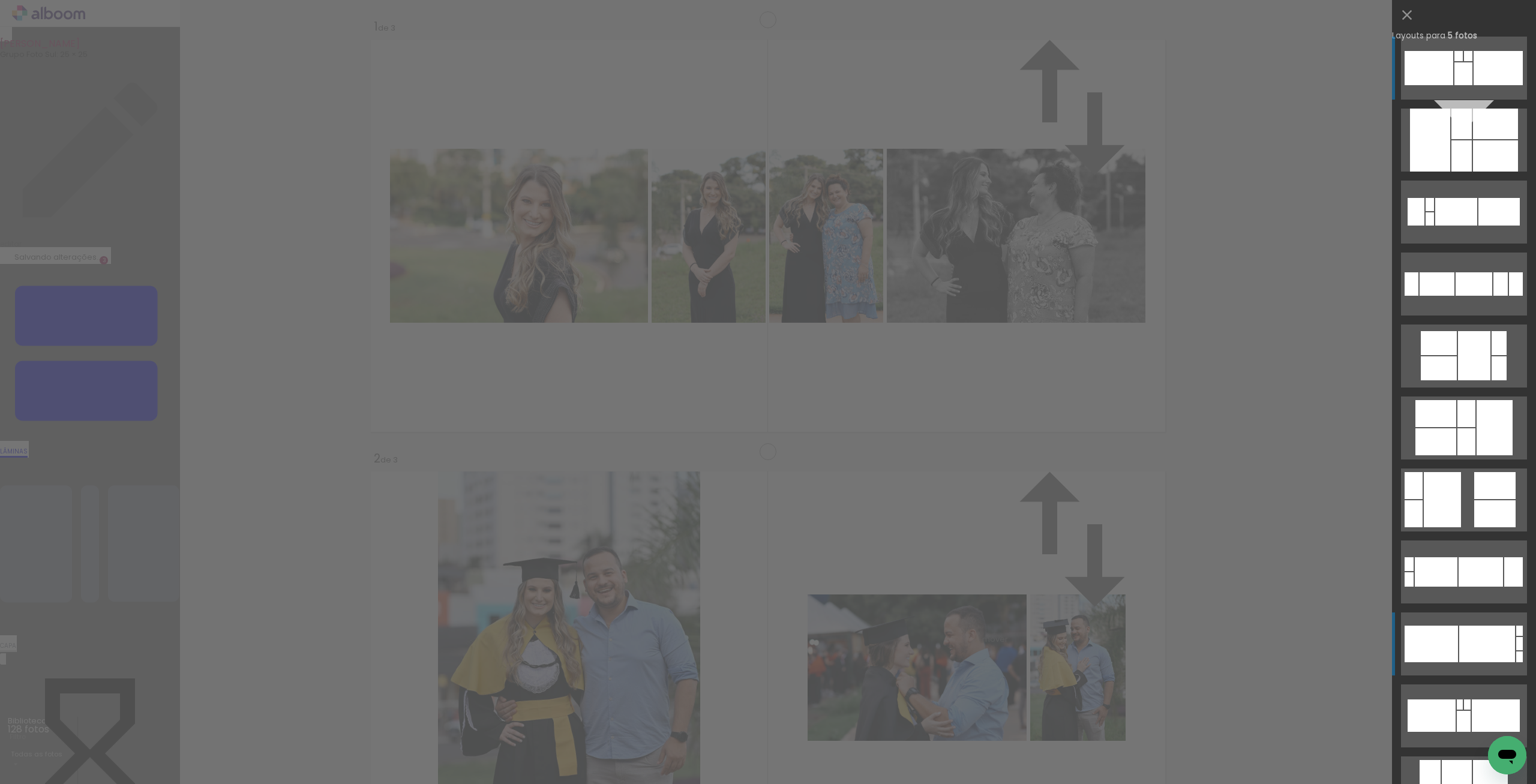
click at [1449, 632] on div at bounding box center [1431, 643] width 53 height 37
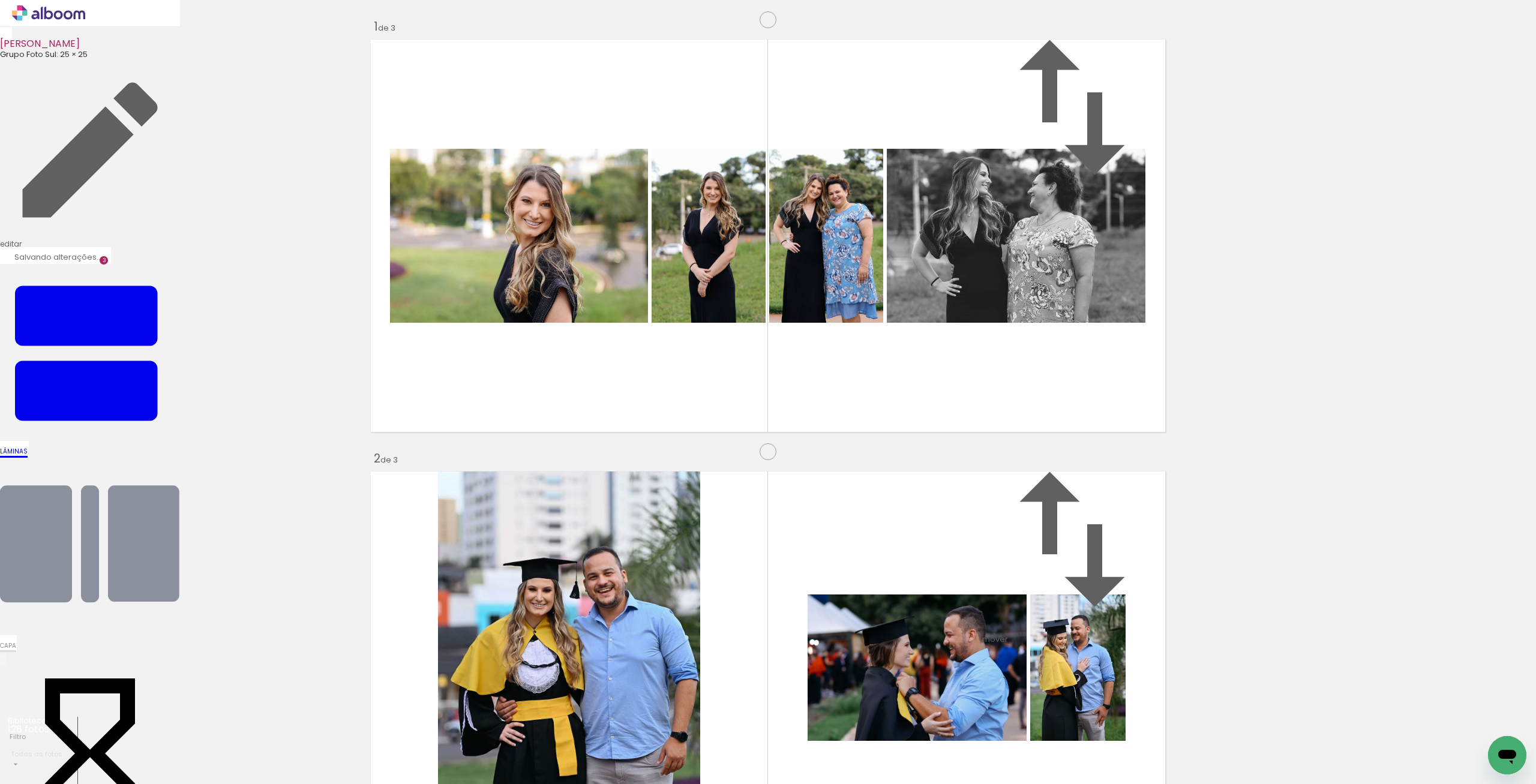
scroll to position [993, 0]
drag, startPoint x: 924, startPoint y: 741, endPoint x: 926, endPoint y: 754, distance: 13.2
click at [594, 605] on quentale-workspace at bounding box center [768, 392] width 1536 height 784
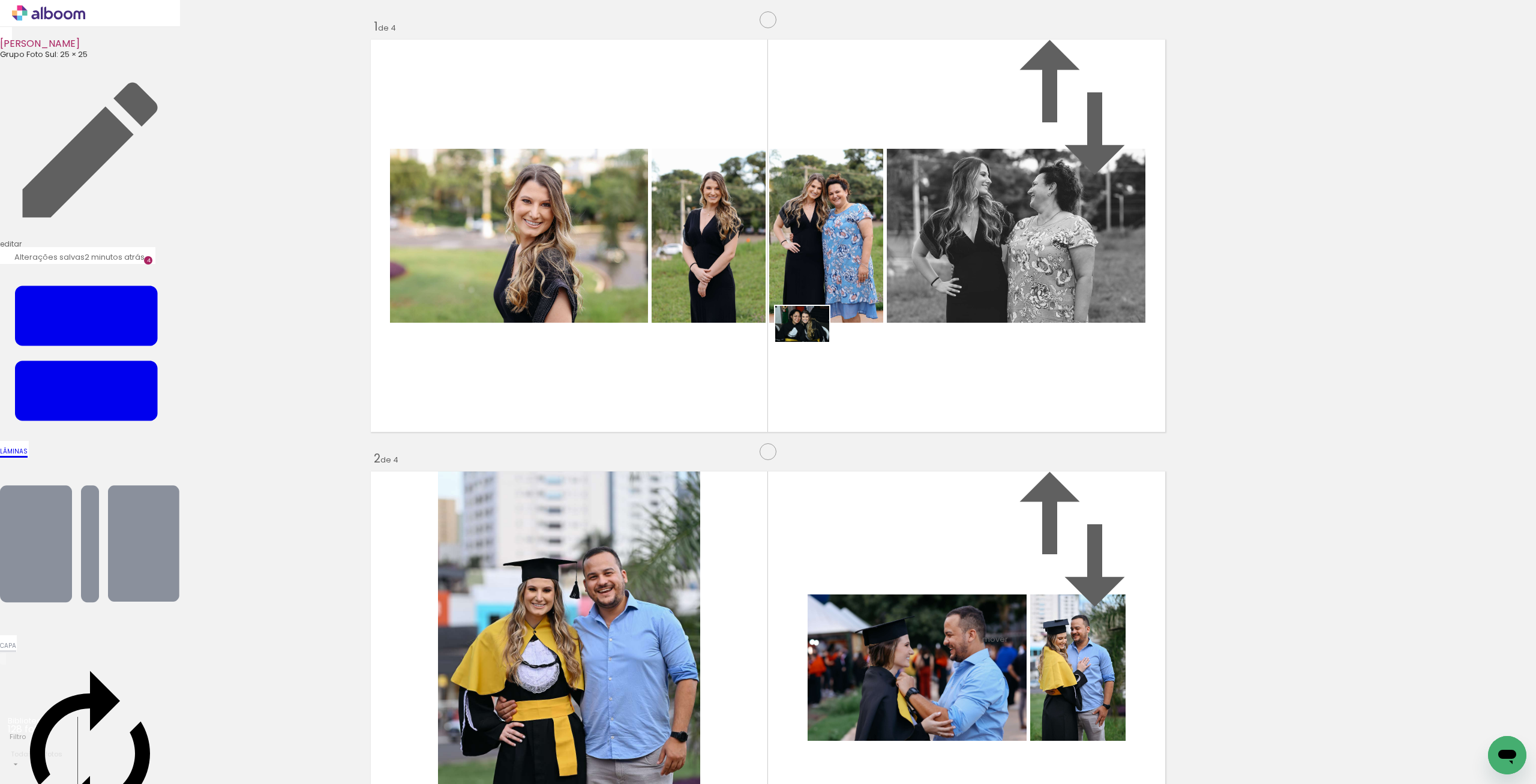
drag, startPoint x: 979, startPoint y: 739, endPoint x: 1008, endPoint y: 711, distance: 40.3
click at [809, 338] on quentale-workspace at bounding box center [768, 392] width 1536 height 784
drag, startPoint x: 1068, startPoint y: 747, endPoint x: 1085, endPoint y: 511, distance: 236.6
click at [1085, 511] on quentale-workspace at bounding box center [768, 392] width 1536 height 784
drag, startPoint x: 1125, startPoint y: 741, endPoint x: 1153, endPoint y: 738, distance: 28.2
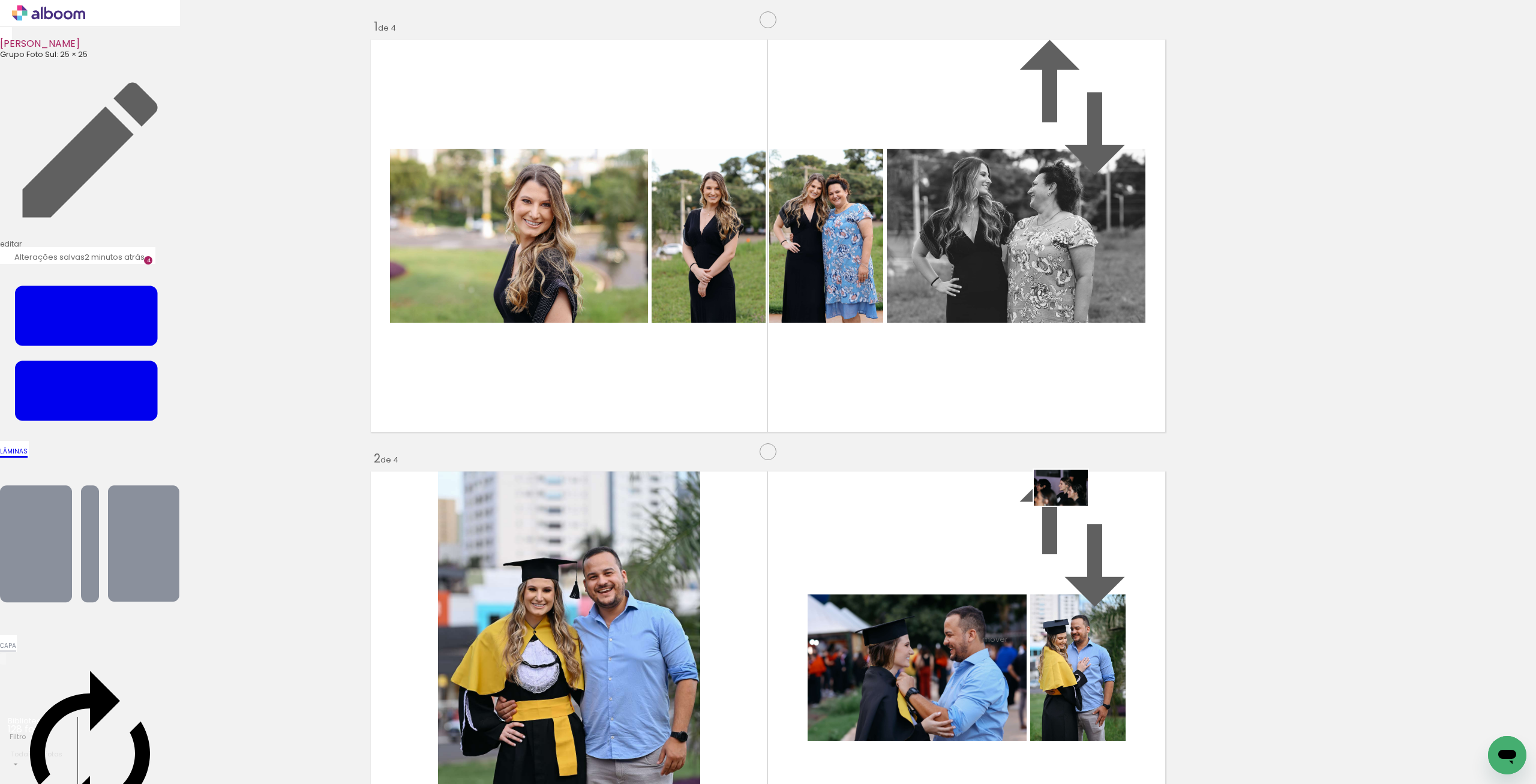
click at [1071, 504] on quentale-workspace at bounding box center [768, 392] width 1536 height 784
drag, startPoint x: 1180, startPoint y: 746, endPoint x: 1129, endPoint y: 760, distance: 52.9
click at [0, 0] on slot at bounding box center [0, 0] width 0 height 0
drag, startPoint x: 1181, startPoint y: 747, endPoint x: 1146, endPoint y: 731, distance: 38.5
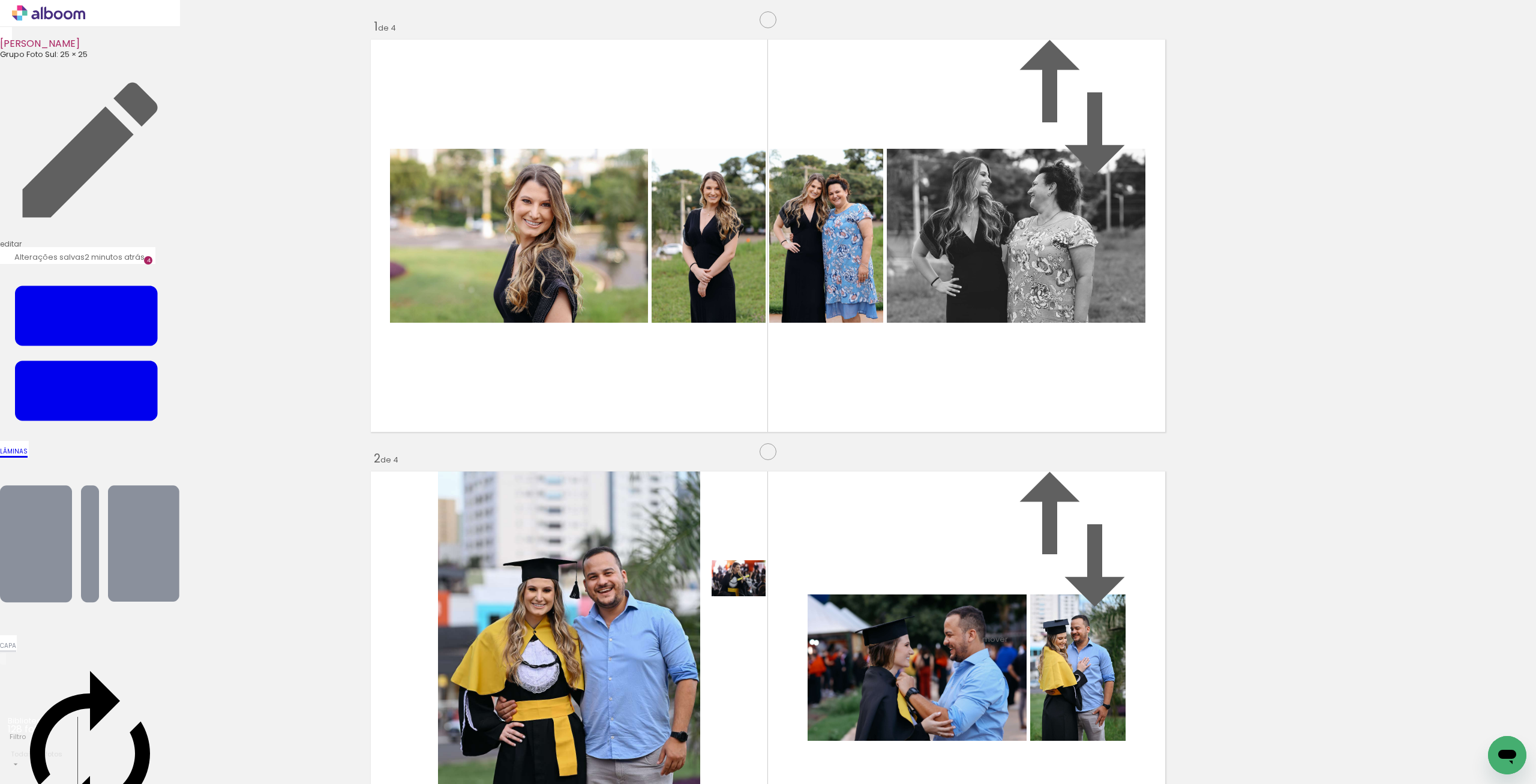
click at [750, 595] on quentale-workspace at bounding box center [768, 392] width 1536 height 784
drag, startPoint x: 1237, startPoint y: 725, endPoint x: 1316, endPoint y: 756, distance: 84.9
click at [890, 479] on quentale-workspace at bounding box center [768, 392] width 1536 height 784
drag, startPoint x: 1328, startPoint y: 758, endPoint x: 951, endPoint y: 718, distance: 379.1
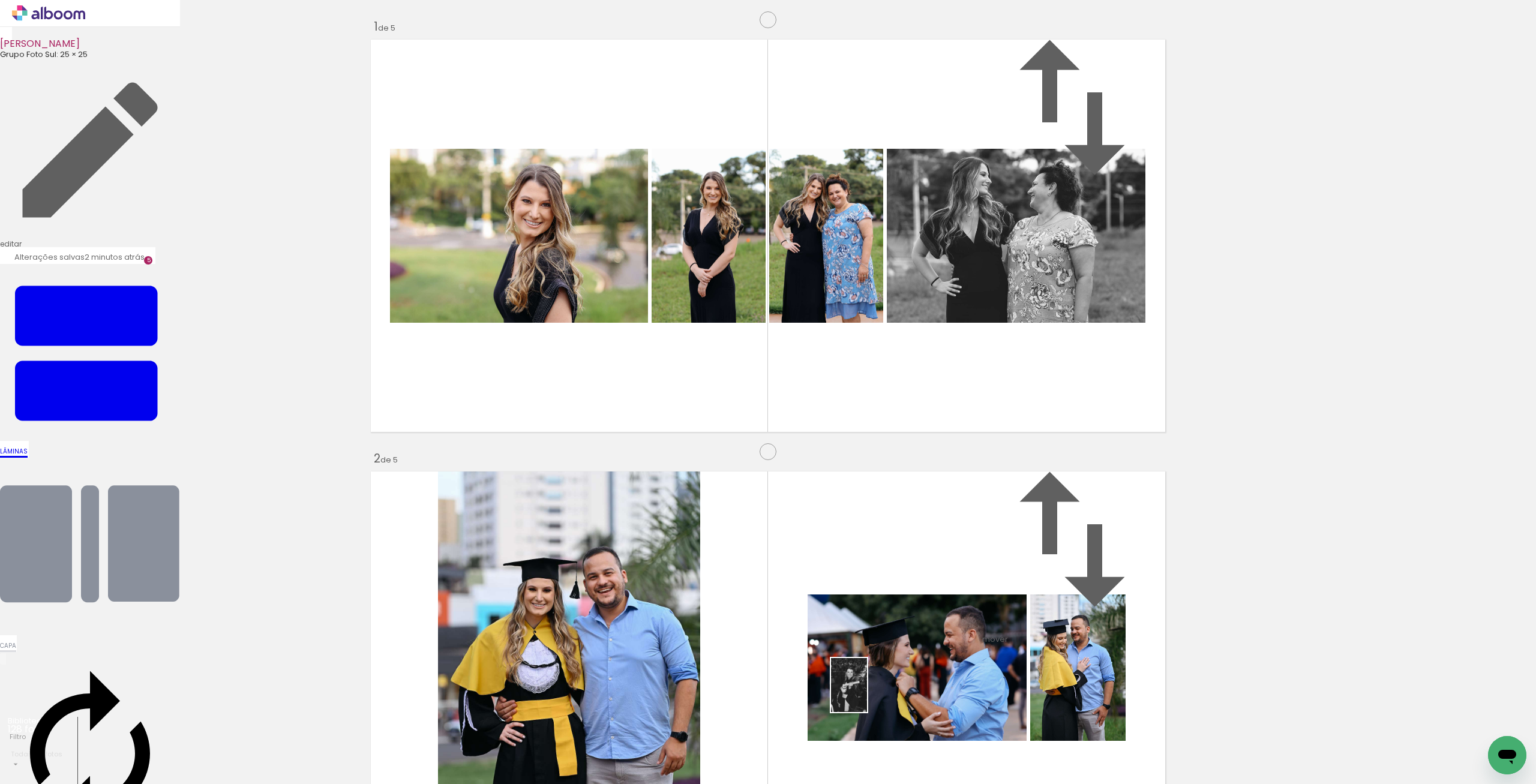
click at [868, 694] on quentale-workspace at bounding box center [768, 392] width 1536 height 784
drag, startPoint x: 1322, startPoint y: 696, endPoint x: 929, endPoint y: 467, distance: 454.9
click at [929, 467] on quentale-workspace at bounding box center [768, 392] width 1536 height 784
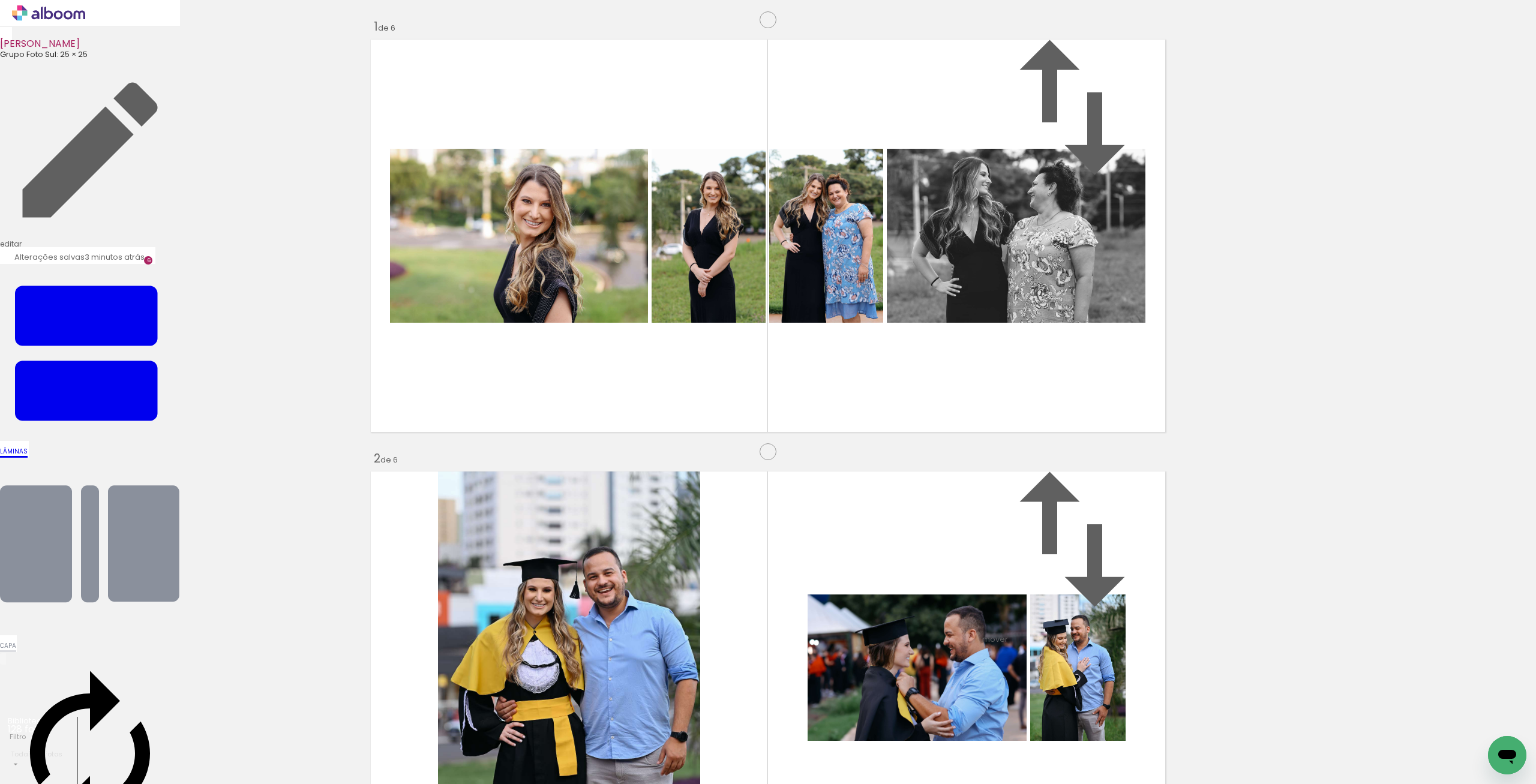
drag, startPoint x: 956, startPoint y: 448, endPoint x: 892, endPoint y: 658, distance: 219.5
click at [1133, 755] on quentale-workspace at bounding box center [768, 392] width 1536 height 784
drag, startPoint x: 529, startPoint y: 448, endPoint x: 900, endPoint y: 767, distance: 489.3
click at [901, 772] on quentale-workspace at bounding box center [768, 392] width 1536 height 784
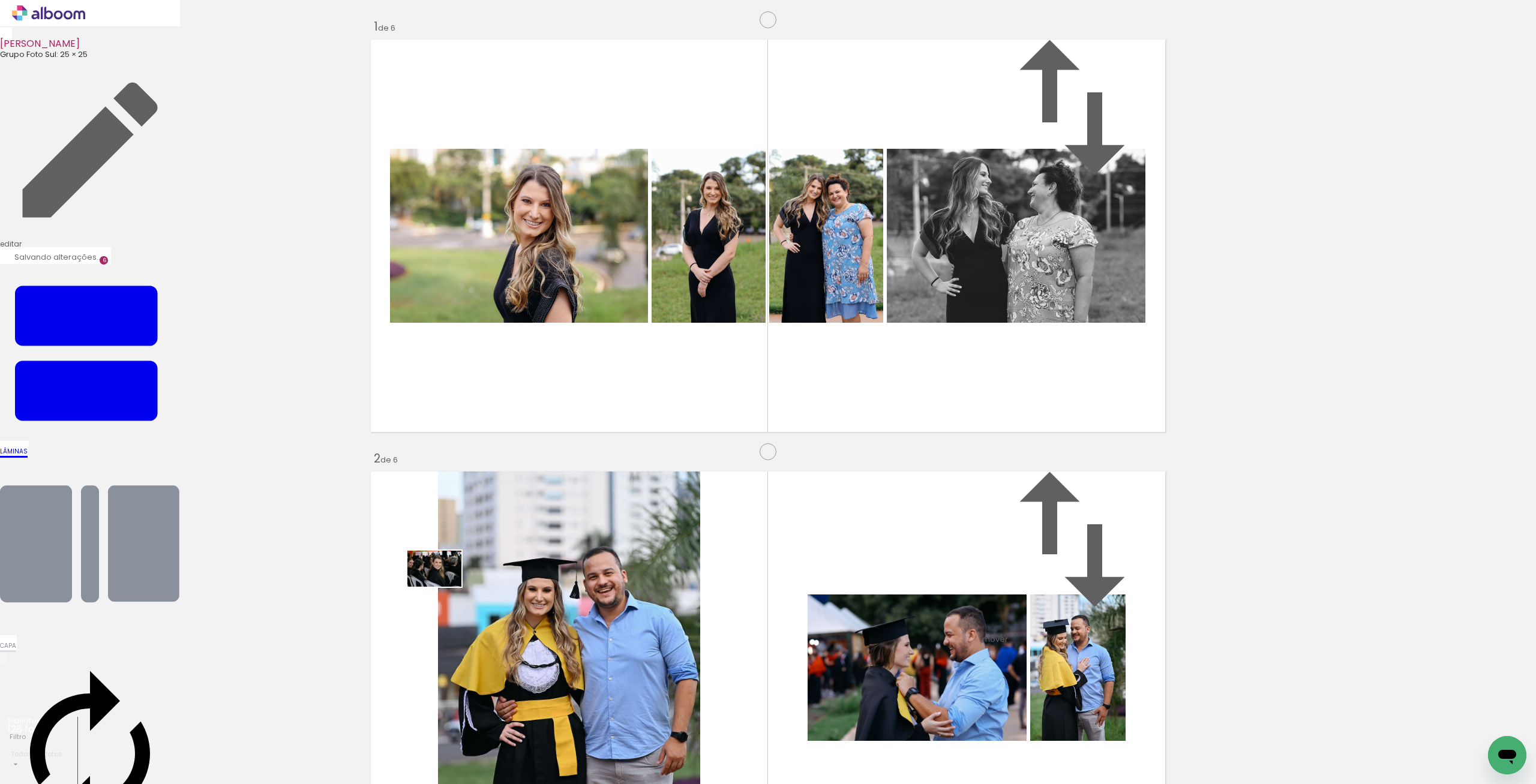
drag, startPoint x: 332, startPoint y: 749, endPoint x: 443, endPoint y: 586, distance: 197.2
click at [443, 586] on quentale-workspace at bounding box center [768, 392] width 1536 height 784
drag, startPoint x: 454, startPoint y: 749, endPoint x: 725, endPoint y: 665, distance: 283.7
click at [858, 546] on quentale-workspace at bounding box center [768, 392] width 1536 height 784
drag, startPoint x: 528, startPoint y: 746, endPoint x: 1079, endPoint y: 599, distance: 570.3
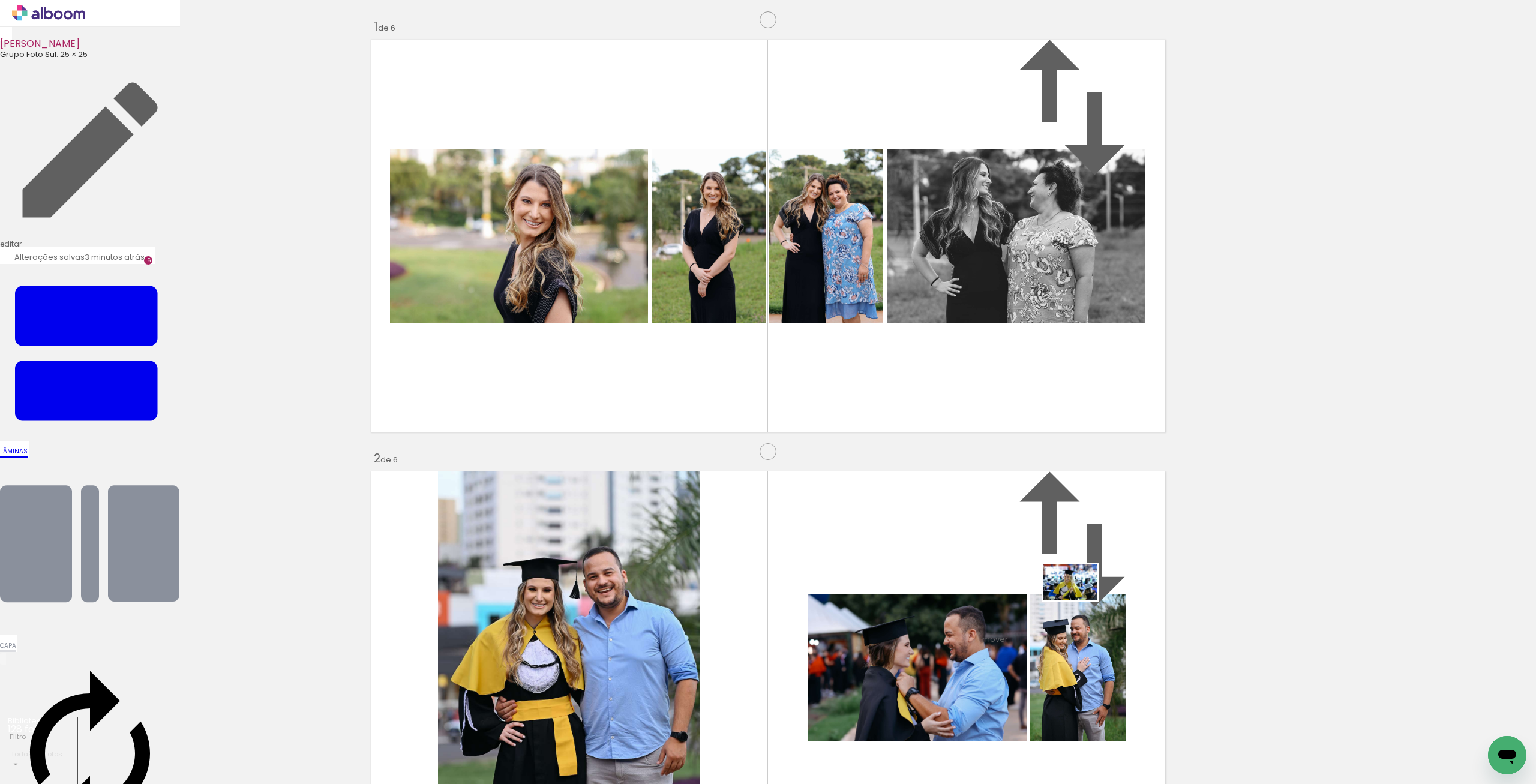
click at [1079, 599] on quentale-workspace at bounding box center [768, 392] width 1536 height 784
drag, startPoint x: 730, startPoint y: 755, endPoint x: 808, endPoint y: 674, distance: 112.4
click at [841, 541] on quentale-workspace at bounding box center [768, 392] width 1536 height 784
drag, startPoint x: 786, startPoint y: 734, endPoint x: 908, endPoint y: 524, distance: 242.9
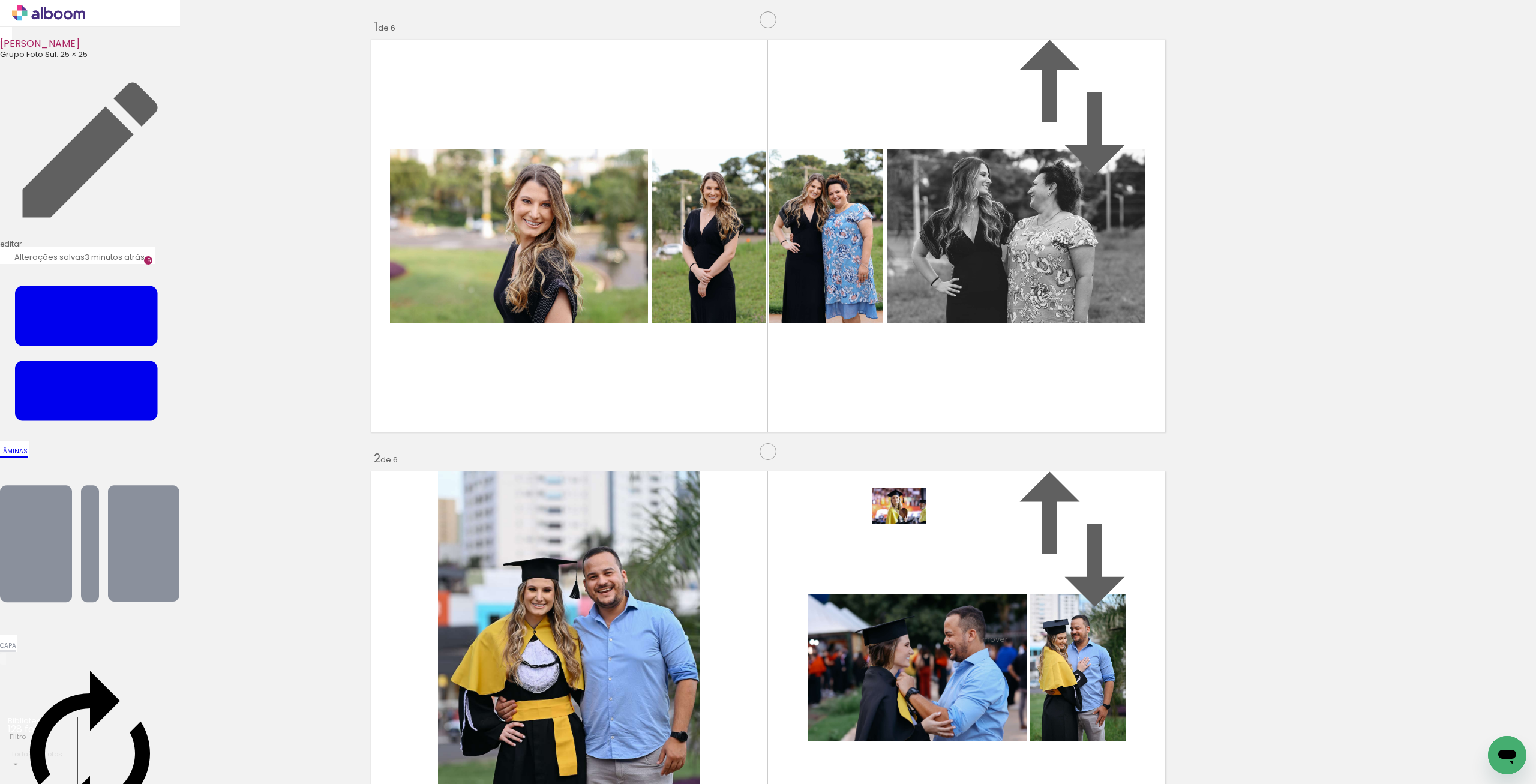
click at [908, 524] on quentale-workspace at bounding box center [768, 392] width 1536 height 784
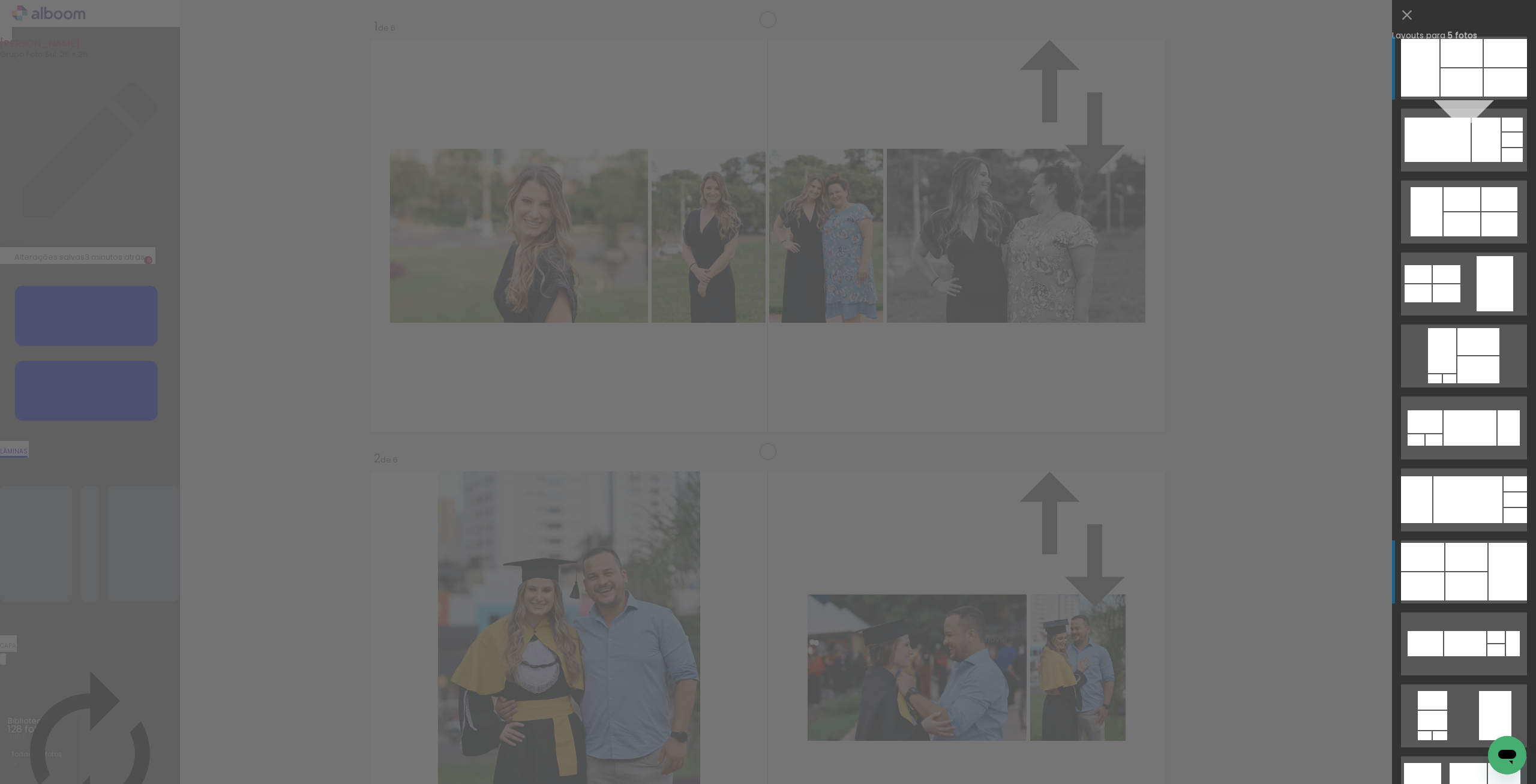
scroll to position [2071, 0]
drag, startPoint x: 1424, startPoint y: 566, endPoint x: 1476, endPoint y: 313, distance: 258.3
click at [0, 0] on slot at bounding box center [0, 0] width 0 height 0
click at [1476, 313] on quentale-layouter at bounding box center [1464, 284] width 126 height 63
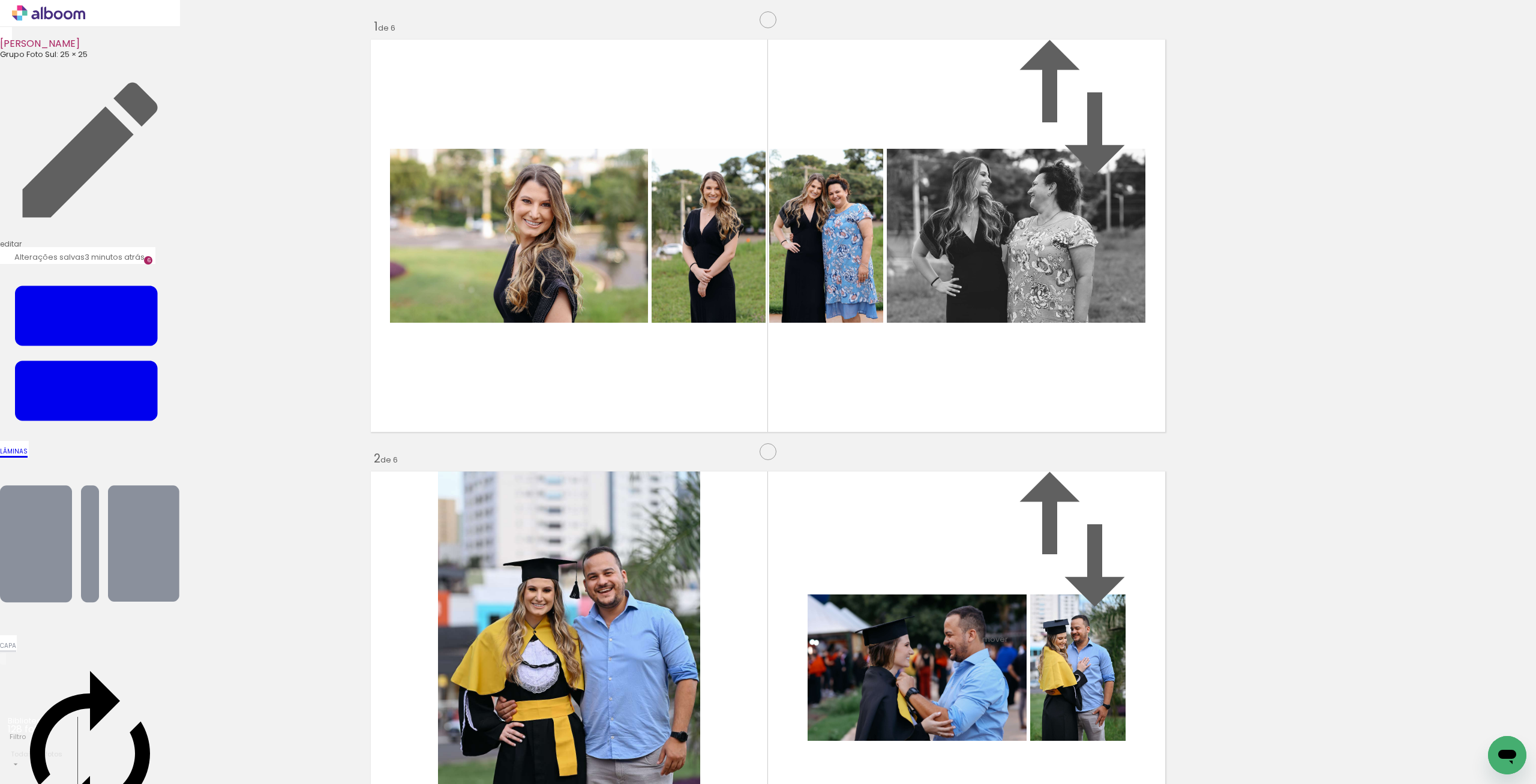
scroll to position [2319, 0]
drag, startPoint x: 873, startPoint y: 752, endPoint x: 653, endPoint y: 611, distance: 261.3
click at [653, 611] on quentale-workspace at bounding box center [768, 392] width 1536 height 784
drag, startPoint x: 946, startPoint y: 737, endPoint x: 898, endPoint y: 585, distance: 159.4
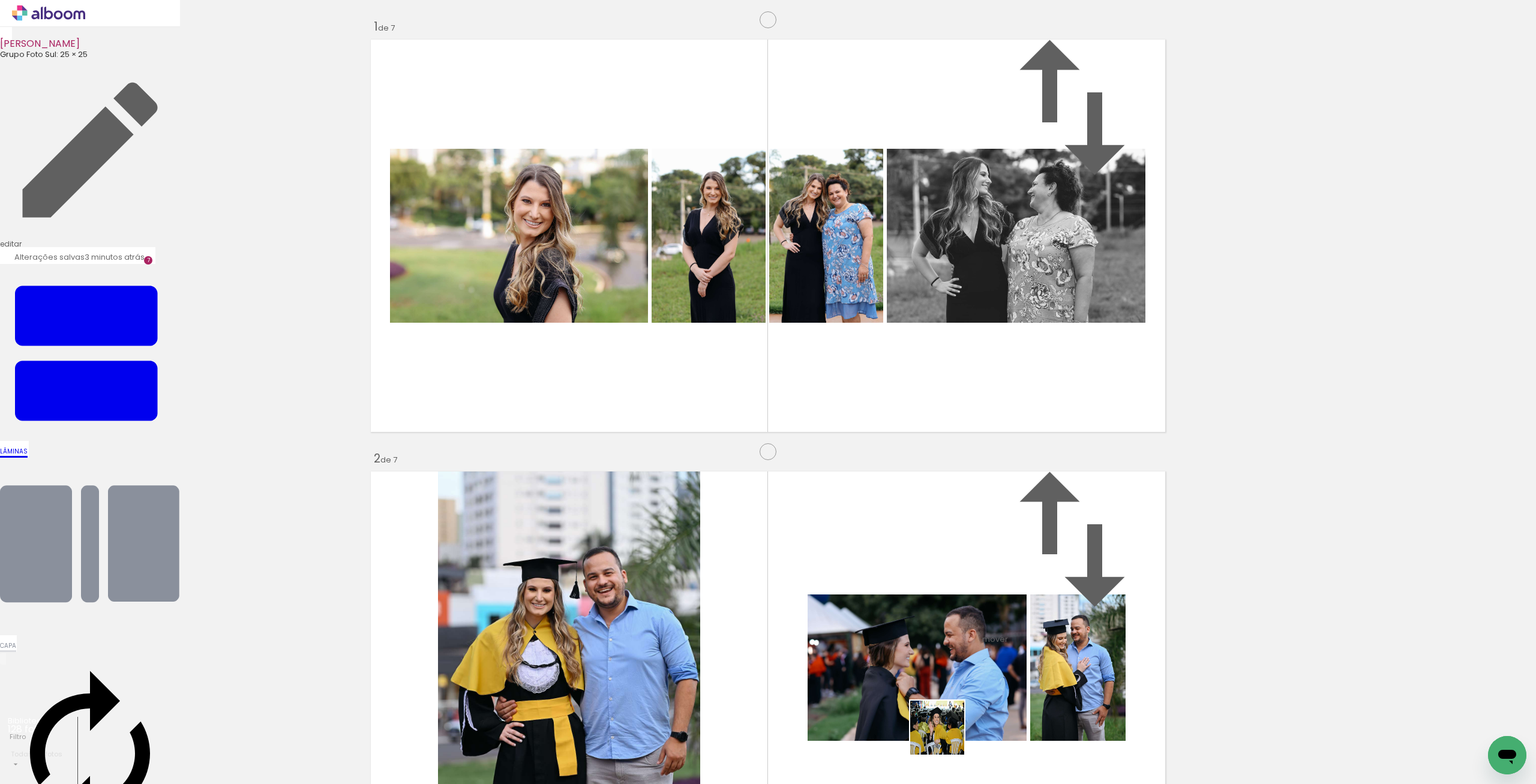
click at [898, 585] on quentale-workspace at bounding box center [768, 392] width 1536 height 784
drag, startPoint x: 996, startPoint y: 744, endPoint x: 1062, endPoint y: 744, distance: 66.0
click at [947, 546] on quentale-workspace at bounding box center [768, 392] width 1536 height 784
drag, startPoint x: 1130, startPoint y: 746, endPoint x: 1067, endPoint y: 552, distance: 204.0
click at [1067, 552] on quentale-workspace at bounding box center [768, 392] width 1536 height 784
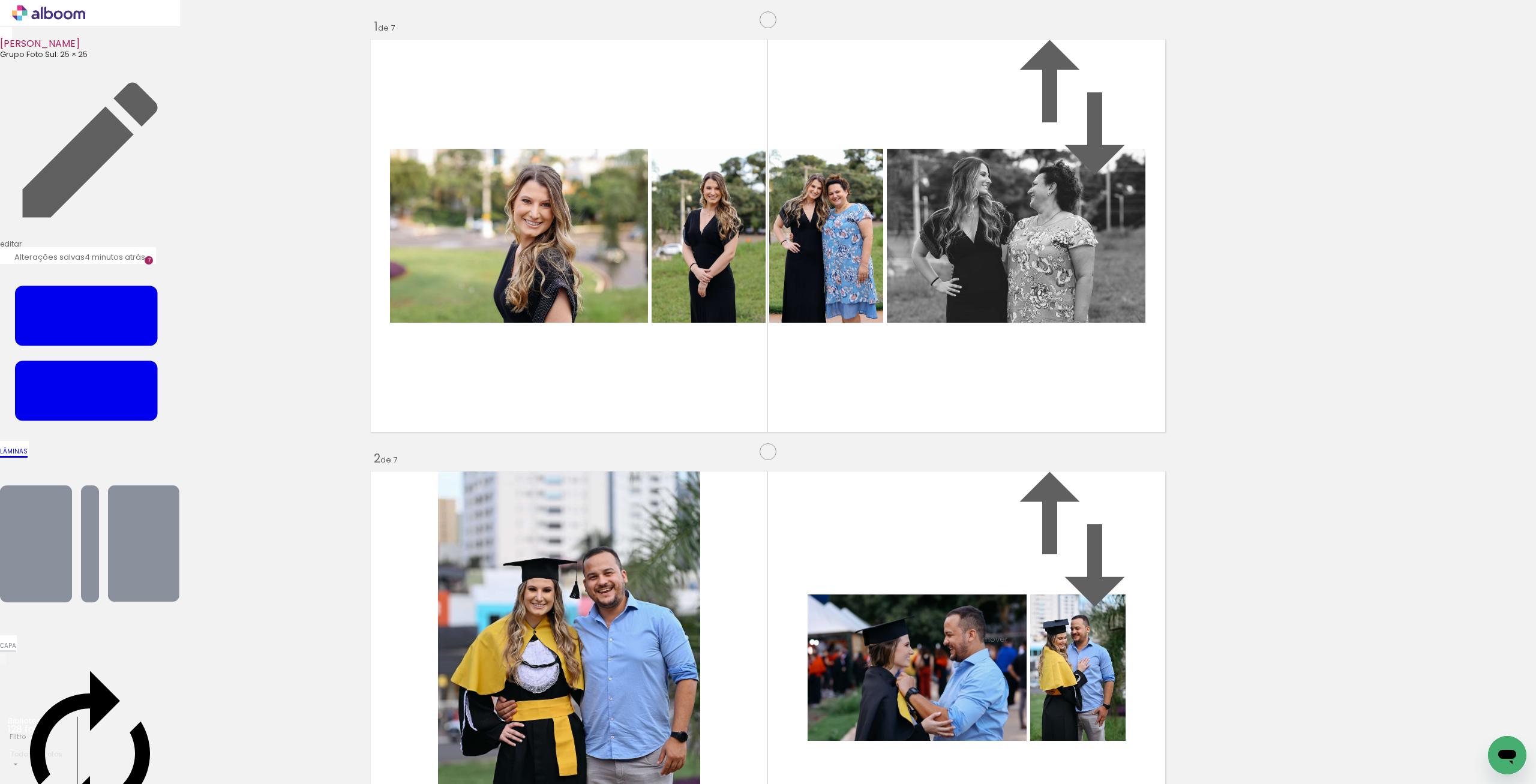
drag, startPoint x: 736, startPoint y: 594, endPoint x: 1131, endPoint y: 566, distance: 396.0
click at [0, 0] on slot at bounding box center [0, 0] width 0 height 0
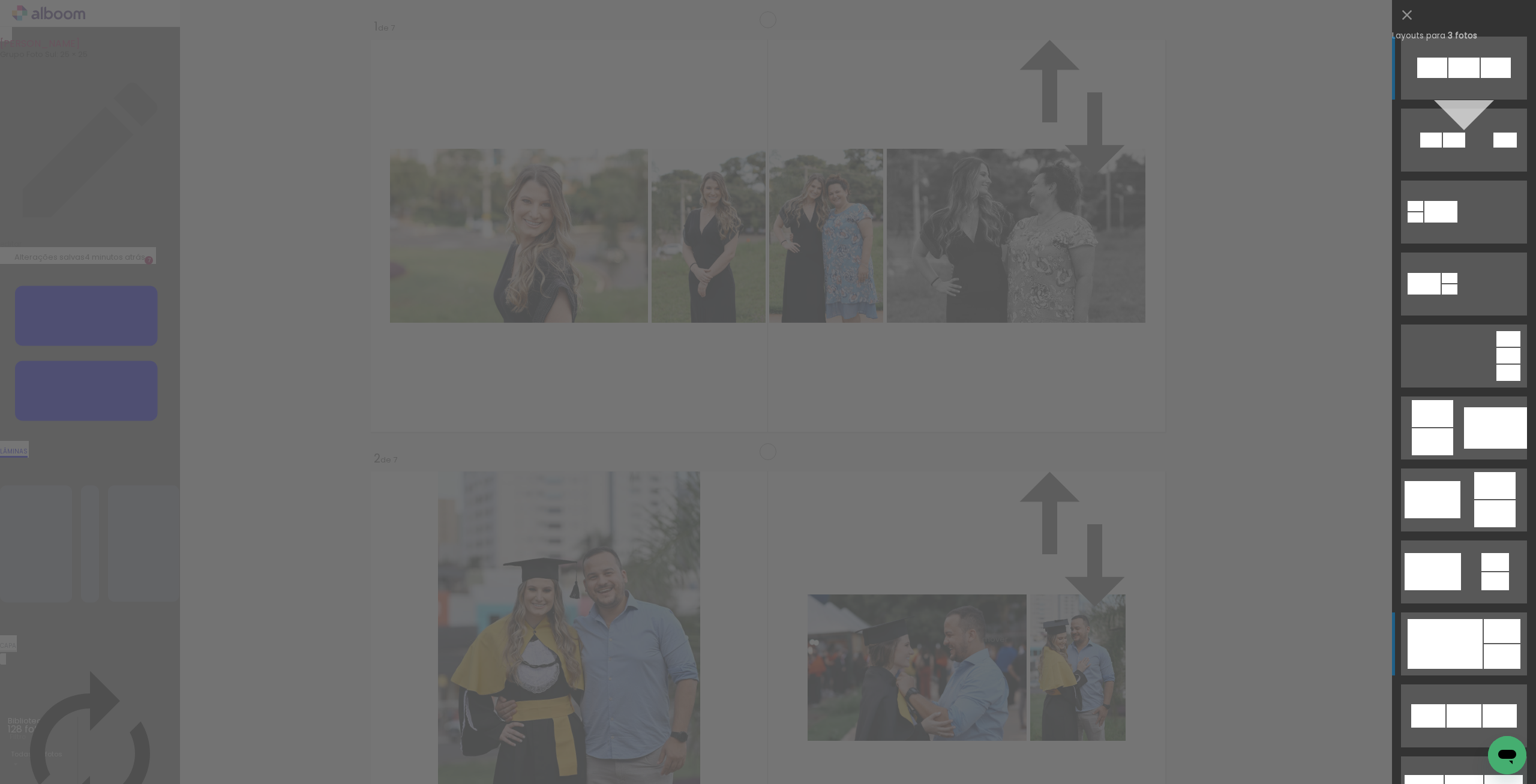
click at [1437, 647] on div at bounding box center [1445, 644] width 75 height 50
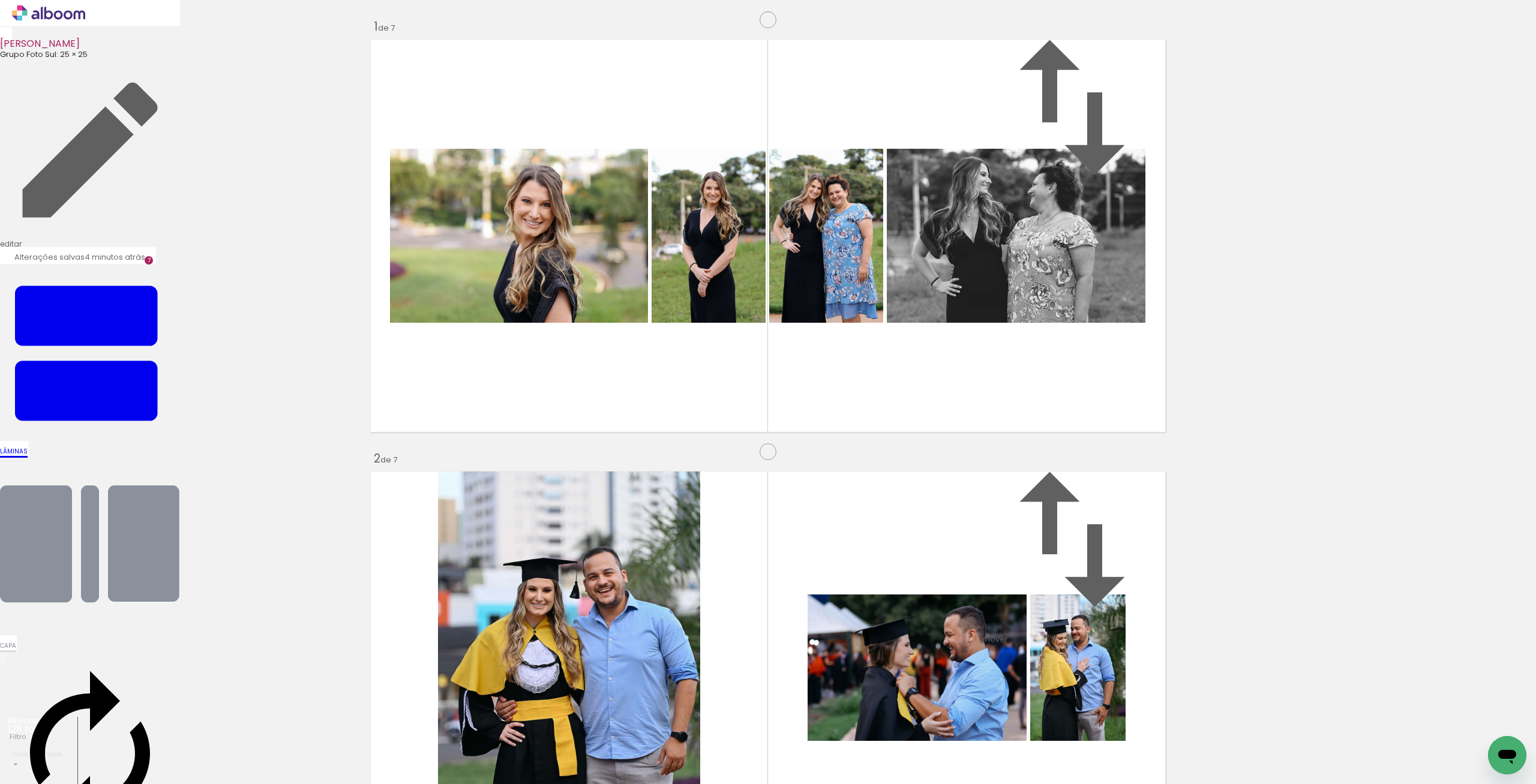
scroll to position [0, 1500]
drag, startPoint x: 568, startPoint y: 751, endPoint x: 885, endPoint y: 453, distance: 435.1
click at [885, 453] on quentale-workspace at bounding box center [768, 392] width 1536 height 784
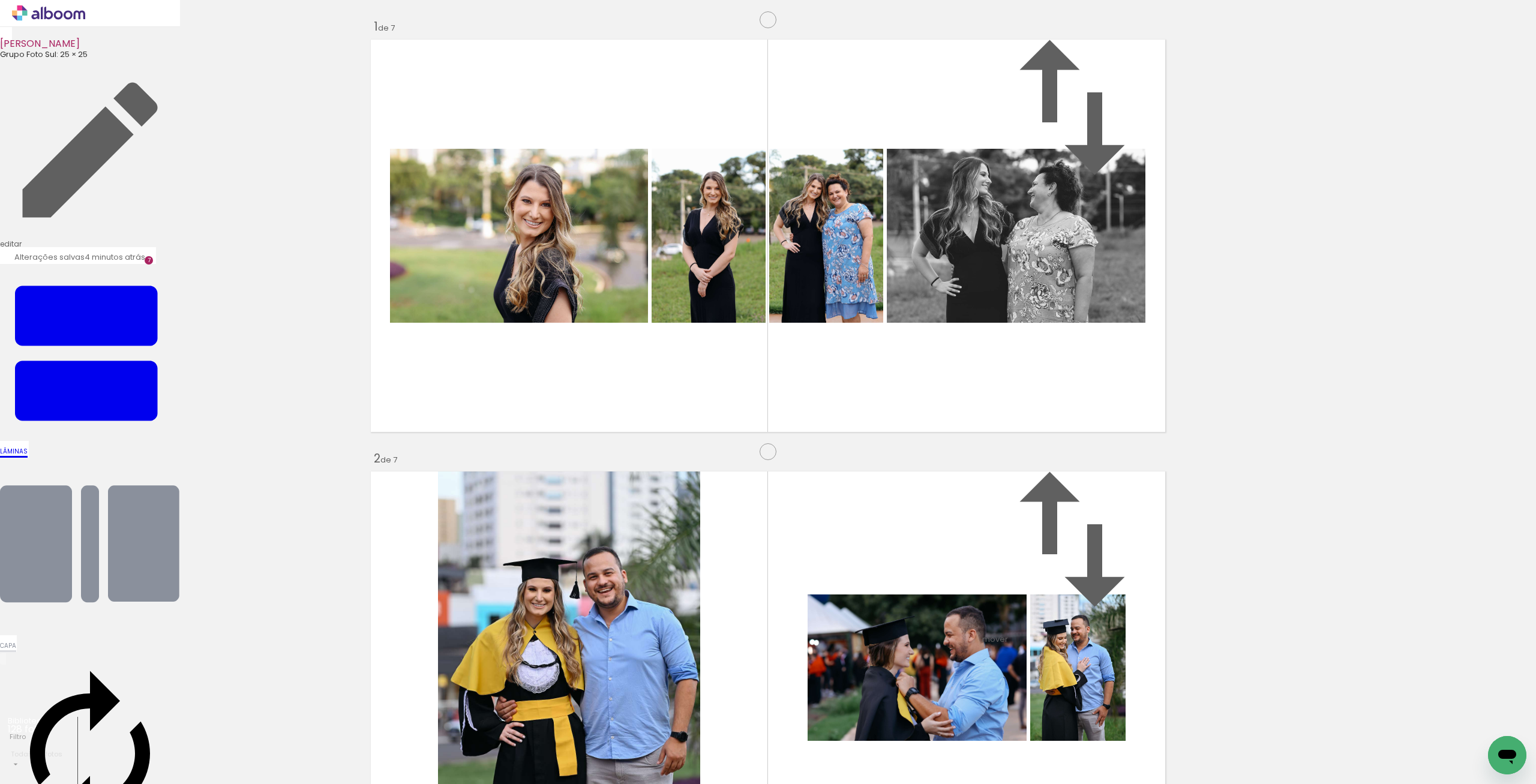
drag, startPoint x: 732, startPoint y: 514, endPoint x: 763, endPoint y: 514, distance: 31.0
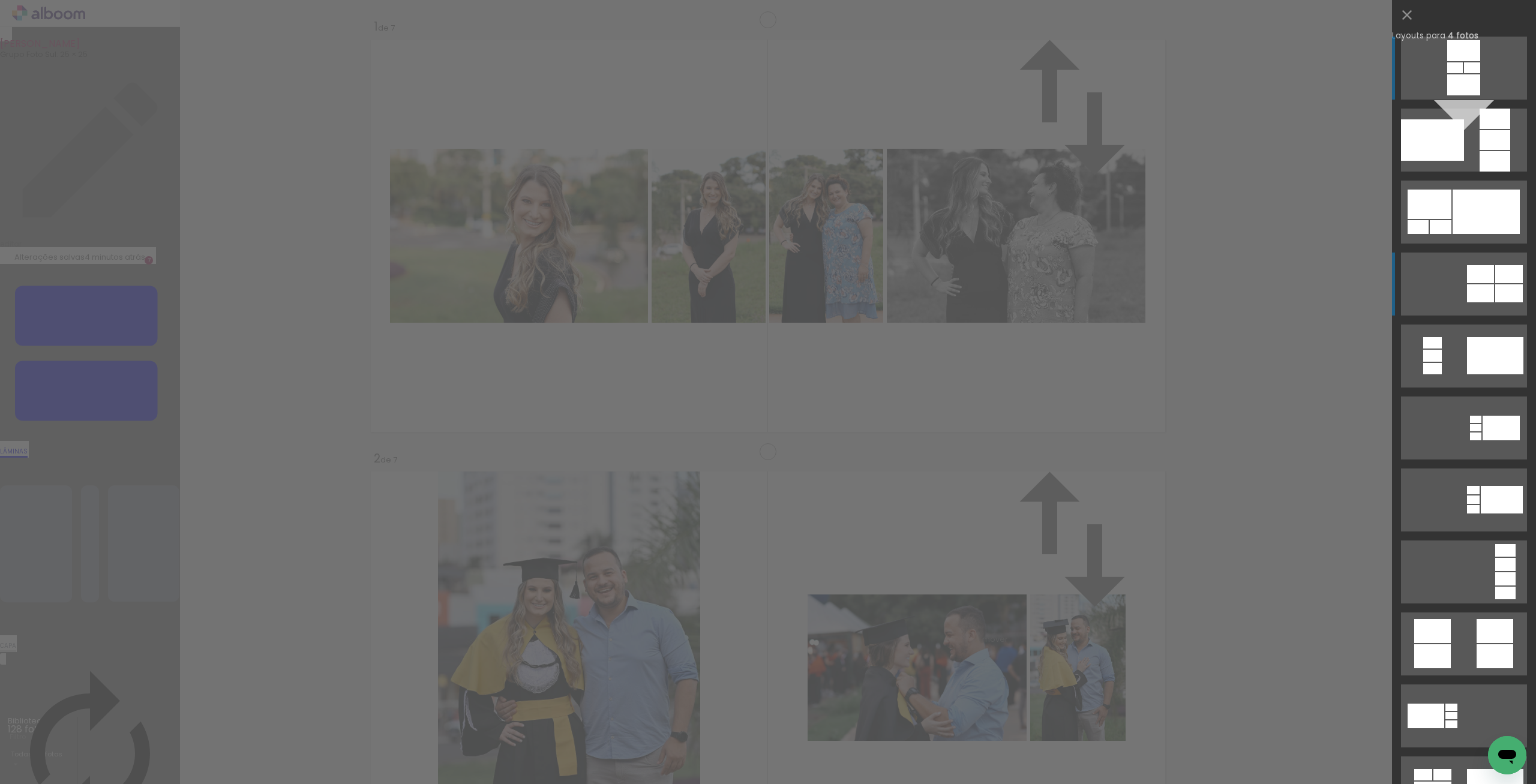
scroll to position [2502, 0]
click at [1468, 634] on quentale-layouter at bounding box center [1464, 643] width 126 height 63
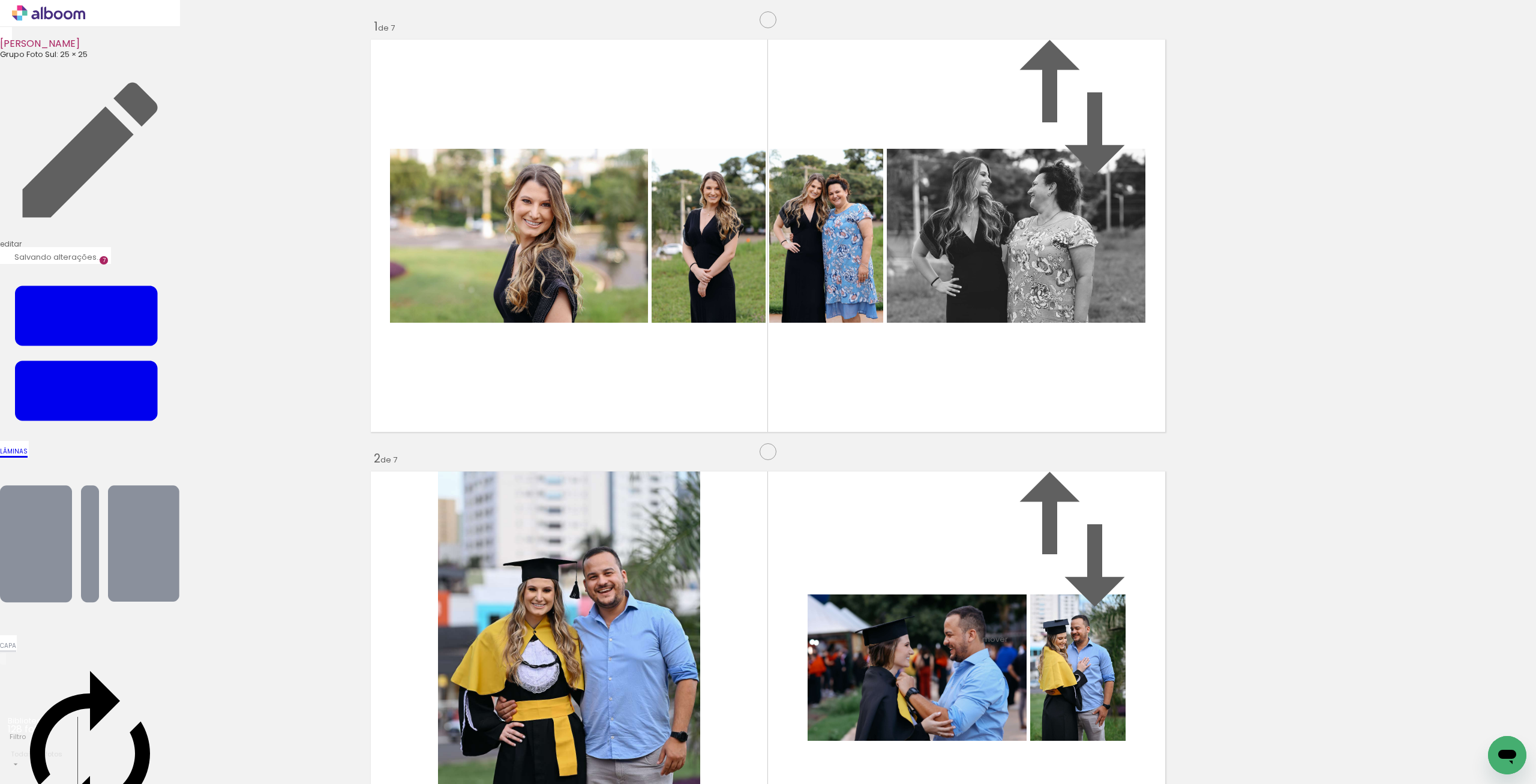
drag, startPoint x: 962, startPoint y: 331, endPoint x: 604, endPoint y: 465, distance: 382.3
click at [0, 0] on slot at bounding box center [0, 0] width 0 height 0
drag, startPoint x: 759, startPoint y: 685, endPoint x: 958, endPoint y: 743, distance: 207.3
click at [606, 592] on quentale-workspace at bounding box center [768, 392] width 1536 height 784
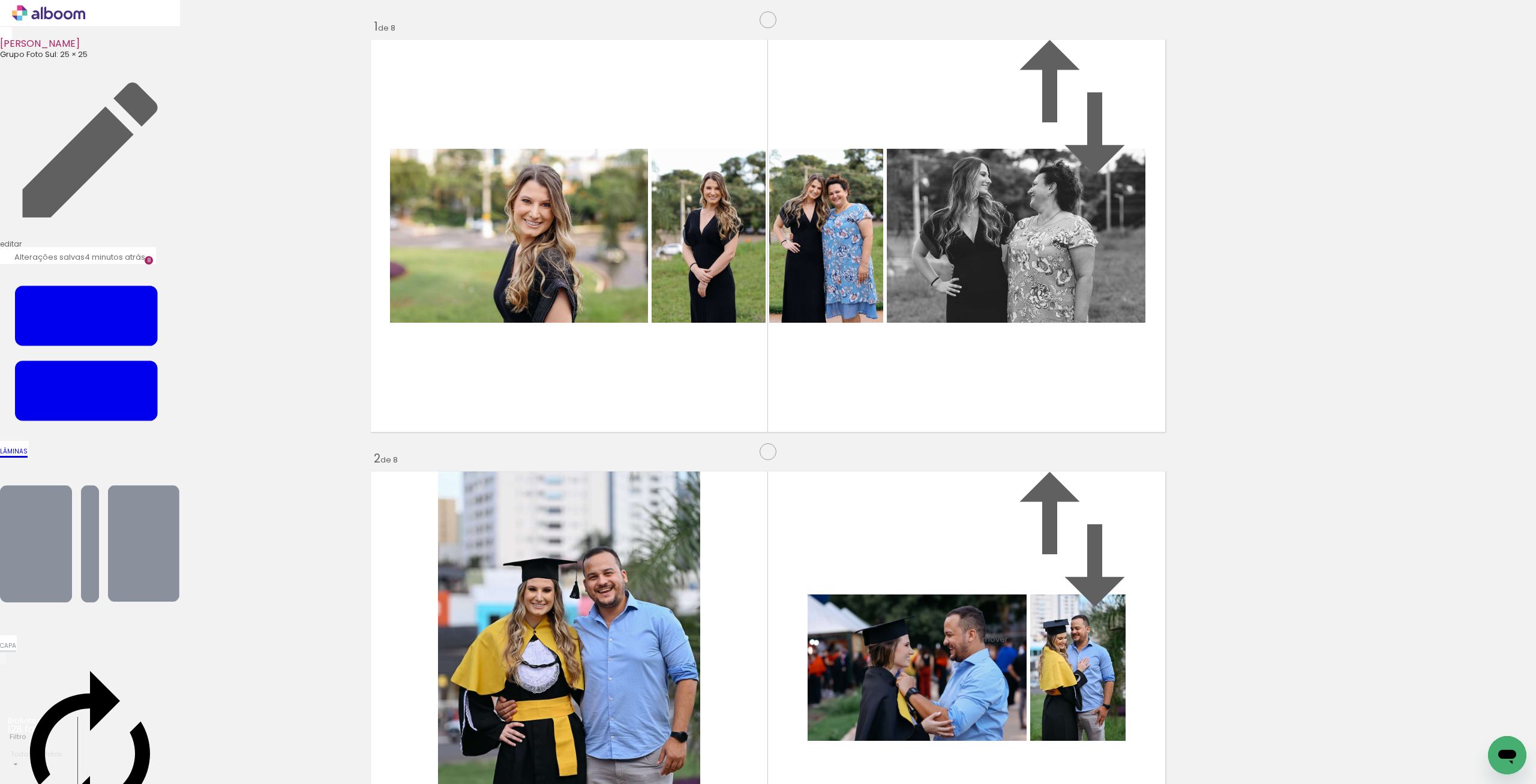
scroll to position [2934, 0]
drag, startPoint x: 976, startPoint y: 655, endPoint x: 994, endPoint y: 666, distance: 21.1
click at [890, 483] on quentale-workspace at bounding box center [768, 392] width 1536 height 784
drag, startPoint x: 1037, startPoint y: 758, endPoint x: 1114, endPoint y: 754, distance: 77.1
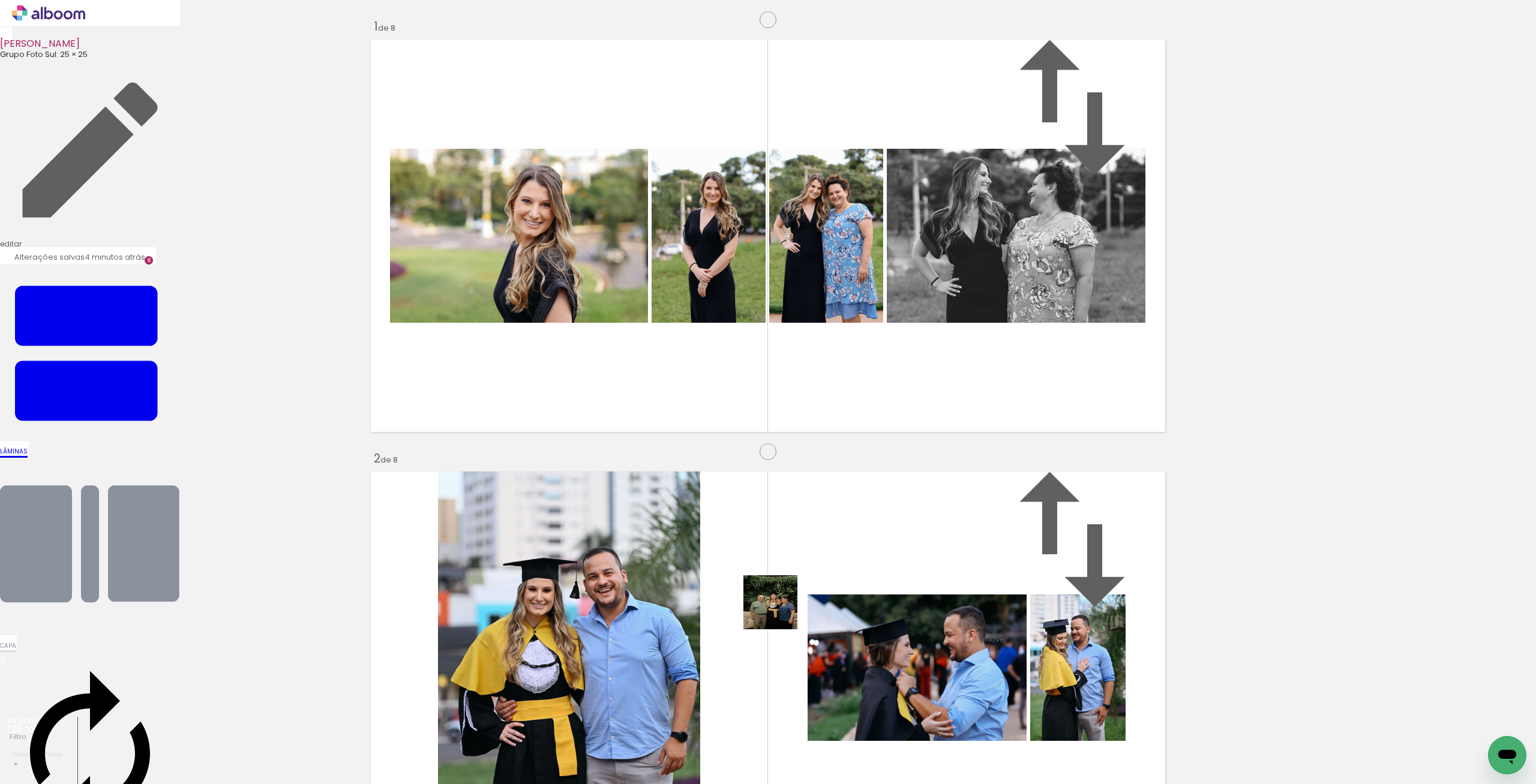
click at [623, 546] on quentale-workspace at bounding box center [768, 392] width 1536 height 784
drag, startPoint x: 962, startPoint y: 620, endPoint x: 1026, endPoint y: 629, distance: 64.6
click at [742, 464] on quentale-workspace at bounding box center [768, 392] width 1536 height 784
drag, startPoint x: 1082, startPoint y: 620, endPoint x: 1164, endPoint y: 738, distance: 143.7
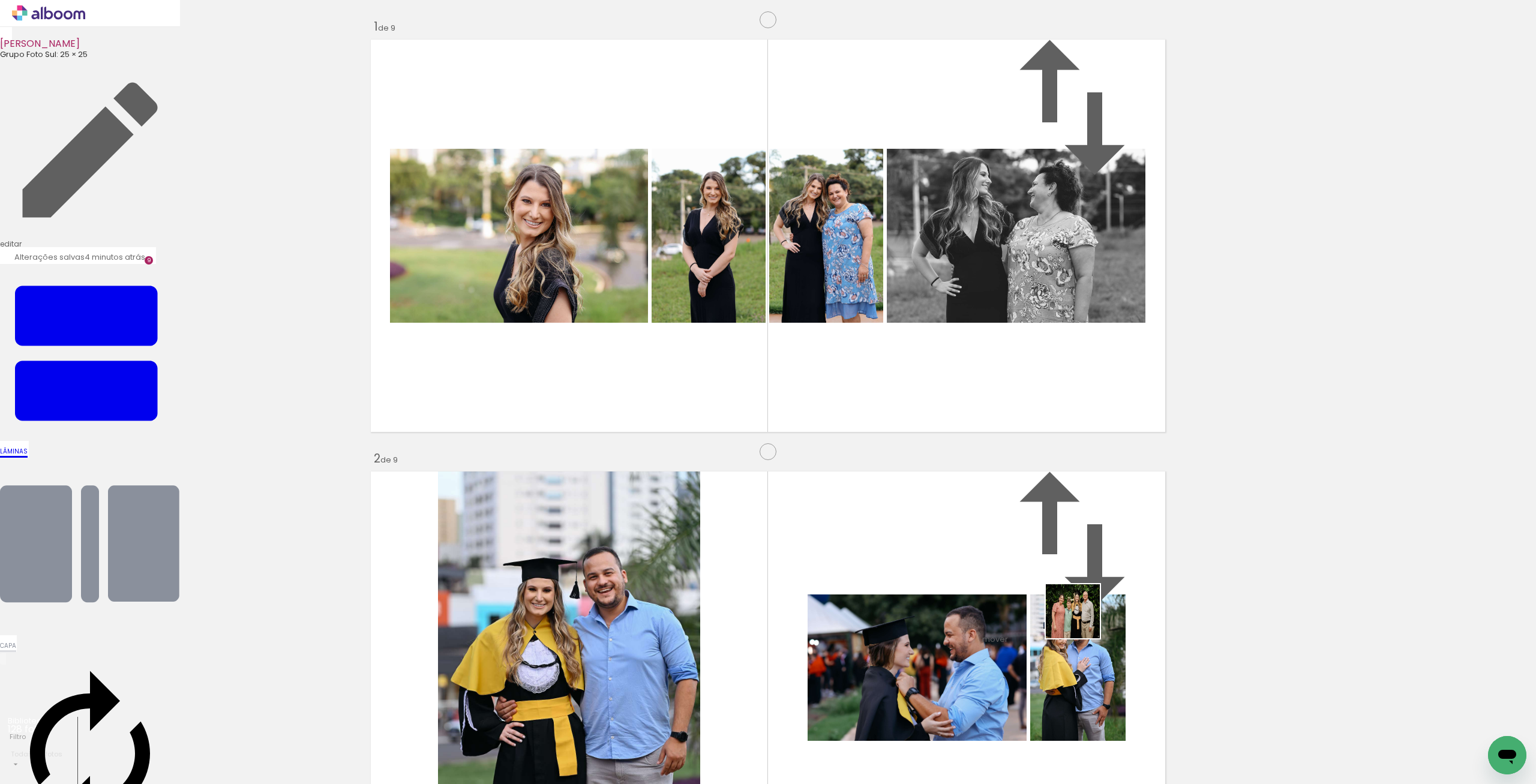
click at [913, 372] on quentale-workspace at bounding box center [768, 392] width 1536 height 784
drag, startPoint x: 1227, startPoint y: 747, endPoint x: 979, endPoint y: 534, distance: 326.9
click at [979, 534] on quentale-workspace at bounding box center [768, 392] width 1536 height 784
drag, startPoint x: 1300, startPoint y: 752, endPoint x: 886, endPoint y: 472, distance: 499.8
click at [886, 472] on quentale-workspace at bounding box center [768, 392] width 1536 height 784
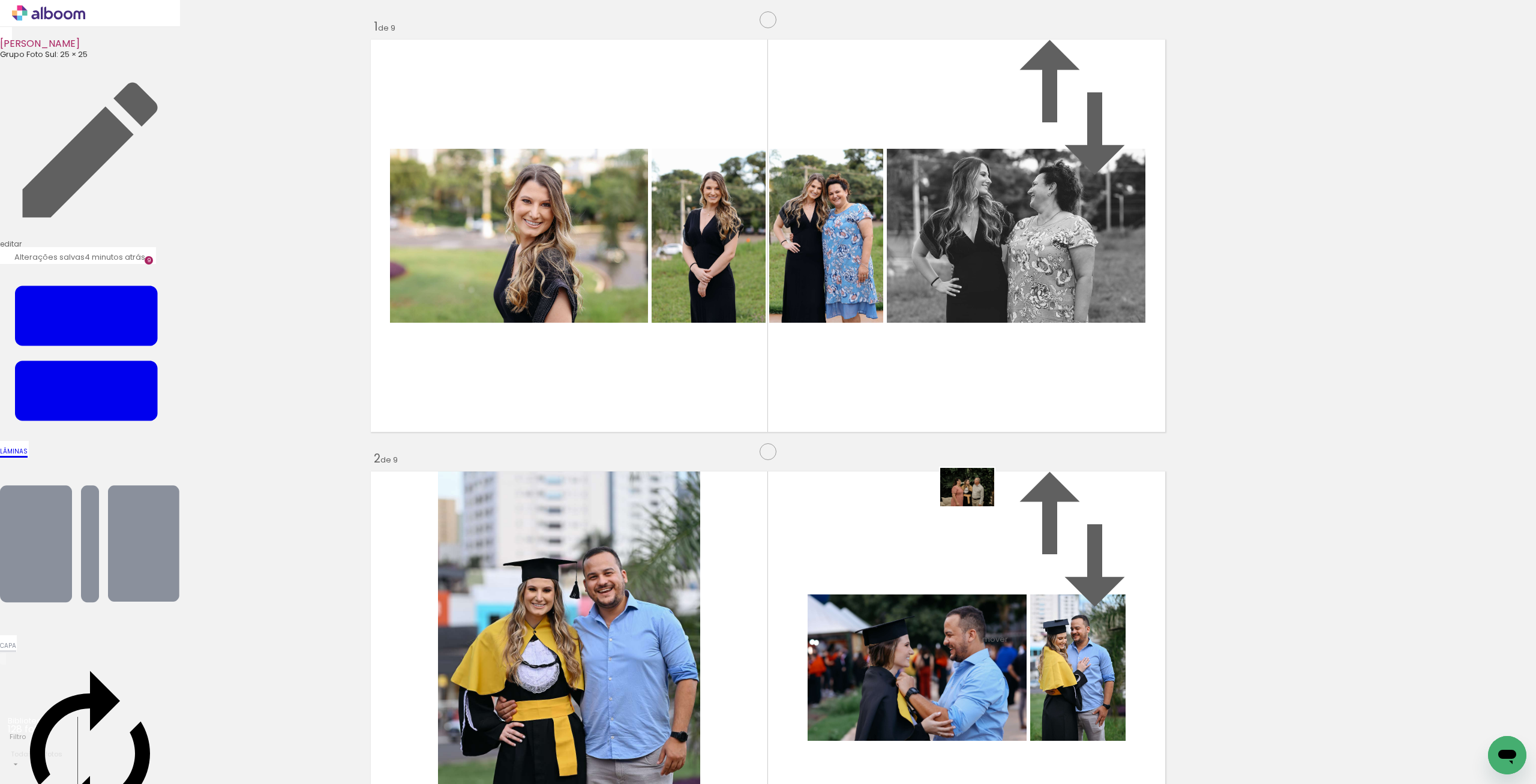
drag, startPoint x: 1356, startPoint y: 747, endPoint x: 976, endPoint y: 504, distance: 451.1
click at [976, 504] on quentale-workspace at bounding box center [768, 392] width 1536 height 784
drag, startPoint x: 1015, startPoint y: 529, endPoint x: 1128, endPoint y: 564, distance: 118.3
click at [935, 473] on quentale-workspace at bounding box center [768, 392] width 1536 height 784
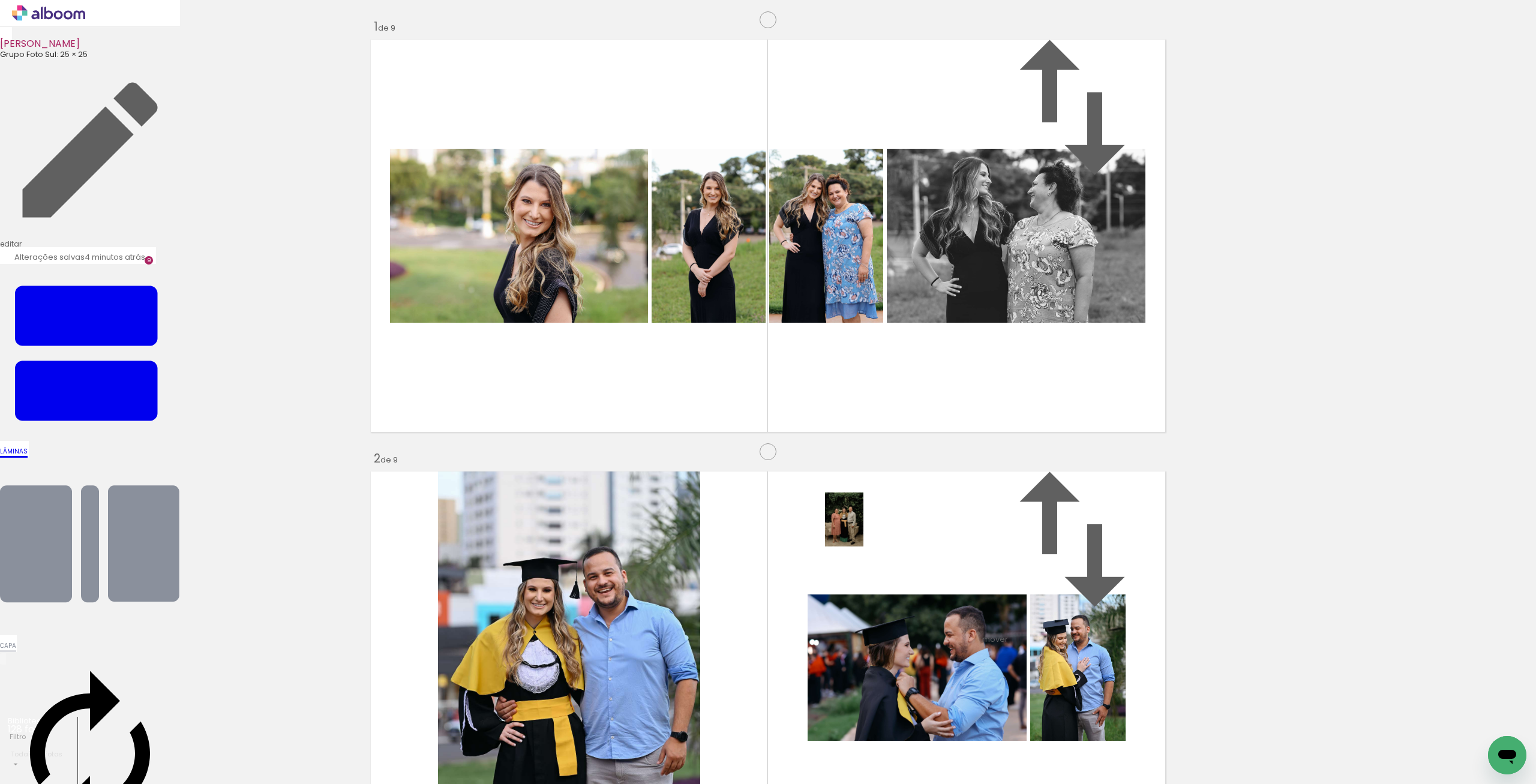
drag, startPoint x: 546, startPoint y: 749, endPoint x: 868, endPoint y: 527, distance: 391.1
click at [862, 528] on quentale-workspace at bounding box center [768, 392] width 1536 height 784
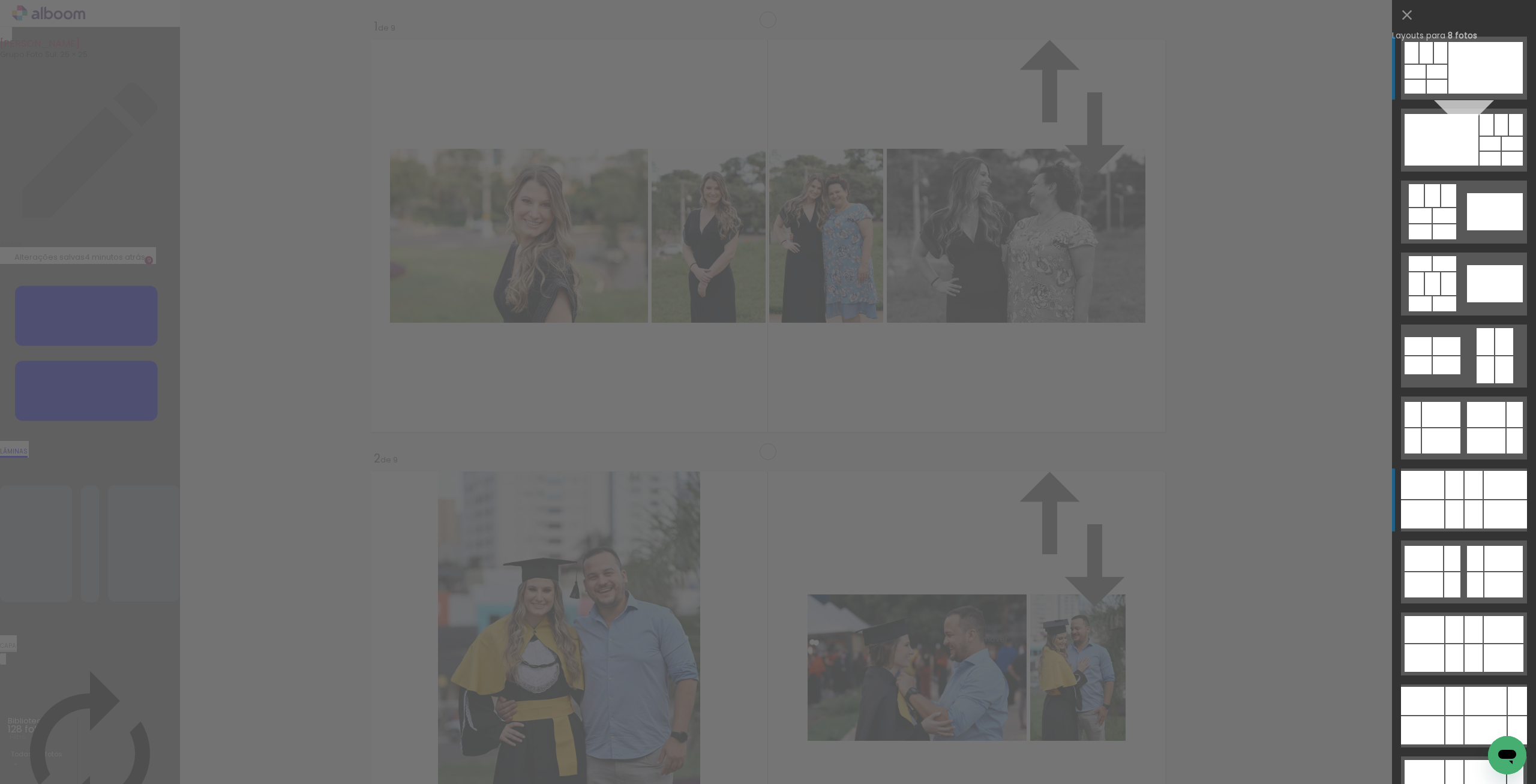
click at [1489, 528] on div at bounding box center [1505, 514] width 43 height 28
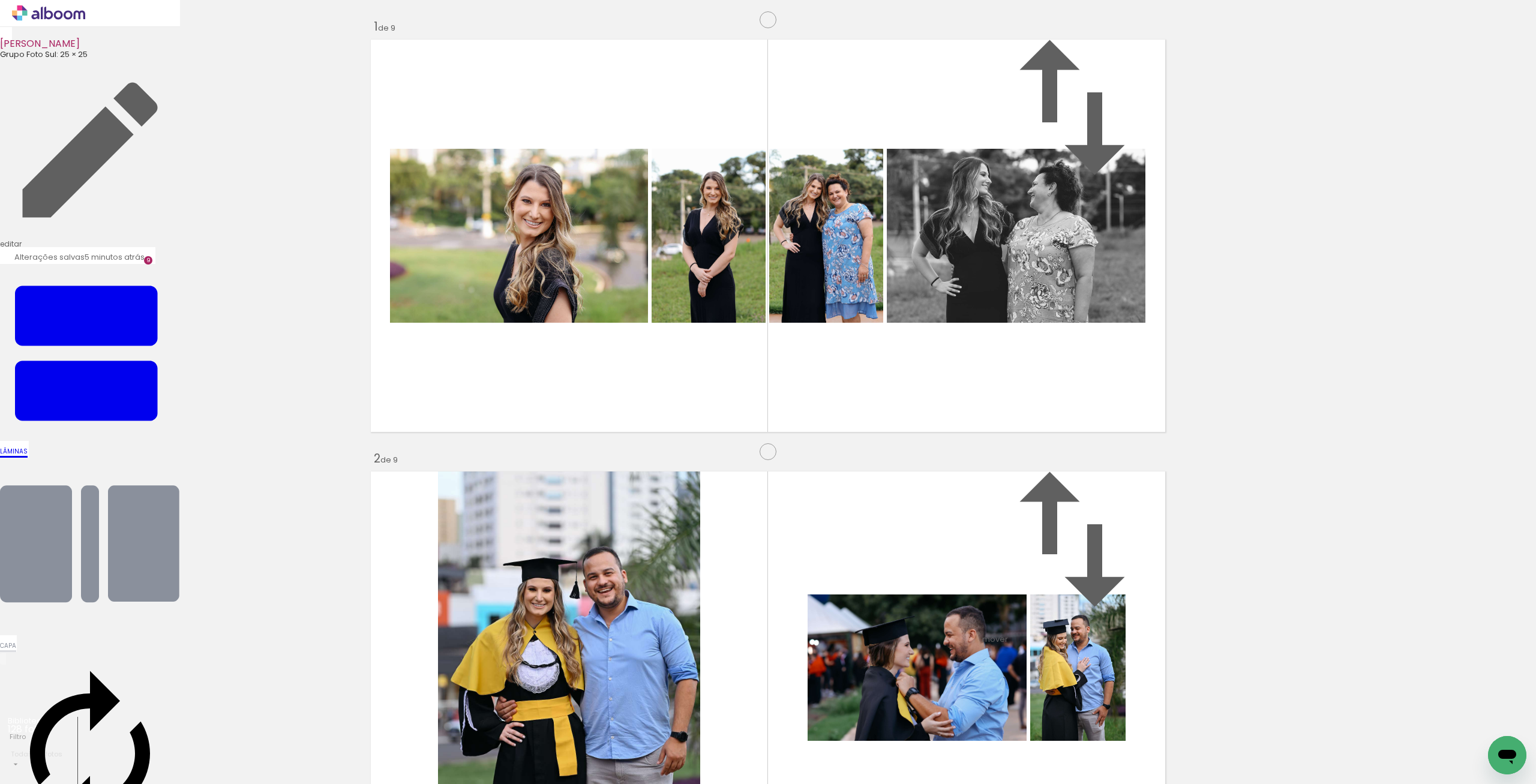
drag, startPoint x: 822, startPoint y: 334, endPoint x: 691, endPoint y: 319, distance: 131.9
click at [0, 0] on slot at bounding box center [0, 0] width 0 height 0
